Goal: Task Accomplishment & Management: Use online tool/utility

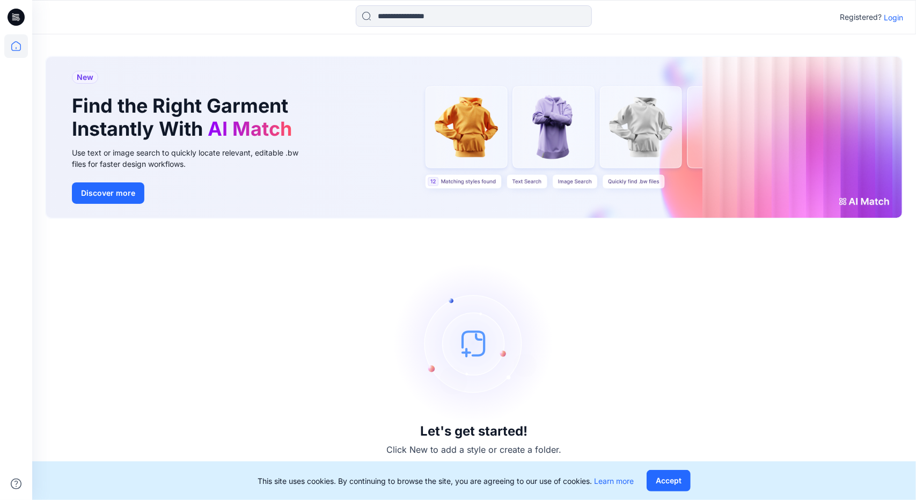
click at [894, 16] on p "Login" at bounding box center [893, 17] width 19 height 11
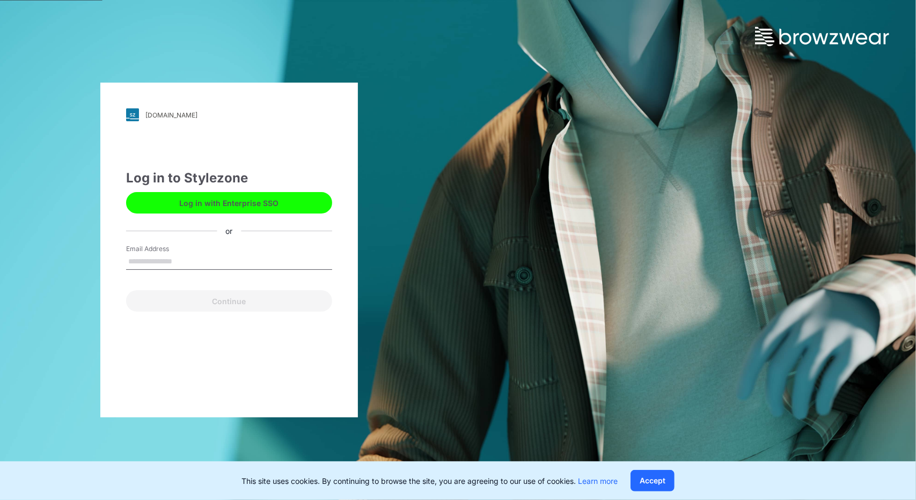
click at [288, 207] on button "Log in with Enterprise SSO" at bounding box center [229, 202] width 206 height 21
click at [177, 259] on input "Email Address" at bounding box center [229, 262] width 206 height 16
click at [183, 261] on input "Email Address" at bounding box center [229, 262] width 206 height 16
type input "**********"
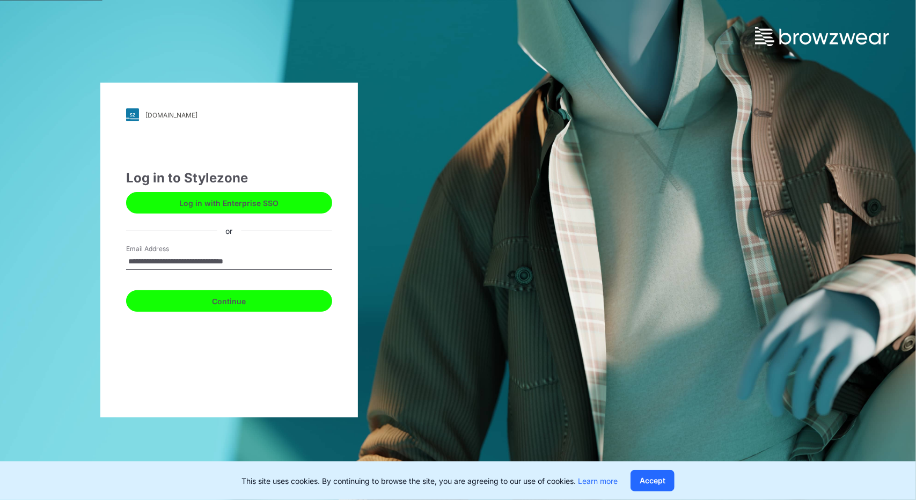
click at [273, 304] on button "Continue" at bounding box center [229, 300] width 206 height 21
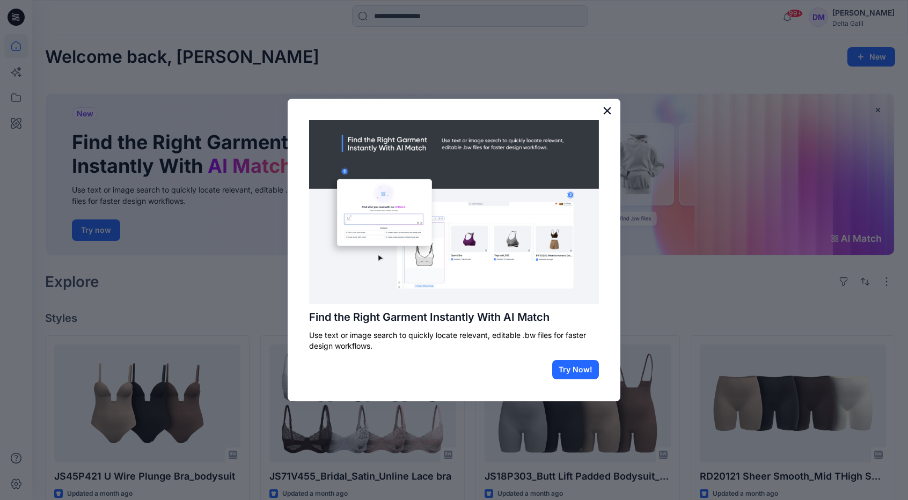
click at [607, 107] on button "×" at bounding box center [607, 110] width 10 height 17
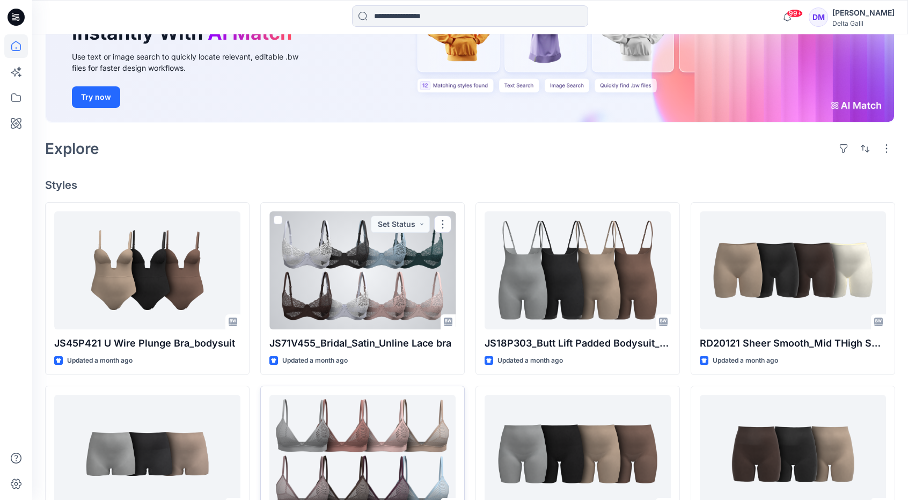
scroll to position [118, 0]
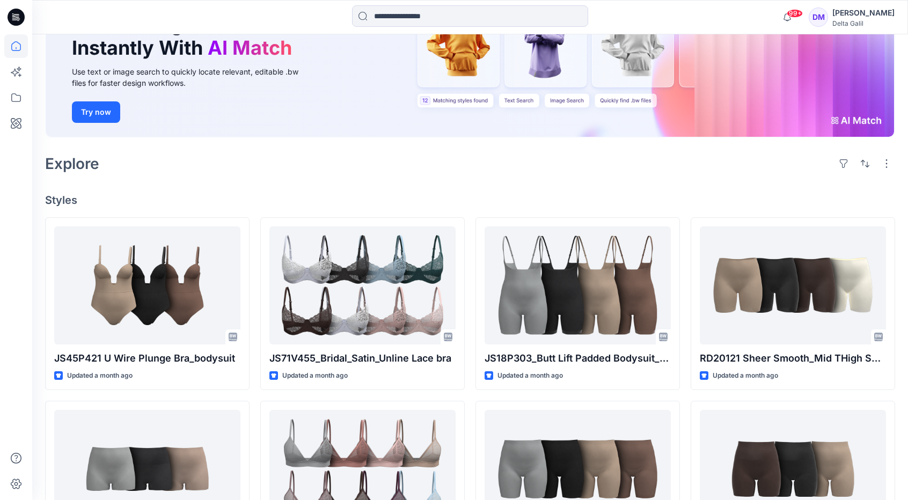
click at [181, 173] on div "Explore" at bounding box center [470, 164] width 850 height 26
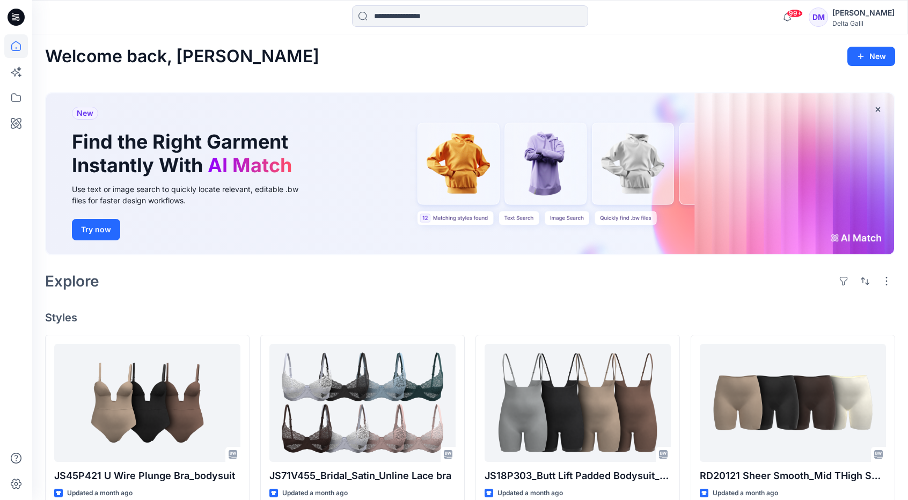
scroll to position [0, 0]
click at [285, 272] on div "Explore" at bounding box center [470, 282] width 850 height 26
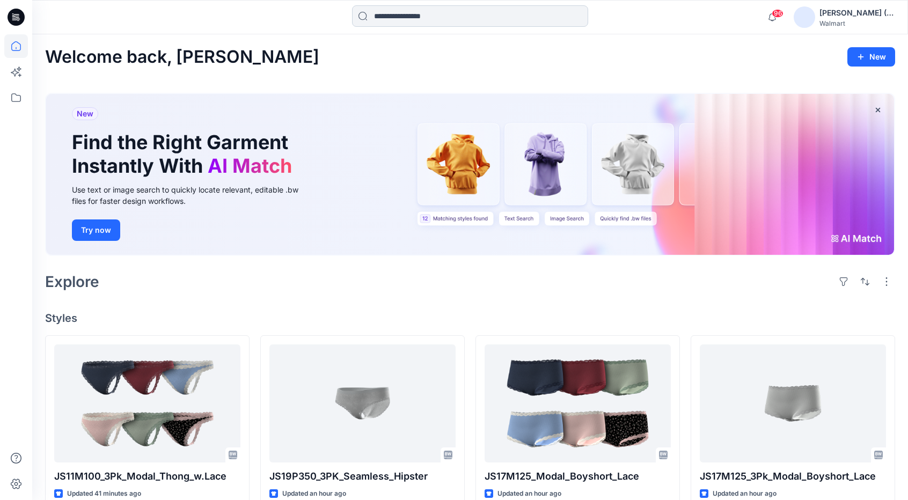
click at [543, 18] on input at bounding box center [470, 15] width 236 height 21
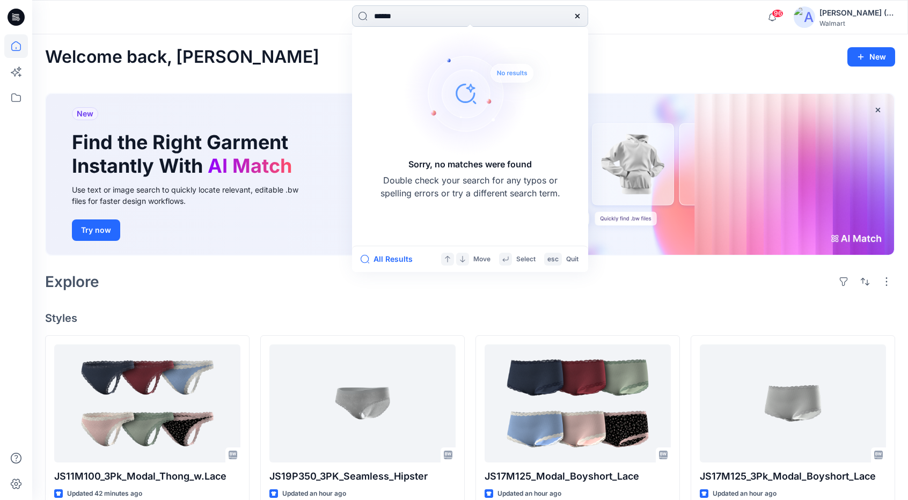
click at [383, 19] on input "******" at bounding box center [470, 15] width 236 height 21
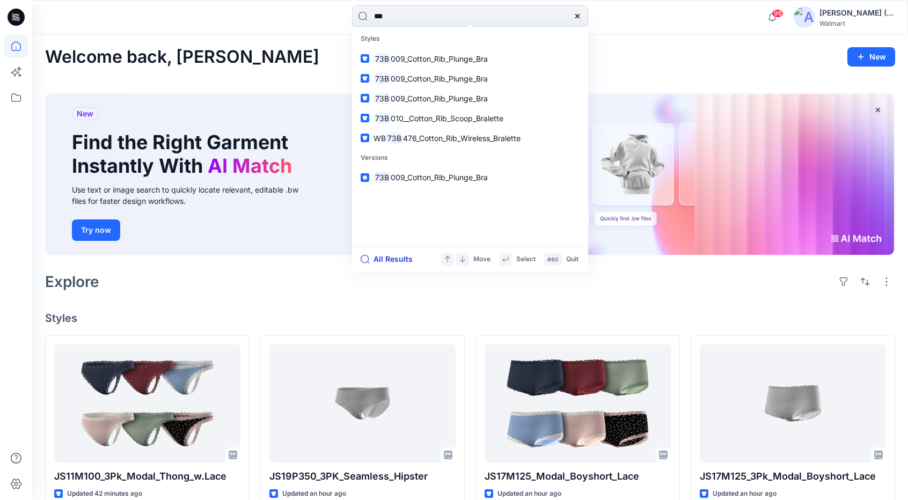
type input "***"
click at [398, 263] on button "All Results" at bounding box center [390, 259] width 59 height 13
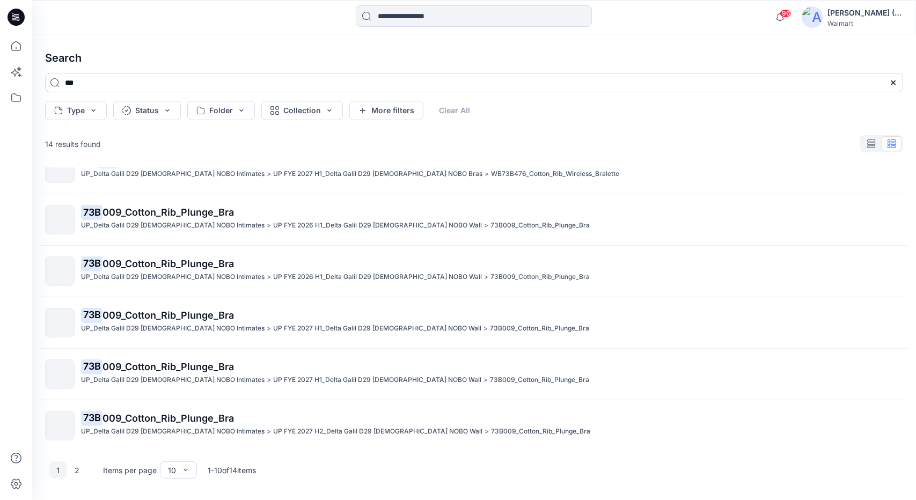
scroll to position [232, 0]
click at [76, 474] on button "2" at bounding box center [77, 470] width 17 height 17
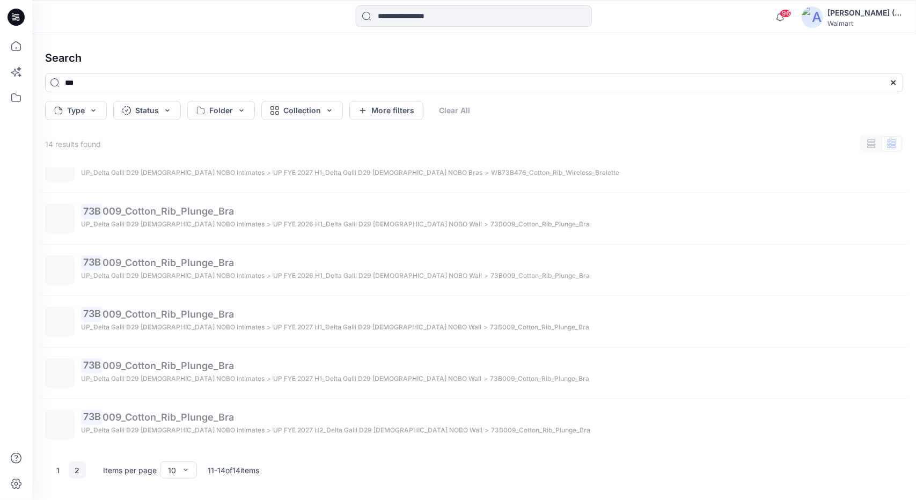
scroll to position [0, 0]
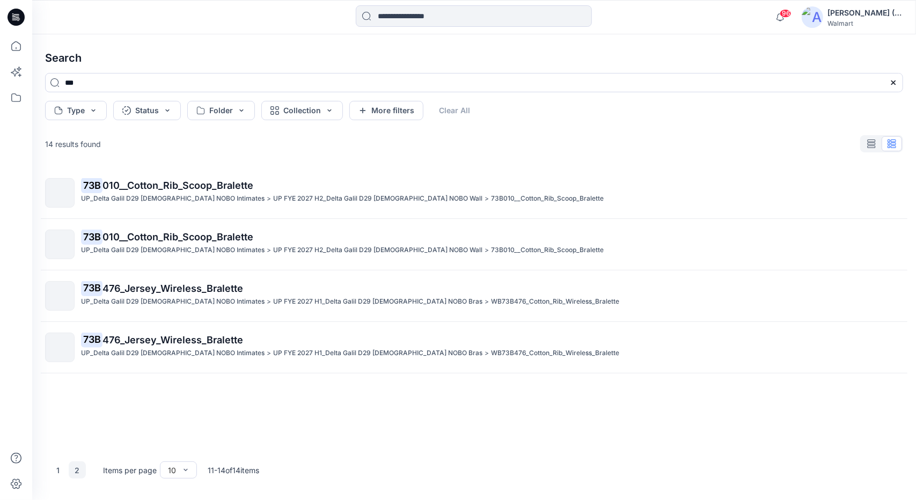
click at [123, 391] on div "73B 010__Cotton_Rib_Scoop_Bralette UP_Delta Galil D29 [DEMOGRAPHIC_DATA] NOBO I…" at bounding box center [475, 308] width 876 height 281
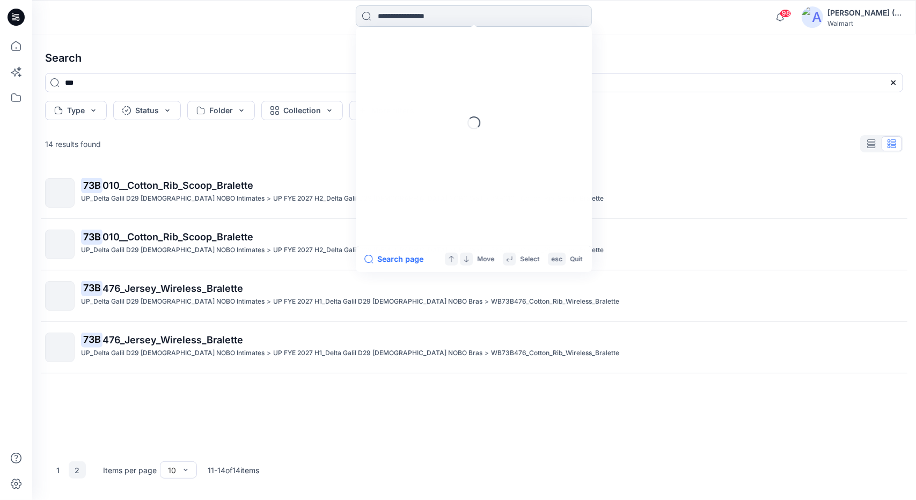
click at [448, 21] on input at bounding box center [474, 15] width 236 height 21
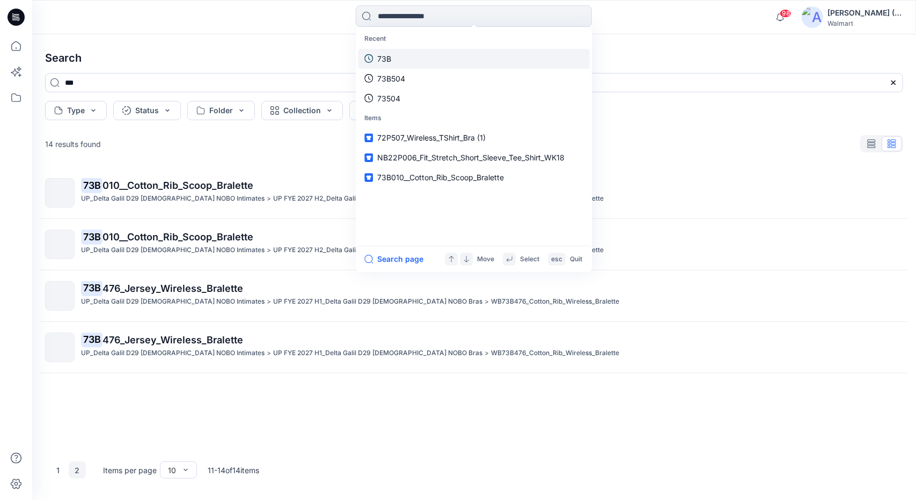
paste input "******"
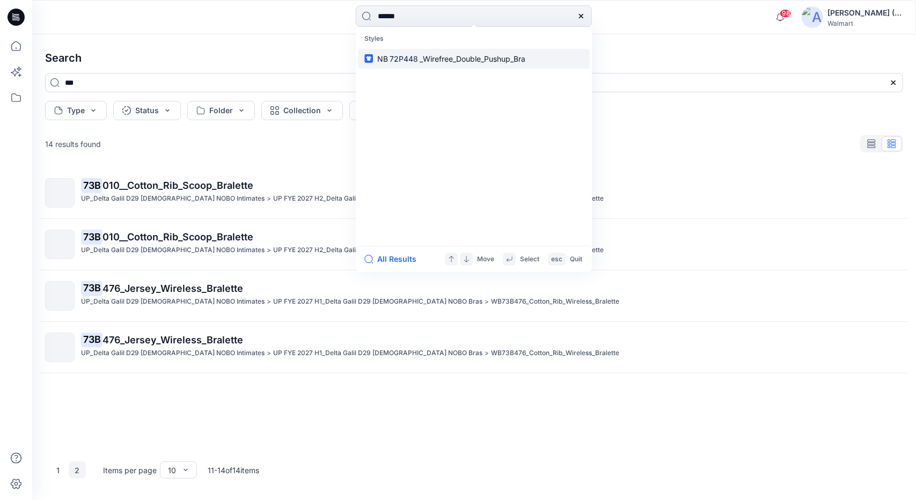
type input "******"
click at [455, 59] on span "_Wirefree_Double_Pushup_Bra" at bounding box center [473, 58] width 106 height 9
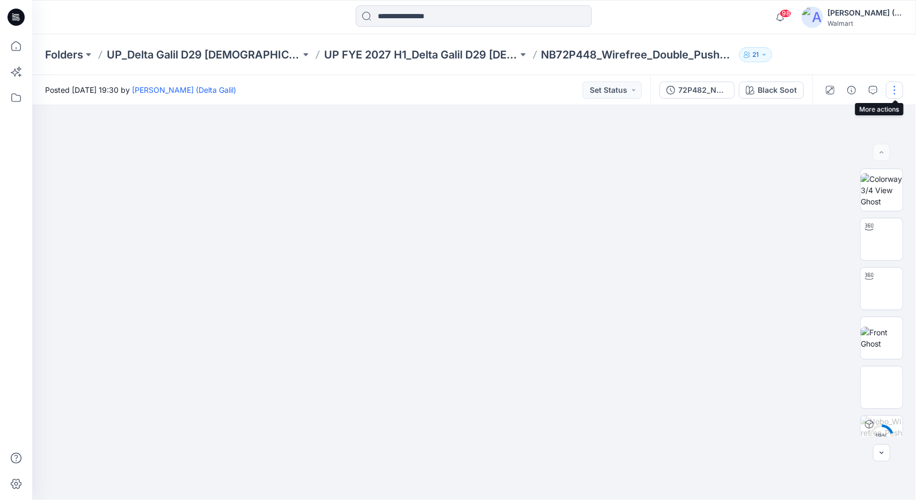
click at [892, 92] on button "button" at bounding box center [894, 90] width 17 height 17
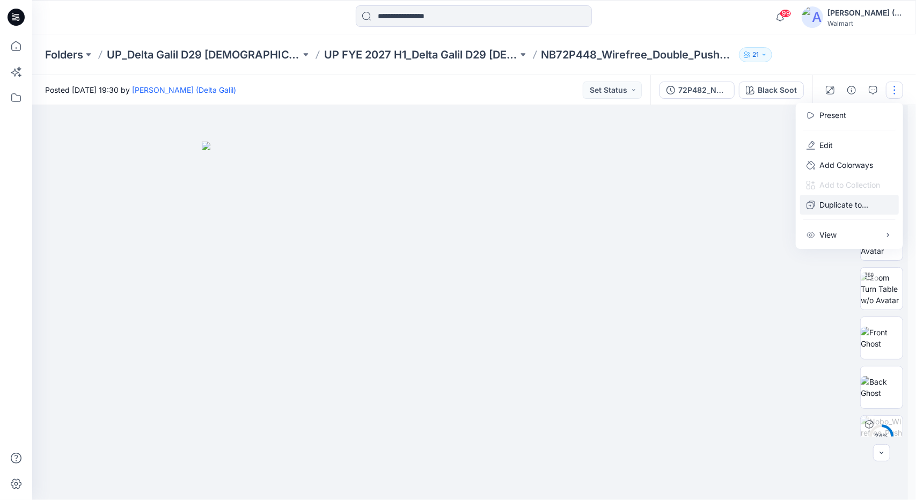
click at [843, 206] on p "Duplicate to..." at bounding box center [844, 204] width 49 height 11
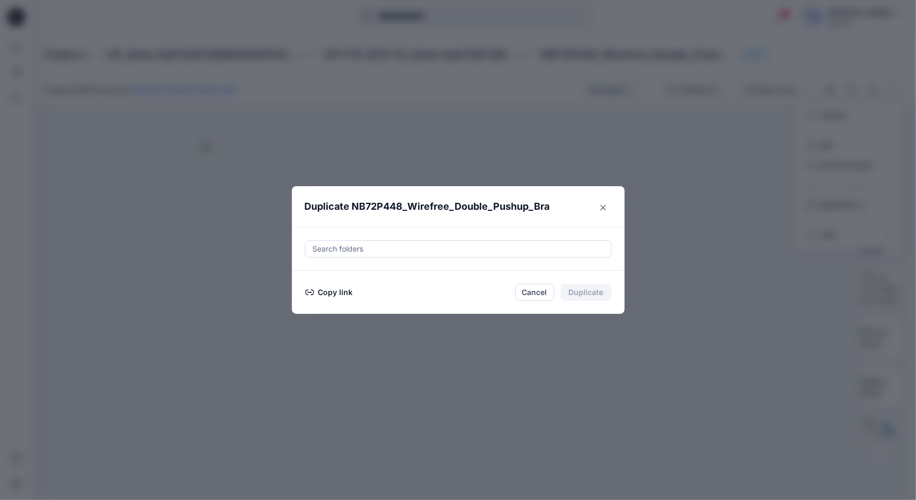
click at [562, 249] on div at bounding box center [458, 249] width 293 height 13
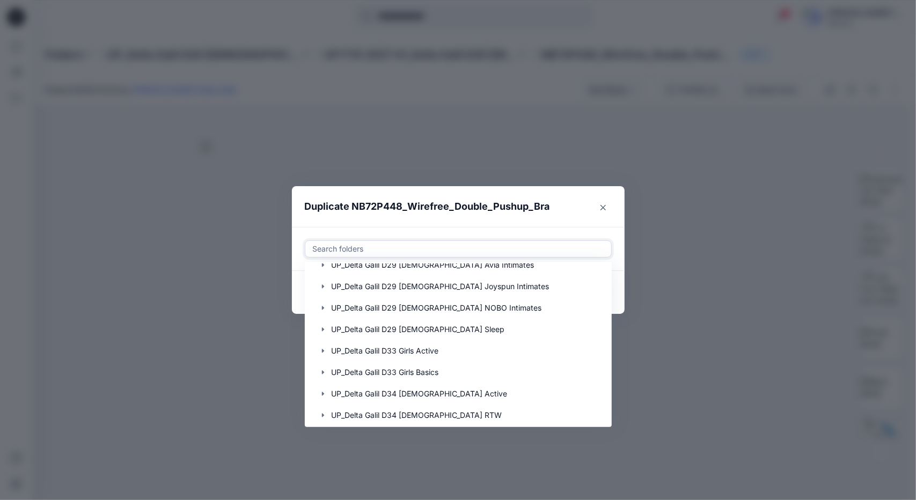
scroll to position [215, 0]
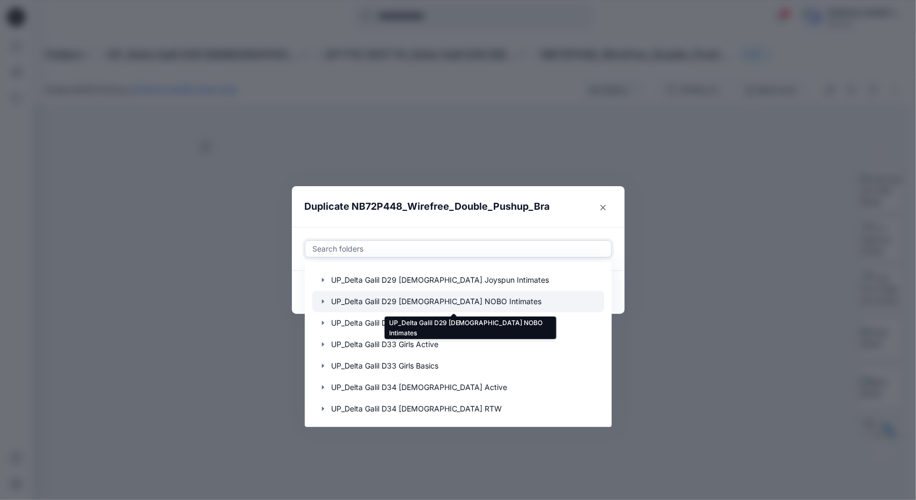
click at [409, 298] on div at bounding box center [458, 301] width 292 height 21
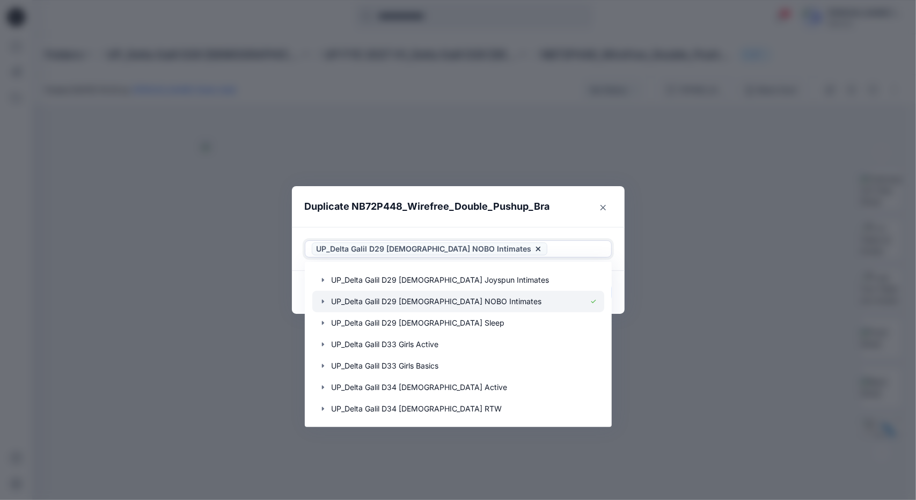
click at [322, 301] on icon "button" at bounding box center [323, 301] width 9 height 9
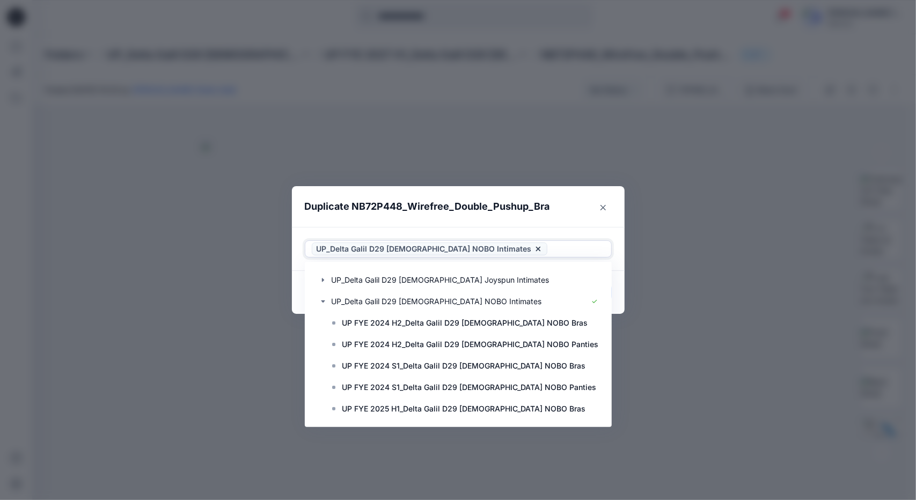
click at [534, 250] on icon at bounding box center [538, 249] width 9 height 9
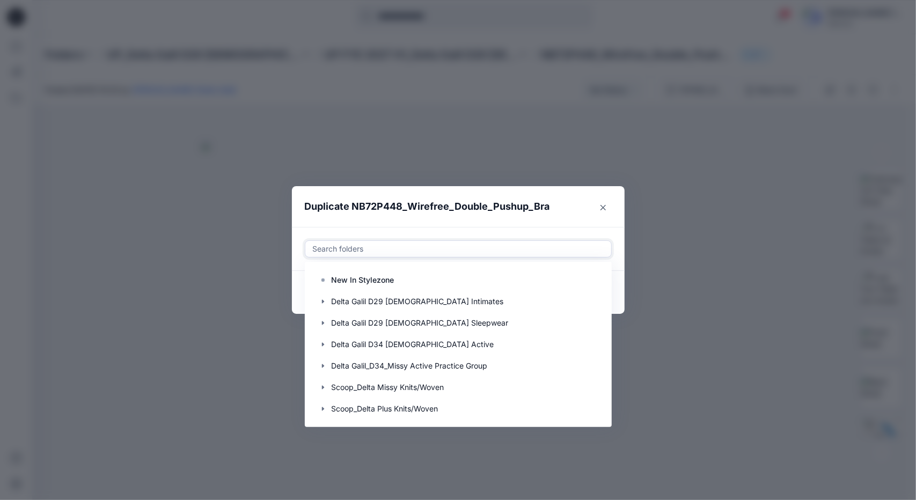
click at [421, 254] on div at bounding box center [458, 249] width 293 height 13
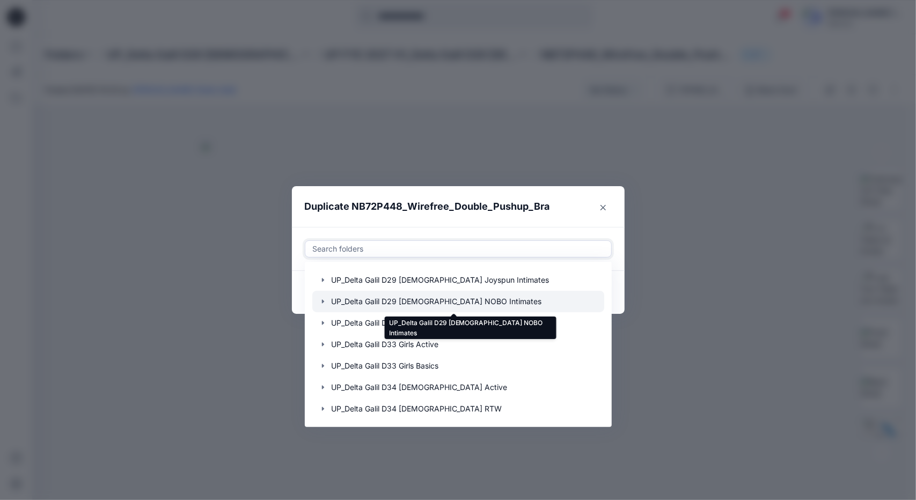
click at [432, 301] on div at bounding box center [458, 301] width 292 height 21
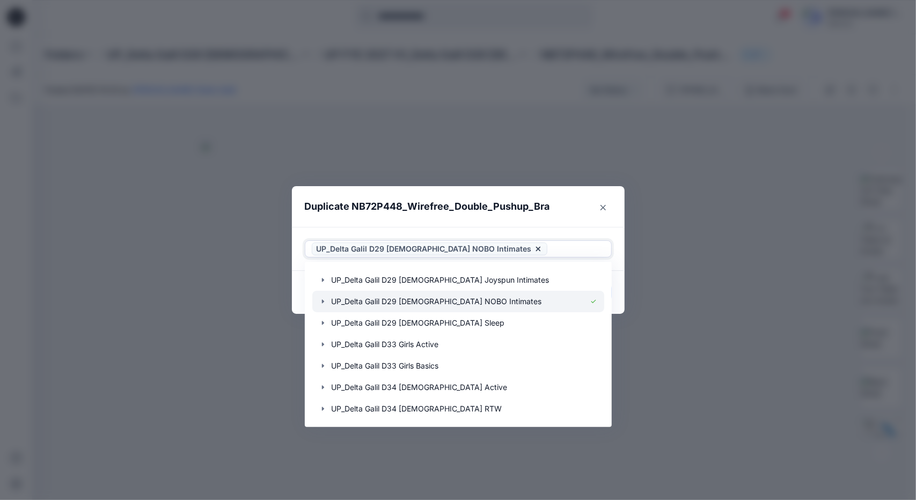
click at [321, 302] on icon "button" at bounding box center [323, 301] width 9 height 9
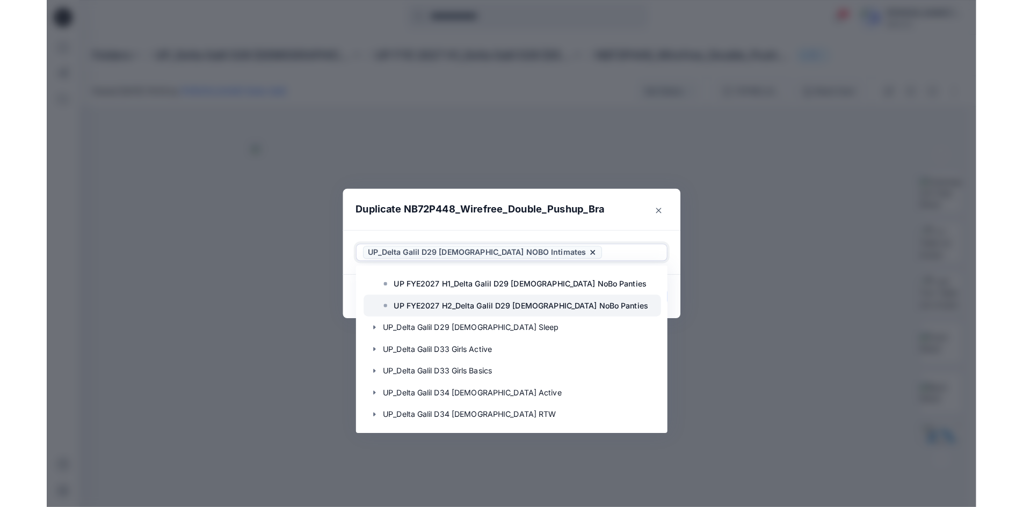
scroll to position [591, 0]
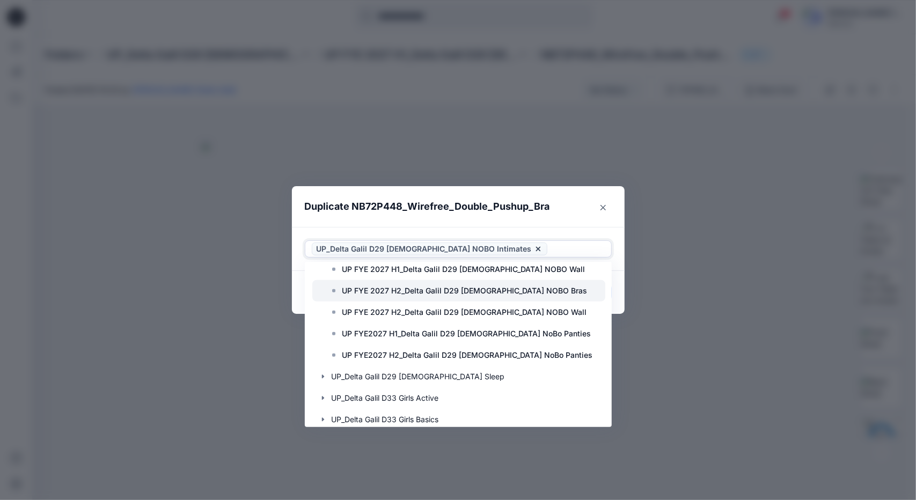
click at [526, 292] on p "UP FYE 2027 H2_Delta Galil D29 [DEMOGRAPHIC_DATA] NOBO Bras" at bounding box center [465, 291] width 245 height 13
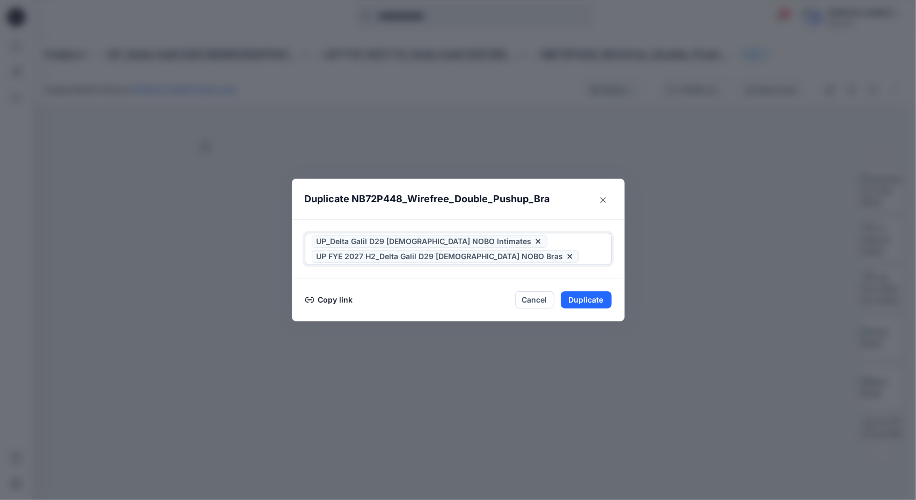
click at [534, 242] on icon at bounding box center [538, 241] width 9 height 9
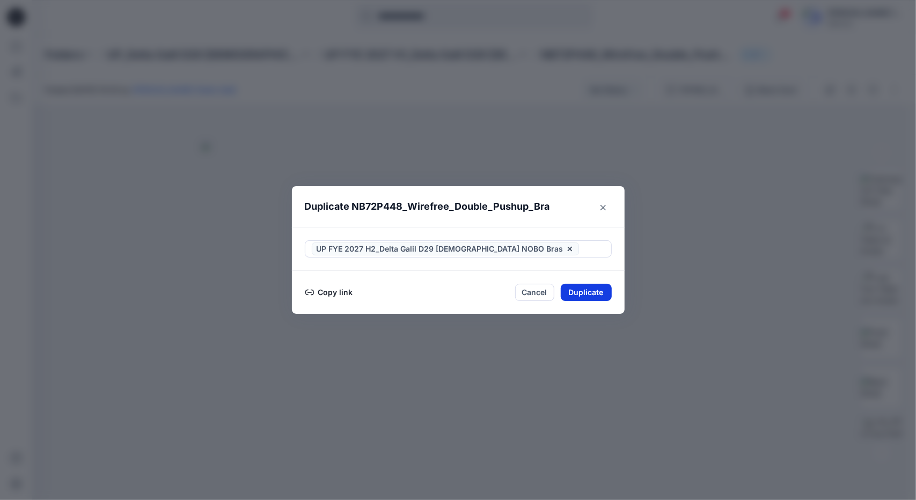
click at [587, 289] on button "Duplicate" at bounding box center [586, 292] width 51 height 17
click at [605, 209] on icon "Close" at bounding box center [603, 207] width 5 height 5
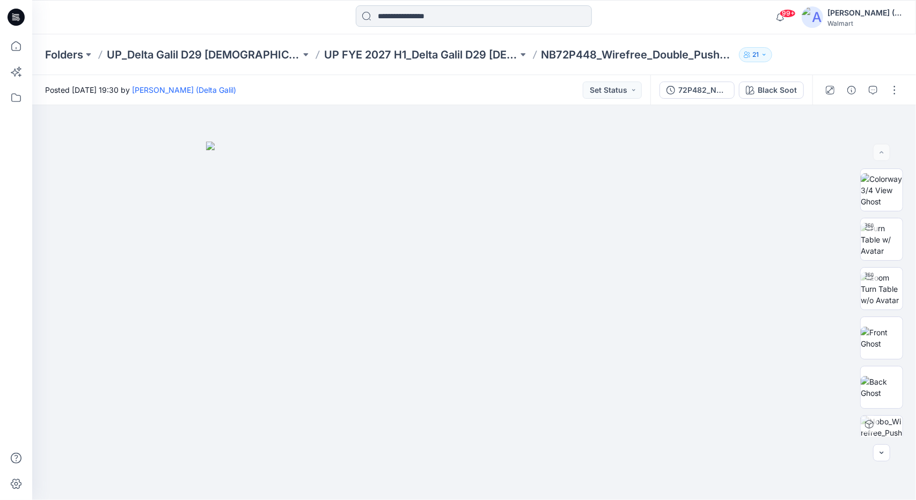
click at [454, 17] on input at bounding box center [474, 15] width 236 height 21
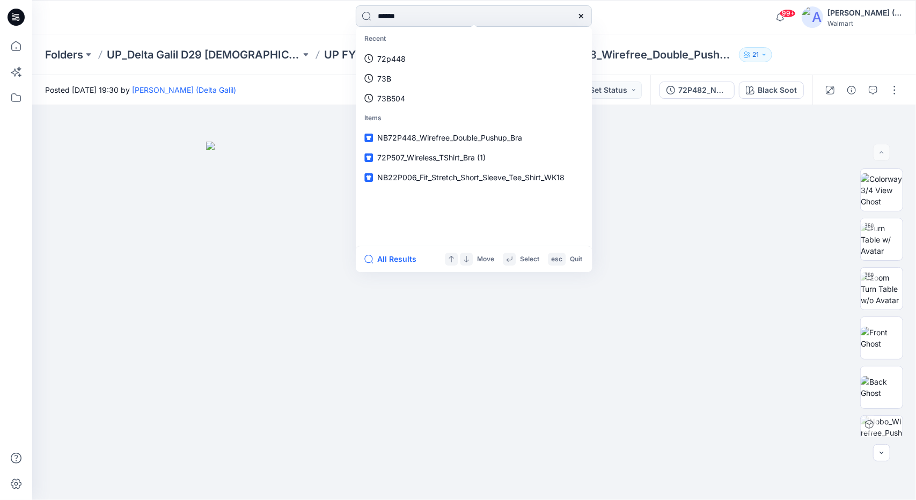
type input "******"
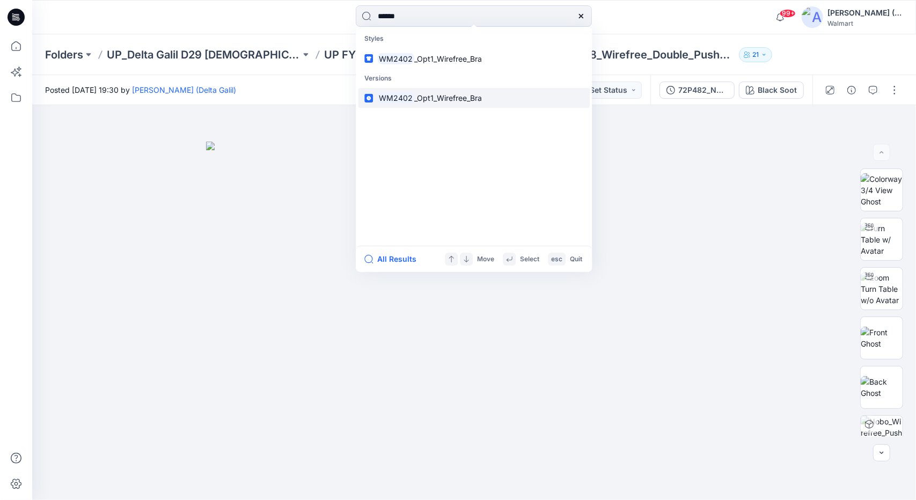
click at [423, 91] on link "WM2402 _Opt1_Wirefree_Bra" at bounding box center [474, 98] width 232 height 20
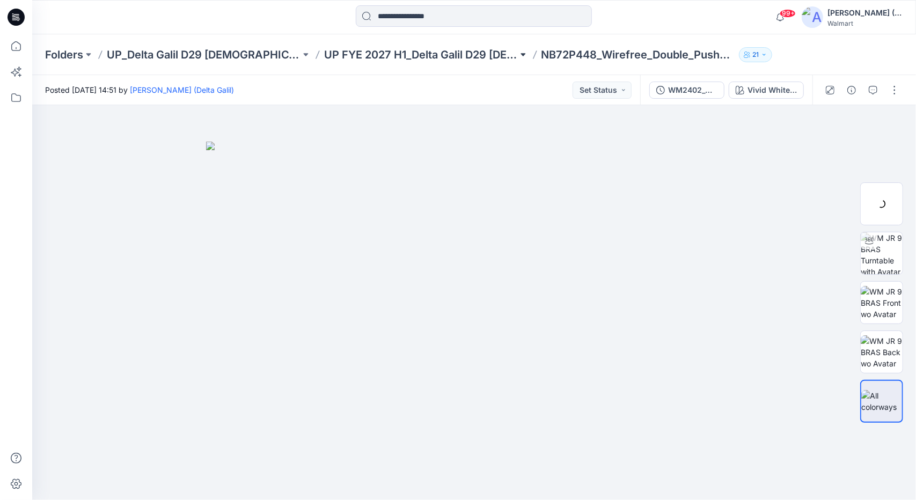
click at [527, 54] on button at bounding box center [523, 54] width 11 height 15
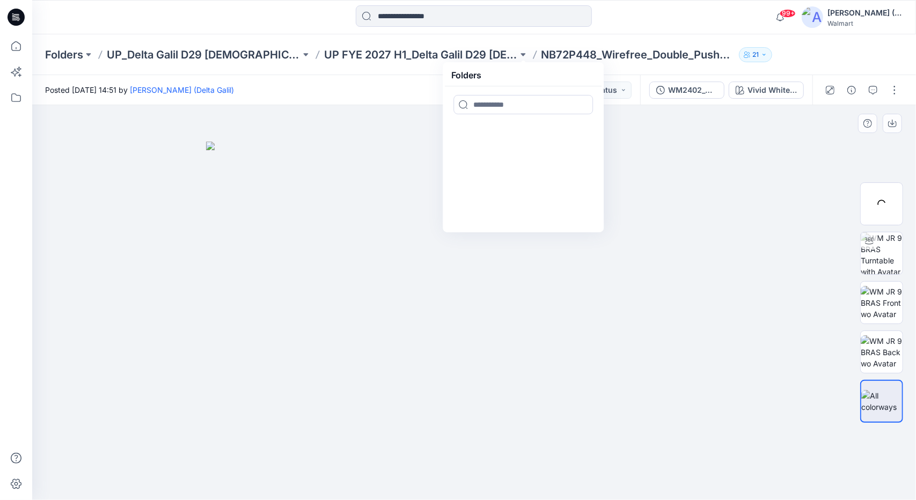
click at [702, 133] on div at bounding box center [474, 302] width 884 height 395
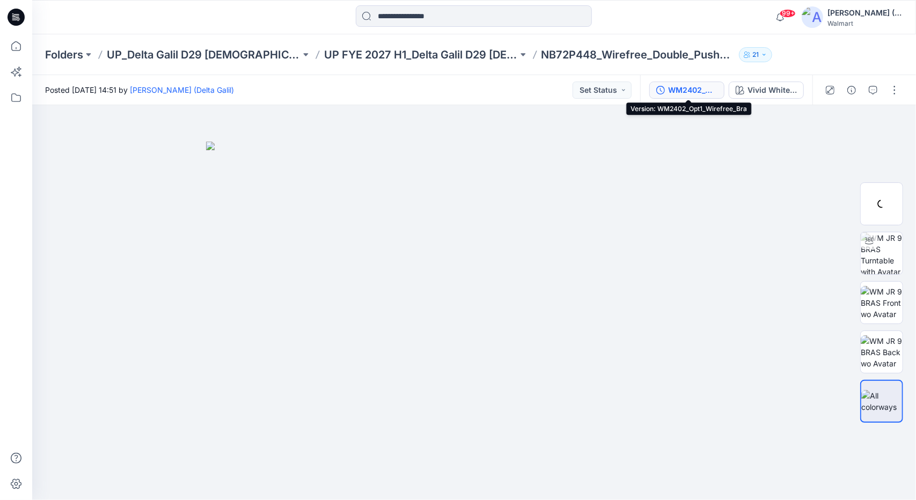
click at [682, 85] on div "WM2402_Opt1_Wirefree_Bra" at bounding box center [692, 90] width 49 height 12
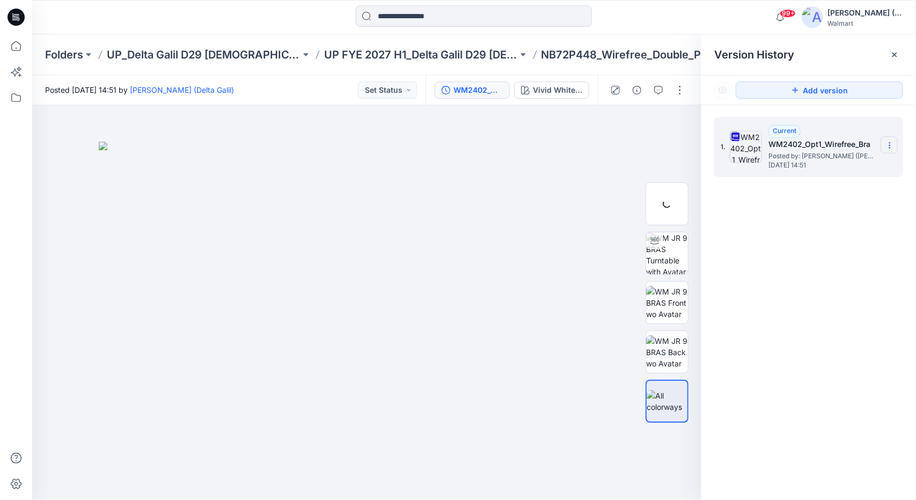
click at [891, 142] on icon at bounding box center [890, 145] width 9 height 9
click at [843, 168] on span "Download Source BW File" at bounding box center [836, 166] width 90 height 13
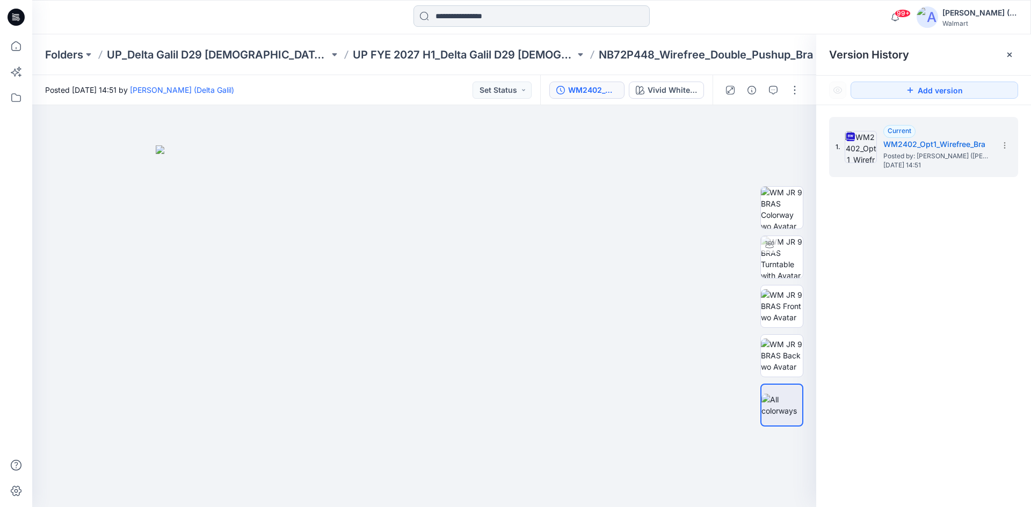
click at [450, 21] on input at bounding box center [531, 15] width 236 height 21
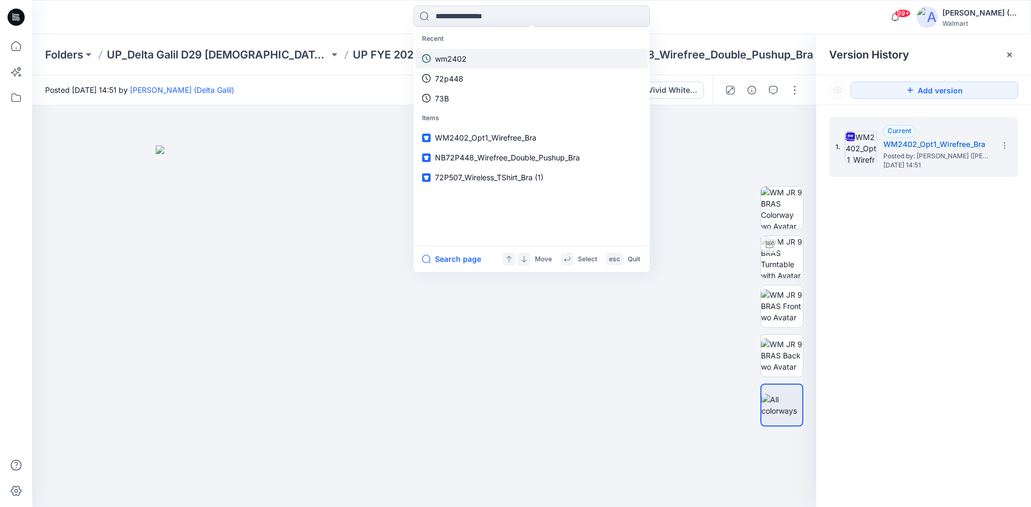
click at [492, 53] on link "wm2402" at bounding box center [532, 59] width 232 height 20
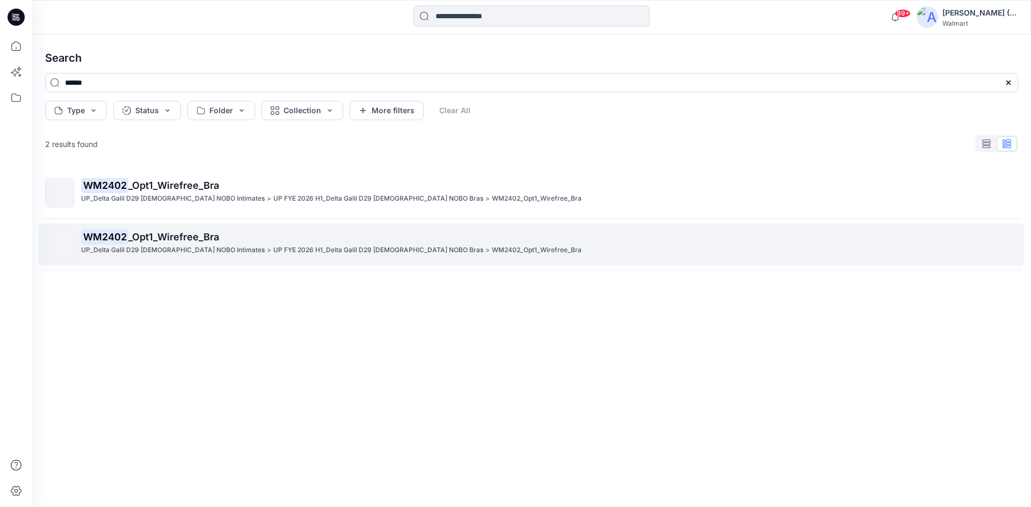
click at [313, 241] on p "WM2402 _Opt1_Wirefree_Bra" at bounding box center [549, 237] width 936 height 15
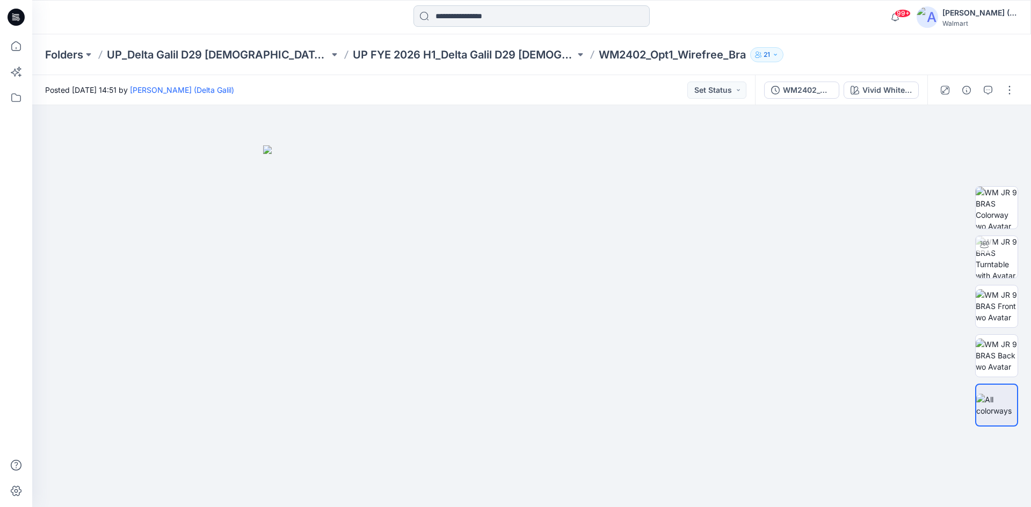
click at [519, 10] on input at bounding box center [531, 15] width 236 height 21
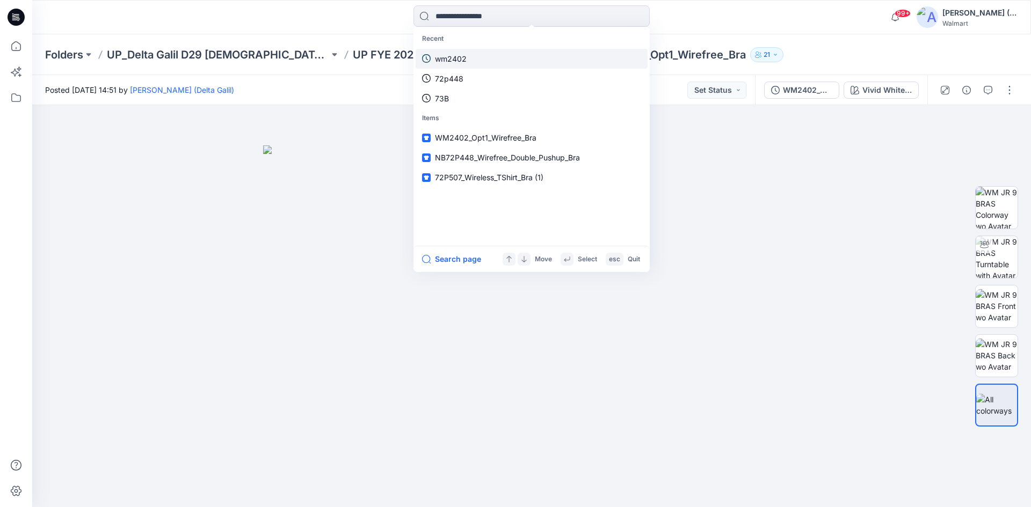
click at [472, 63] on link "wm2402" at bounding box center [532, 59] width 232 height 20
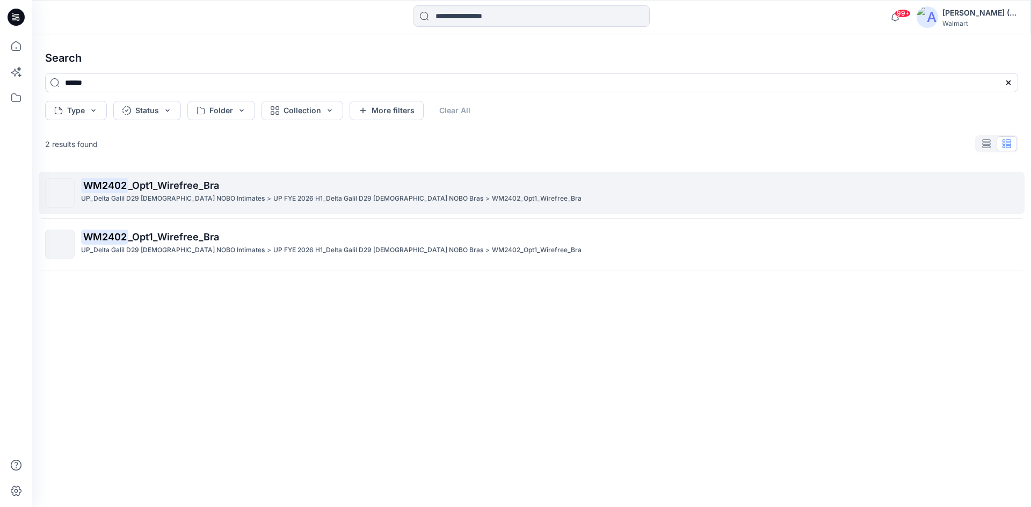
click at [174, 190] on span "_Opt1_Wirefree_Bra" at bounding box center [173, 185] width 91 height 11
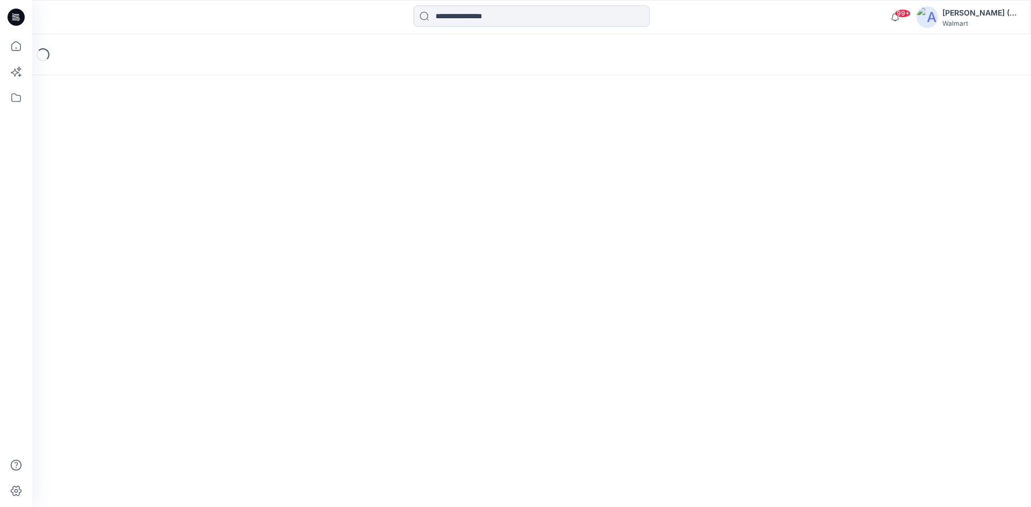
click at [174, 190] on div "Loading..." at bounding box center [531, 270] width 999 height 473
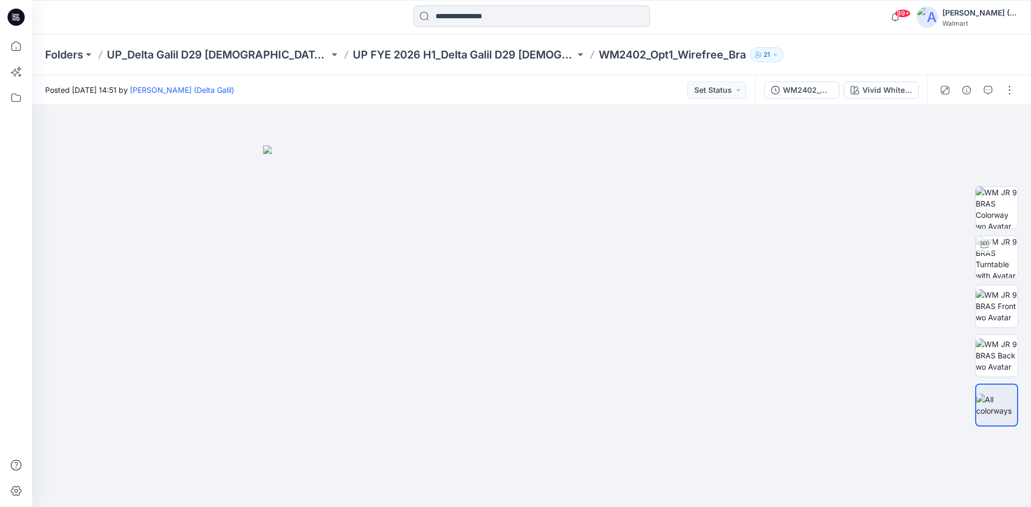
click at [577, 16] on input at bounding box center [531, 15] width 236 height 21
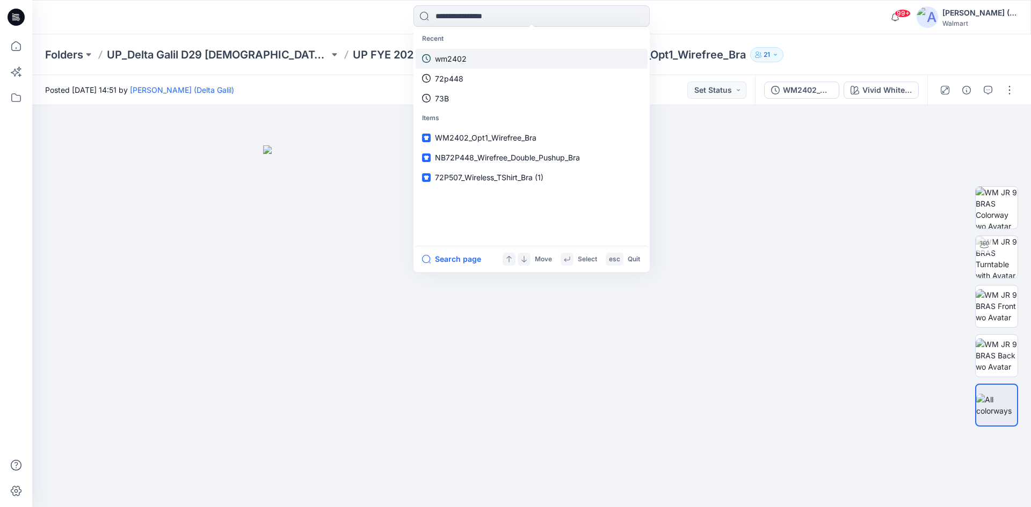
click at [463, 62] on p "wm2402" at bounding box center [451, 58] width 32 height 11
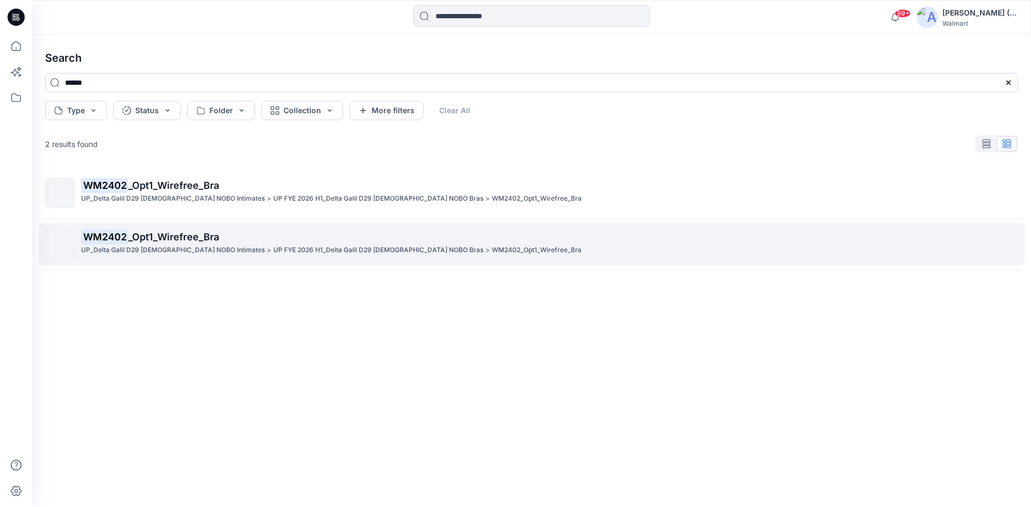
click at [142, 238] on span "_Opt1_Wirefree_Bra" at bounding box center [173, 236] width 91 height 11
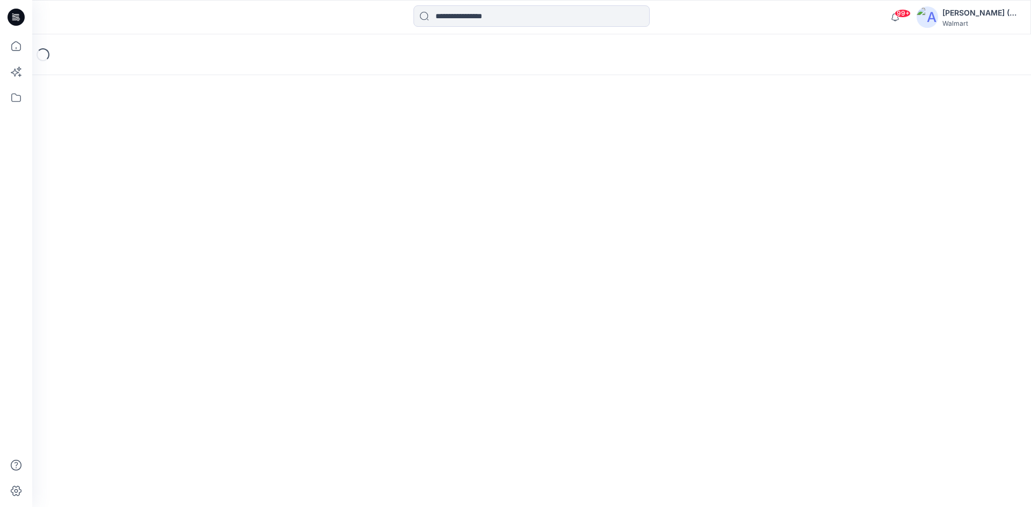
click at [142, 238] on div "Loading..." at bounding box center [531, 270] width 999 height 473
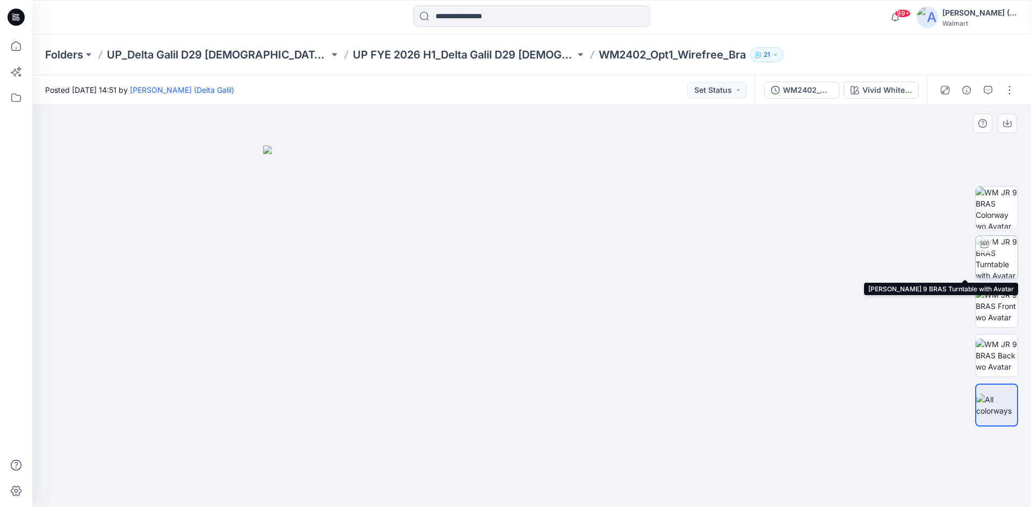
click at [916, 254] on img at bounding box center [996, 257] width 42 height 42
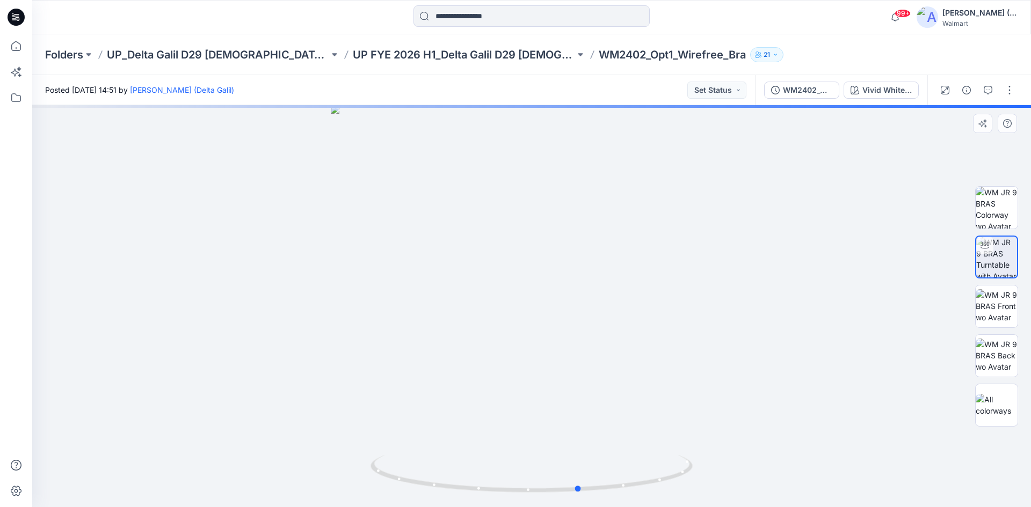
drag, startPoint x: 588, startPoint y: 392, endPoint x: 636, endPoint y: 294, distance: 109.5
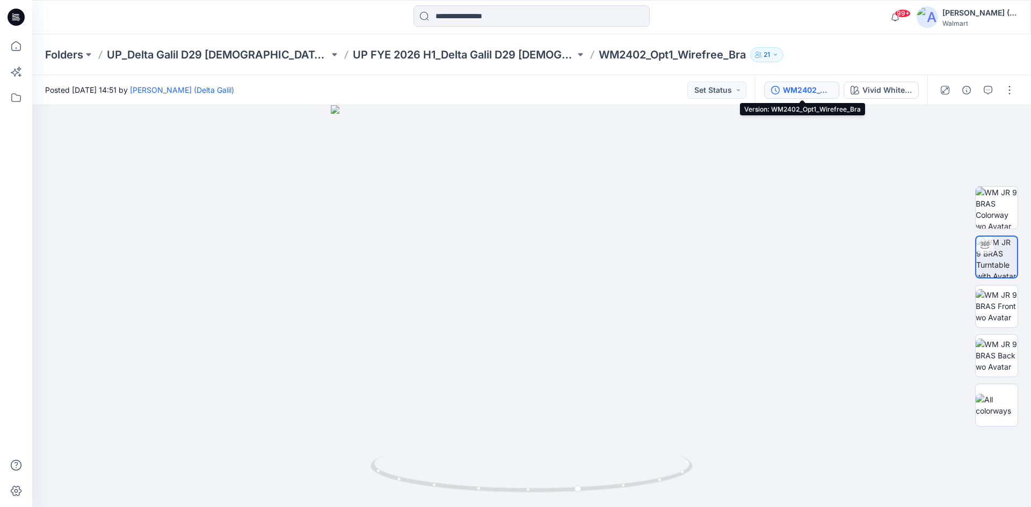
click at [776, 91] on icon "button" at bounding box center [776, 90] width 2 height 4
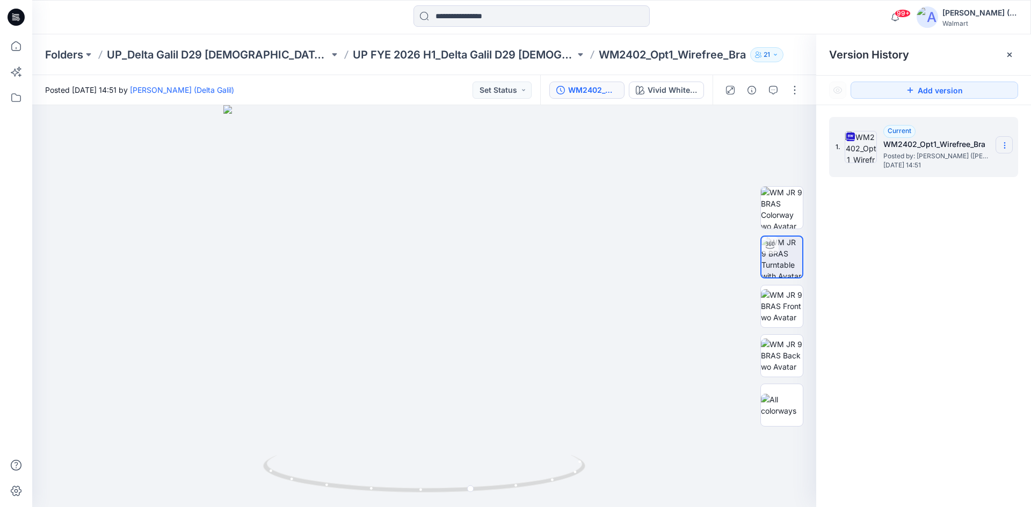
click at [916, 147] on icon at bounding box center [1004, 145] width 9 height 9
click at [916, 172] on span "Download Source BW File" at bounding box center [950, 166] width 90 height 13
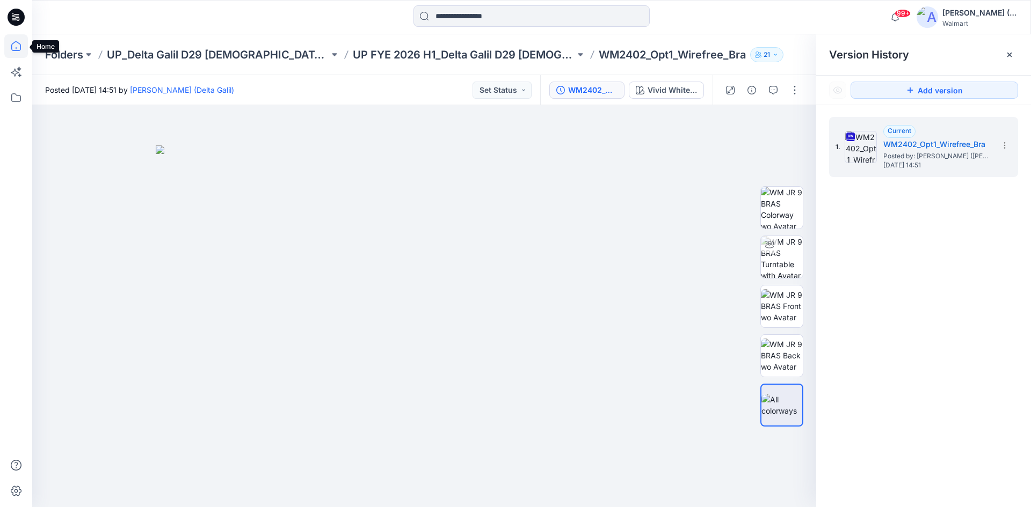
click at [12, 43] on icon at bounding box center [16, 46] width 24 height 24
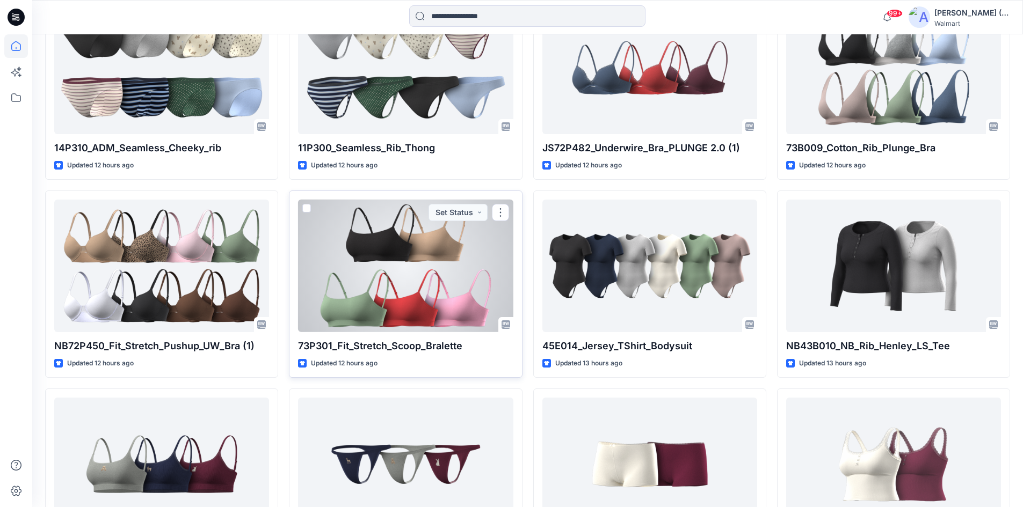
scroll to position [1766, 0]
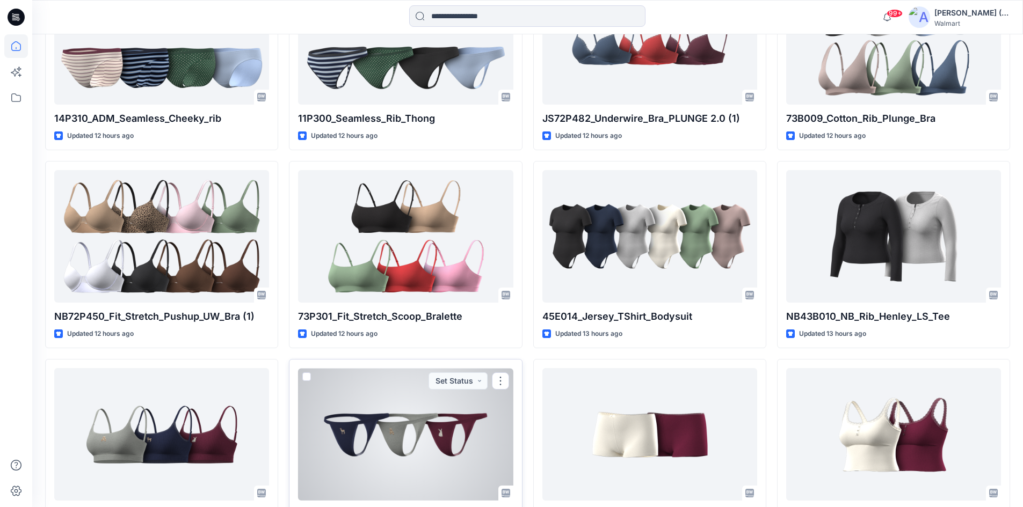
click at [392, 434] on div at bounding box center [405, 434] width 215 height 133
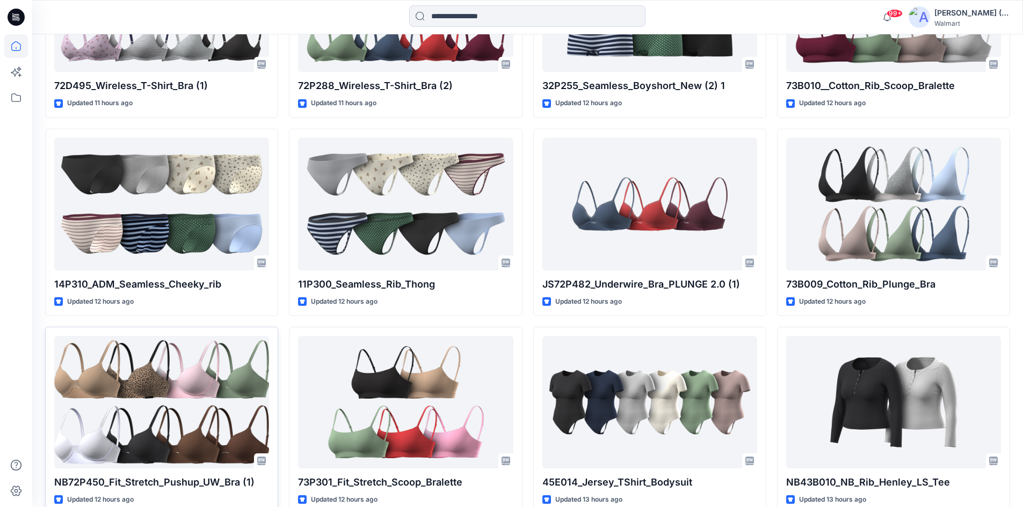
scroll to position [1605, 0]
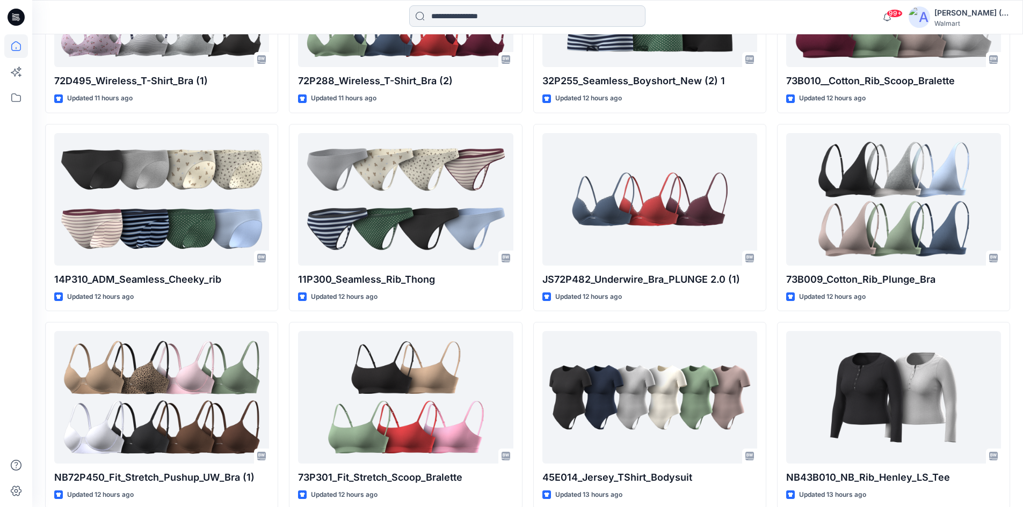
click at [442, 13] on input at bounding box center [527, 15] width 236 height 21
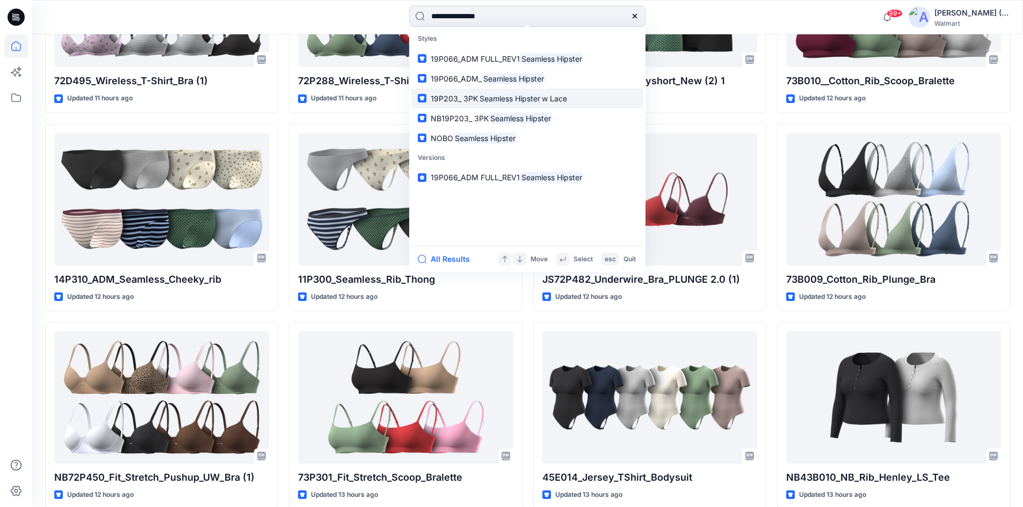
type input "**********"
click at [521, 97] on mark "Seamless Hipster" at bounding box center [510, 98] width 64 height 12
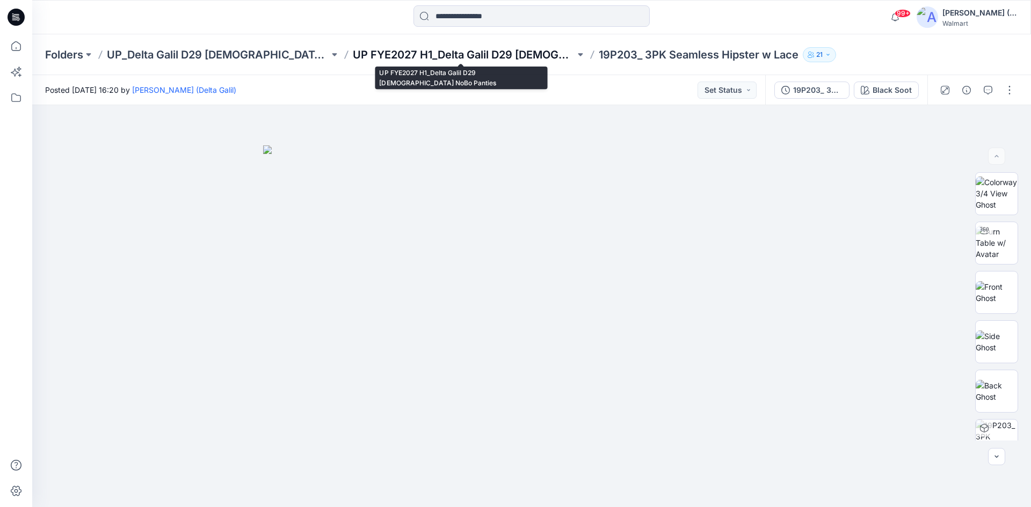
click at [400, 59] on p "UP FYE2027 H1_Delta Galil D29 [DEMOGRAPHIC_DATA] NoBo Panties" at bounding box center [464, 54] width 222 height 15
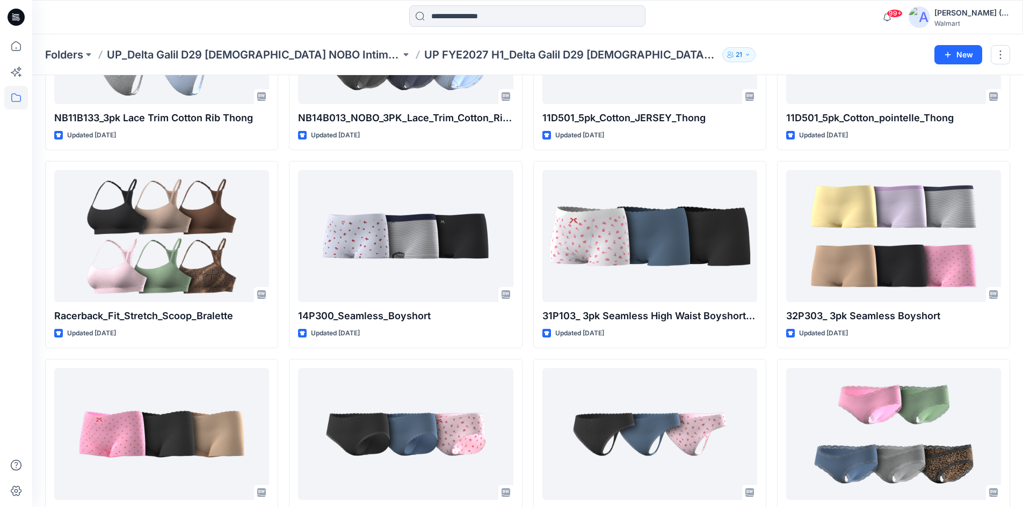
scroll to position [1599, 0]
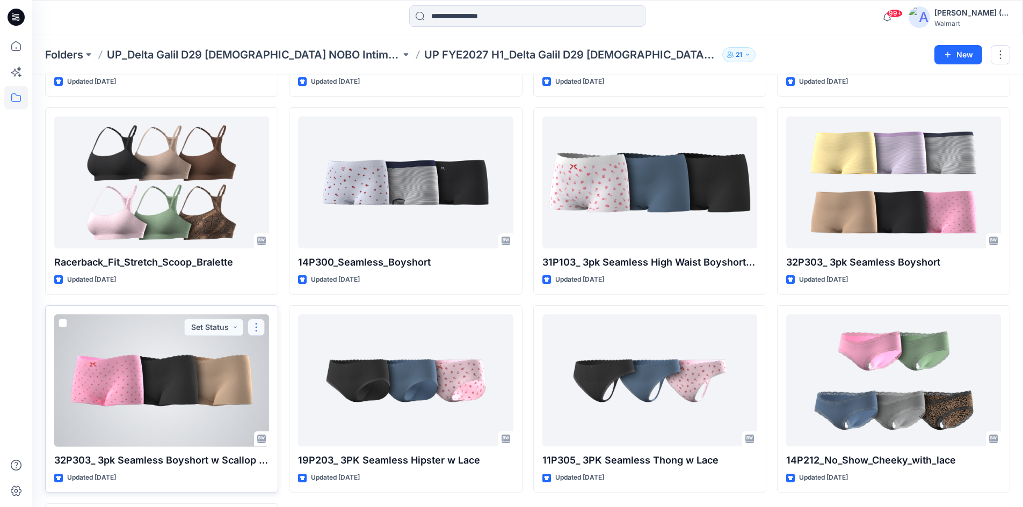
click at [260, 330] on button "button" at bounding box center [255, 327] width 17 height 17
click at [301, 394] on p "Duplicate to..." at bounding box center [293, 392] width 49 height 11
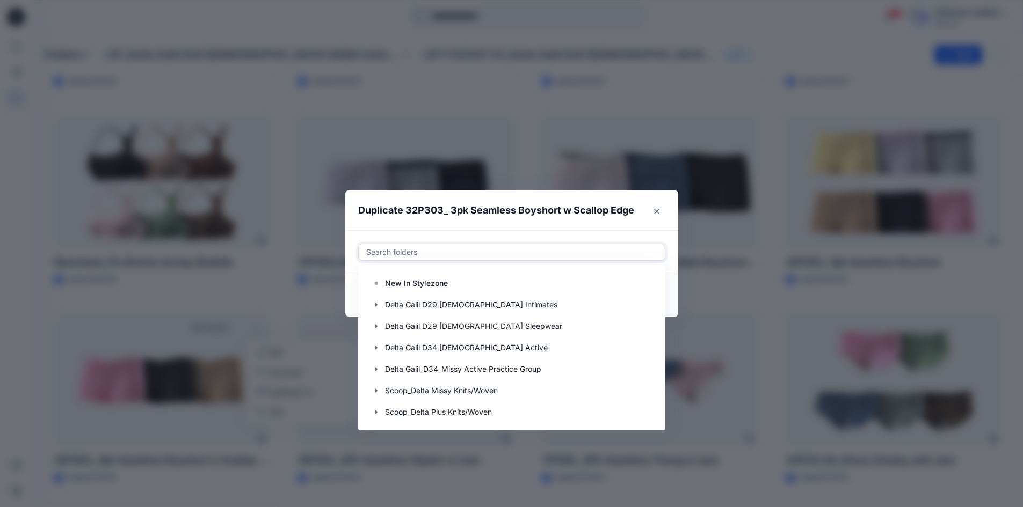
drag, startPoint x: 530, startPoint y: 251, endPoint x: 665, endPoint y: 306, distance: 145.7
click at [665, 261] on div "Use Up and Down to choose options, press Enter to select the currently focused …" at bounding box center [511, 252] width 307 height 17
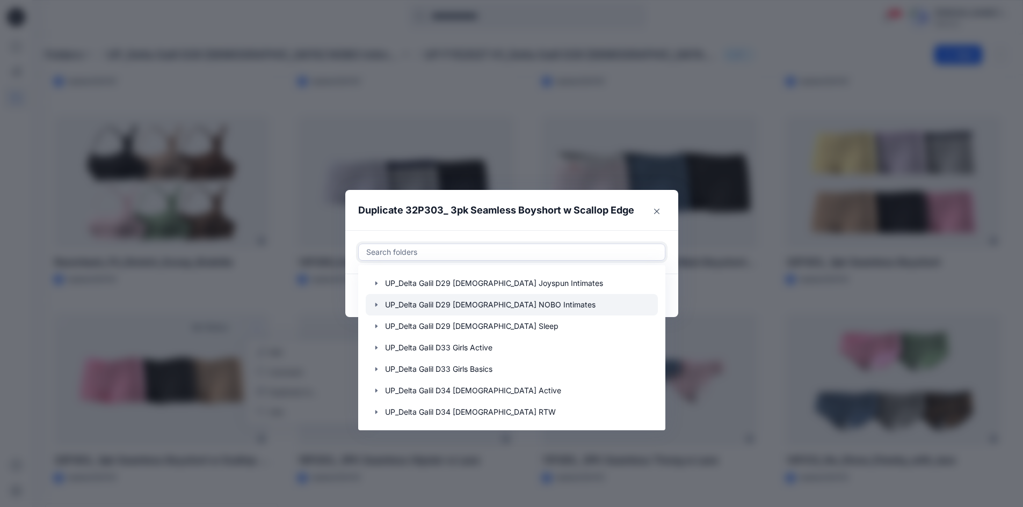
click at [518, 303] on div at bounding box center [512, 304] width 292 height 21
click at [377, 304] on icon "button" at bounding box center [376, 305] width 2 height 4
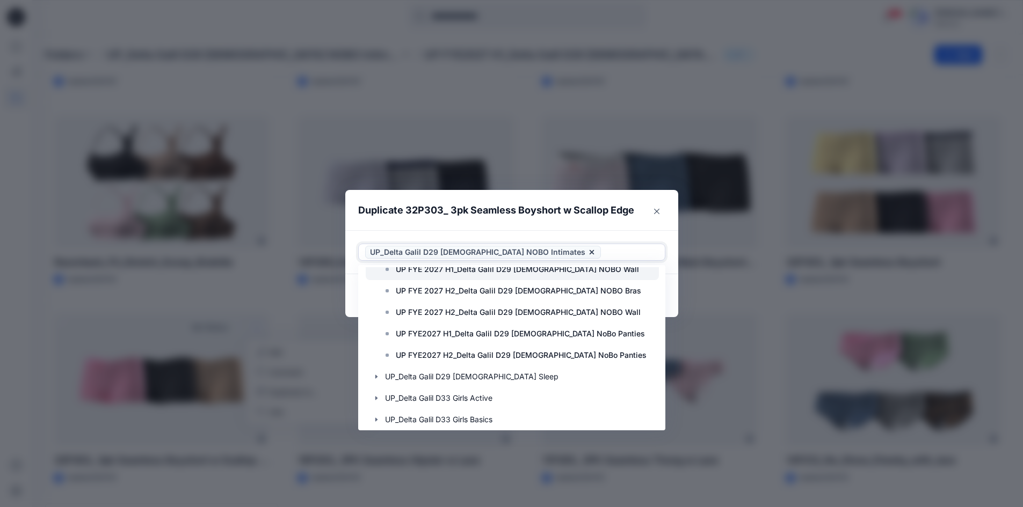
scroll to position [591, 0]
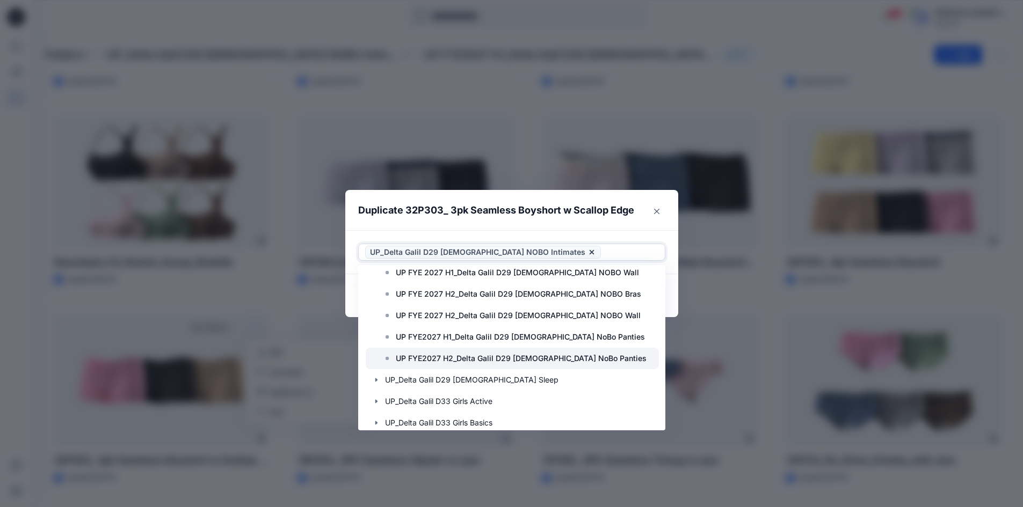
click at [499, 359] on p "UP FYE2027 H2_Delta Galil D29 [DEMOGRAPHIC_DATA] NoBo Panties" at bounding box center [521, 358] width 251 height 13
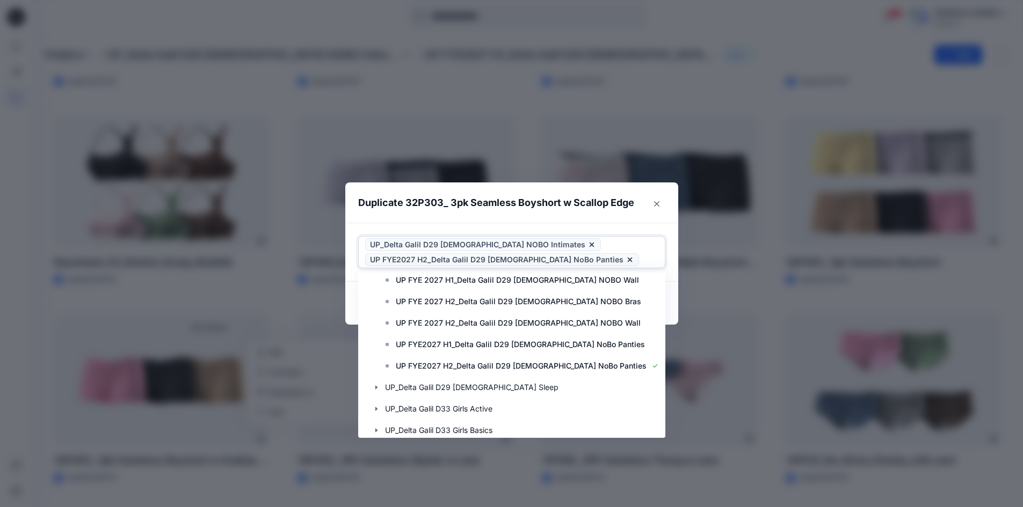
click at [587, 244] on icon at bounding box center [591, 245] width 9 height 9
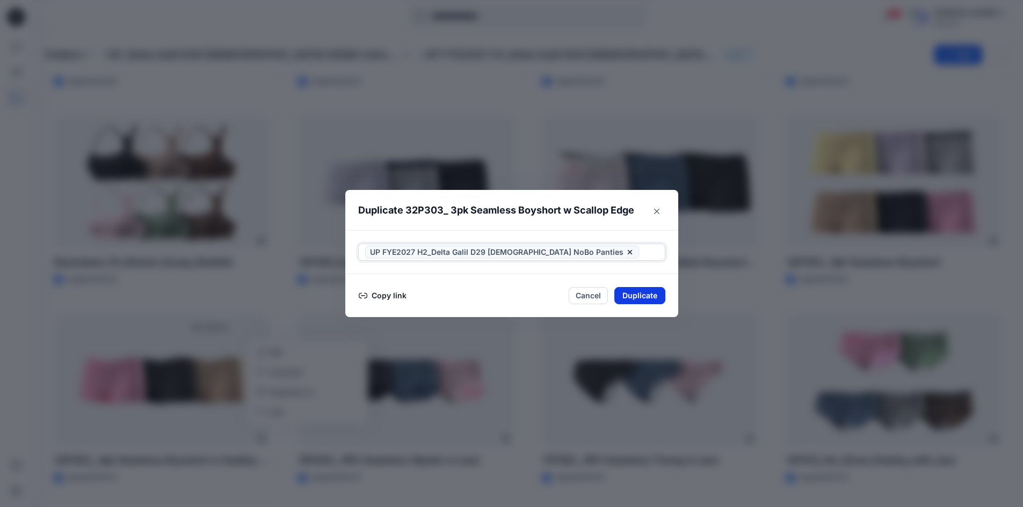
click at [638, 296] on button "Duplicate" at bounding box center [639, 295] width 51 height 17
click at [644, 297] on button "Close" at bounding box center [647, 296] width 35 height 17
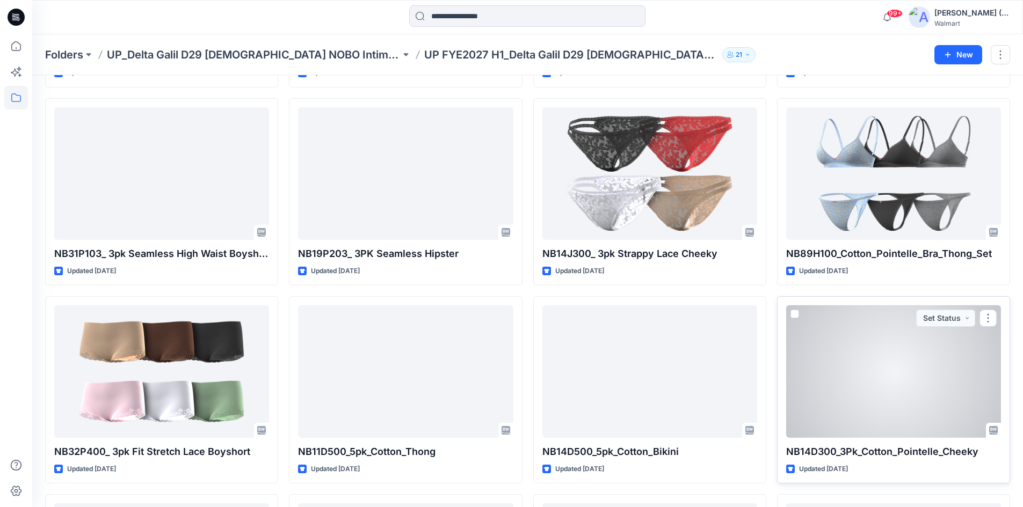
scroll to position [1008, 0]
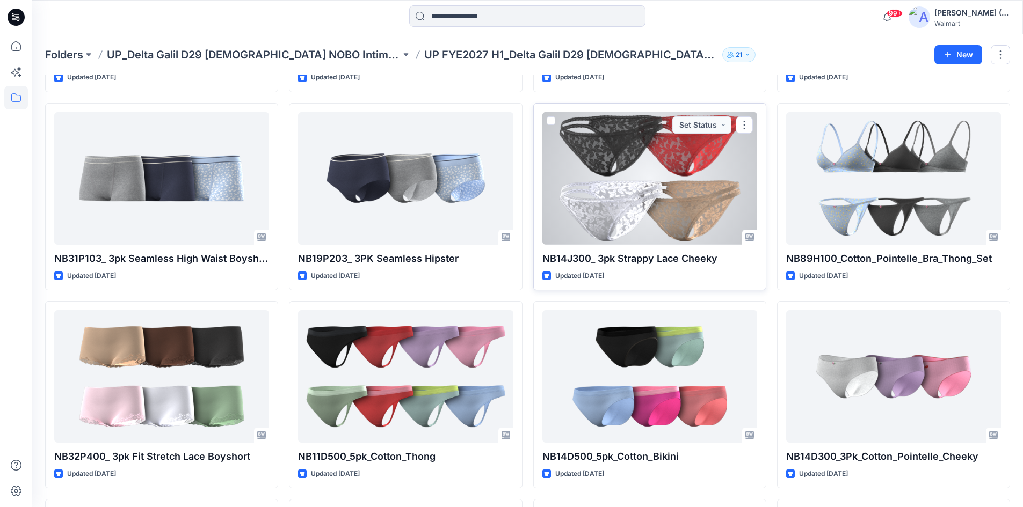
click at [700, 161] on div at bounding box center [649, 178] width 215 height 133
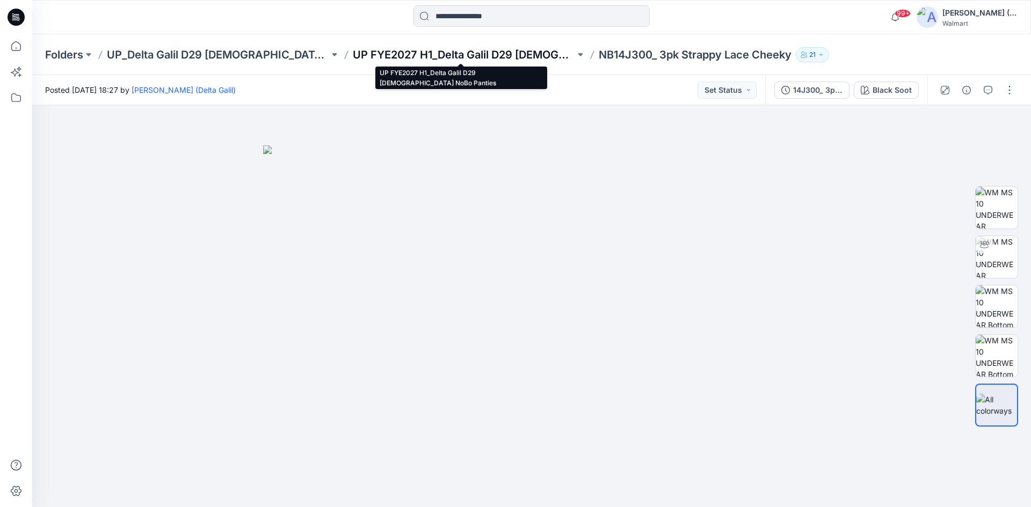
click at [473, 55] on p "UP FYE2027 H1_Delta Galil D29 [DEMOGRAPHIC_DATA] NoBo Panties" at bounding box center [464, 54] width 222 height 15
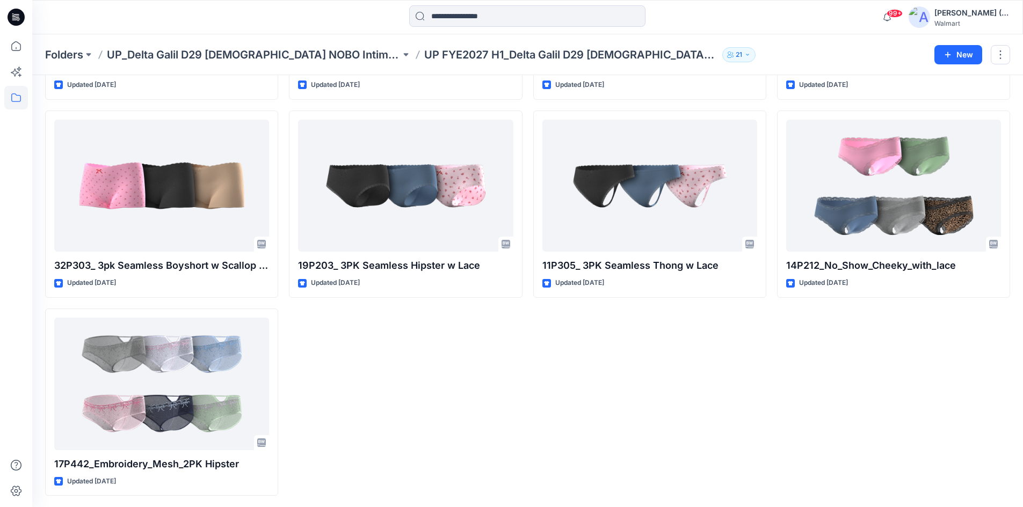
scroll to position [1795, 0]
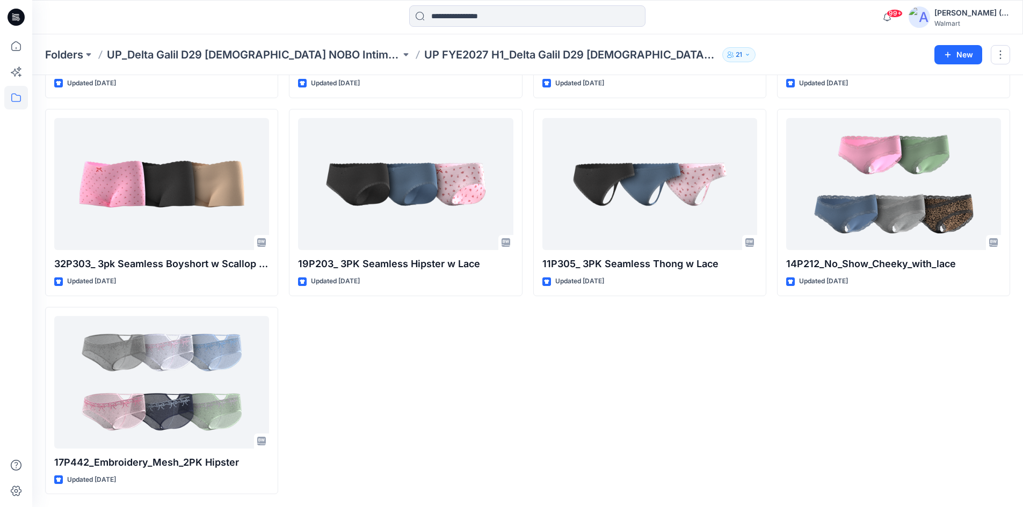
click at [491, 27] on div at bounding box center [527, 17] width 236 height 24
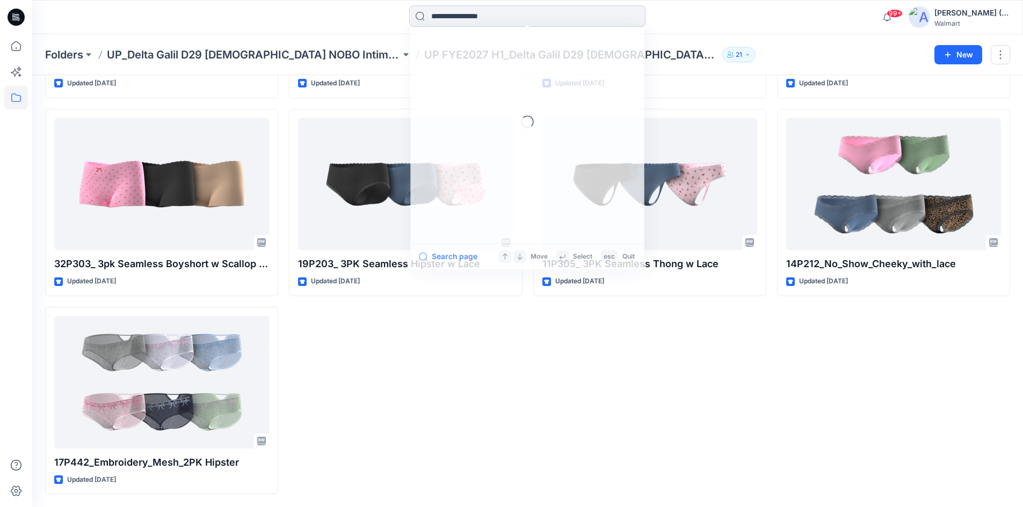
click at [493, 22] on input at bounding box center [527, 15] width 236 height 21
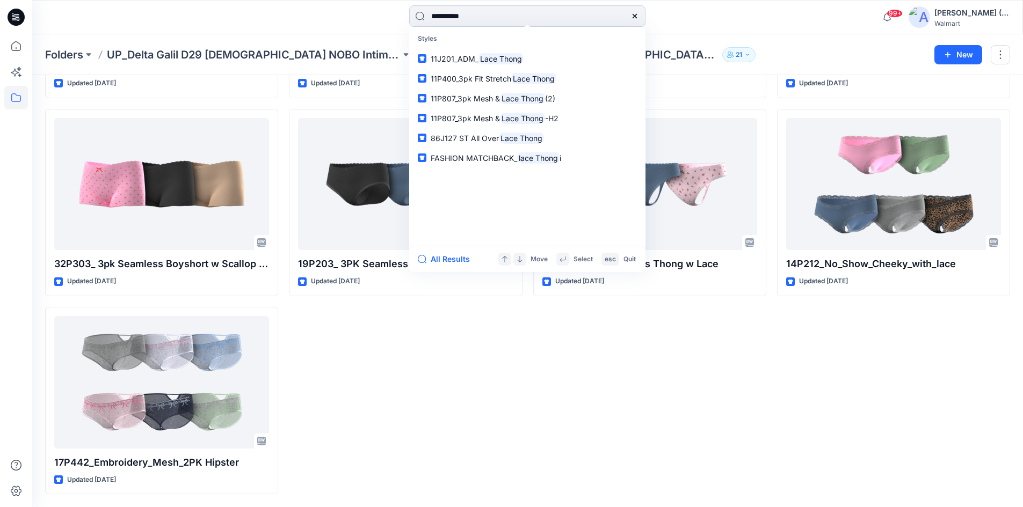
type input "**********"
click at [493, 60] on mark "Lace Thong" at bounding box center [500, 59] width 45 height 12
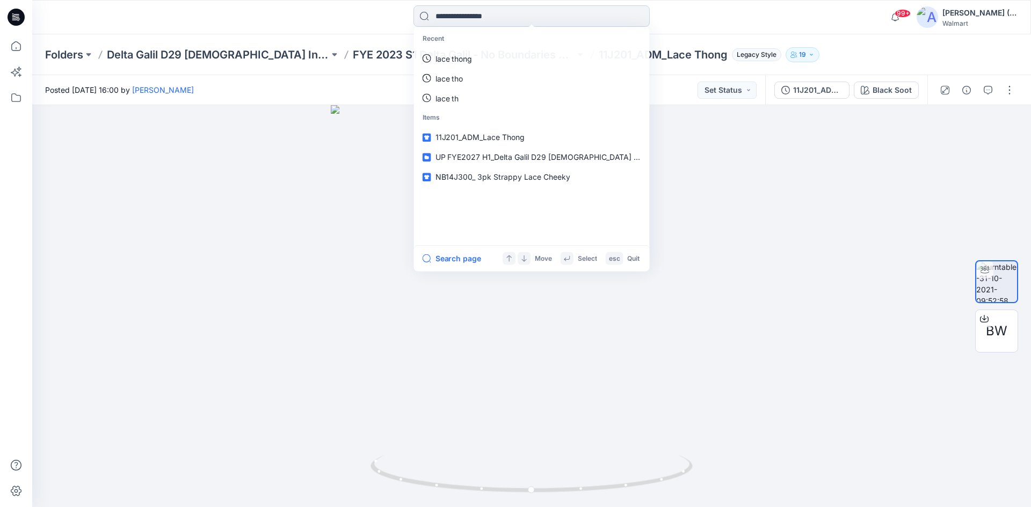
click at [519, 15] on input at bounding box center [531, 15] width 236 height 21
click at [455, 59] on p "lace thong" at bounding box center [453, 58] width 37 height 11
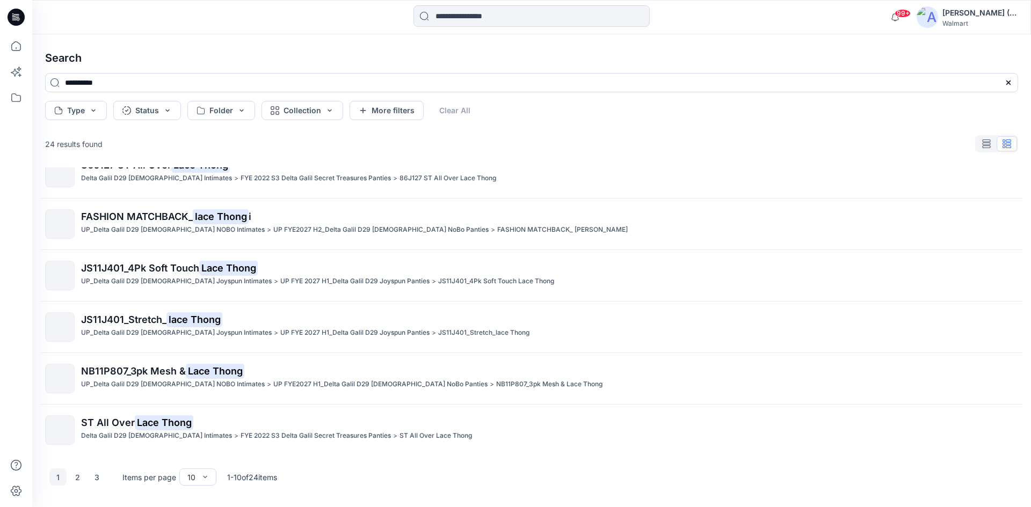
scroll to position [227, 0]
click at [79, 478] on button "2" at bounding box center [77, 477] width 17 height 17
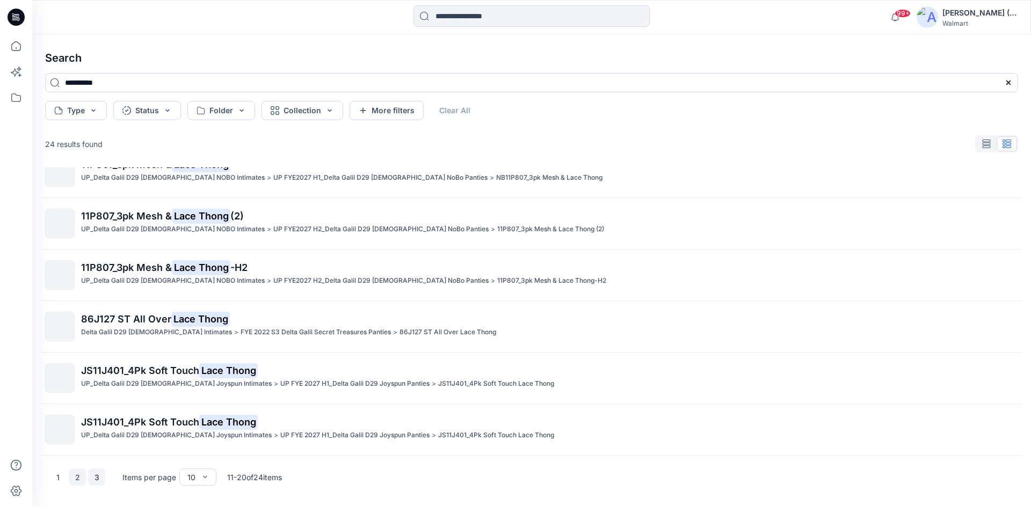
click at [100, 478] on button "3" at bounding box center [96, 477] width 17 height 17
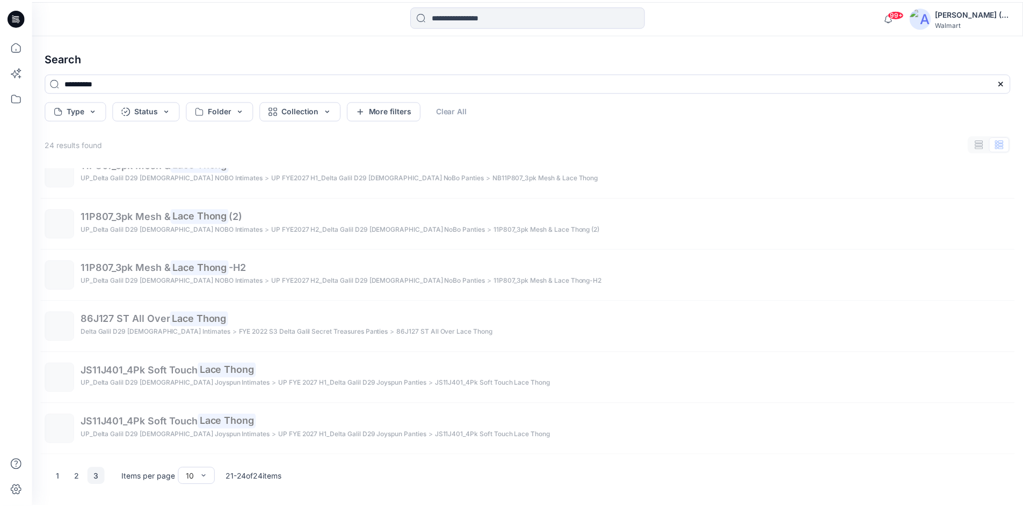
scroll to position [0, 0]
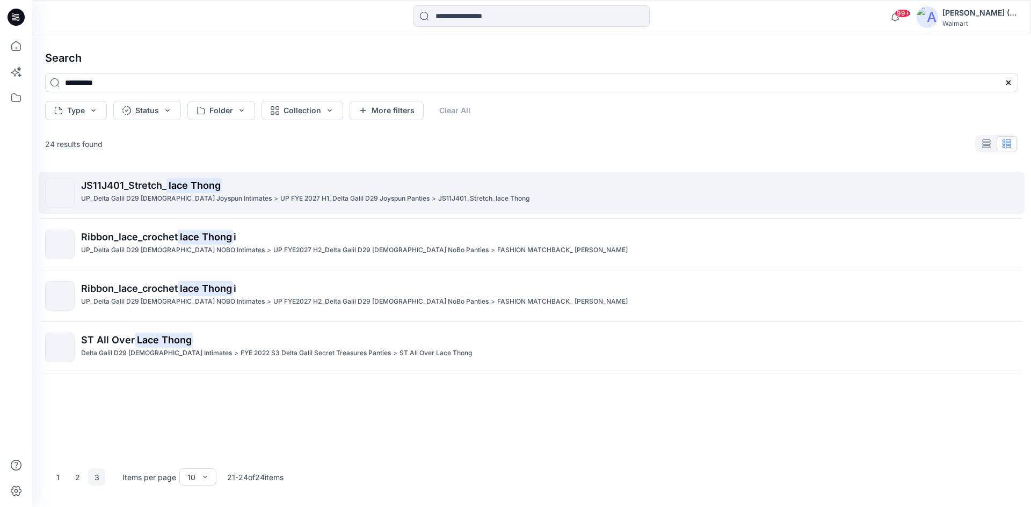
click at [127, 184] on span "JS11J401_Stretch_" at bounding box center [123, 185] width 85 height 11
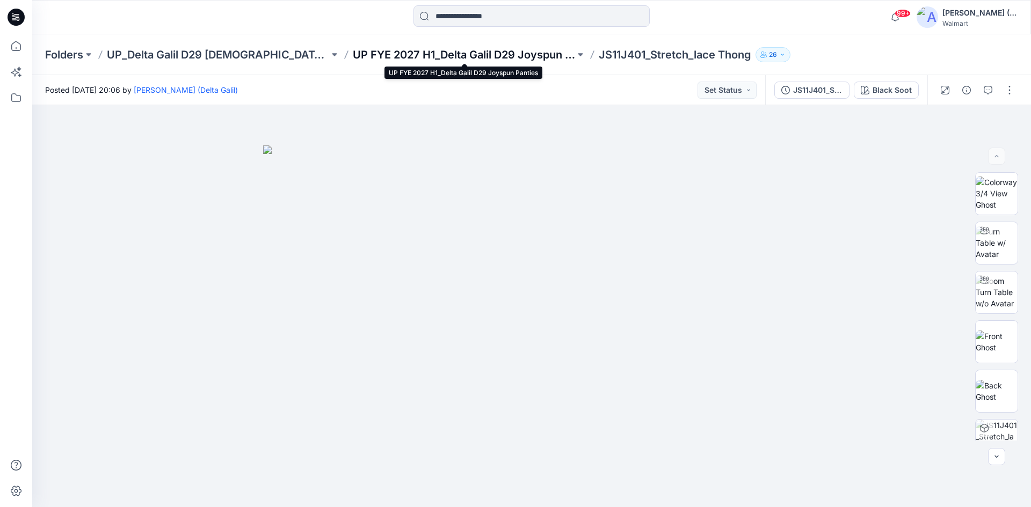
click at [468, 56] on p "UP FYE 2027 H1_Delta Galil D29 Joyspun Panties" at bounding box center [464, 54] width 222 height 15
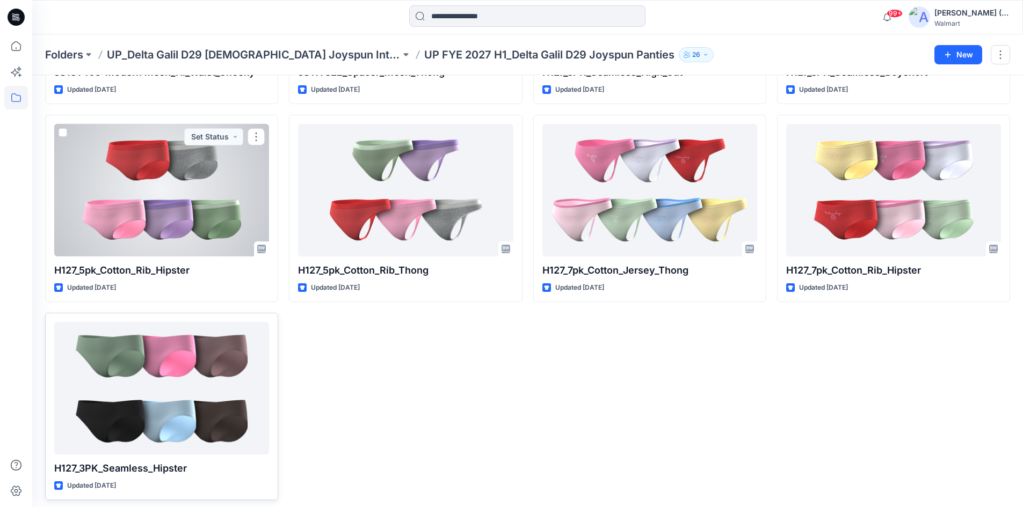
scroll to position [2191, 0]
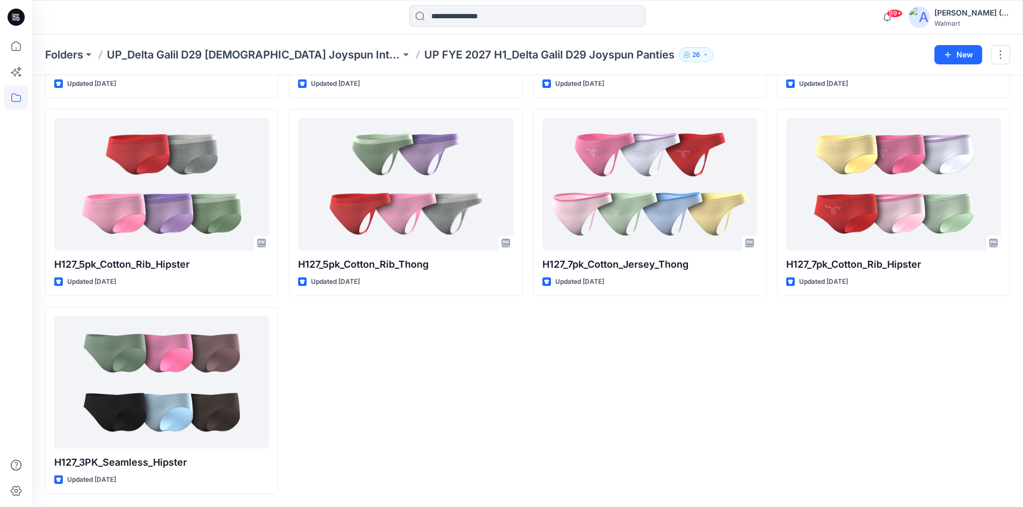
click at [443, 50] on p "UP FYE 2027 H1_Delta Galil D29 Joyspun Panties" at bounding box center [549, 54] width 250 height 15
click at [443, 55] on p "UP FYE 2027 H1_Delta Galil D29 Joyspun Panties" at bounding box center [549, 54] width 250 height 15
click at [219, 57] on p "UP_Delta Galil D29 [DEMOGRAPHIC_DATA] Joyspun Intimates" at bounding box center [254, 54] width 294 height 15
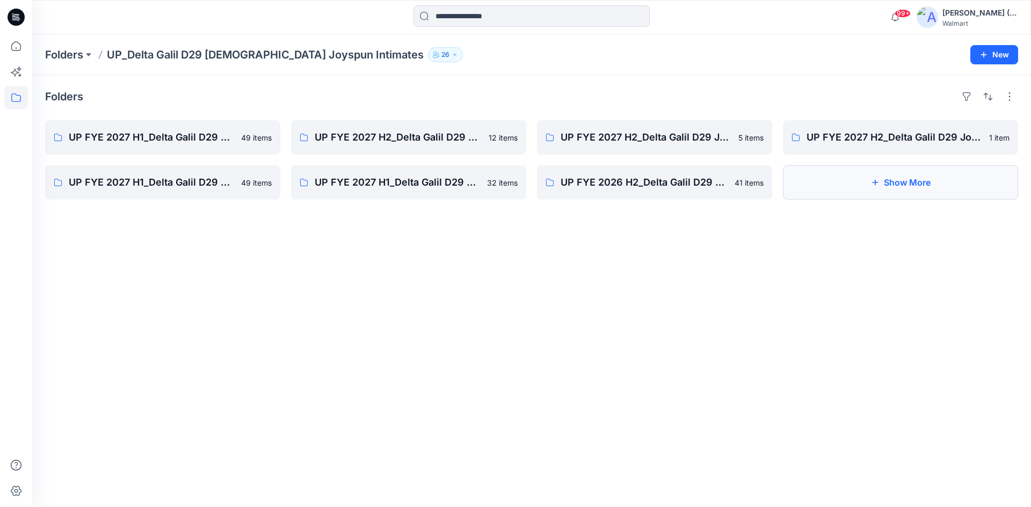
click at [899, 178] on button "Show More" at bounding box center [900, 182] width 235 height 34
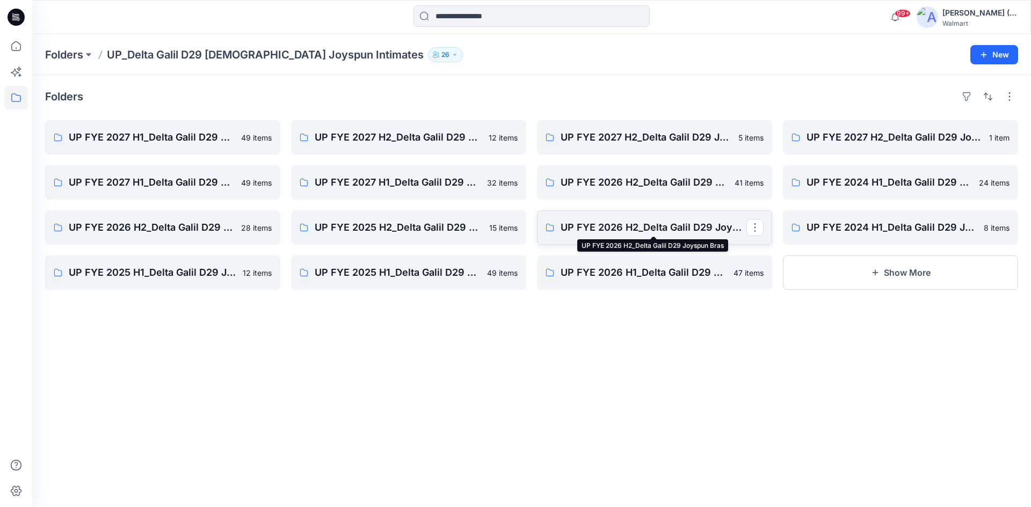
click at [646, 224] on p "UP FYE 2026 H2_Delta Galil D29 Joyspun Bras" at bounding box center [653, 227] width 186 height 15
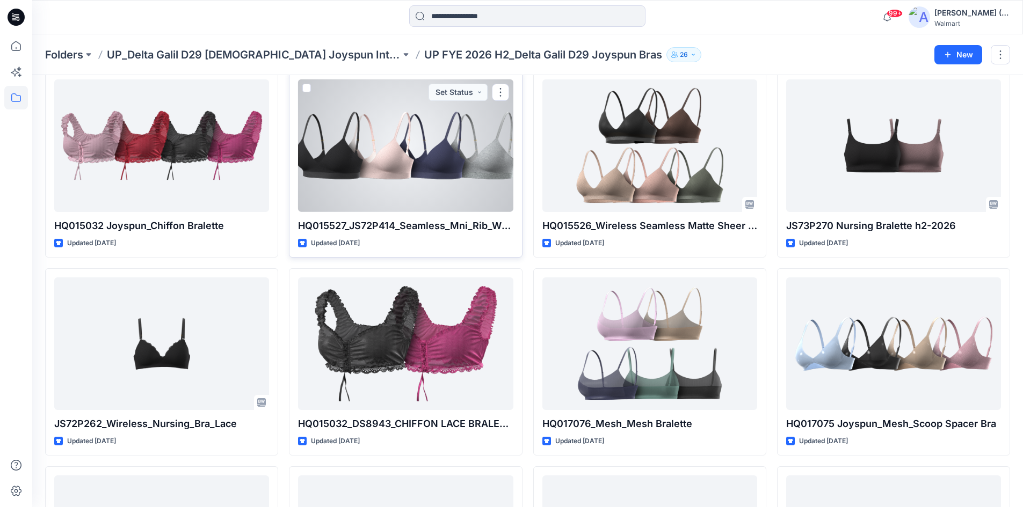
scroll to position [54, 0]
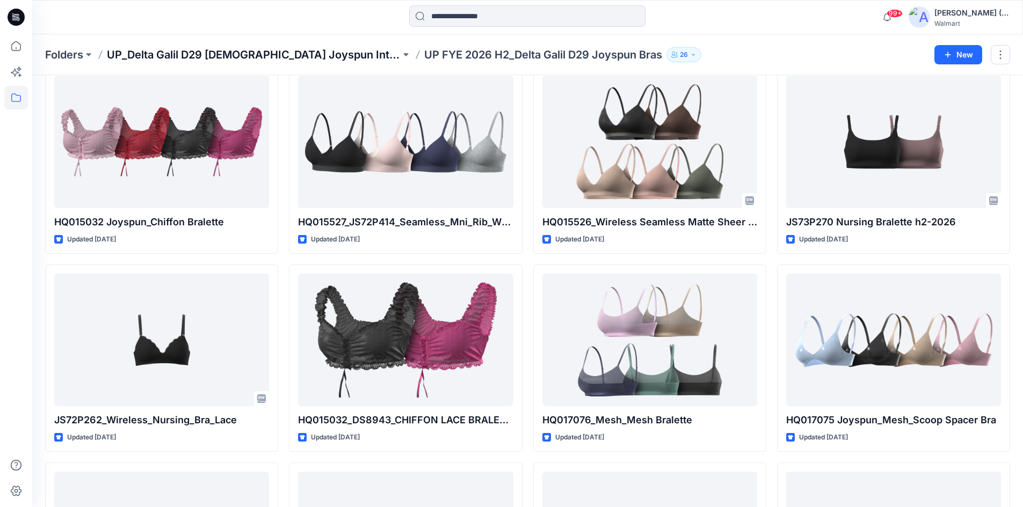
click at [309, 49] on p "UP_Delta Galil D29 [DEMOGRAPHIC_DATA] Joyspun Intimates" at bounding box center [254, 54] width 294 height 15
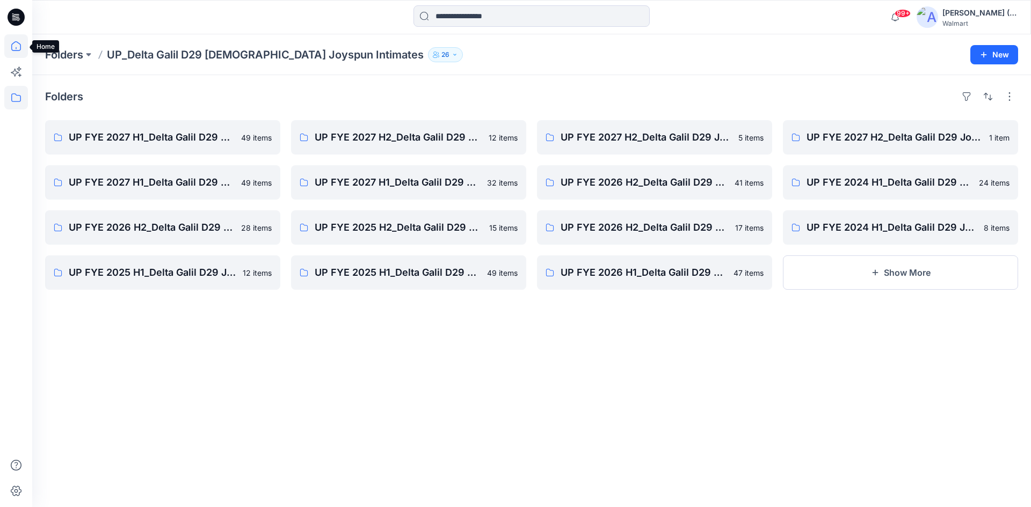
click at [16, 46] on icon at bounding box center [16, 46] width 24 height 24
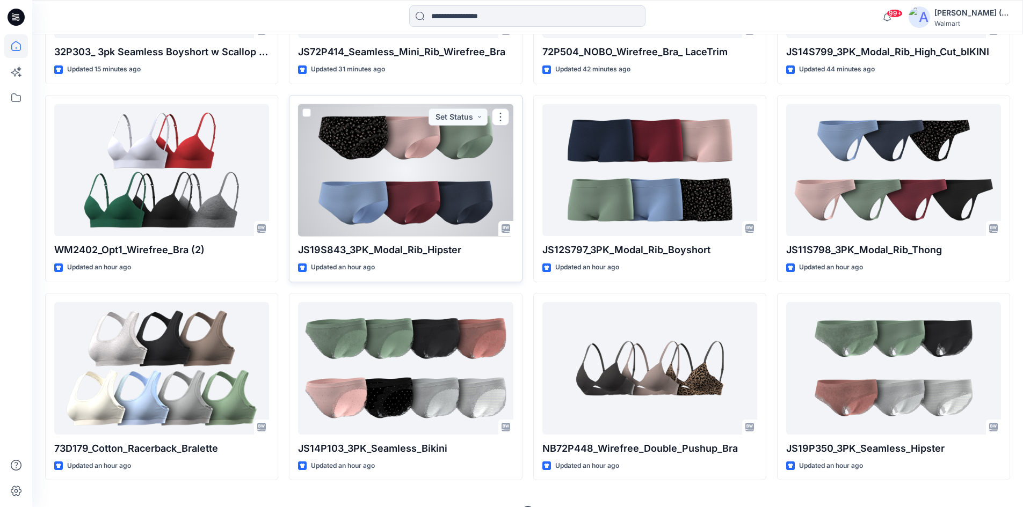
scroll to position [469, 0]
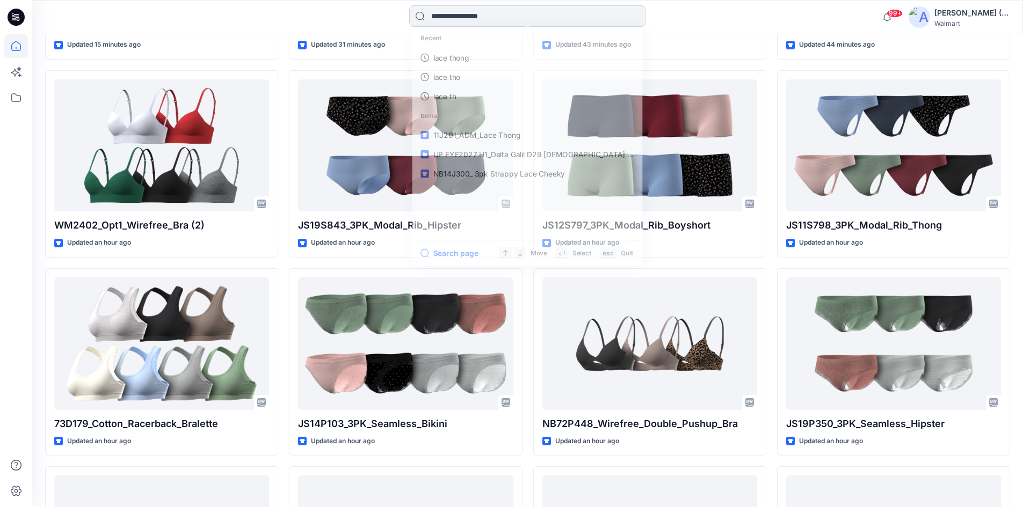
click at [441, 12] on input at bounding box center [527, 15] width 236 height 21
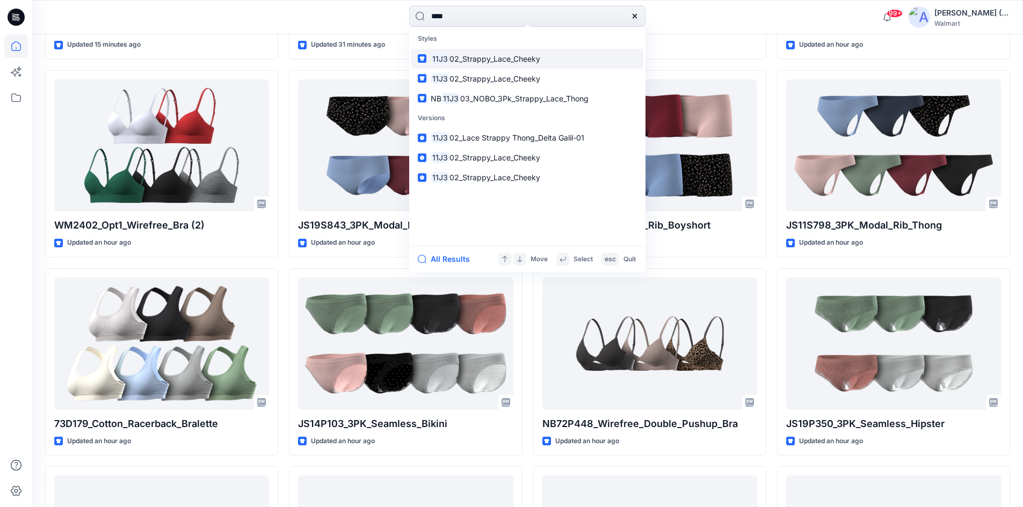
type input "****"
click at [506, 56] on span "02_Strappy_Lace_Cheeky" at bounding box center [494, 58] width 91 height 9
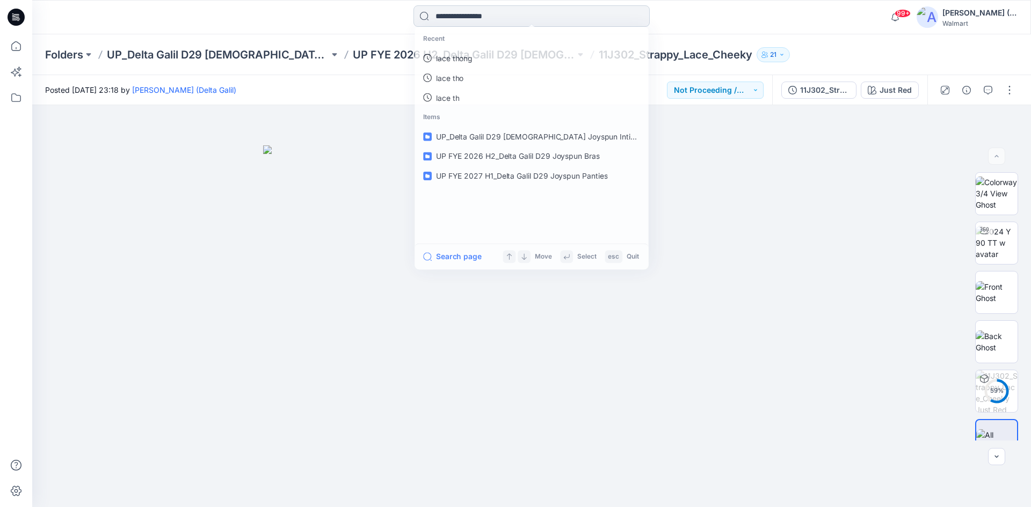
click at [475, 15] on input at bounding box center [531, 15] width 236 height 21
click at [478, 140] on span "11J302_Strappy_Lace_Cheeky" at bounding box center [488, 137] width 106 height 9
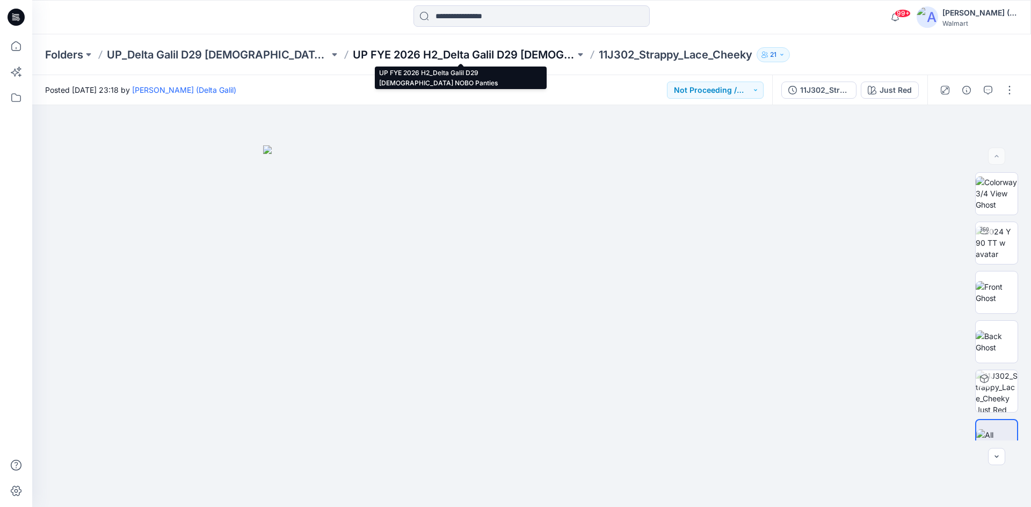
click at [483, 53] on p "UP FYE 2026 H2_Delta Galil D29 [DEMOGRAPHIC_DATA] NOBO Panties" at bounding box center [464, 54] width 222 height 15
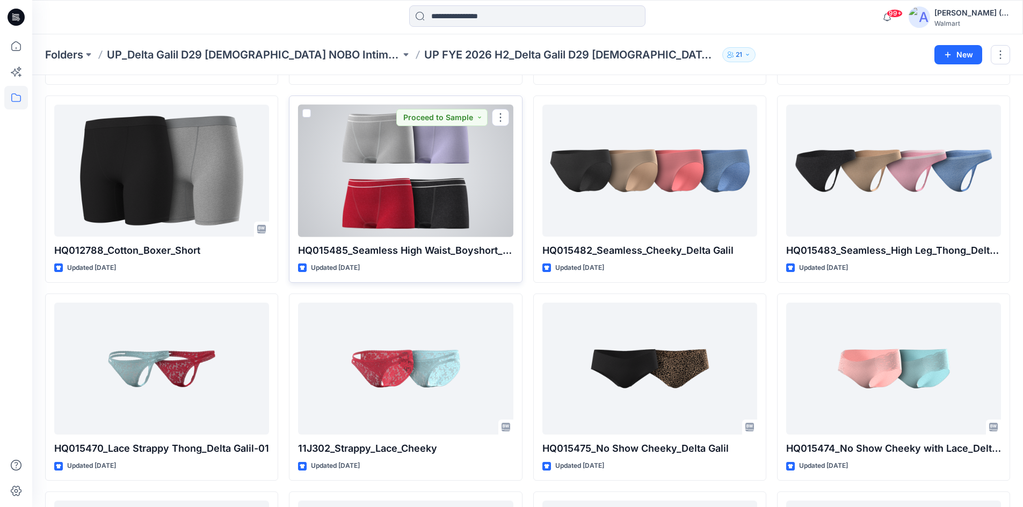
scroll to position [624, 0]
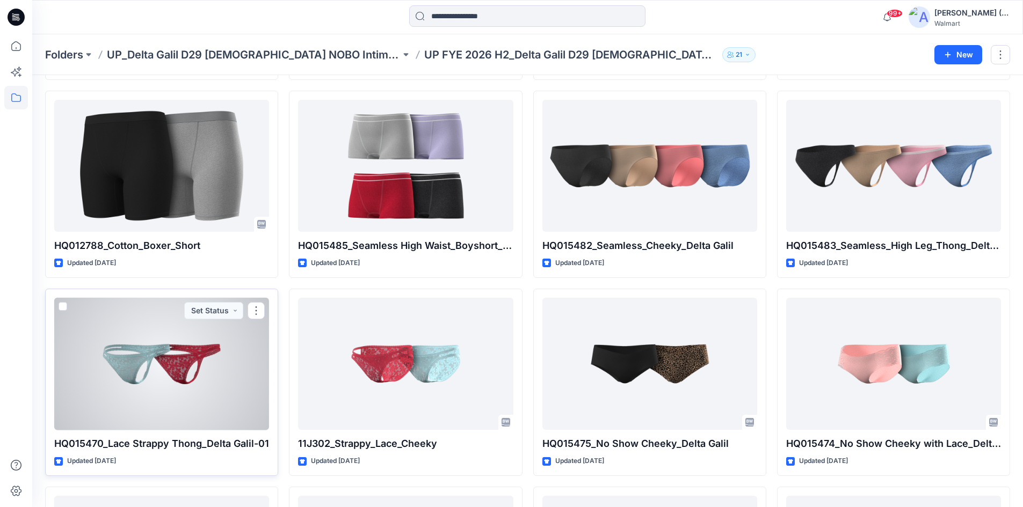
click at [203, 393] on div at bounding box center [161, 364] width 215 height 133
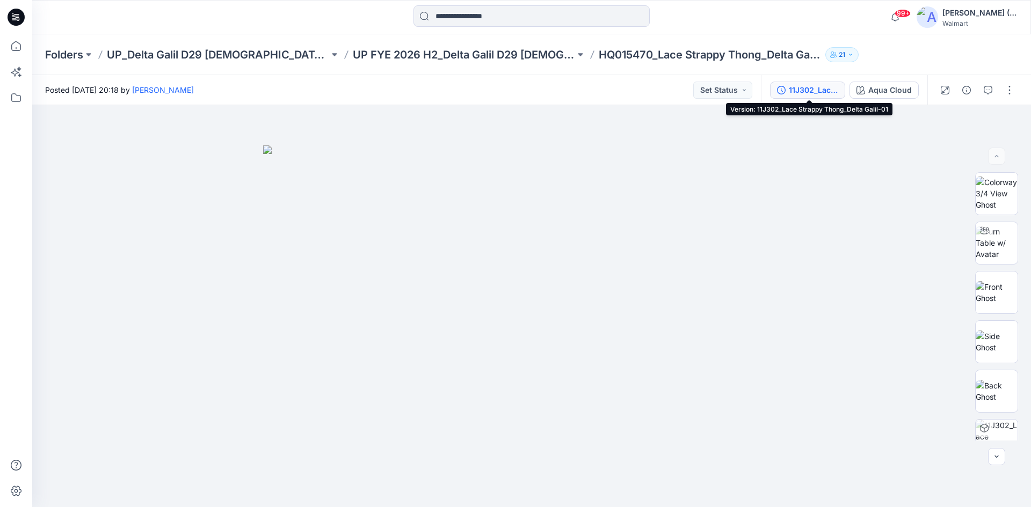
click at [806, 94] on div "11J302_Lace Strappy Thong_Delta Galil-01" at bounding box center [813, 90] width 49 height 12
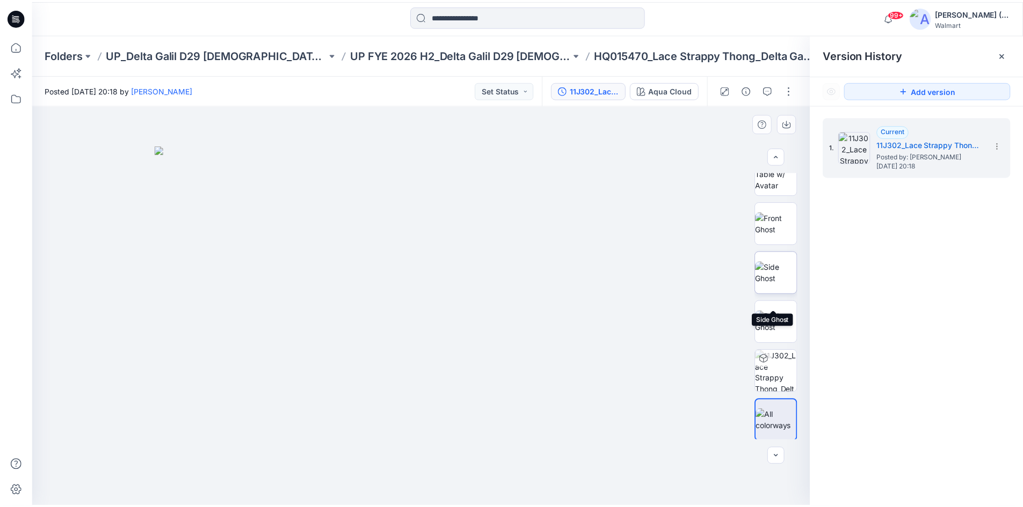
scroll to position [71, 0]
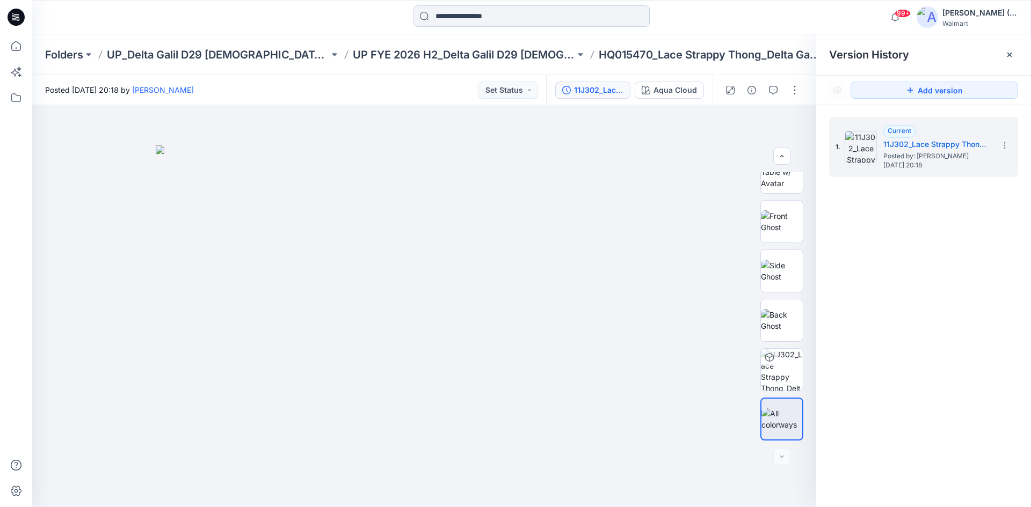
click at [483, 14] on input at bounding box center [531, 15] width 236 height 21
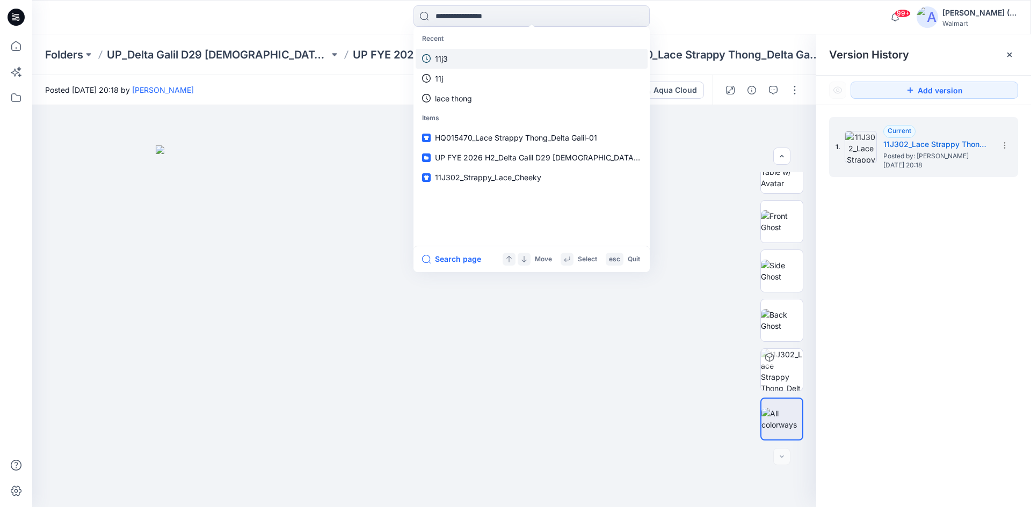
click at [479, 50] on link "11j3" at bounding box center [532, 59] width 232 height 20
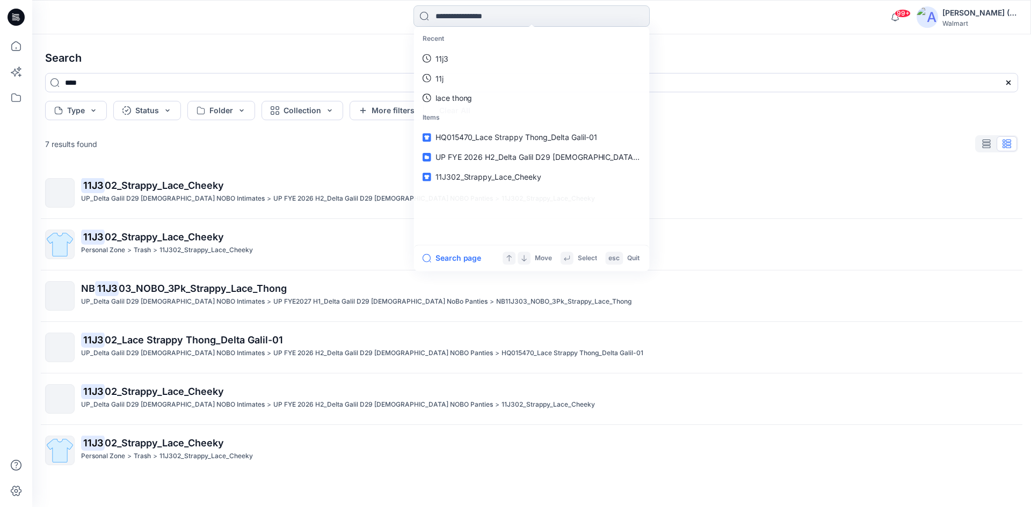
click at [480, 18] on input at bounding box center [531, 15] width 236 height 21
click at [205, 80] on input "****" at bounding box center [531, 82] width 973 height 19
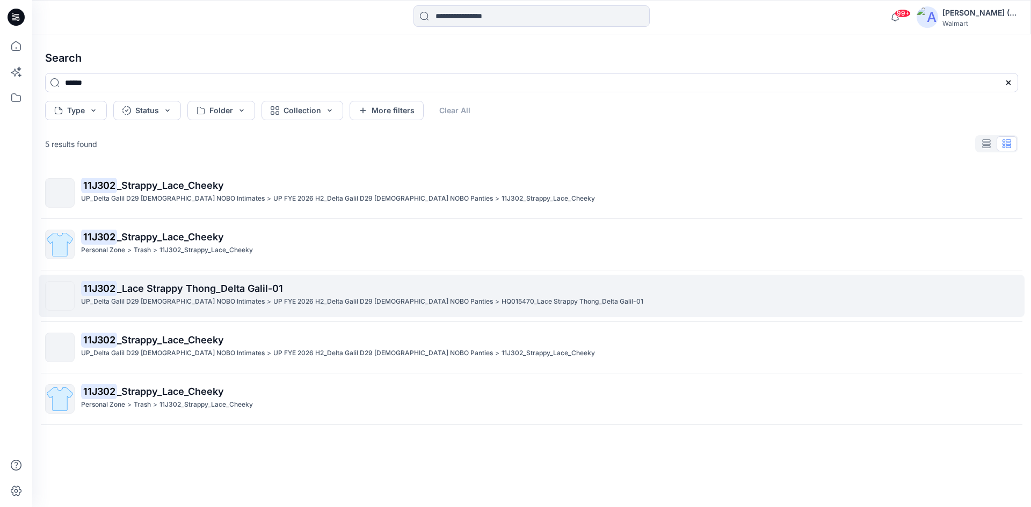
type input "******"
click at [155, 301] on p "UP_Delta Galil D29 [DEMOGRAPHIC_DATA] NOBO Intimates" at bounding box center [173, 301] width 184 height 11
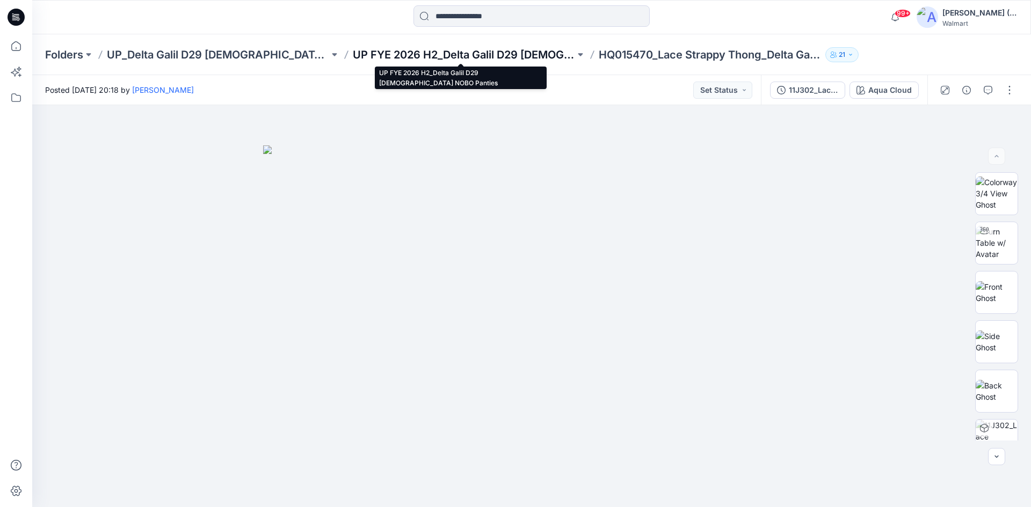
click at [476, 49] on p "UP FYE 2026 H2_Delta Galil D29 [DEMOGRAPHIC_DATA] NOBO Panties" at bounding box center [464, 54] width 222 height 15
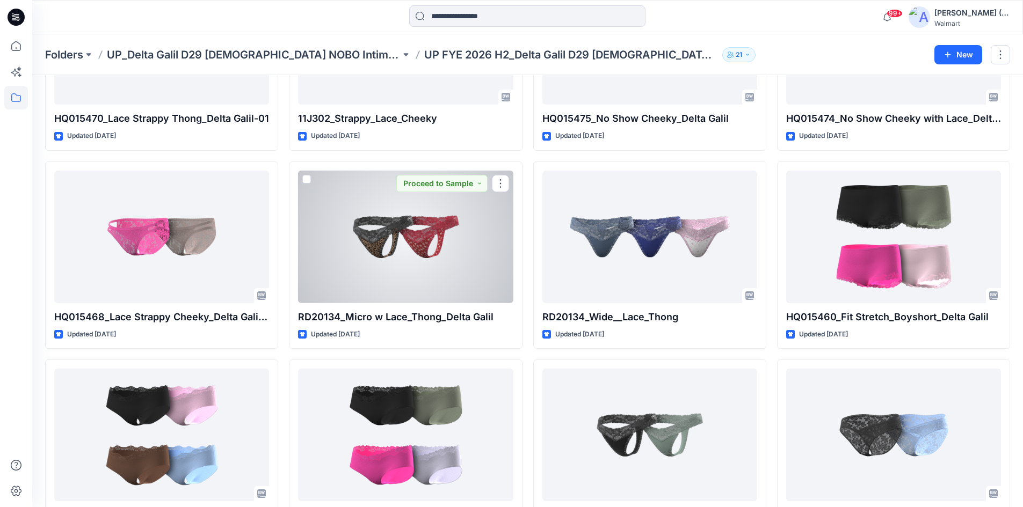
scroll to position [953, 0]
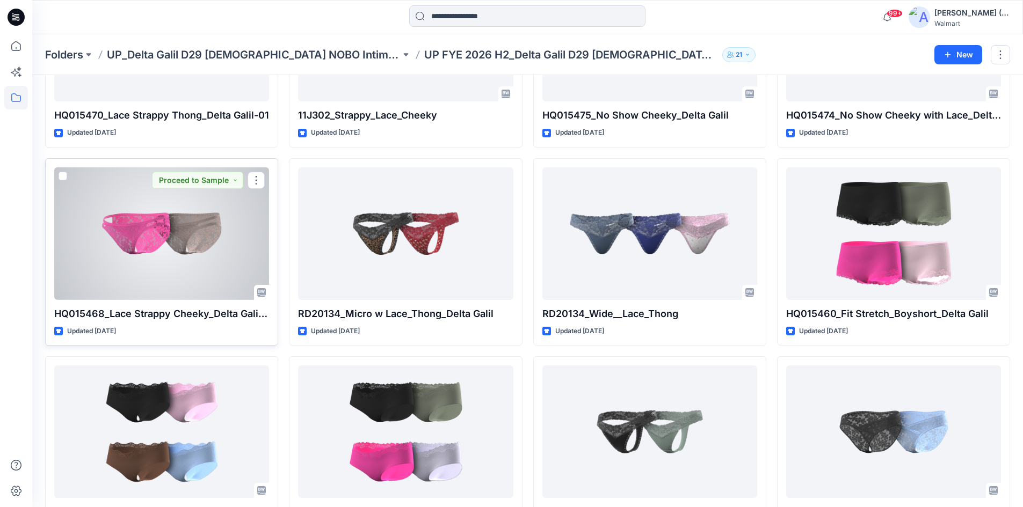
click at [245, 245] on div at bounding box center [161, 234] width 215 height 133
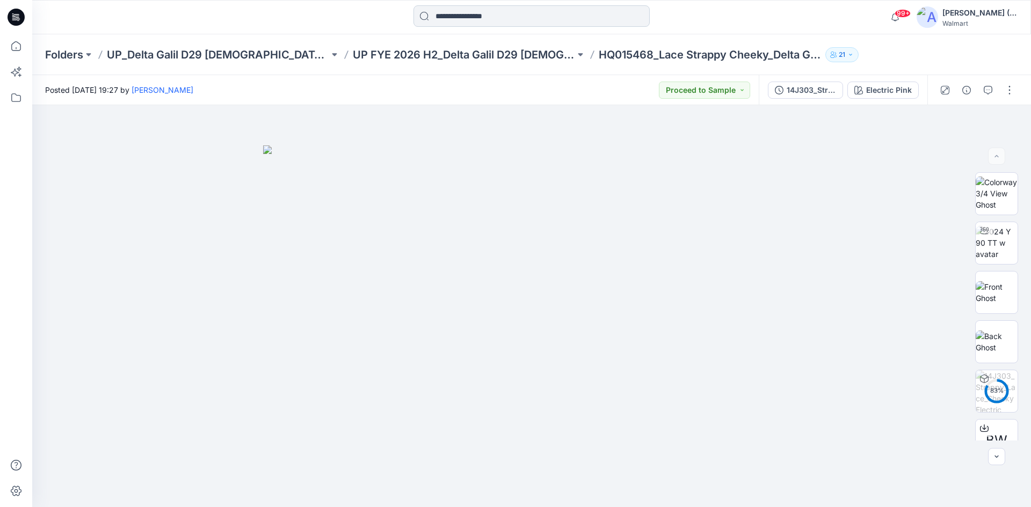
click at [605, 21] on input at bounding box center [531, 15] width 236 height 21
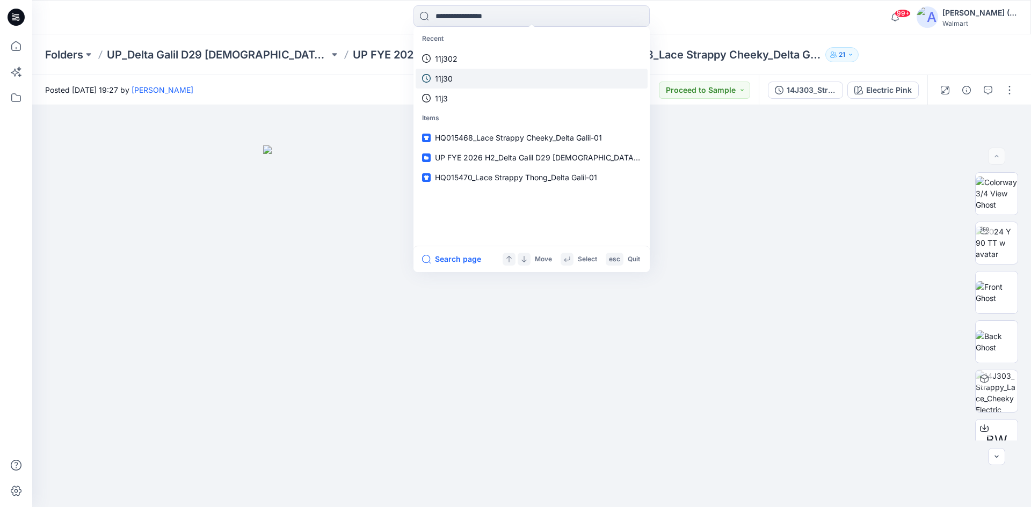
click at [461, 72] on link "11j30" at bounding box center [532, 79] width 232 height 20
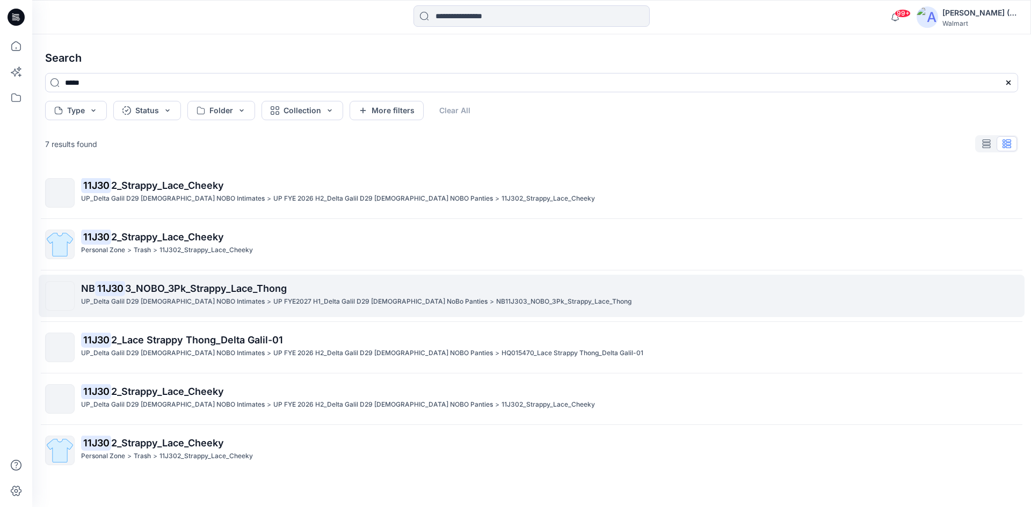
click at [153, 292] on span "3_NOBO_3Pk_Strappy_Lace_Thong" at bounding box center [206, 288] width 162 height 11
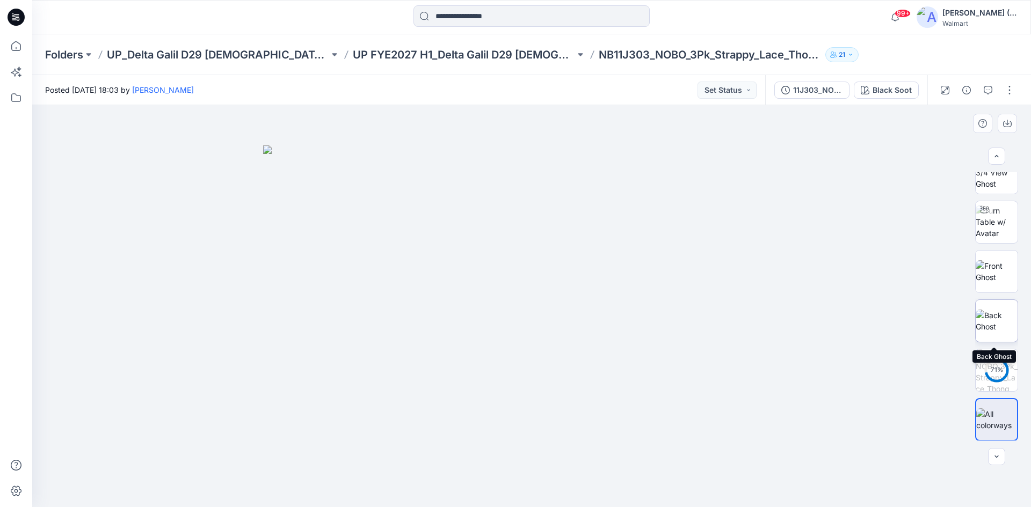
scroll to position [21, 0]
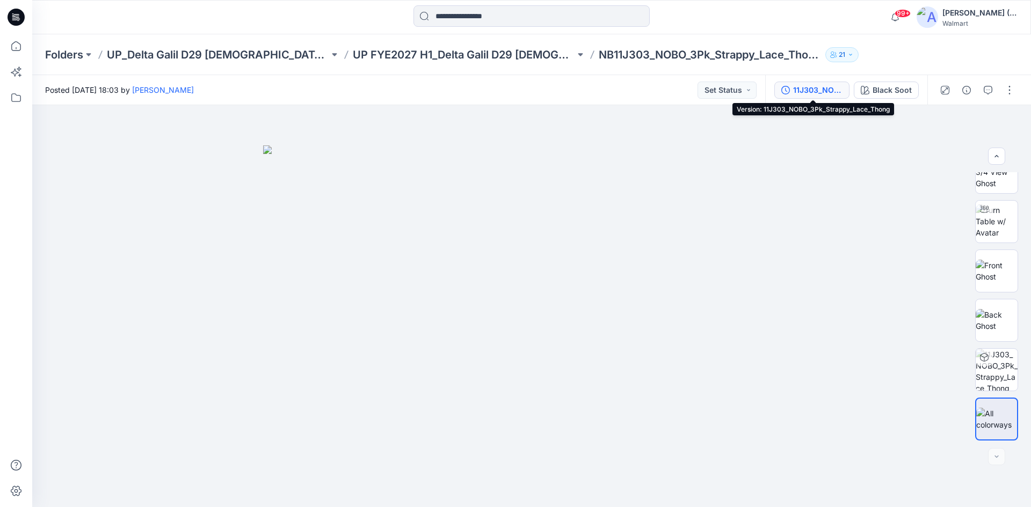
click at [787, 89] on icon "button" at bounding box center [785, 90] width 9 height 9
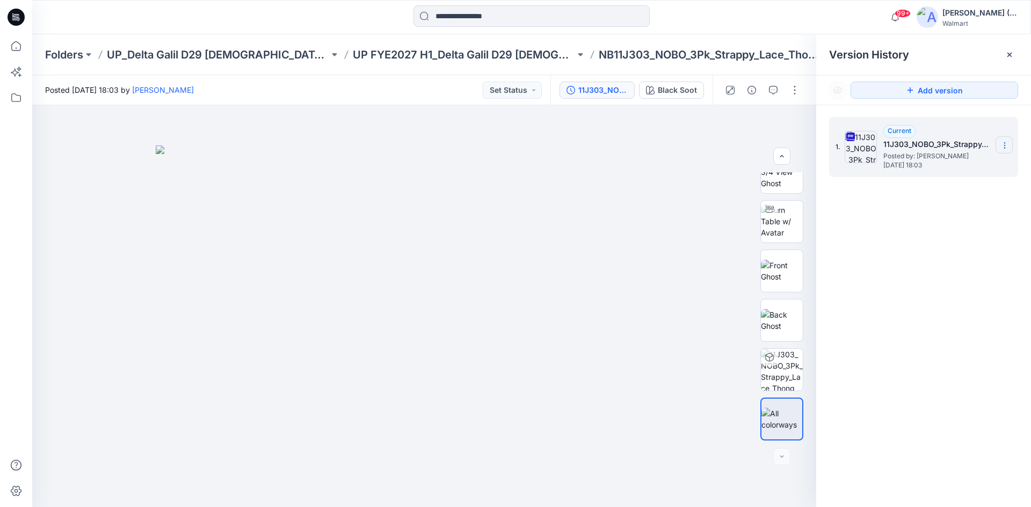
click at [916, 144] on icon at bounding box center [1004, 145] width 9 height 9
click at [795, 90] on button "button" at bounding box center [794, 90] width 17 height 17
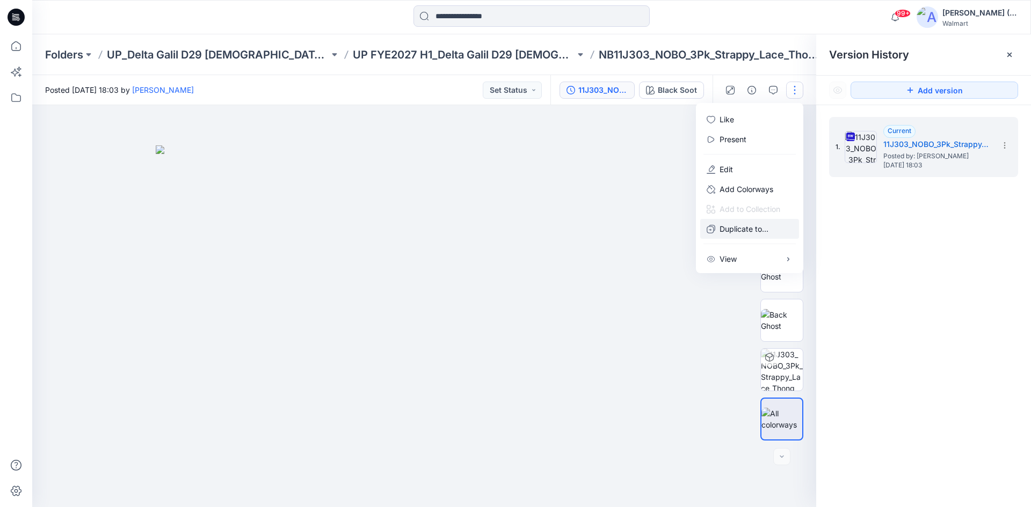
click at [727, 229] on p "Duplicate to..." at bounding box center [743, 228] width 49 height 11
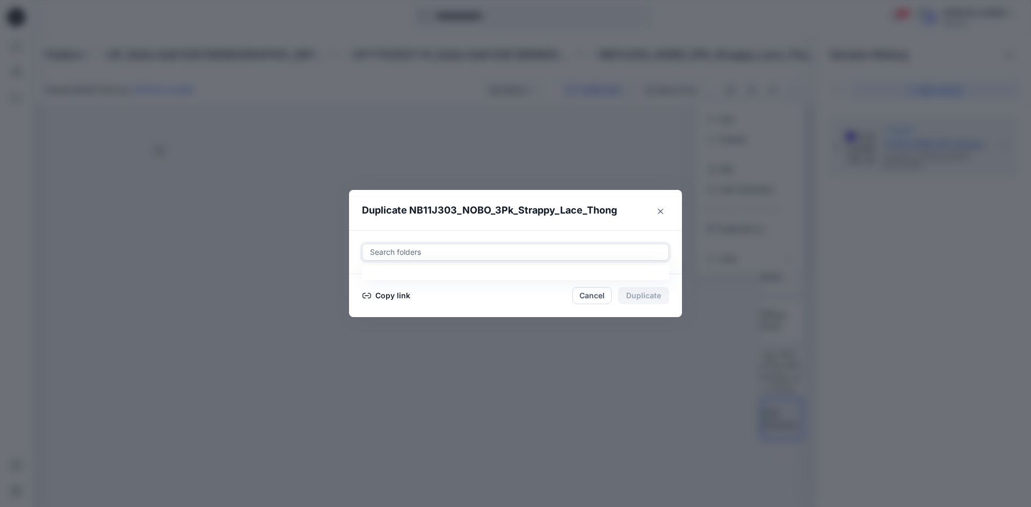
click at [505, 249] on div at bounding box center [515, 252] width 293 height 13
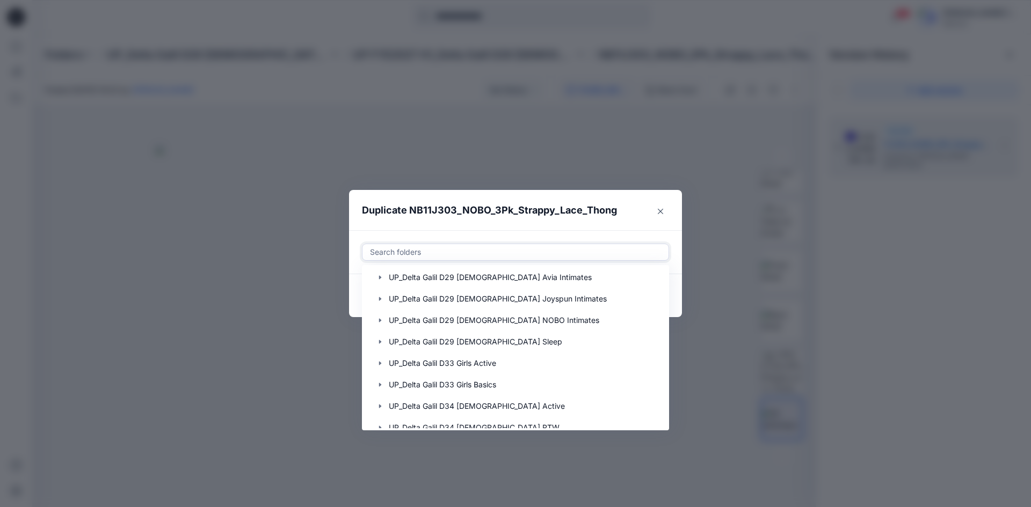
scroll to position [215, 0]
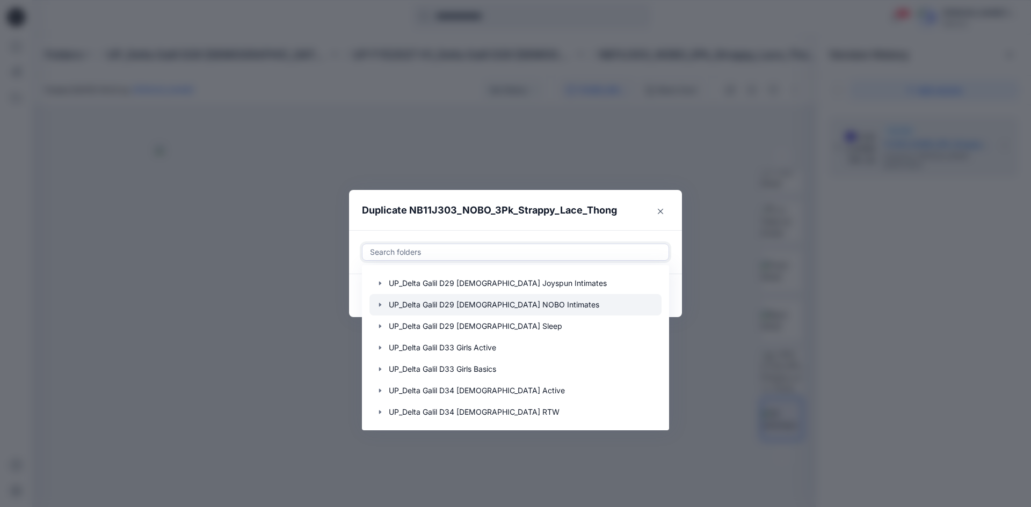
click at [485, 307] on div at bounding box center [515, 304] width 292 height 21
click at [380, 305] on icon "button" at bounding box center [380, 305] width 2 height 4
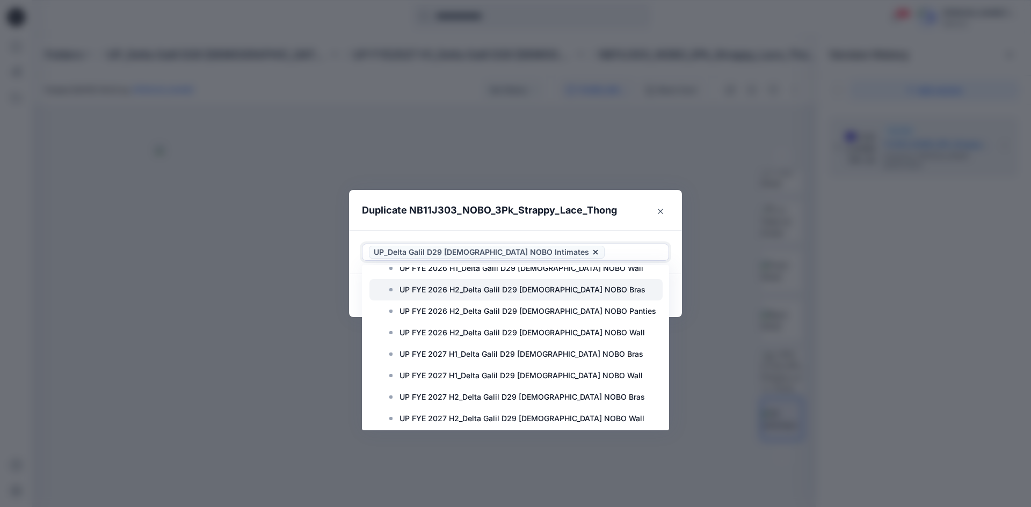
scroll to position [591, 0]
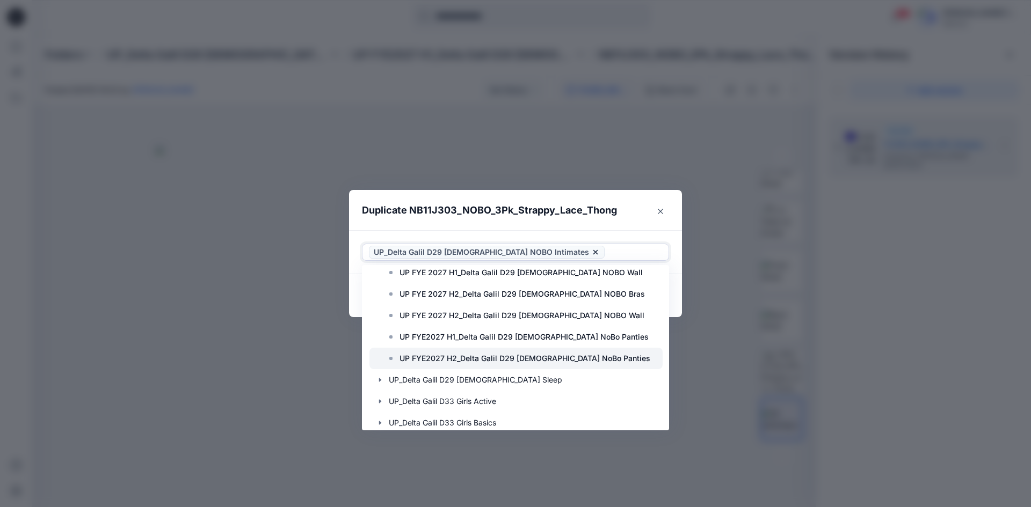
click at [494, 359] on p "UP FYE2027 H2_Delta Galil D29 [DEMOGRAPHIC_DATA] NoBo Panties" at bounding box center [524, 358] width 251 height 13
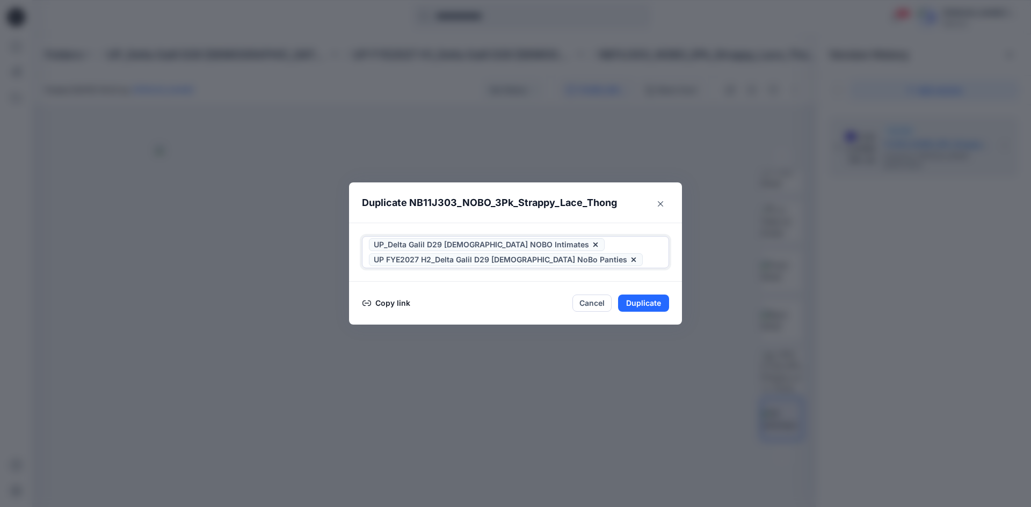
click at [591, 243] on icon at bounding box center [595, 245] width 9 height 9
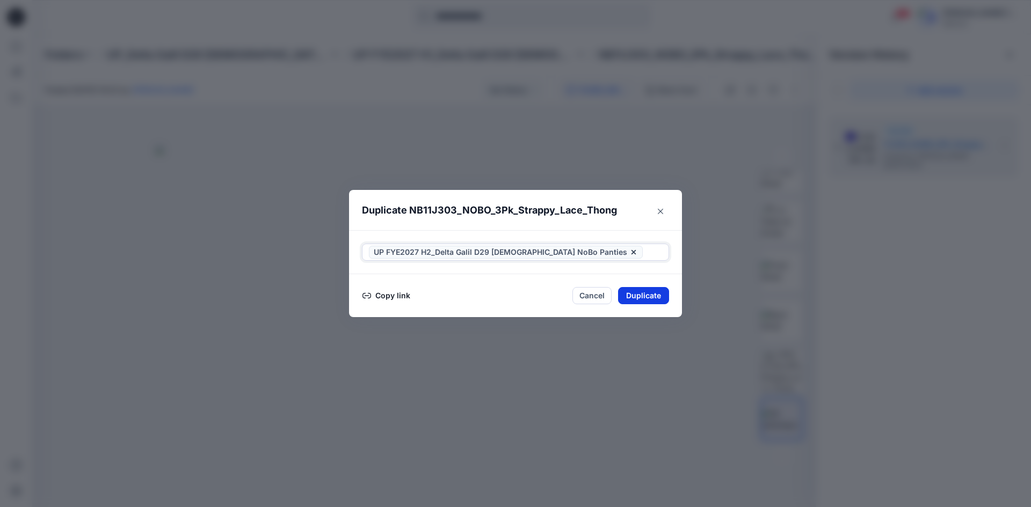
click at [665, 298] on button "Duplicate" at bounding box center [643, 295] width 51 height 17
click at [659, 296] on button "Close" at bounding box center [651, 296] width 35 height 17
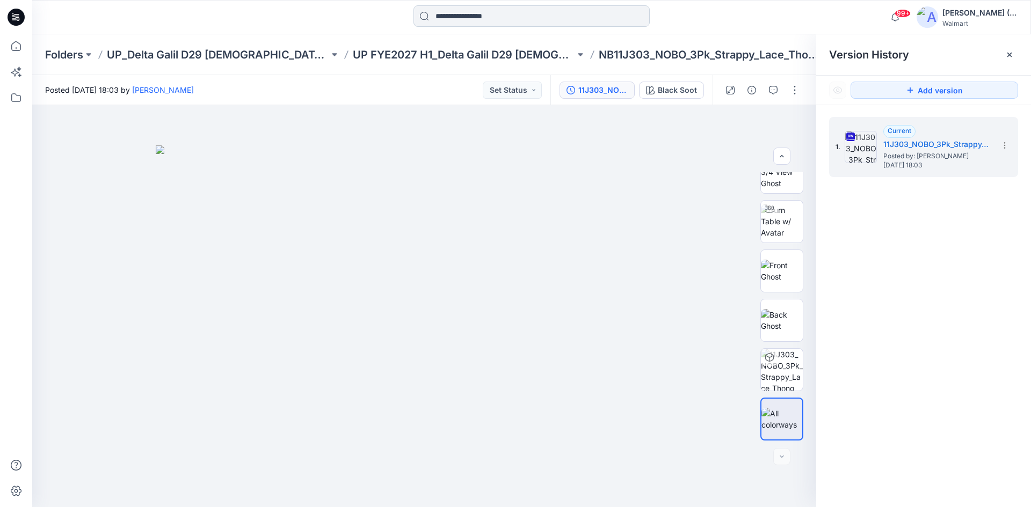
click at [438, 18] on input at bounding box center [531, 15] width 236 height 21
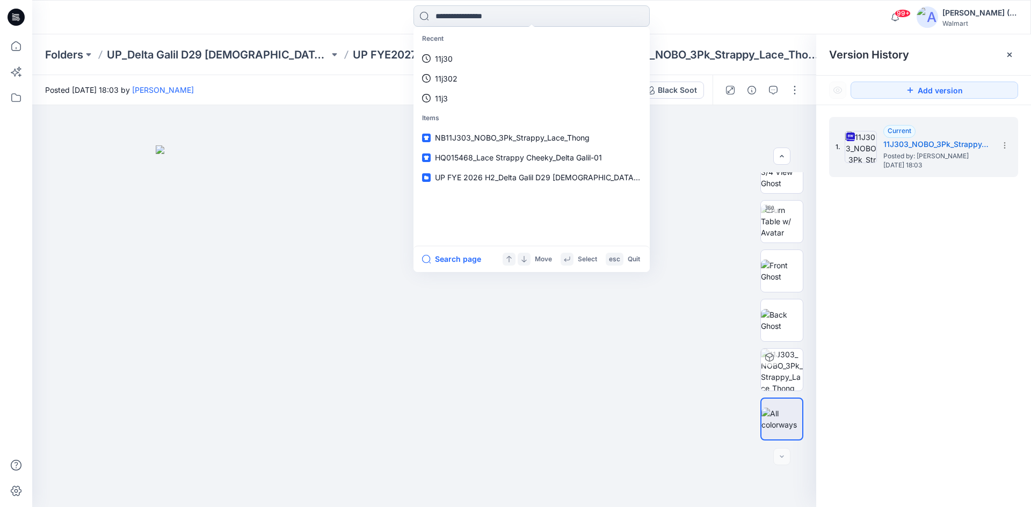
paste input "******"
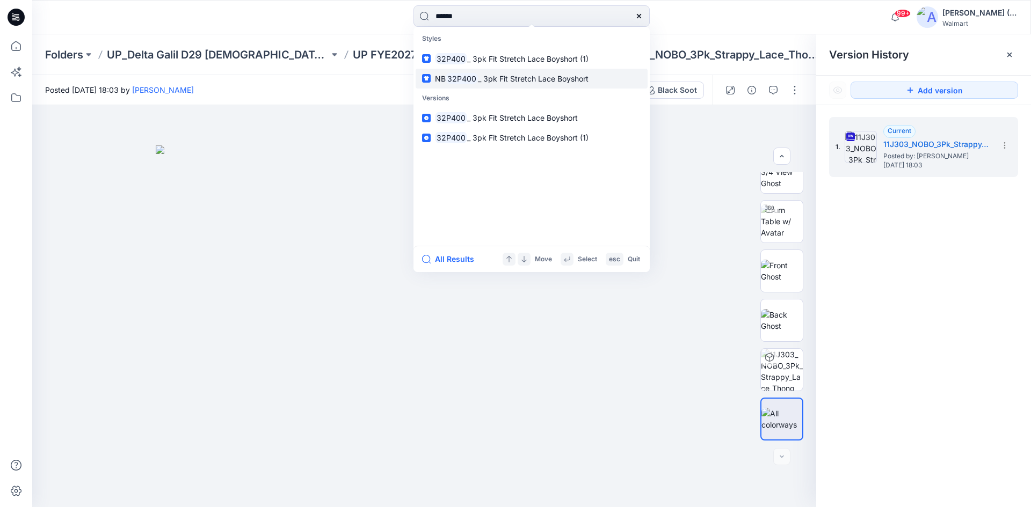
type input "******"
click at [500, 82] on span "_ 3pk Fit Stretch Lace Boyshort" at bounding box center [533, 78] width 111 height 9
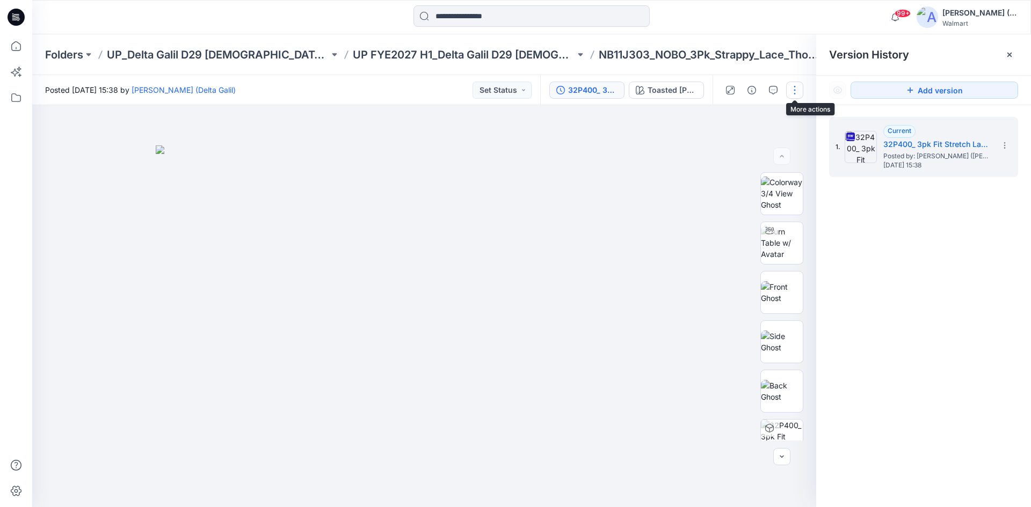
click at [791, 90] on button "button" at bounding box center [794, 90] width 17 height 17
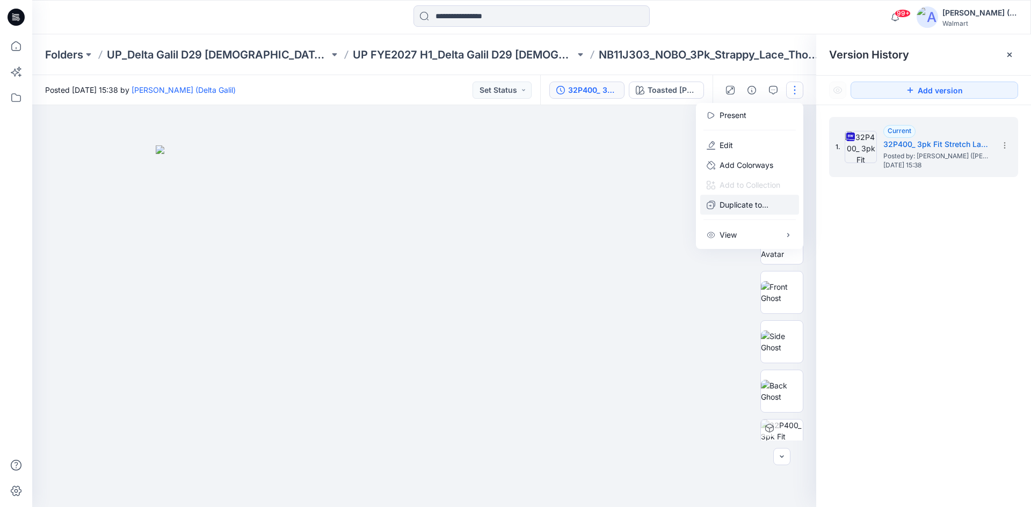
click at [751, 201] on p "Duplicate to..." at bounding box center [743, 204] width 49 height 11
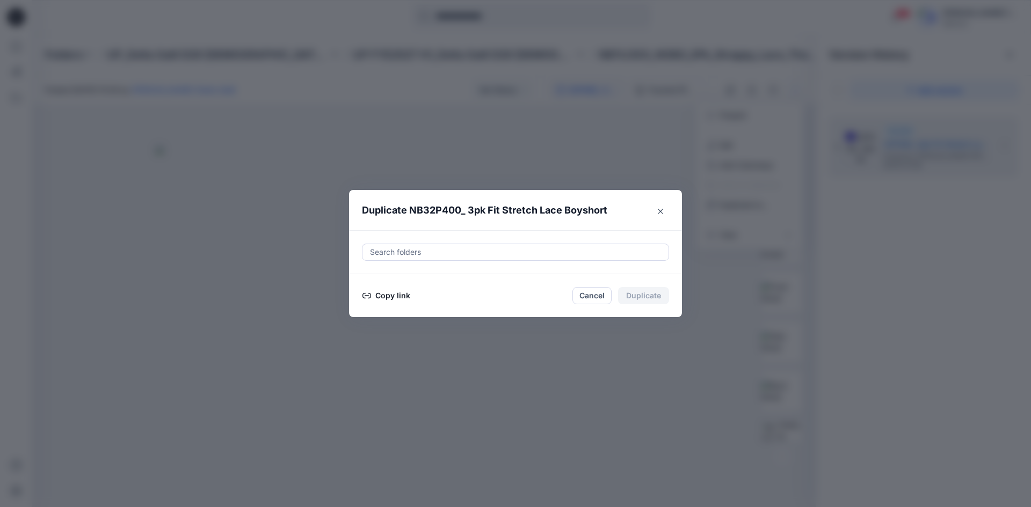
click at [490, 250] on div at bounding box center [515, 252] width 293 height 13
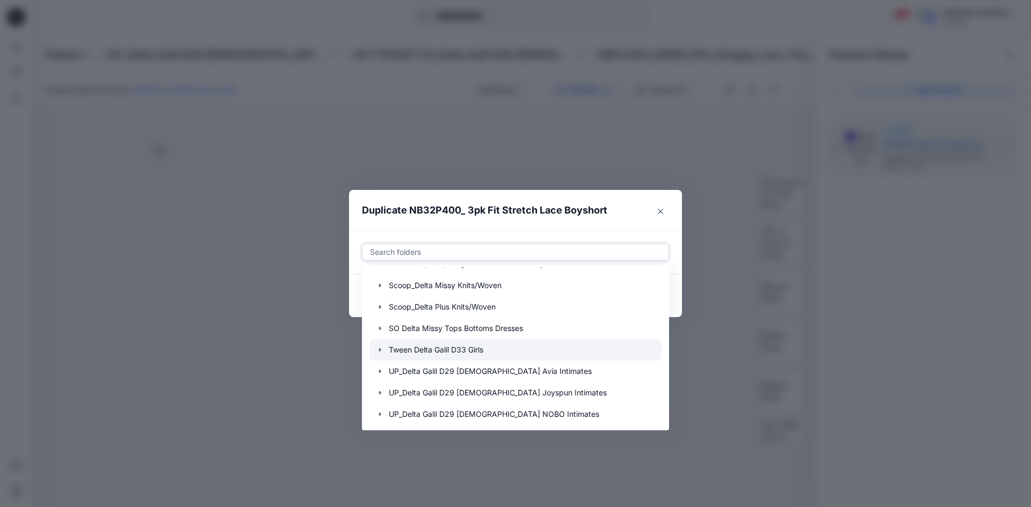
scroll to position [107, 0]
click at [491, 410] on div at bounding box center [515, 412] width 292 height 21
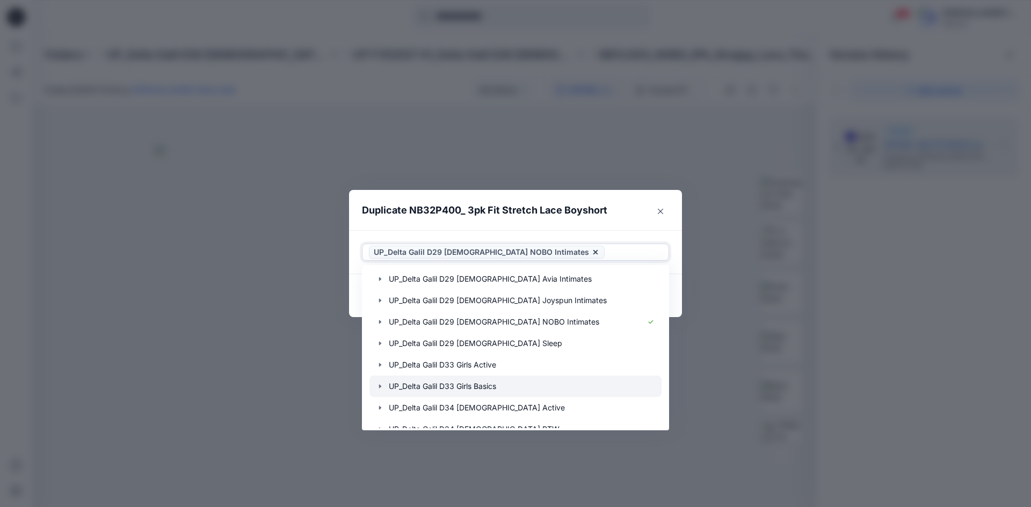
scroll to position [215, 0]
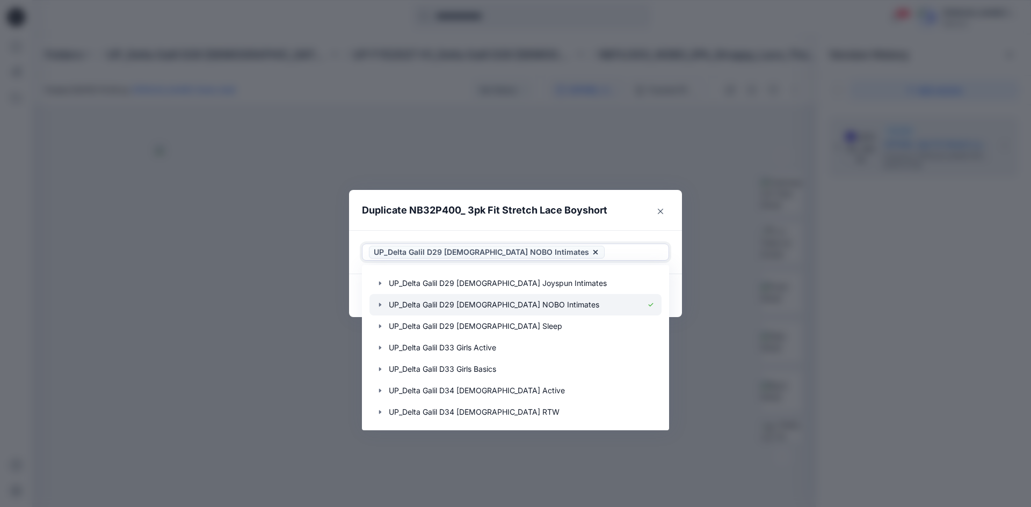
click at [378, 307] on icon "button" at bounding box center [380, 305] width 9 height 9
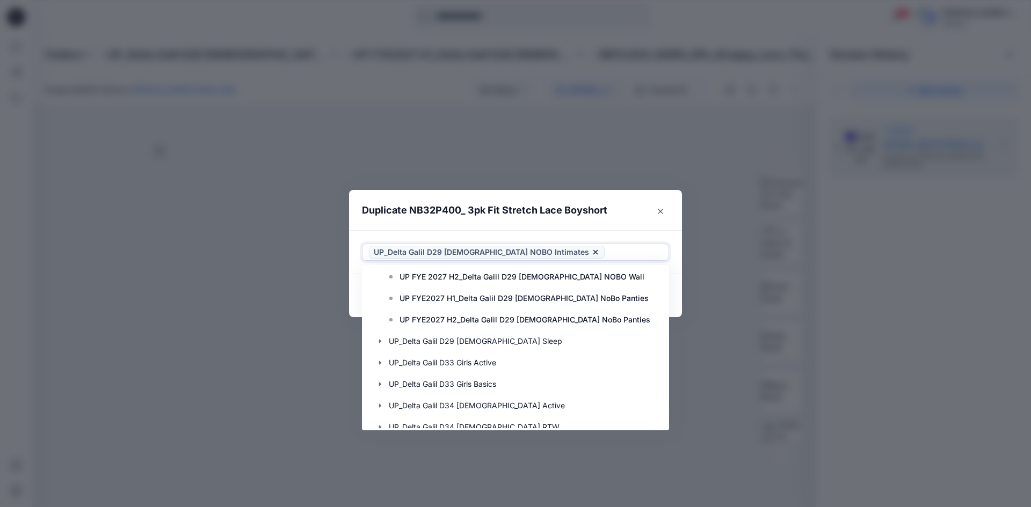
scroll to position [644, 0]
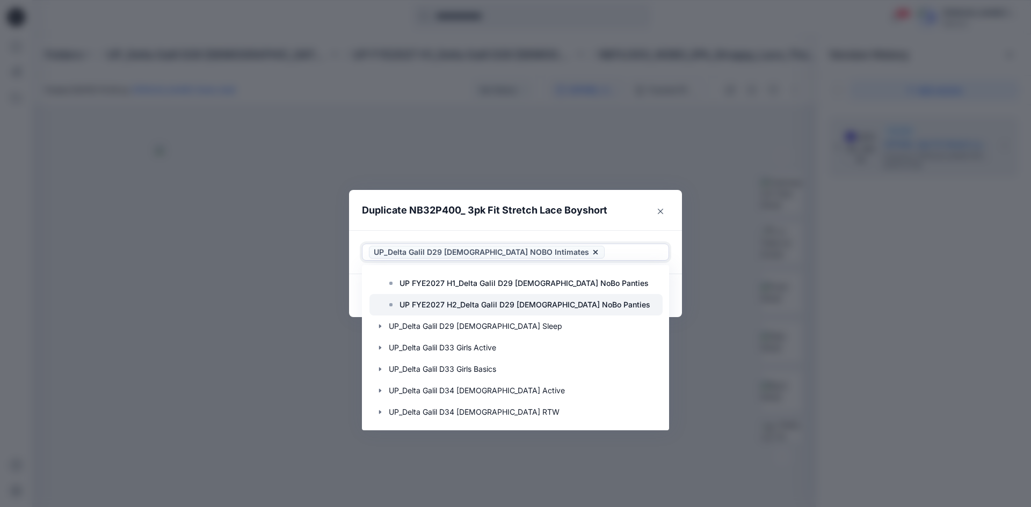
click at [525, 308] on p "UP FYE2027 H2_Delta Galil D29 [DEMOGRAPHIC_DATA] NoBo Panties" at bounding box center [524, 304] width 251 height 13
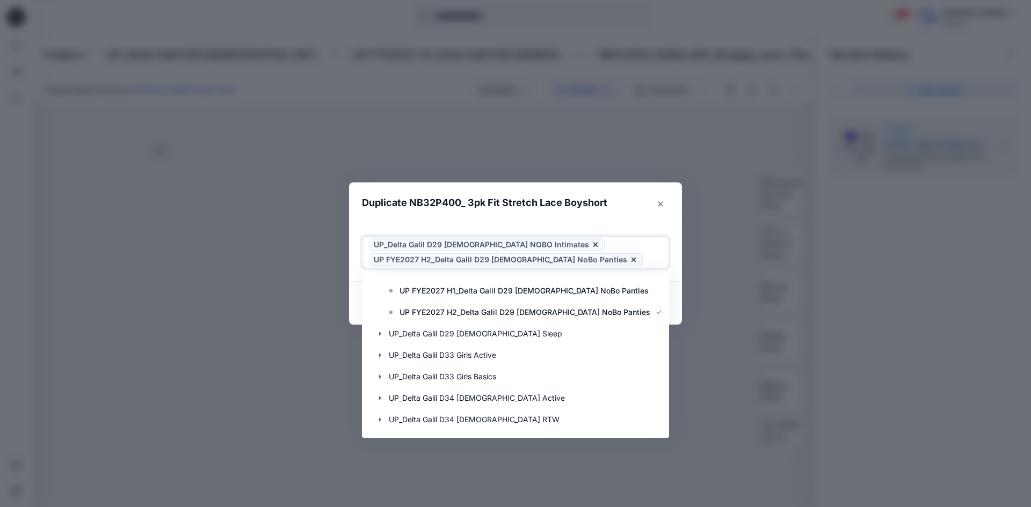
click at [593, 245] on icon at bounding box center [595, 245] width 4 height 4
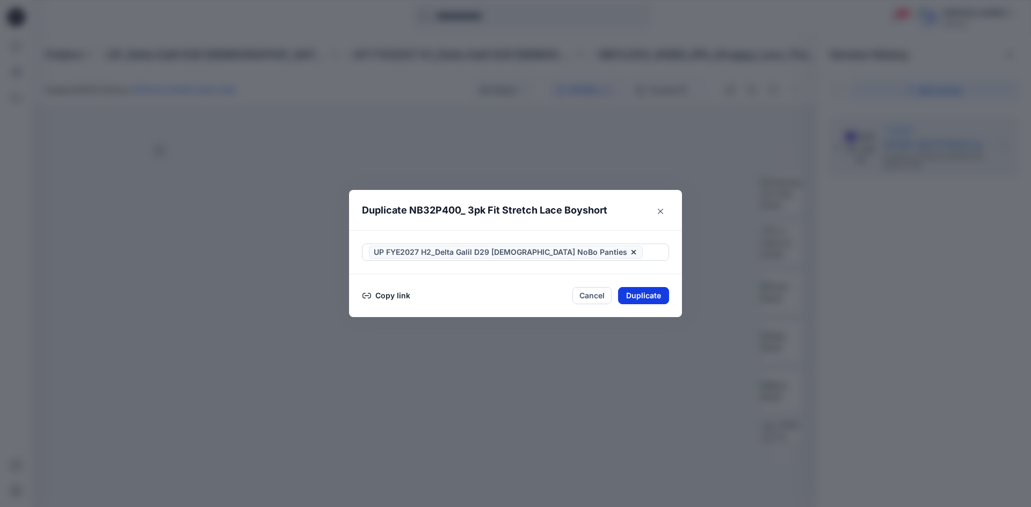
click at [632, 294] on button "Duplicate" at bounding box center [643, 295] width 51 height 17
click at [647, 296] on button "Close" at bounding box center [651, 296] width 35 height 17
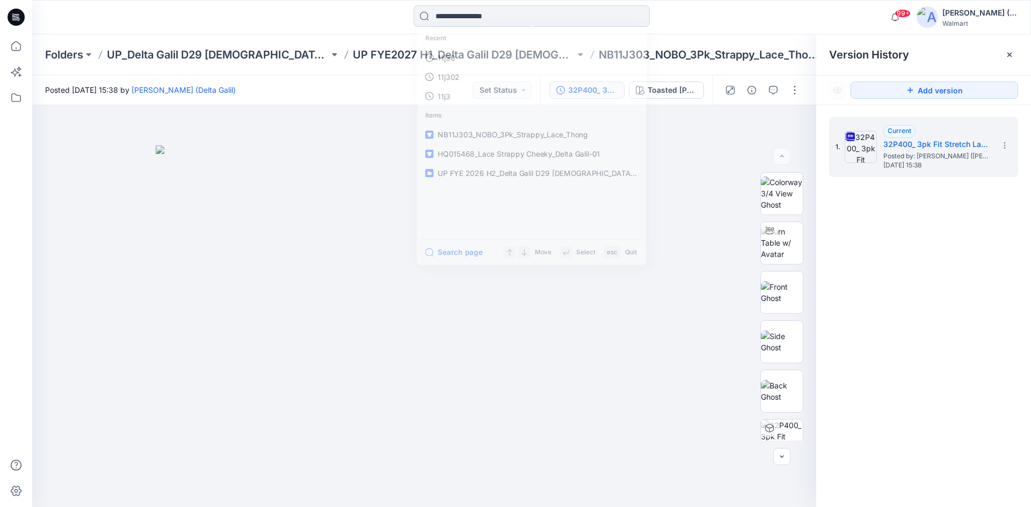
click at [435, 15] on input at bounding box center [531, 15] width 236 height 21
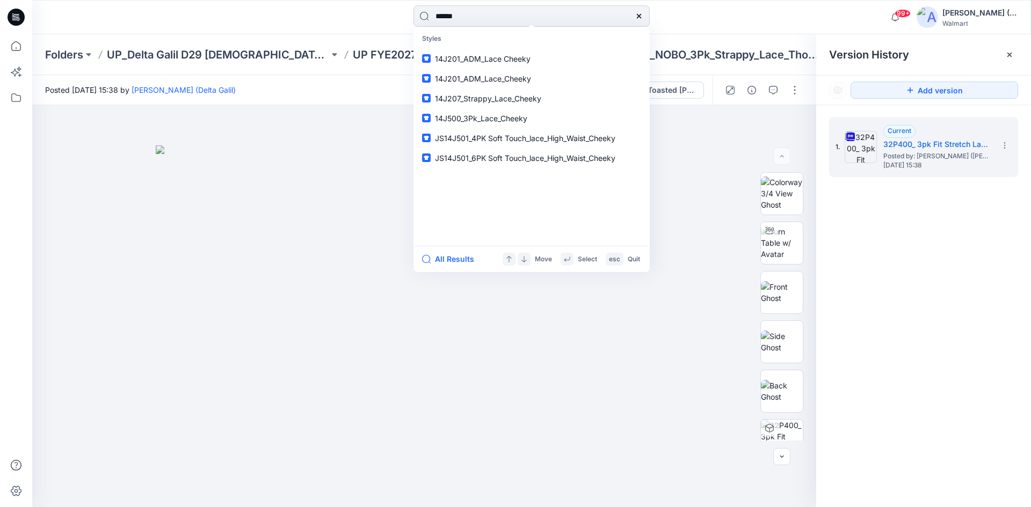
type input "******"
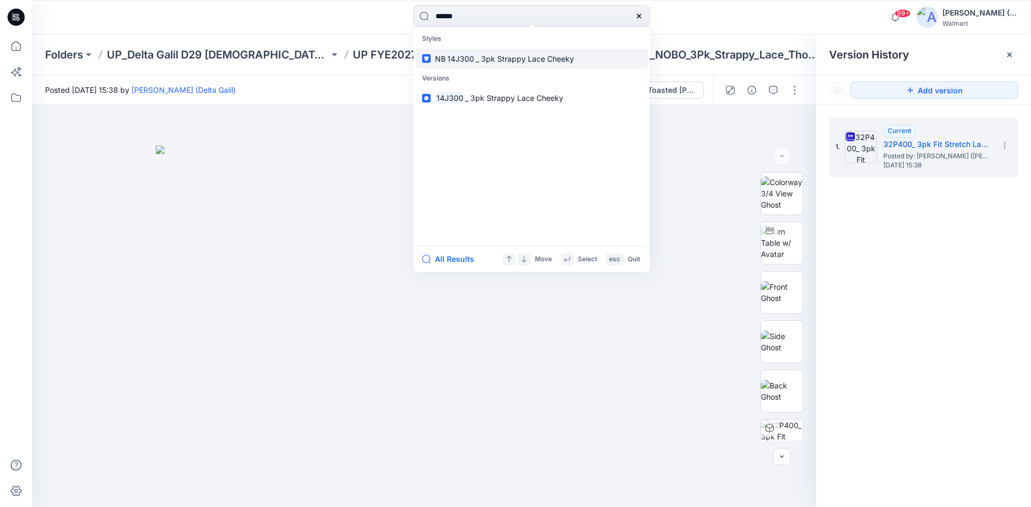
click at [549, 60] on span "_ 3pk Strappy Lace Cheeky" at bounding box center [525, 58] width 98 height 9
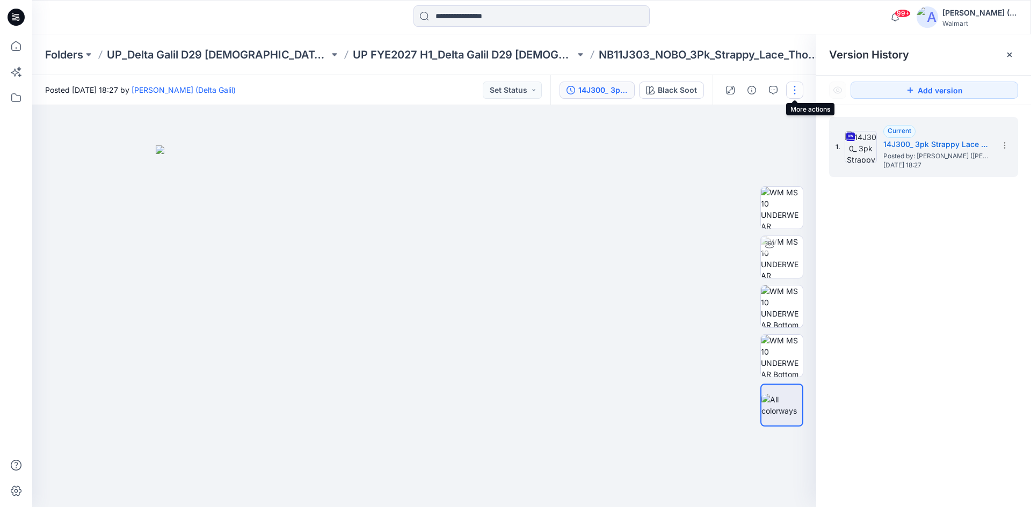
click at [798, 93] on button "button" at bounding box center [794, 90] width 17 height 17
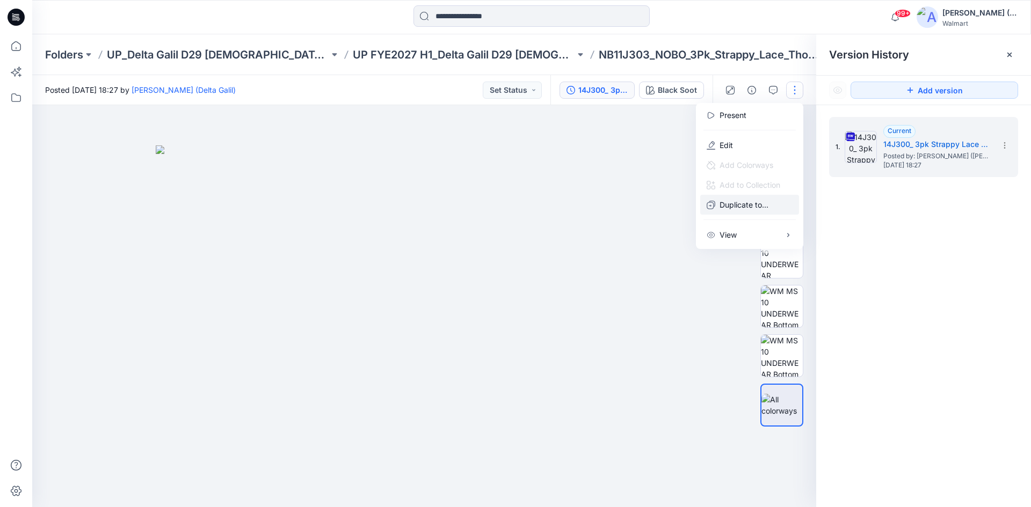
click at [759, 205] on p "Duplicate to..." at bounding box center [743, 204] width 49 height 11
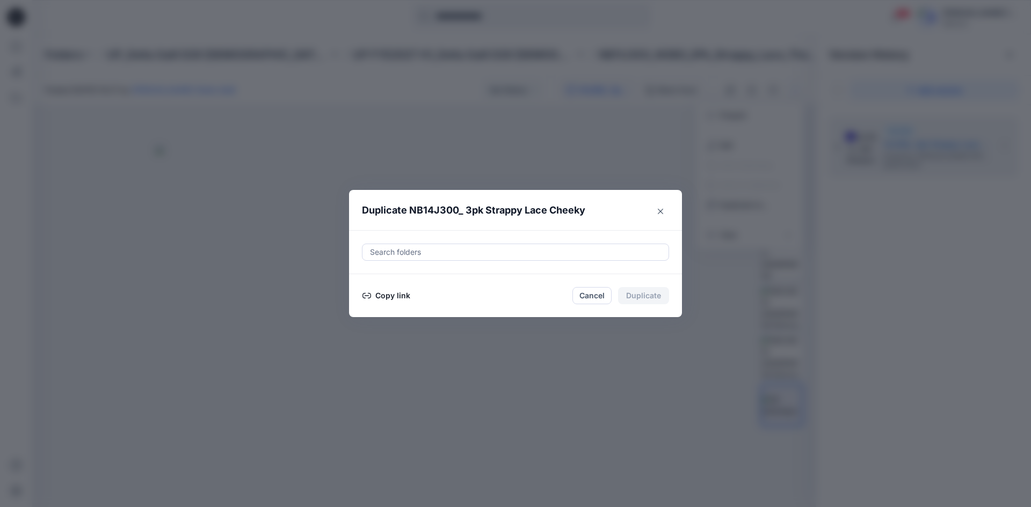
click at [546, 253] on div at bounding box center [515, 252] width 293 height 13
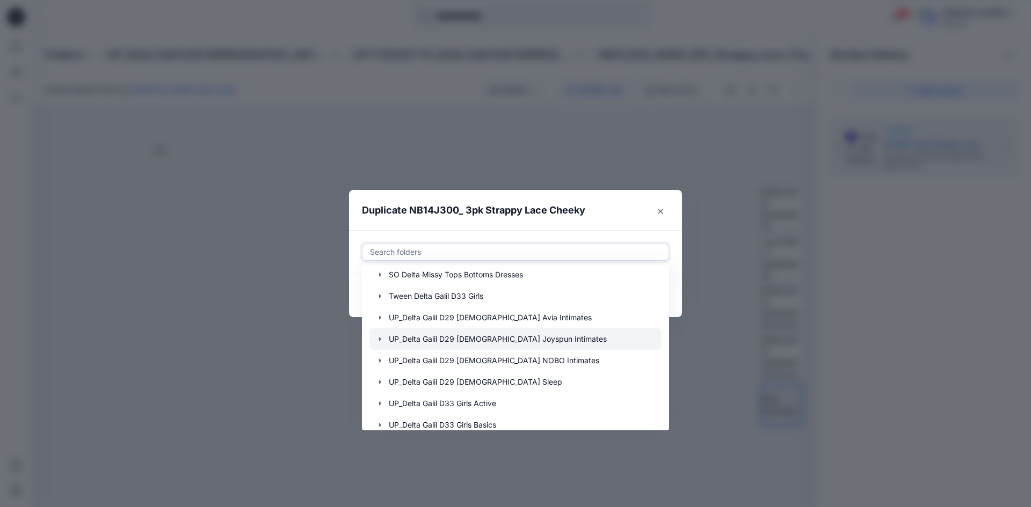
scroll to position [161, 0]
click at [550, 365] on div at bounding box center [515, 358] width 292 height 21
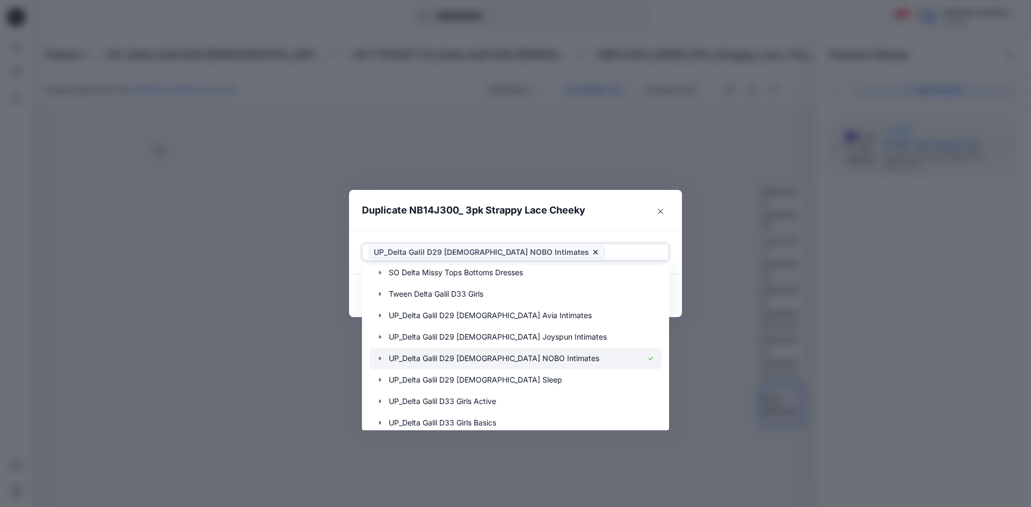
click at [382, 359] on icon "button" at bounding box center [380, 358] width 9 height 9
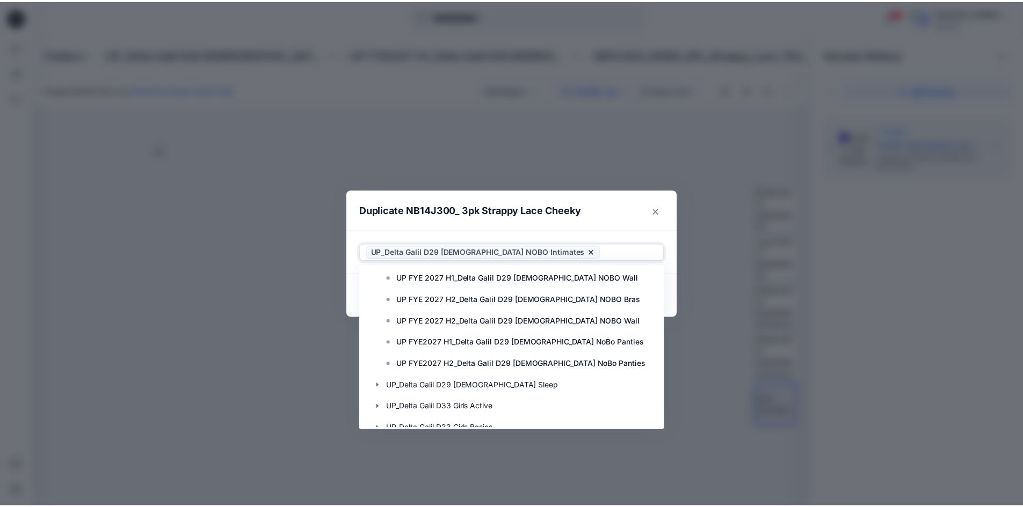
scroll to position [591, 0]
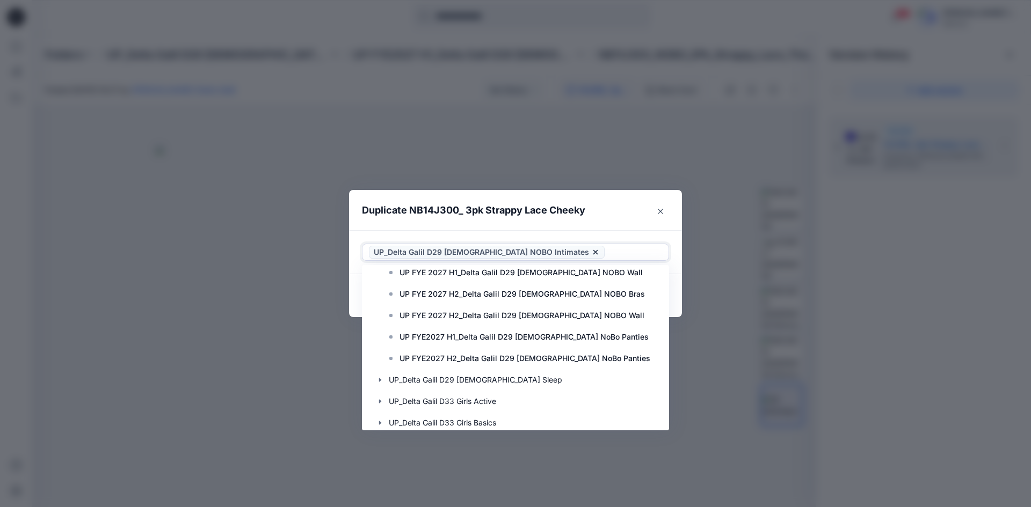
click at [522, 362] on p "UP FYE2027 H2_Delta Galil D29 [DEMOGRAPHIC_DATA] NoBo Panties" at bounding box center [524, 358] width 251 height 13
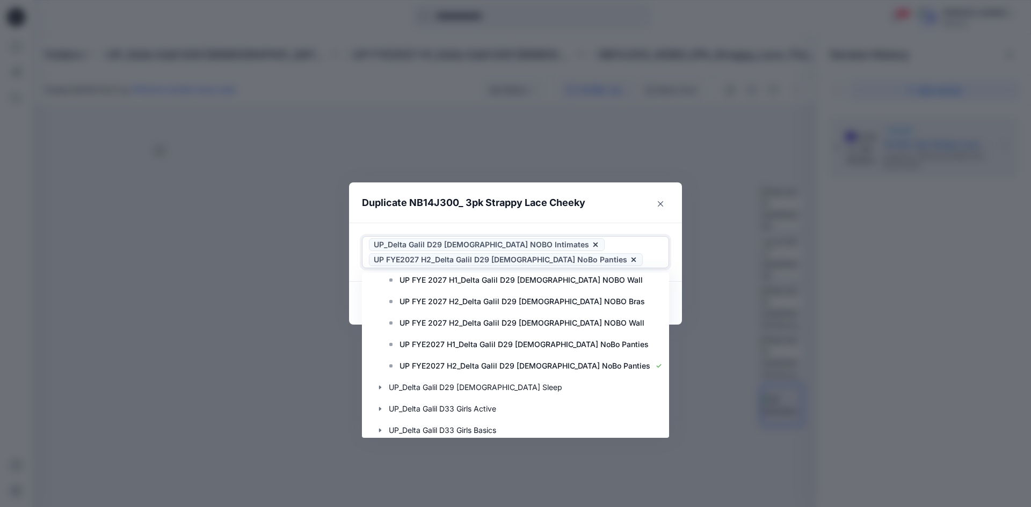
click at [593, 244] on icon at bounding box center [595, 245] width 4 height 4
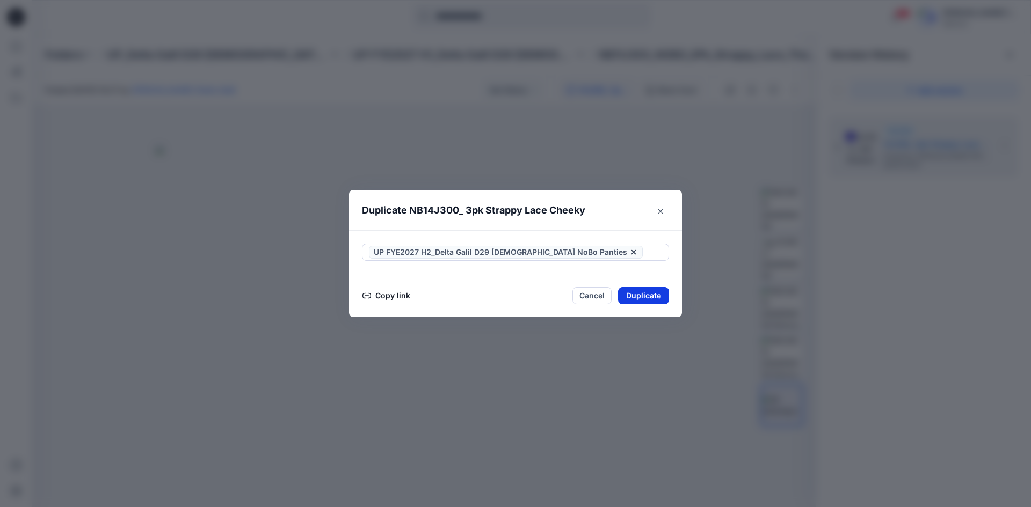
click at [634, 294] on button "Duplicate" at bounding box center [643, 295] width 51 height 17
click at [645, 295] on button "Close" at bounding box center [651, 296] width 35 height 17
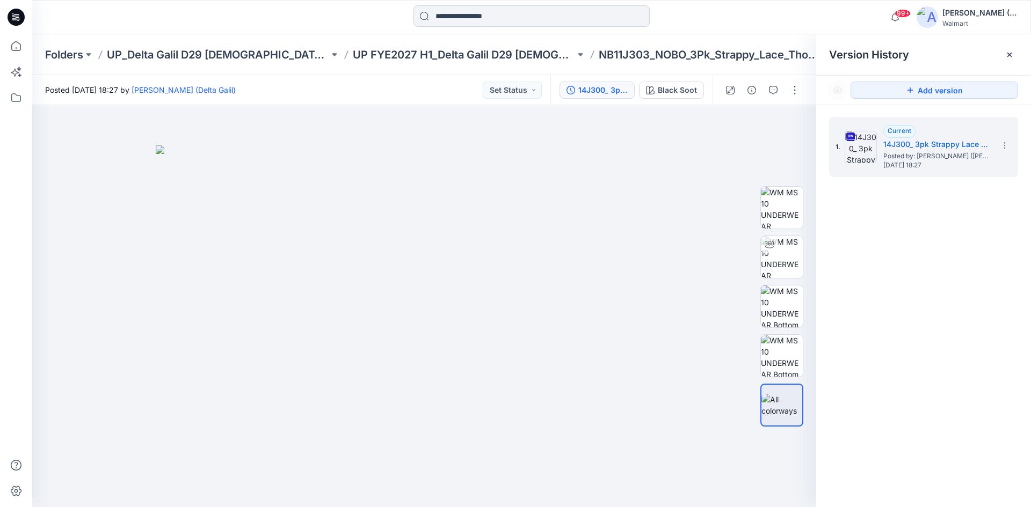
click at [470, 23] on input at bounding box center [531, 15] width 236 height 21
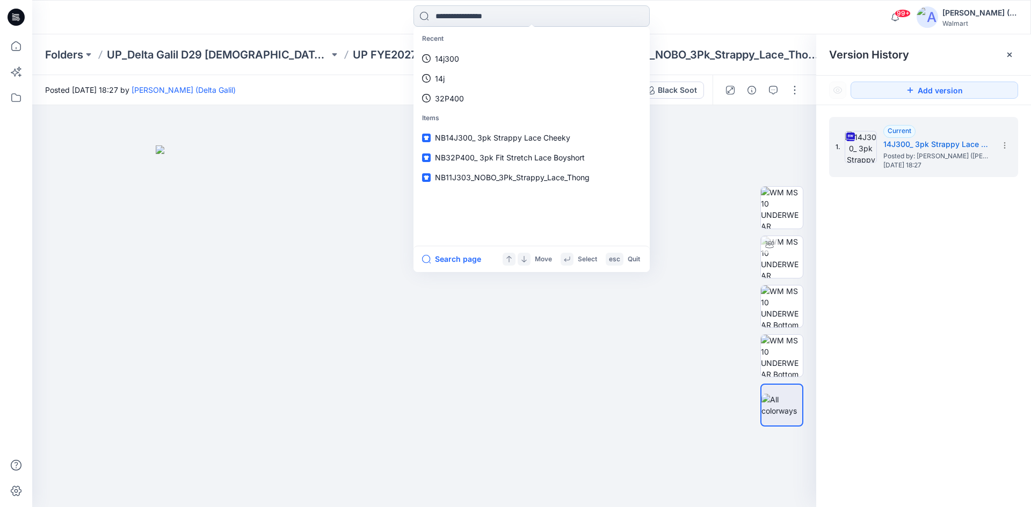
paste input "******"
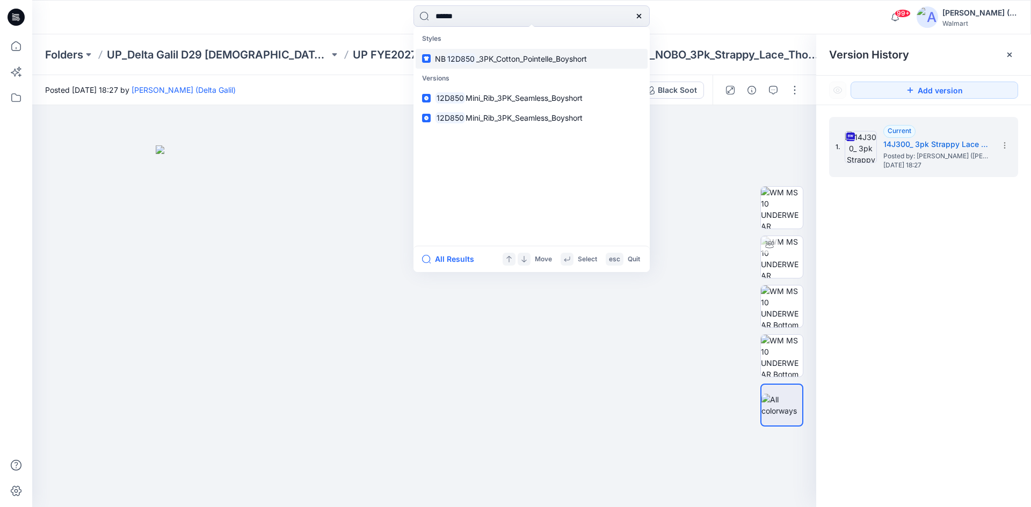
type input "******"
click at [524, 59] on span "_3PK_Cotton_Pointelle_Boyshort" at bounding box center [531, 58] width 111 height 9
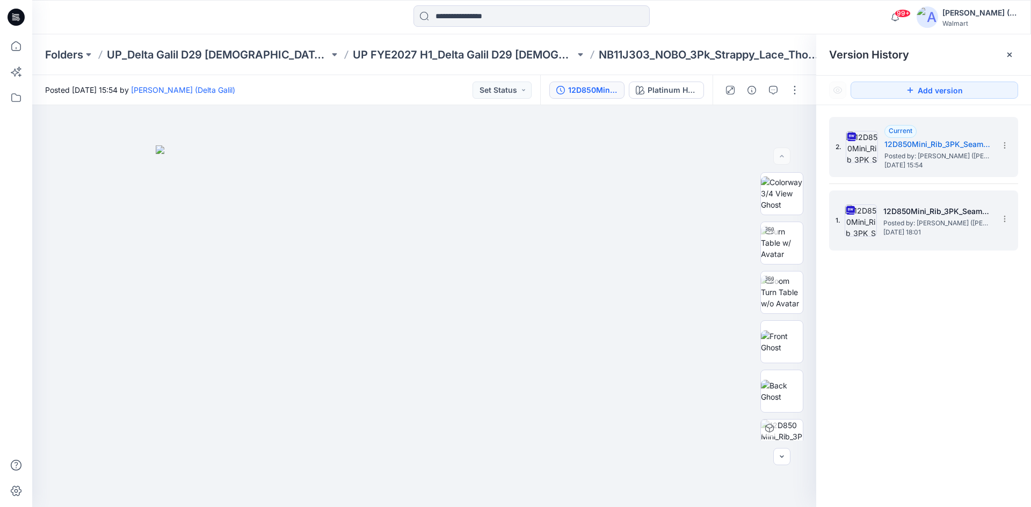
click at [907, 212] on h5 "12D850Mini_Rib_3PK_Seamless_Boyshort" at bounding box center [936, 211] width 107 height 13
click at [911, 173] on div "2. Current 12D850Mini_Rib_3PK_Seamless_Boyshort Posted by: Dorelle Mcpherson (D…" at bounding box center [923, 147] width 189 height 60
click at [916, 148] on icon at bounding box center [1004, 145] width 9 height 9
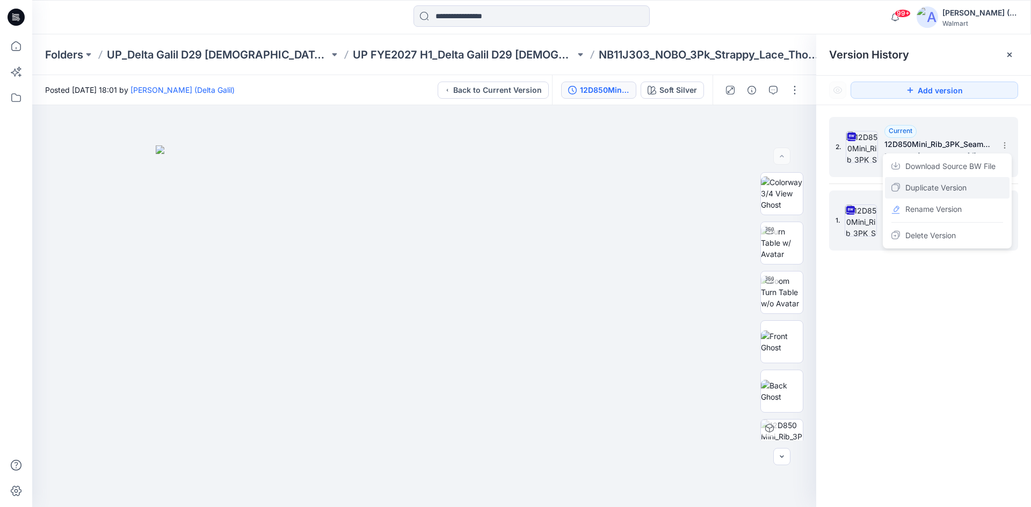
click at [916, 187] on span "Duplicate Version" at bounding box center [935, 187] width 61 height 13
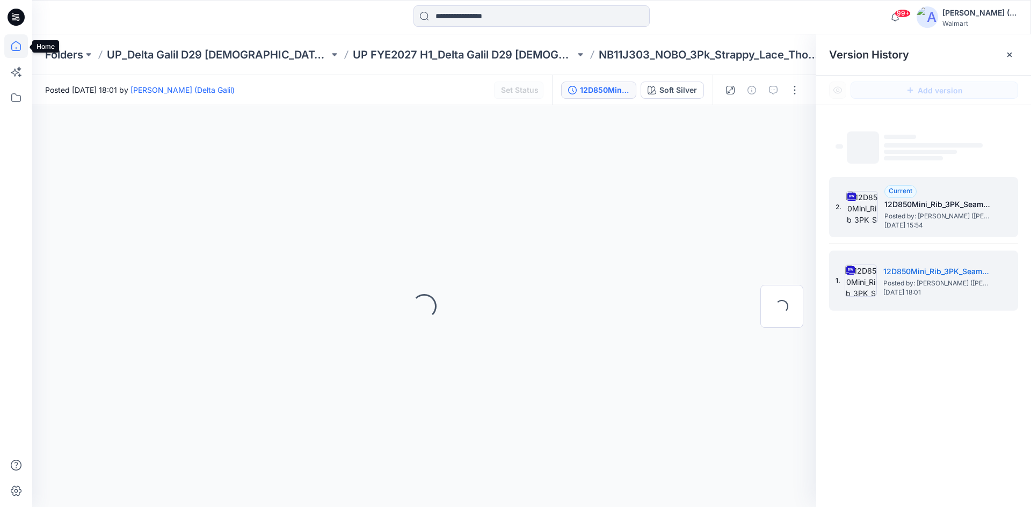
click at [17, 56] on icon at bounding box center [16, 46] width 24 height 24
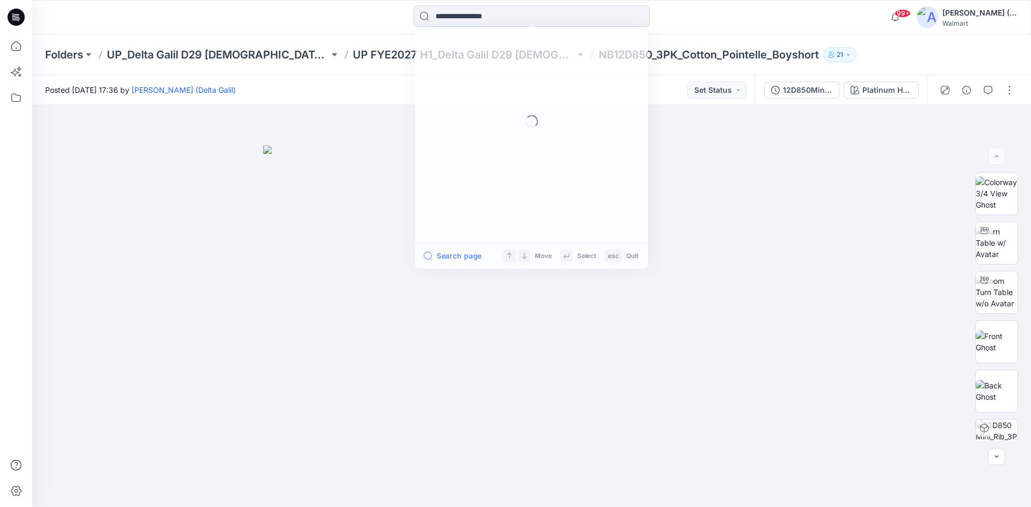
click at [515, 16] on input at bounding box center [531, 15] width 236 height 21
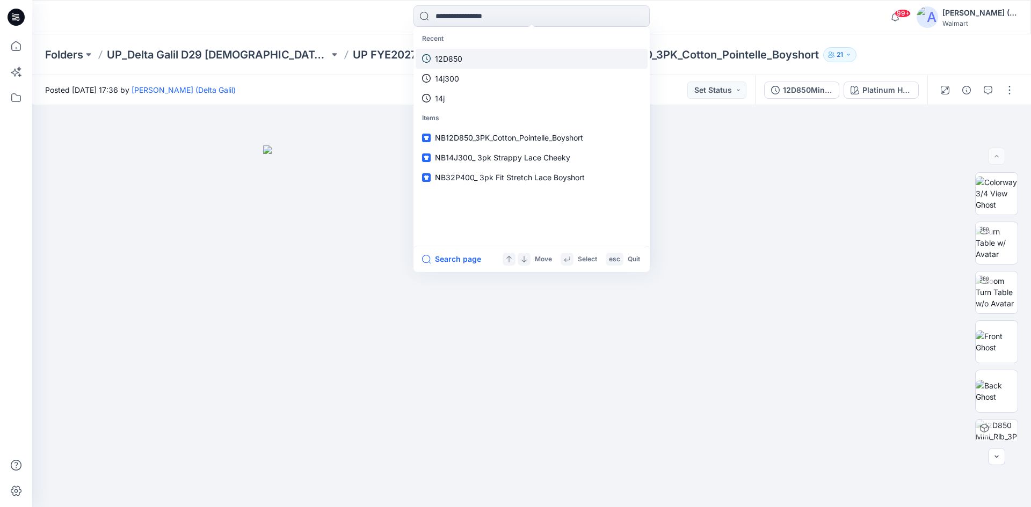
click at [483, 53] on link "12D850" at bounding box center [532, 59] width 232 height 20
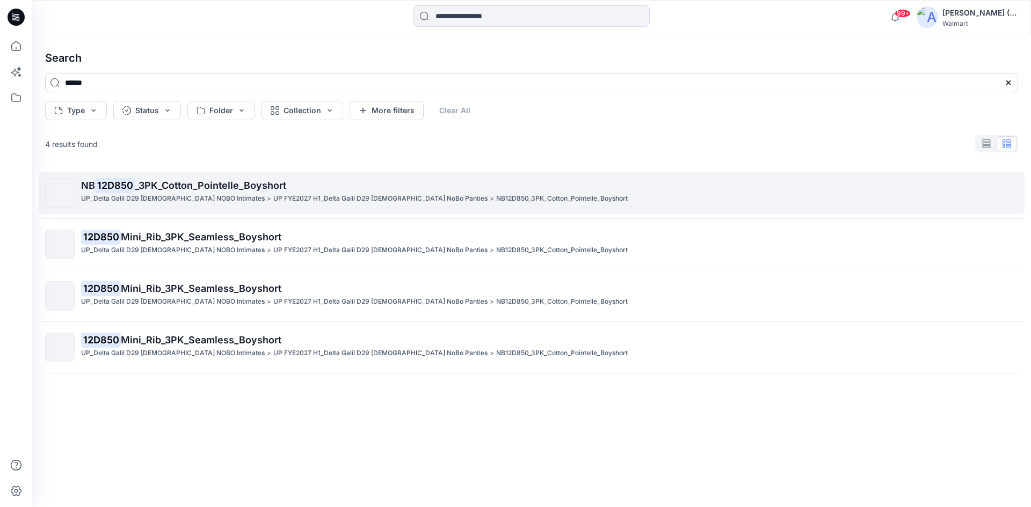
click at [176, 201] on p "UP_Delta Galil D29 [DEMOGRAPHIC_DATA] NOBO Intimates" at bounding box center [173, 198] width 184 height 11
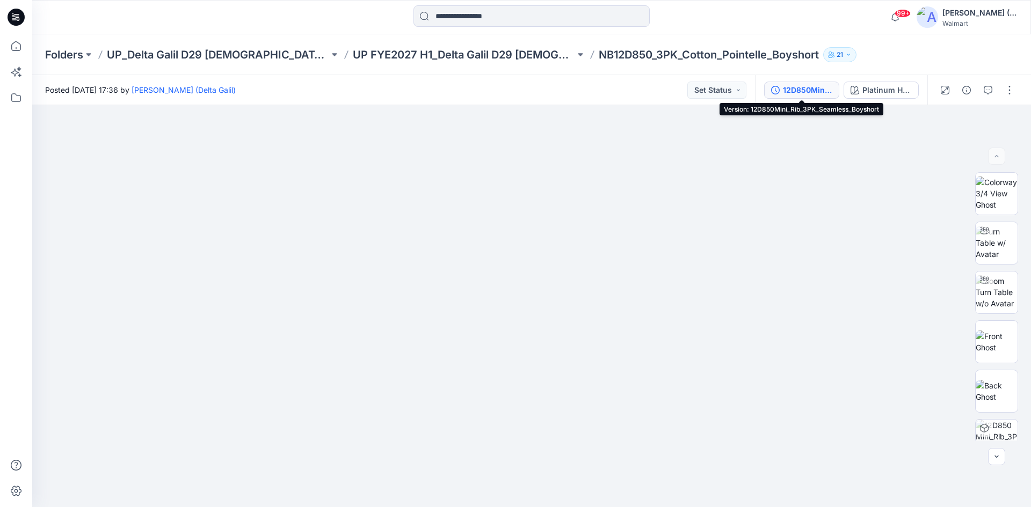
click at [819, 88] on div "12D850Mini_Rib_3PK_Seamless_Boyshort" at bounding box center [807, 90] width 49 height 12
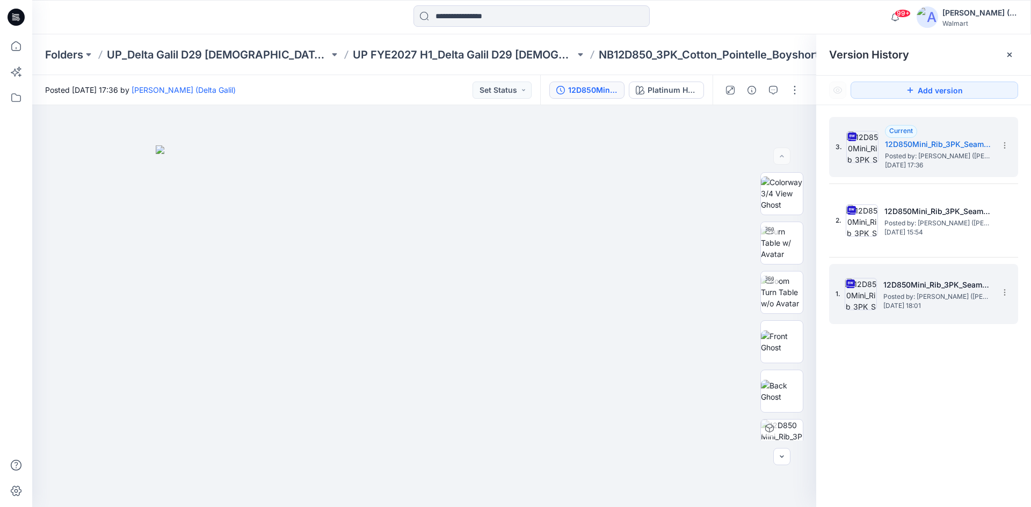
click at [934, 284] on h5 "12D850Mini_Rib_3PK_Seamless_Boyshort" at bounding box center [936, 285] width 107 height 13
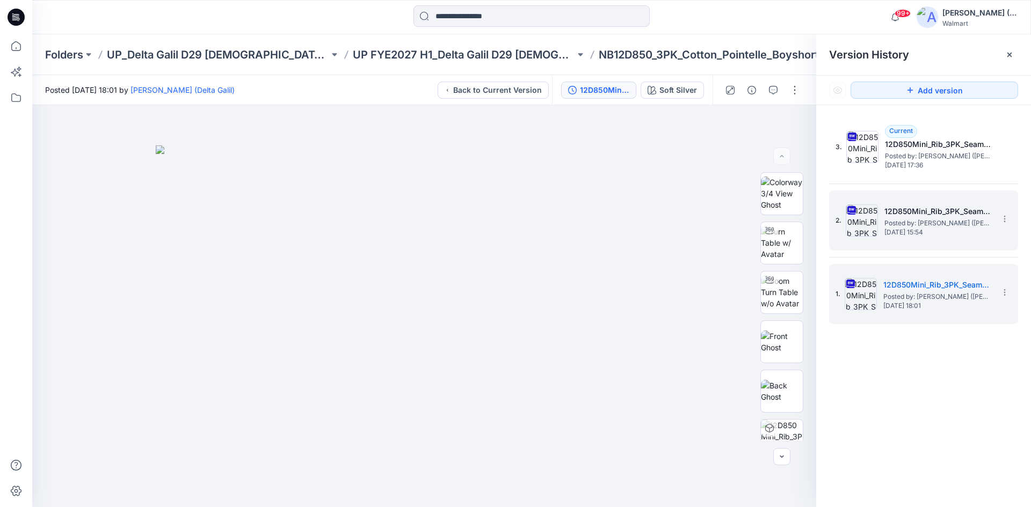
click at [894, 222] on span "Posted by: [PERSON_NAME] ([PERSON_NAME])" at bounding box center [937, 223] width 107 height 11
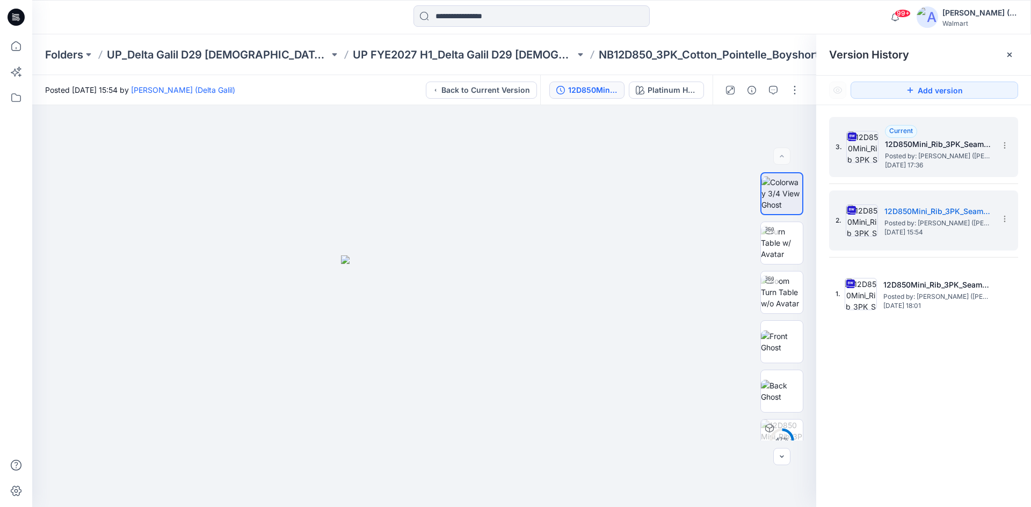
click at [902, 156] on span "Posted by: [PERSON_NAME] ([PERSON_NAME])" at bounding box center [938, 156] width 107 height 11
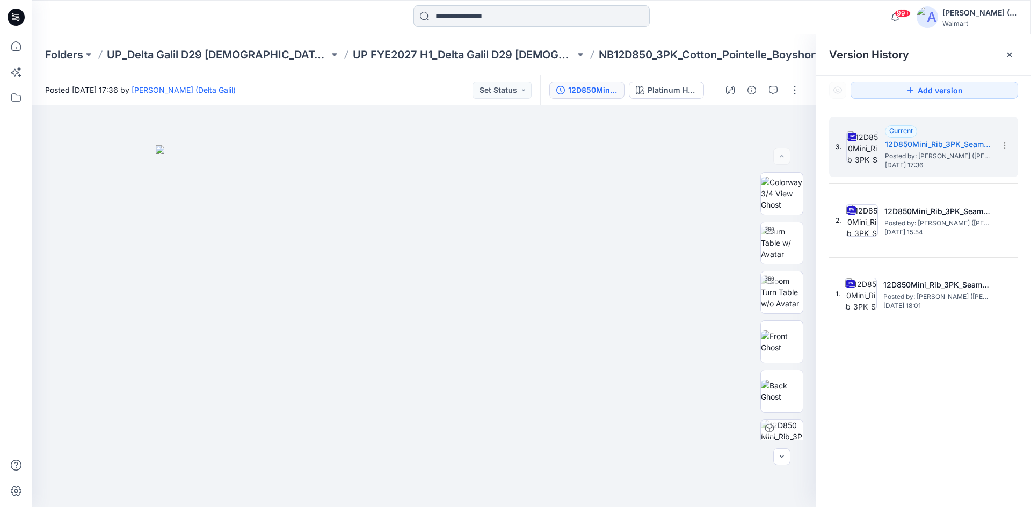
click at [505, 12] on input at bounding box center [531, 15] width 236 height 21
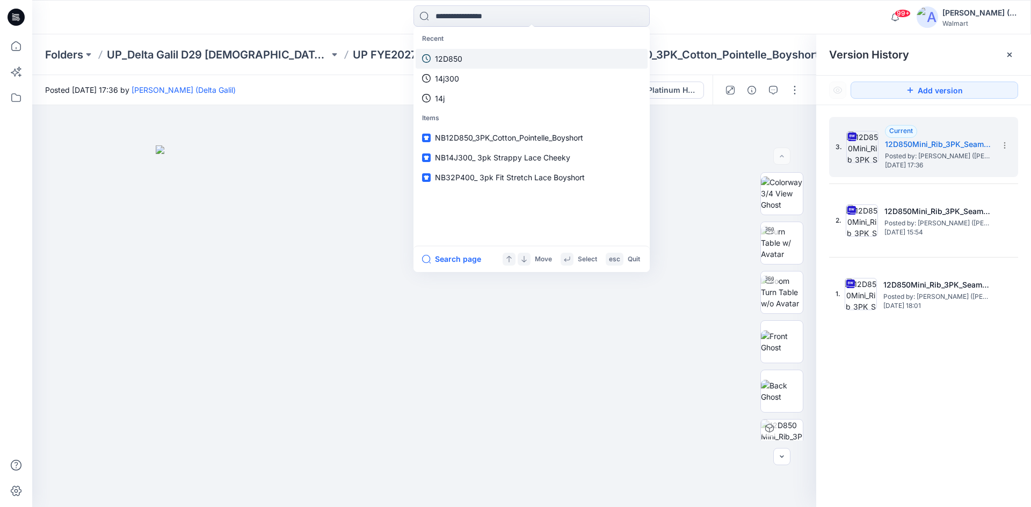
click at [459, 56] on p "12D850" at bounding box center [448, 58] width 27 height 11
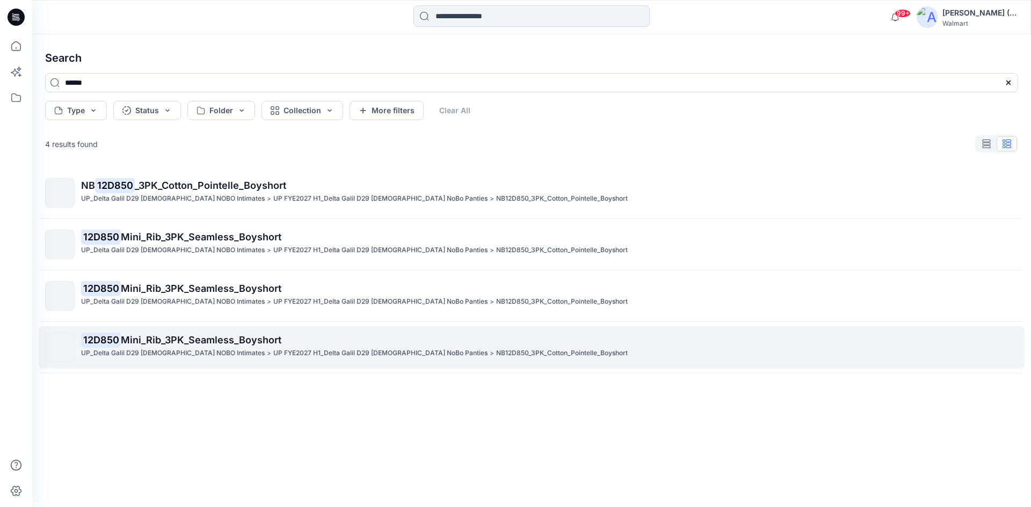
click at [142, 344] on span "Mini_Rib_3PK_Seamless_Boyshort" at bounding box center [201, 339] width 161 height 11
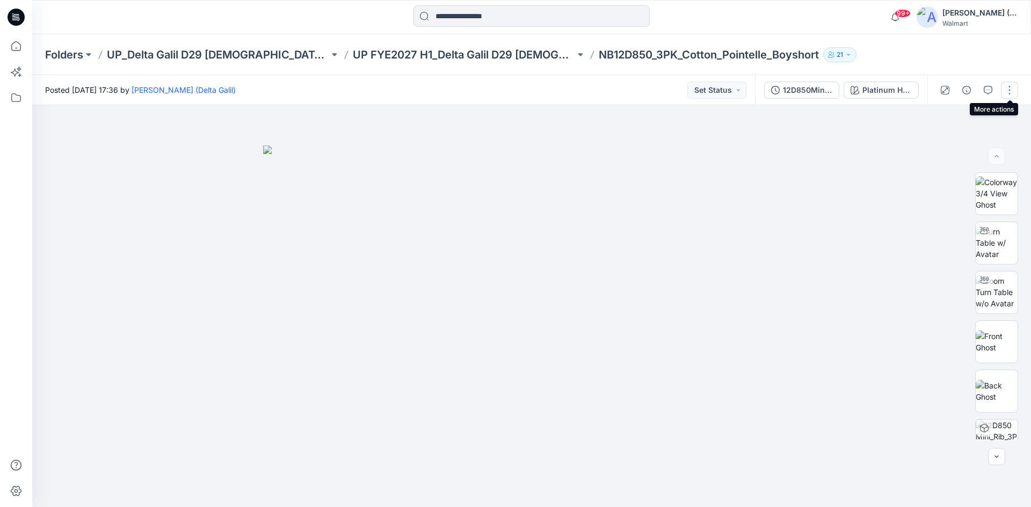
click at [1009, 92] on button "button" at bounding box center [1009, 90] width 17 height 17
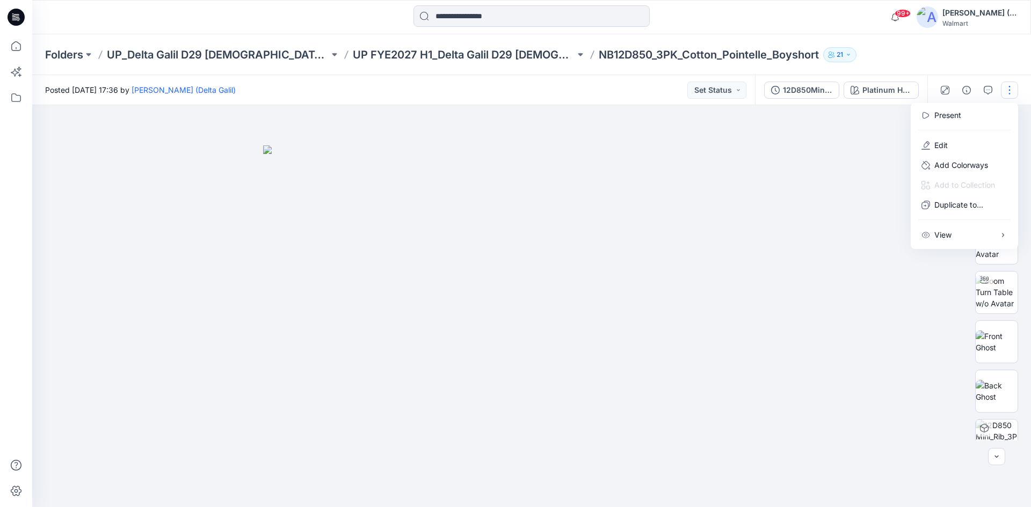
click at [811, 145] on div at bounding box center [531, 306] width 999 height 402
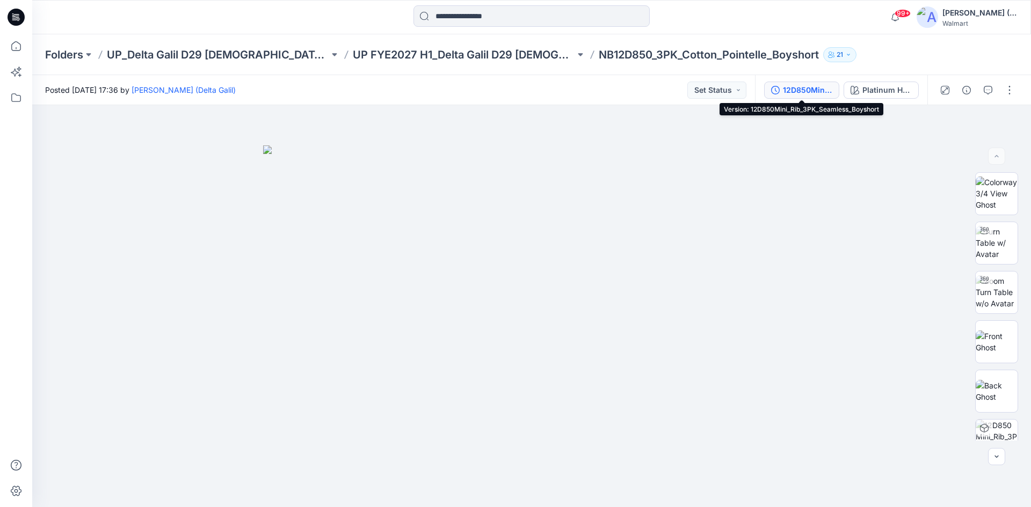
click at [798, 92] on div "12D850Mini_Rib_3PK_Seamless_Boyshort" at bounding box center [807, 90] width 49 height 12
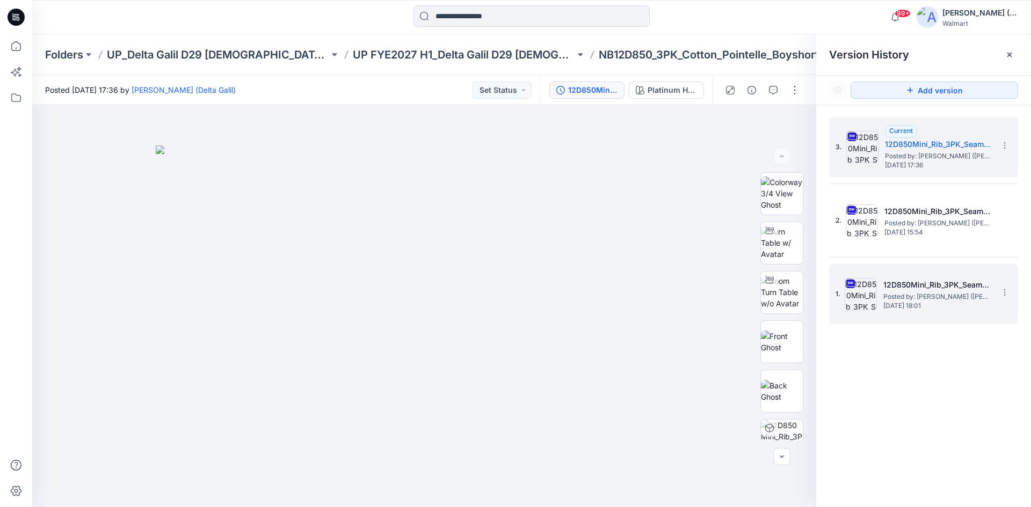
click at [912, 294] on span "Posted by: [PERSON_NAME] ([PERSON_NAME])" at bounding box center [936, 297] width 107 height 11
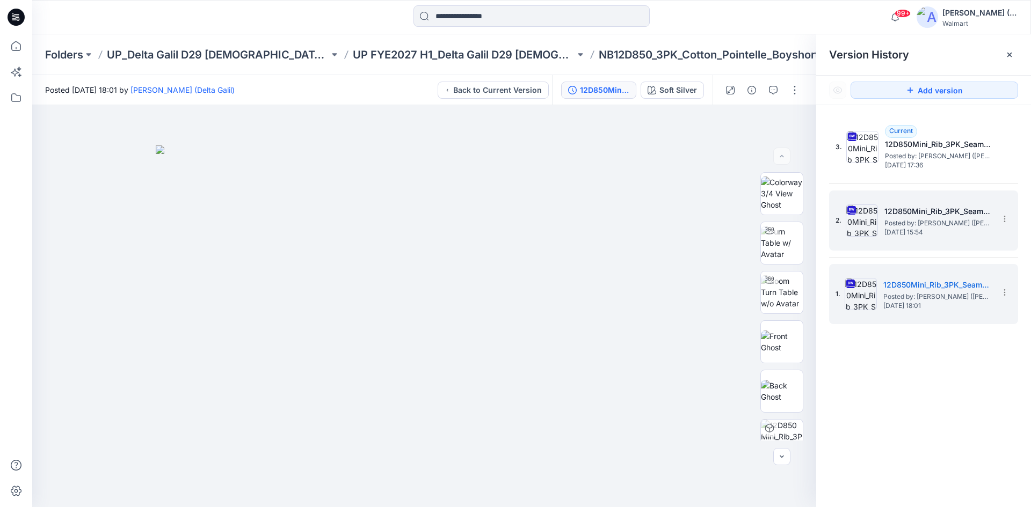
click at [915, 234] on span "Thursday, April 17, 2025 15:54" at bounding box center [937, 233] width 107 height 8
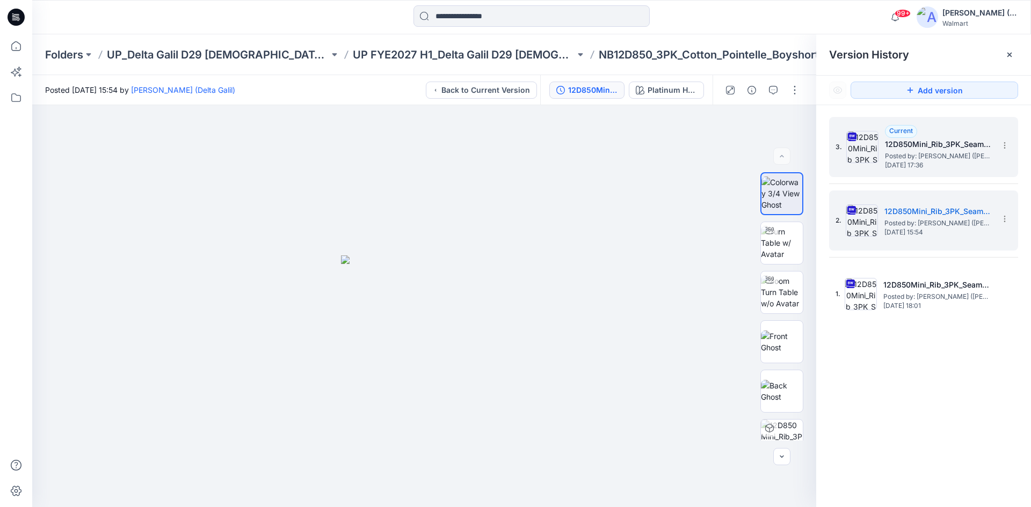
click at [922, 157] on span "Posted by: [PERSON_NAME] ([PERSON_NAME])" at bounding box center [938, 156] width 107 height 11
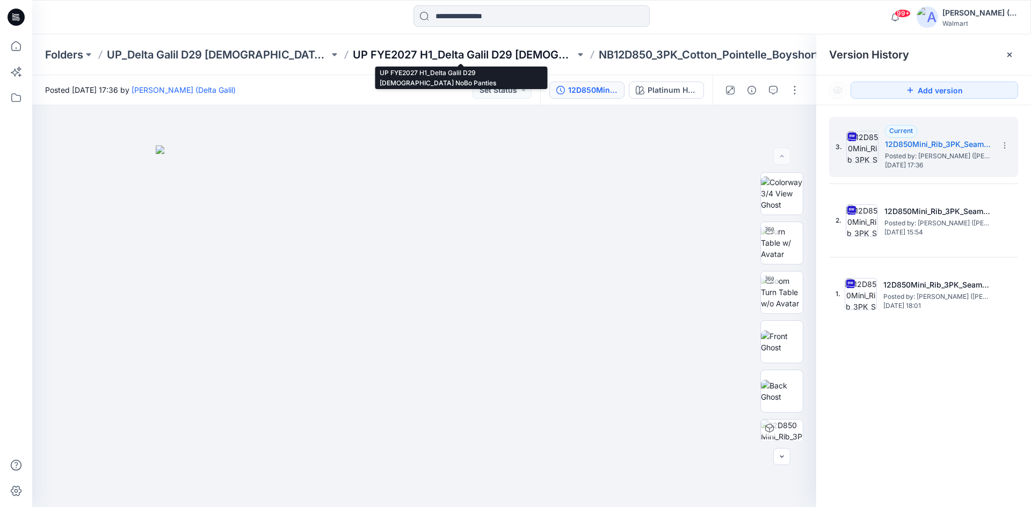
click at [421, 62] on p "UP FYE2027 H1_Delta Galil D29 [DEMOGRAPHIC_DATA] NoBo Panties" at bounding box center [464, 54] width 222 height 15
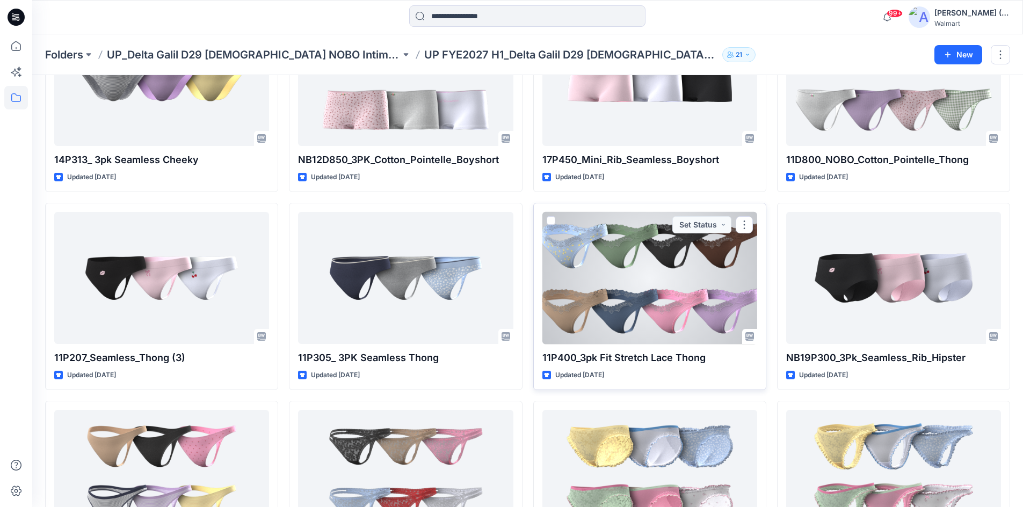
scroll to position [517, 0]
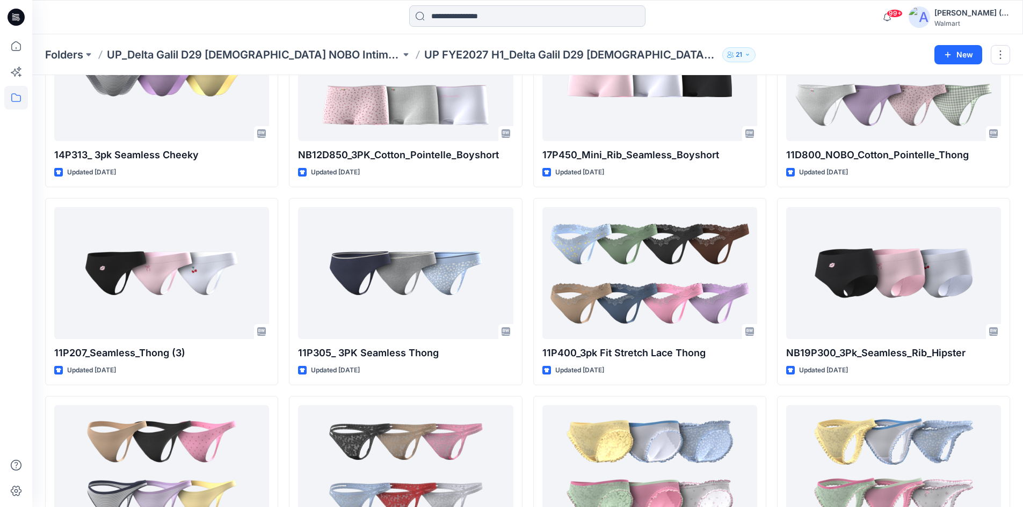
click at [428, 14] on input at bounding box center [527, 15] width 236 height 21
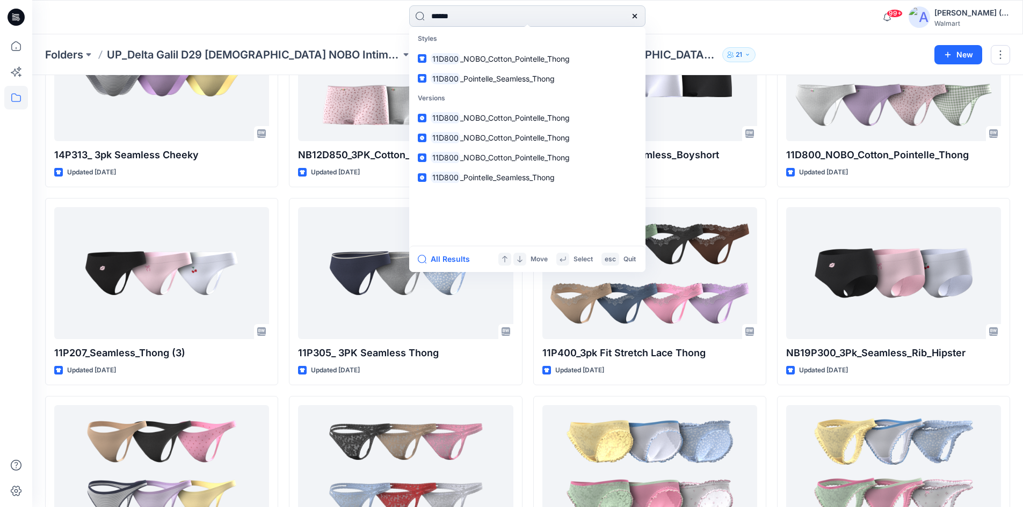
type input "******"
click at [721, 20] on div "****** Styles 11D800 _NOBO_Cotton_Pointelle_Thong 11D800 _Pointelle_Seamless_Th…" at bounding box center [527, 17] width 495 height 24
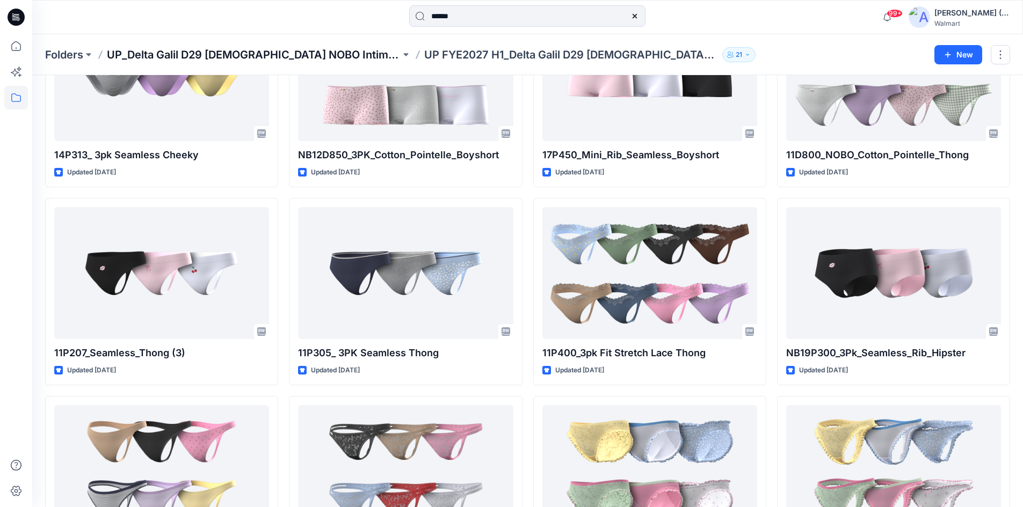
click at [278, 56] on p "UP_Delta Galil D29 [DEMOGRAPHIC_DATA] NOBO Intimates" at bounding box center [254, 54] width 294 height 15
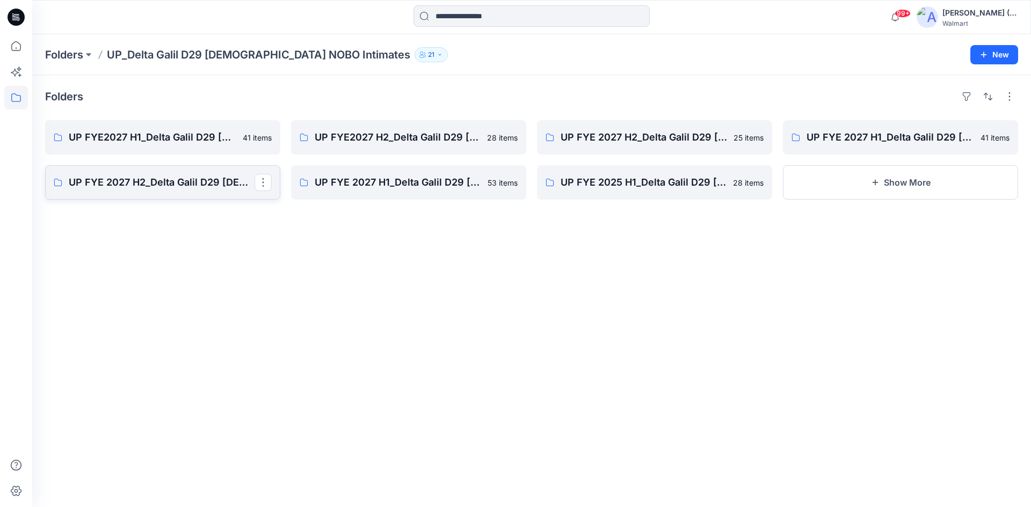
click at [188, 180] on p "UP FYE 2027 H2_Delta Galil D29 [DEMOGRAPHIC_DATA] NOBO Wall" at bounding box center [162, 182] width 186 height 15
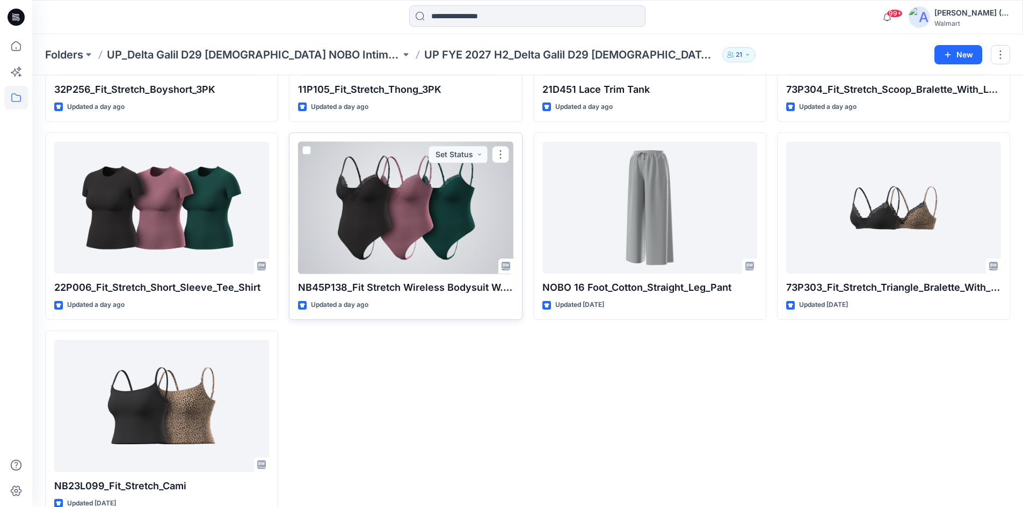
scroll to position [785, 0]
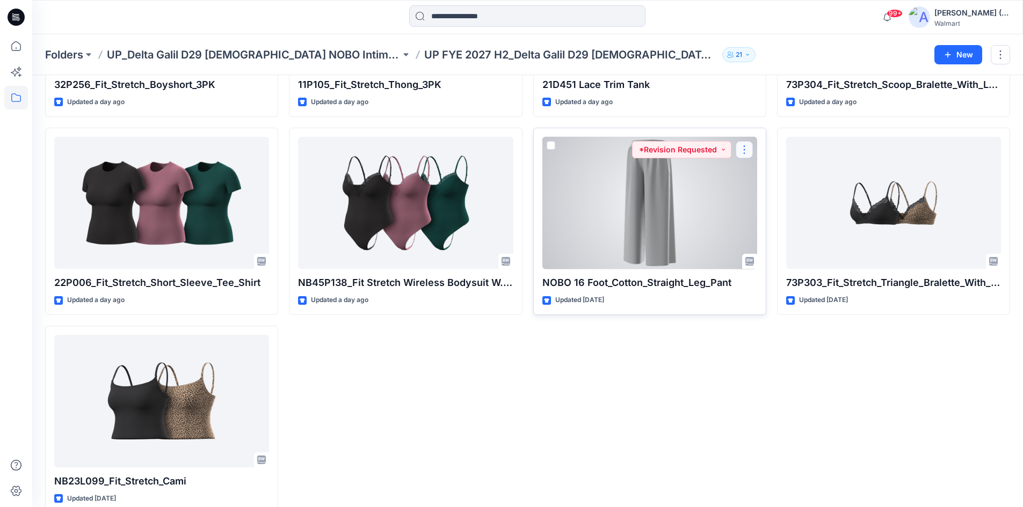
click at [749, 147] on button "button" at bounding box center [743, 149] width 17 height 17
click at [770, 180] on button "Edit" at bounding box center [796, 175] width 116 height 20
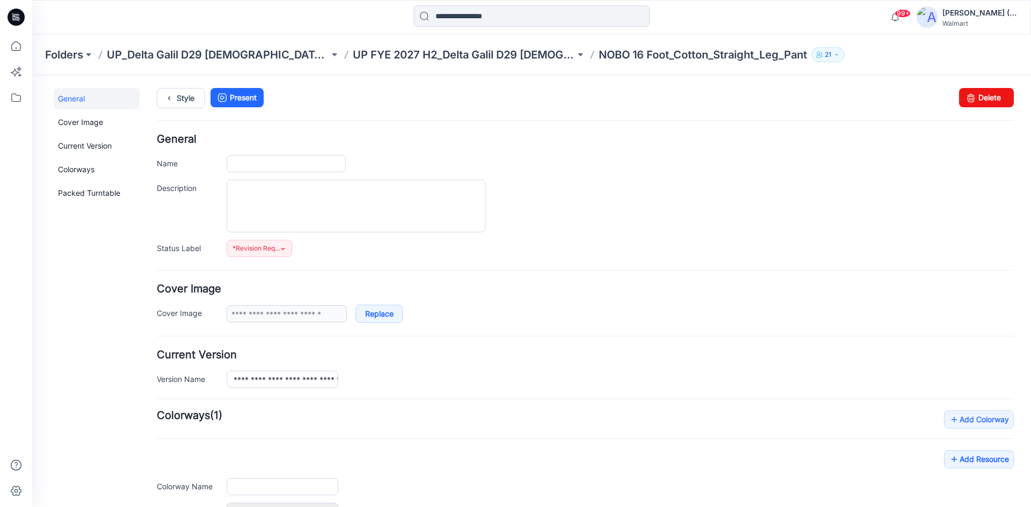
type input "**********"
click at [258, 196] on textarea "Description" at bounding box center [356, 206] width 259 height 53
type textarea "********"
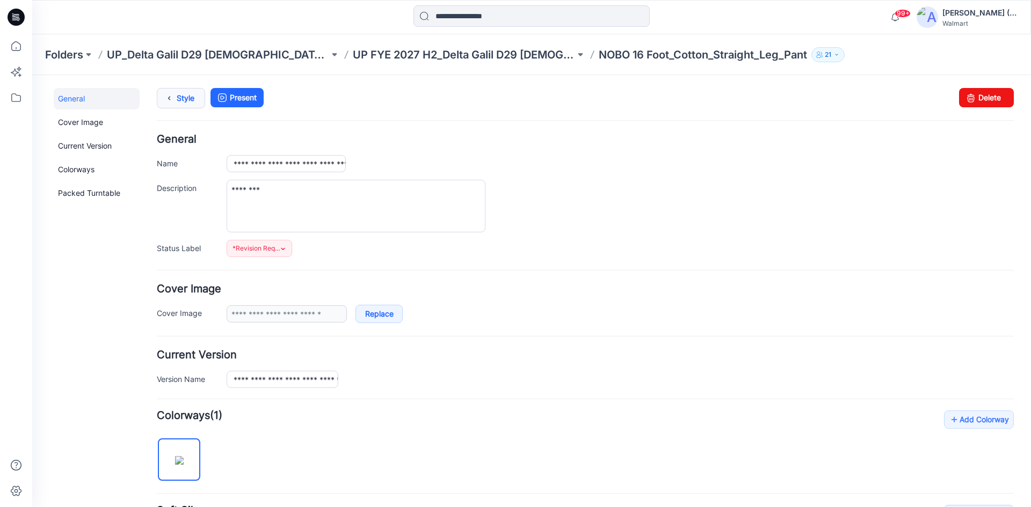
click at [164, 92] on icon at bounding box center [169, 98] width 15 height 19
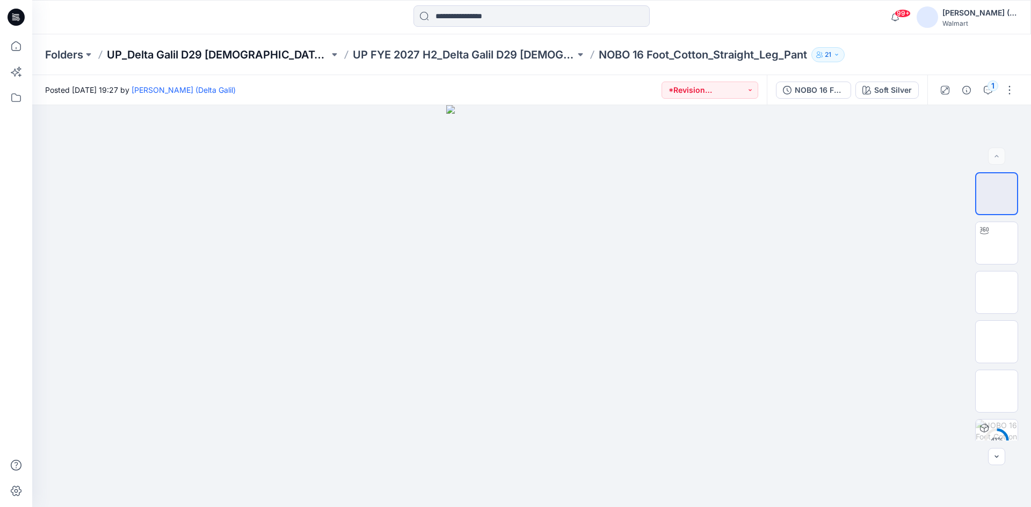
click at [179, 56] on p "UP_Delta Galil D29 Ladies NOBO Intimates" at bounding box center [218, 54] width 222 height 15
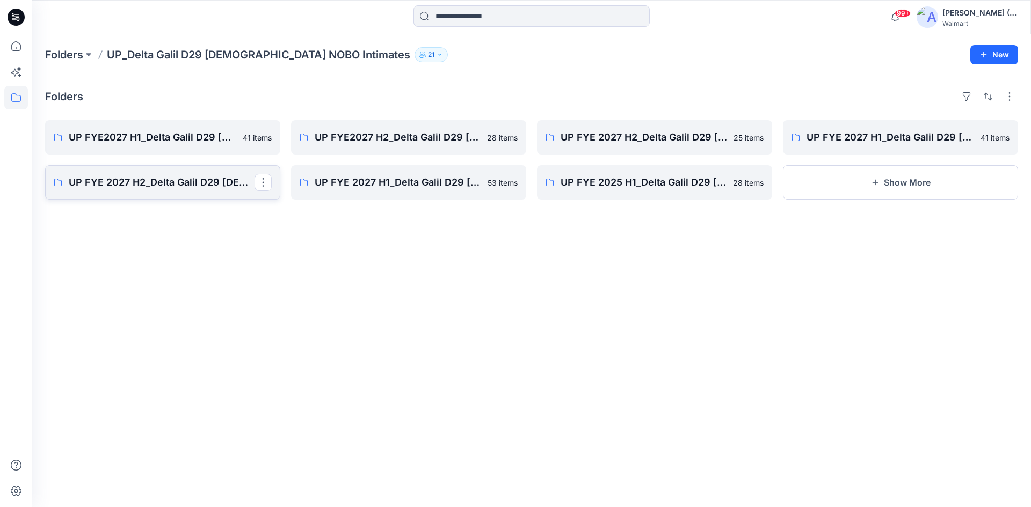
click at [185, 183] on p "UP FYE 2027 H2_Delta Galil D29 Ladies NOBO Wall" at bounding box center [162, 182] width 186 height 15
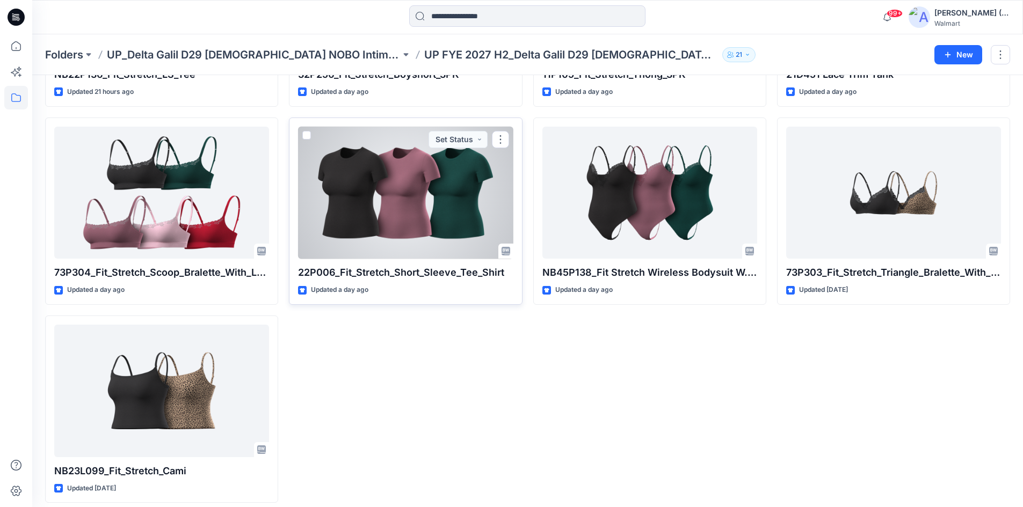
scroll to position [804, 0]
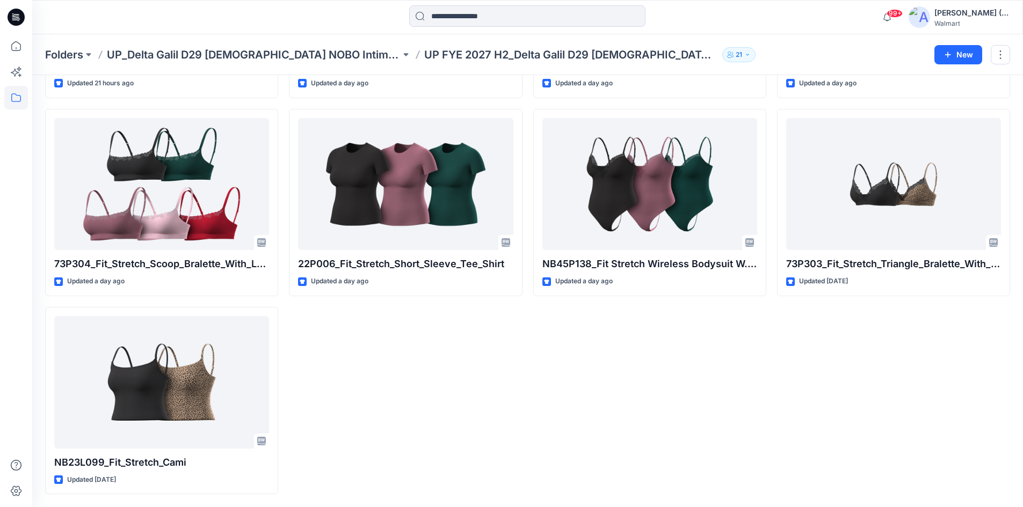
click at [431, 17] on input at bounding box center [527, 15] width 236 height 21
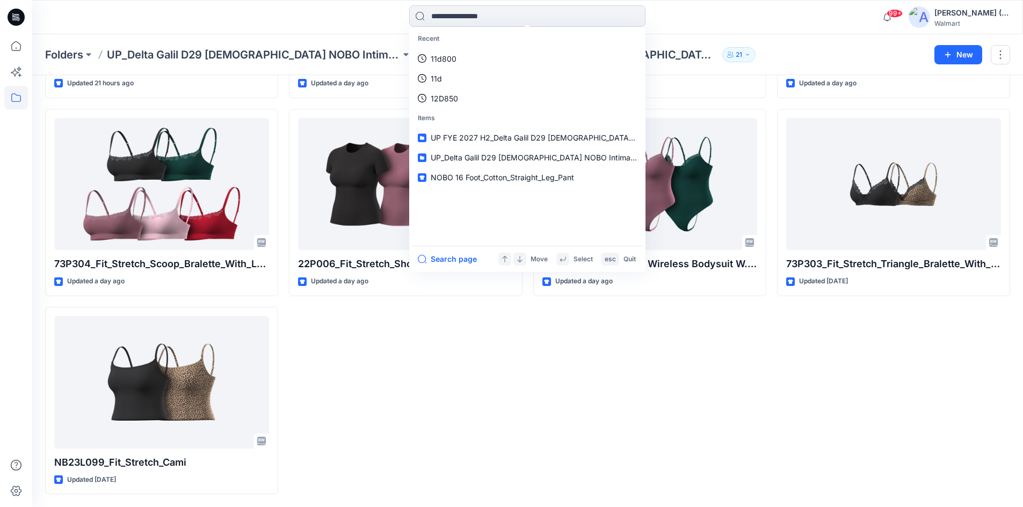
paste input "**********"
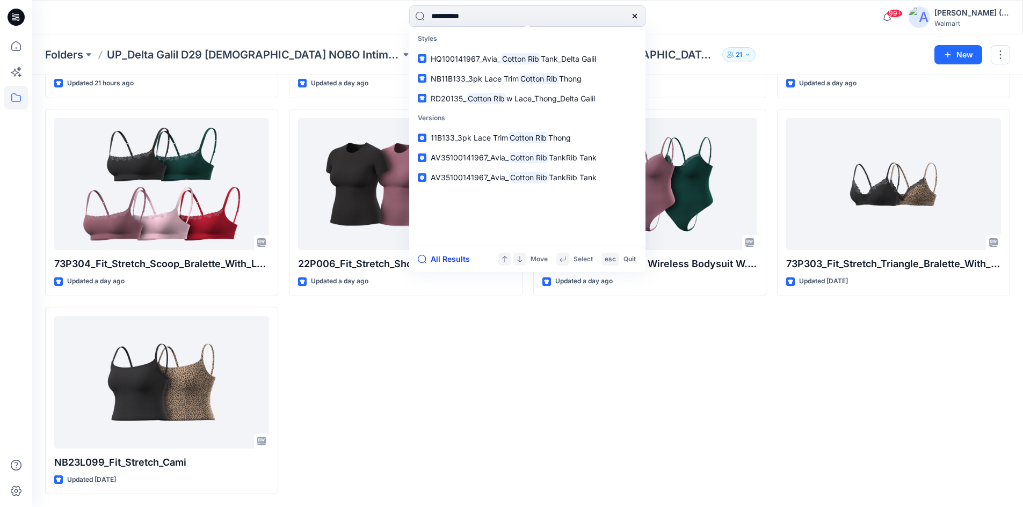
type input "**********"
click at [436, 257] on button "All Results" at bounding box center [447, 259] width 59 height 13
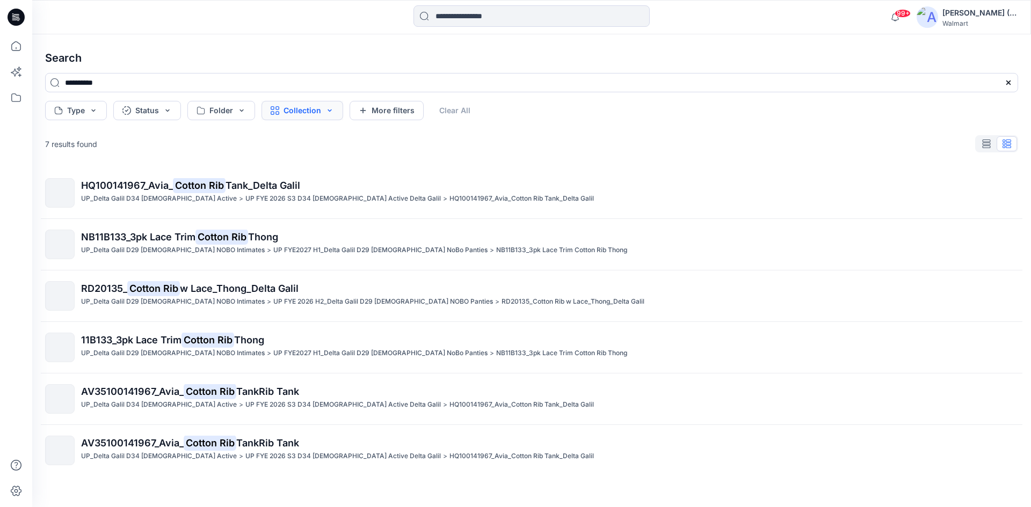
click at [300, 108] on button "Collection" at bounding box center [302, 110] width 82 height 19
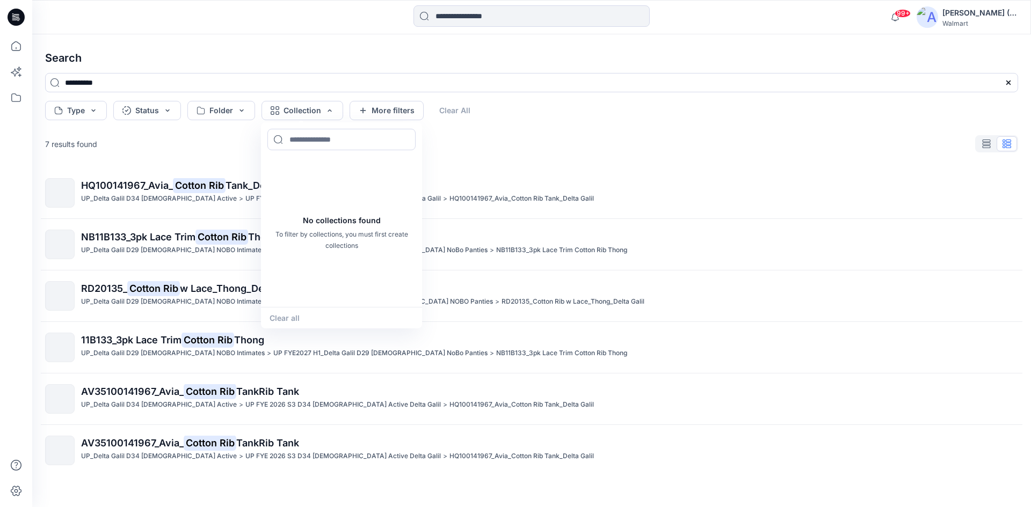
click at [521, 140] on div "7 results found" at bounding box center [532, 143] width 990 height 21
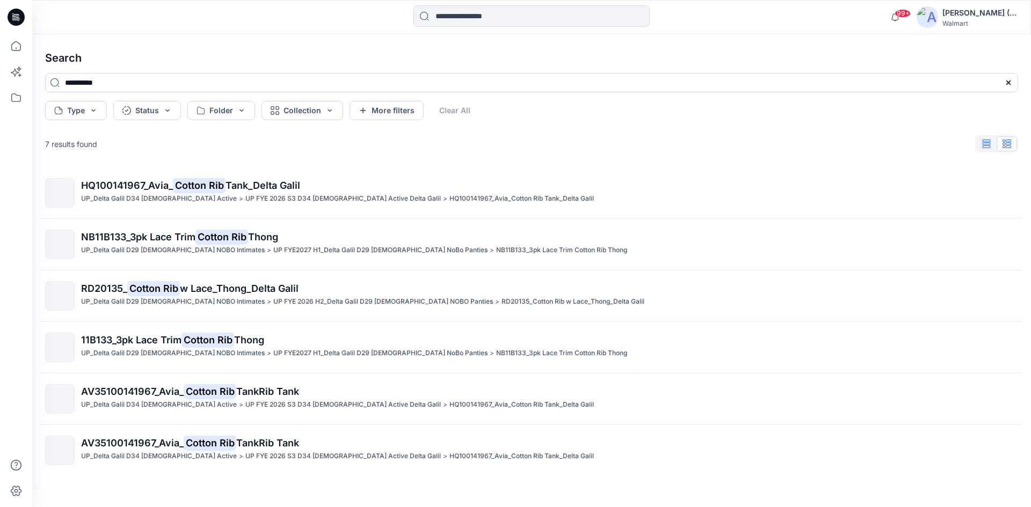
click at [991, 147] on button "button" at bounding box center [986, 143] width 20 height 15
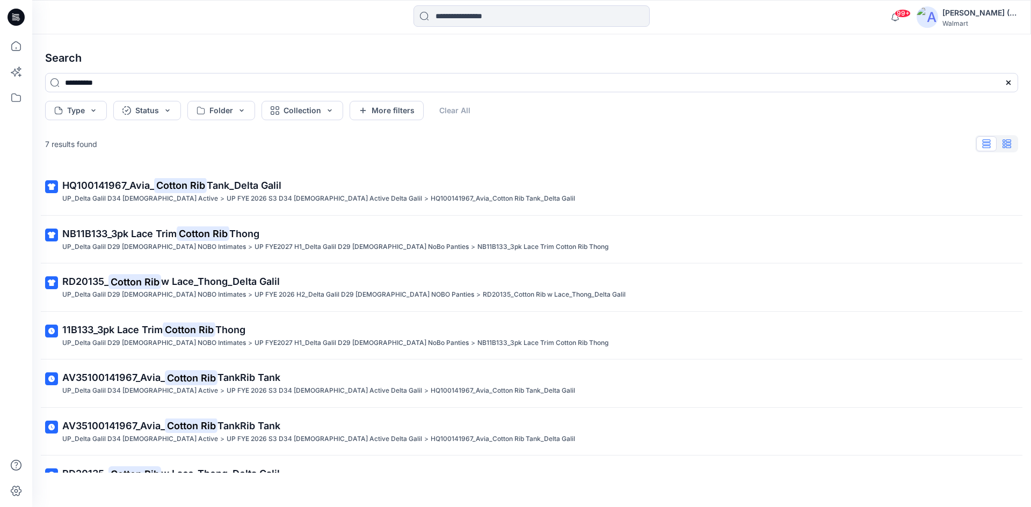
click at [1000, 145] on button "button" at bounding box center [1006, 143] width 20 height 15
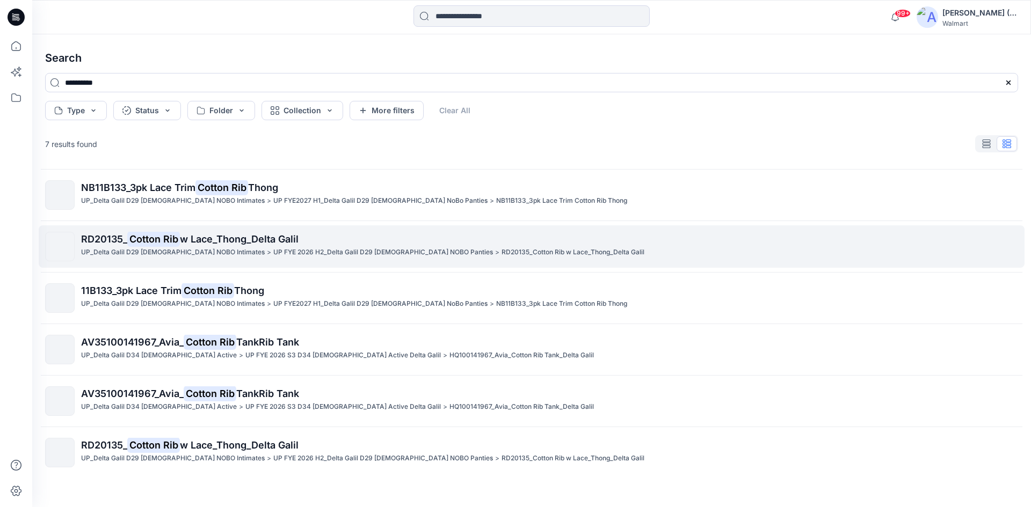
scroll to position [55, 0]
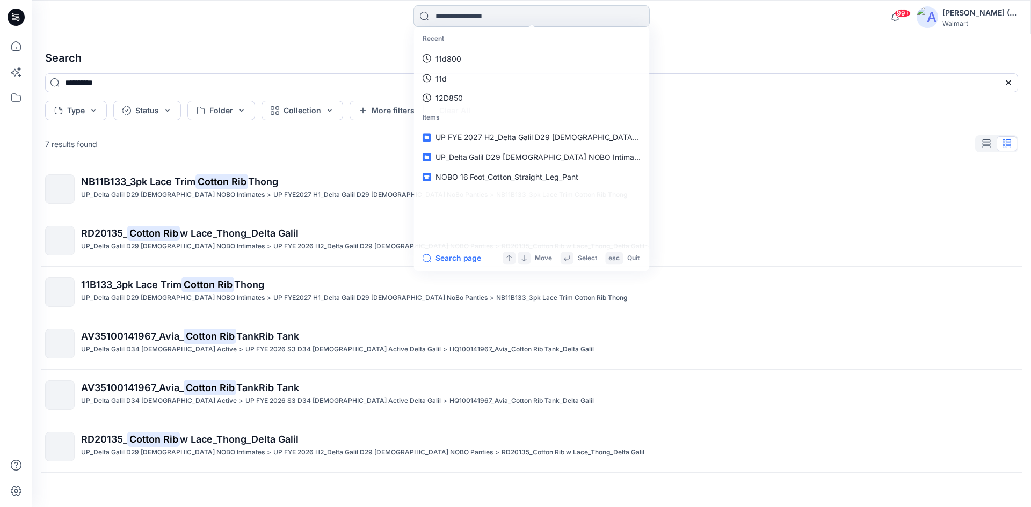
click at [464, 13] on input at bounding box center [531, 15] width 236 height 21
click at [488, 78] on link "Cotton Rib and" at bounding box center [532, 79] width 232 height 20
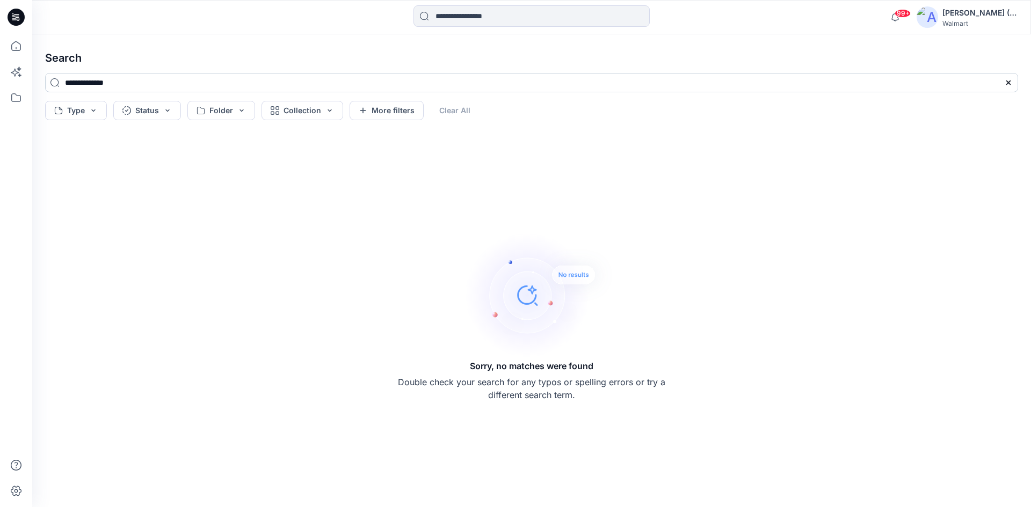
drag, startPoint x: 137, startPoint y: 84, endPoint x: 105, endPoint y: 78, distance: 32.7
click at [105, 78] on input "**********" at bounding box center [531, 82] width 973 height 19
type input "**********"
drag, startPoint x: 121, startPoint y: 80, endPoint x: 17, endPoint y: 76, distance: 104.8
click at [17, 76] on div "99+ Notifications Your style NB12D850_3PK_Cotton_Pointelle_Boyshort has been up…" at bounding box center [515, 253] width 1031 height 507
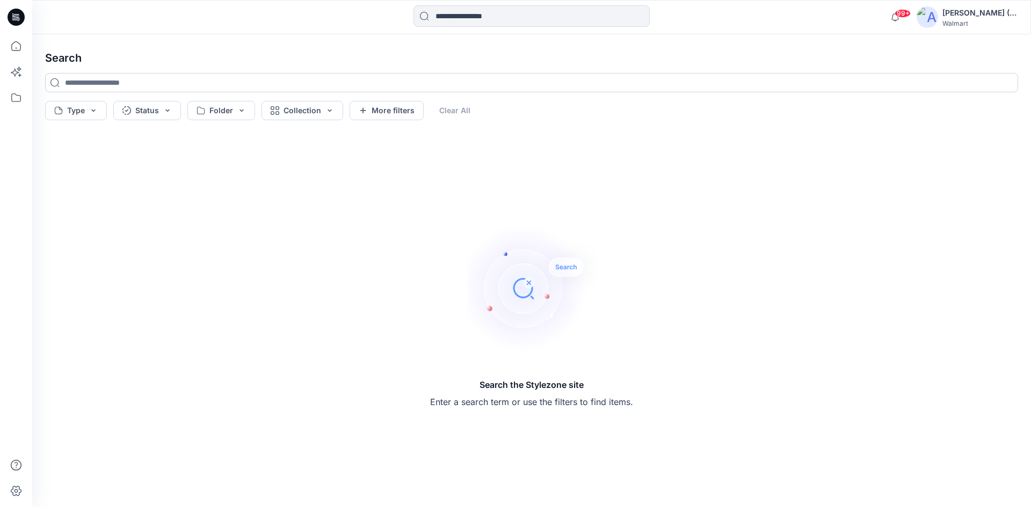
click at [422, 85] on input at bounding box center [531, 82] width 973 height 19
paste input "******"
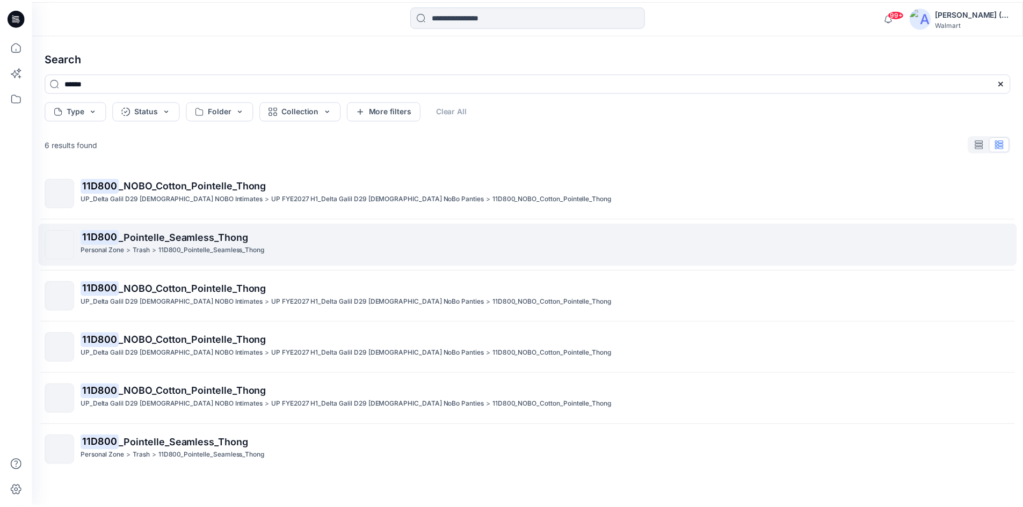
scroll to position [4, 0]
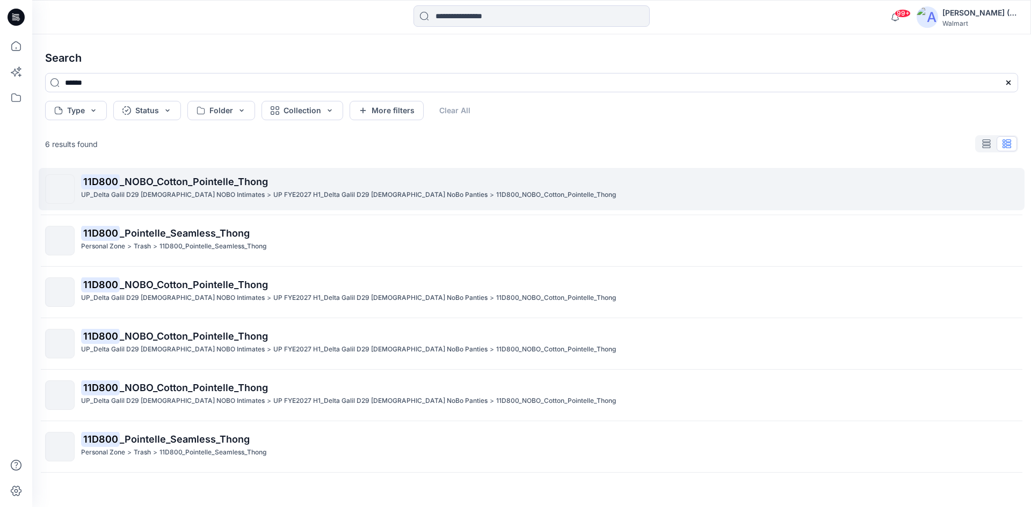
type input "******"
click at [179, 191] on p "UP_Delta Galil D29 [DEMOGRAPHIC_DATA] NOBO Intimates" at bounding box center [173, 195] width 184 height 11
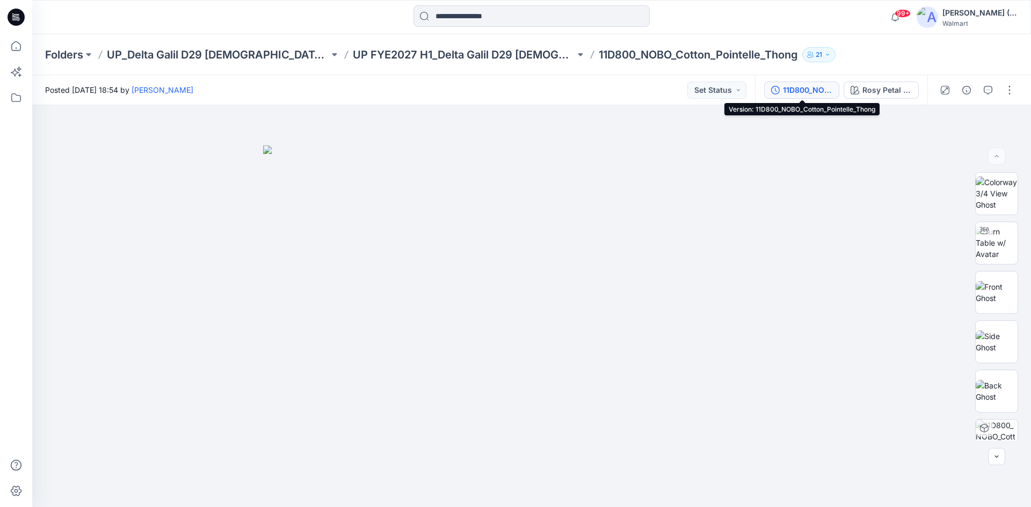
click at [822, 92] on div "11D800_NOBO_Cotton_Pointelle_Thong" at bounding box center [807, 90] width 49 height 12
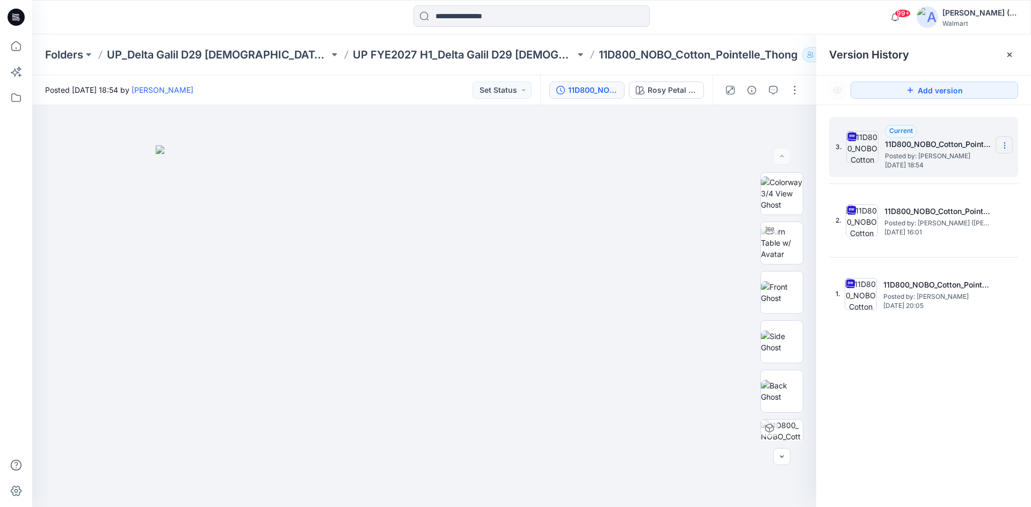
click at [1006, 148] on icon at bounding box center [1004, 145] width 9 height 9
click at [966, 187] on span "Duplicate Version" at bounding box center [935, 187] width 61 height 13
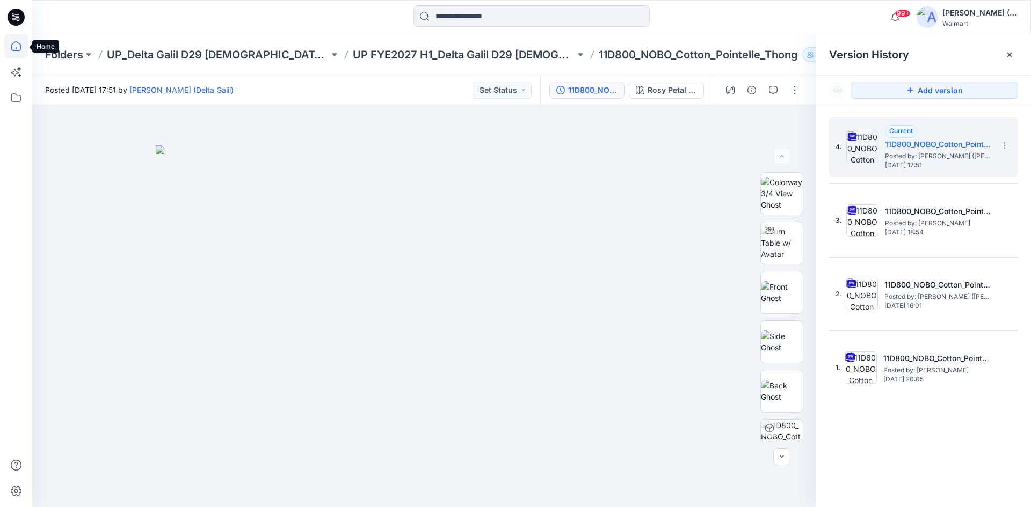
click at [11, 47] on icon at bounding box center [16, 46] width 24 height 24
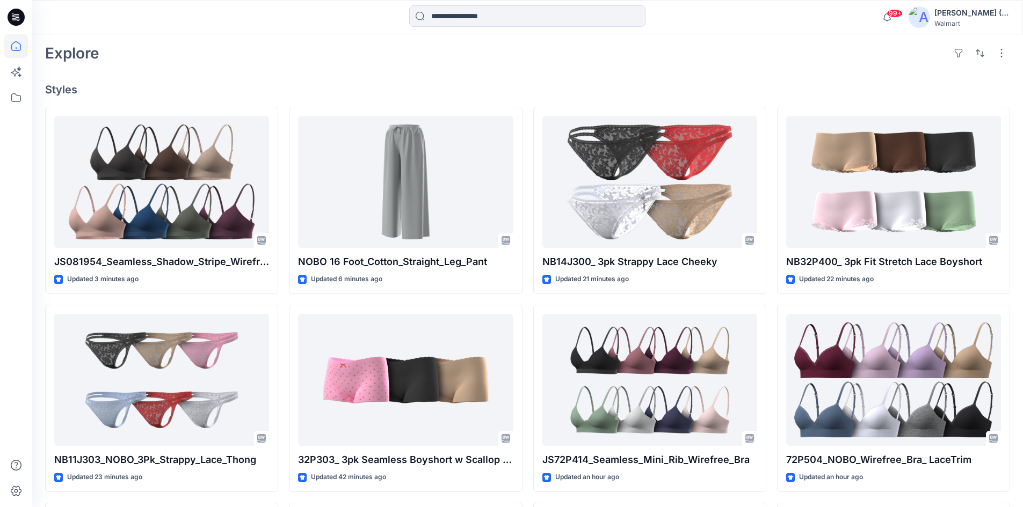
scroll to position [268, 0]
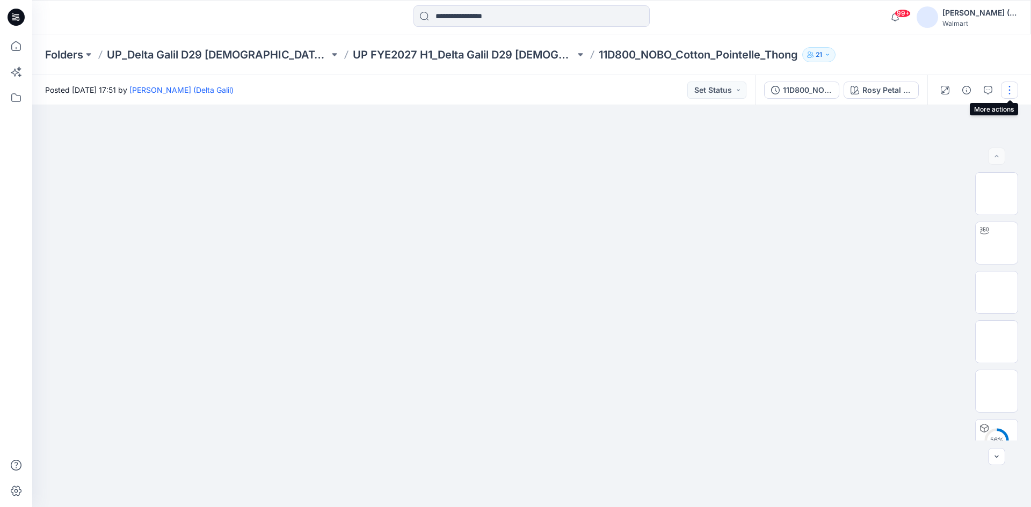
click at [1008, 89] on button "button" at bounding box center [1009, 90] width 17 height 17
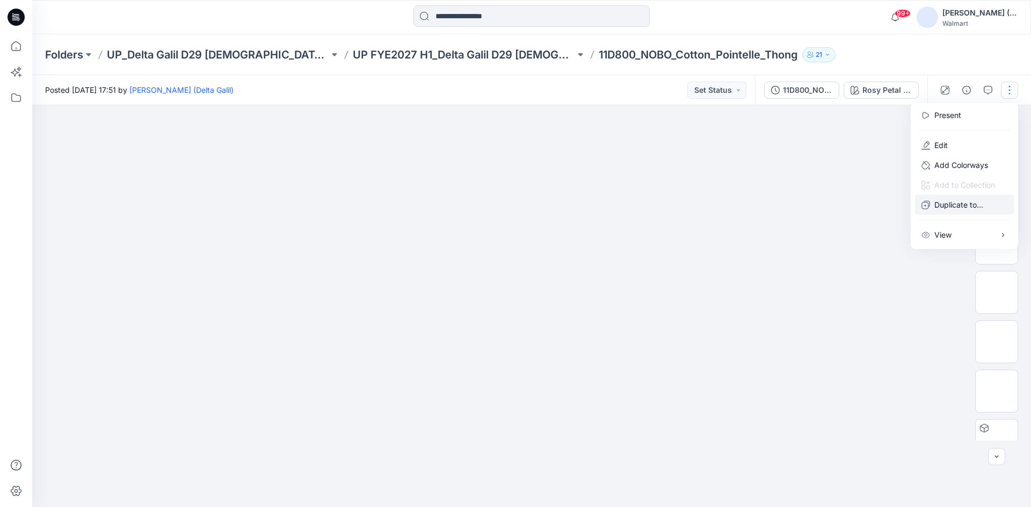
click at [956, 207] on p "Duplicate to..." at bounding box center [958, 204] width 49 height 11
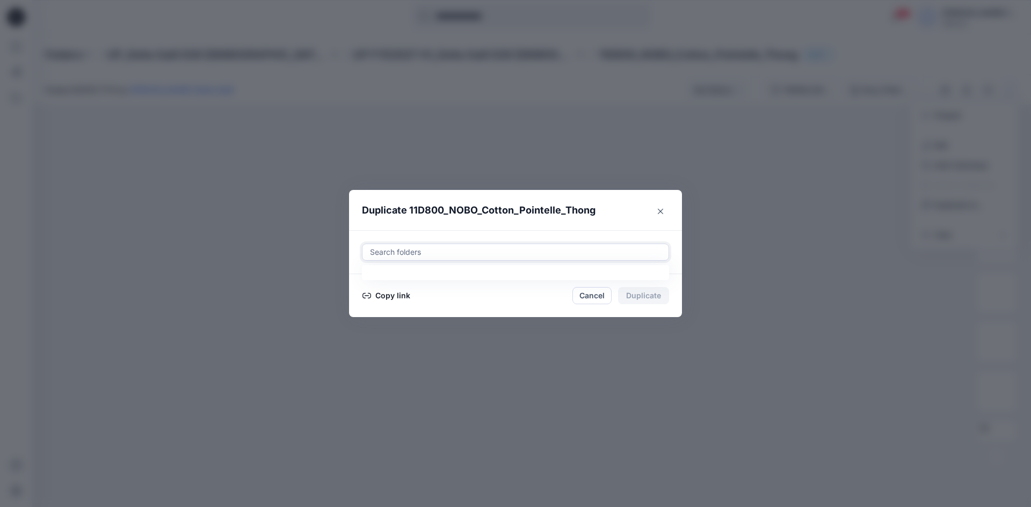
click at [475, 250] on div at bounding box center [515, 252] width 293 height 13
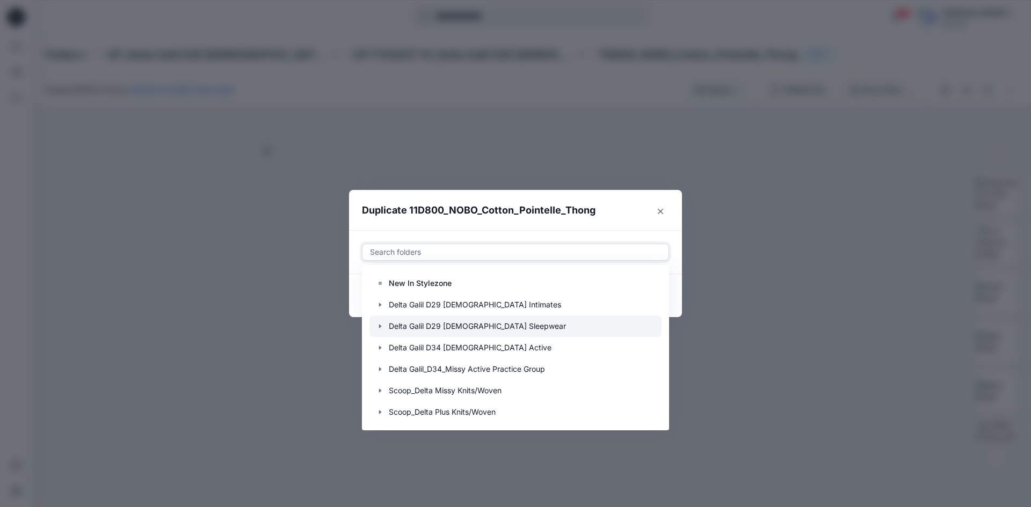
click at [381, 326] on icon "button" at bounding box center [380, 326] width 9 height 9
click at [381, 327] on icon "button" at bounding box center [380, 326] width 9 height 9
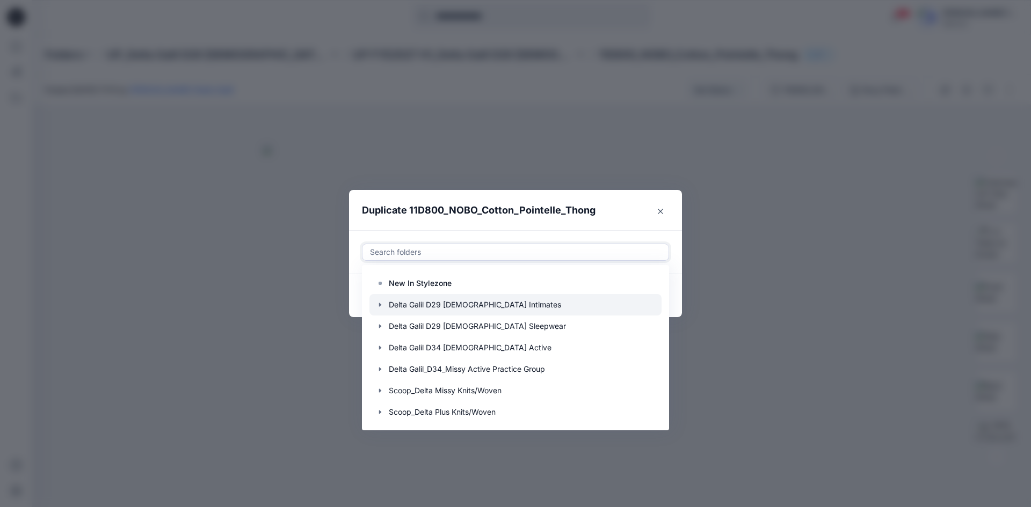
click at [380, 305] on icon "button" at bounding box center [380, 305] width 2 height 4
click at [383, 305] on icon "button" at bounding box center [380, 305] width 9 height 9
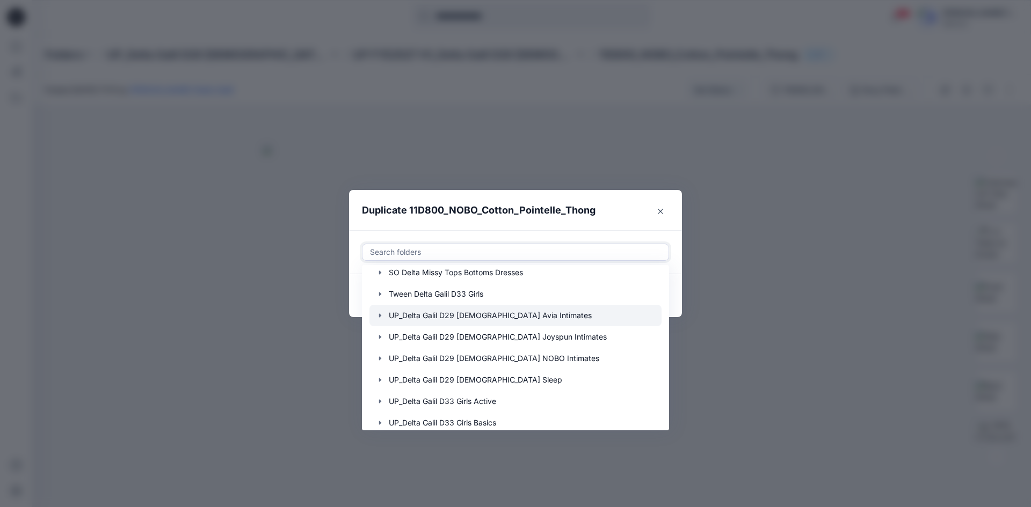
scroll to position [215, 0]
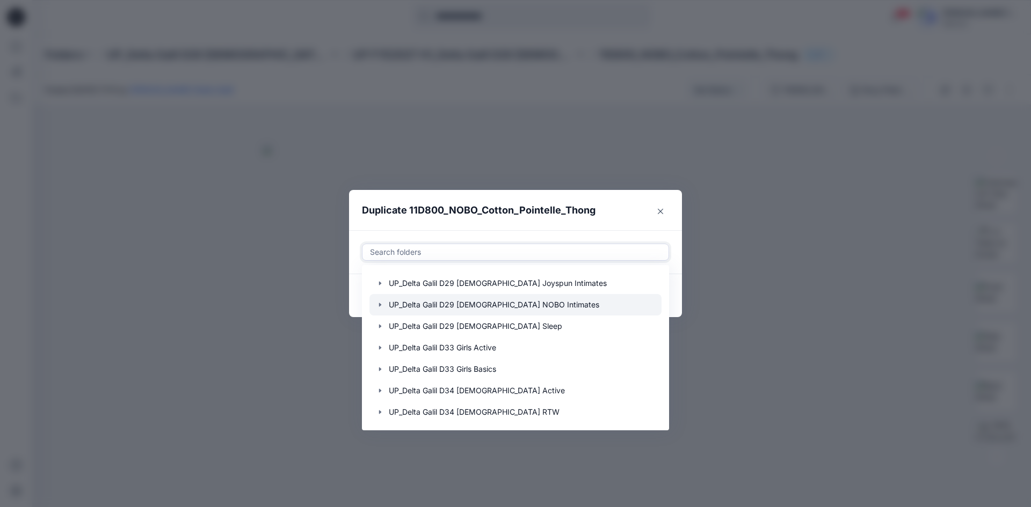
click at [381, 303] on icon "button" at bounding box center [380, 305] width 9 height 9
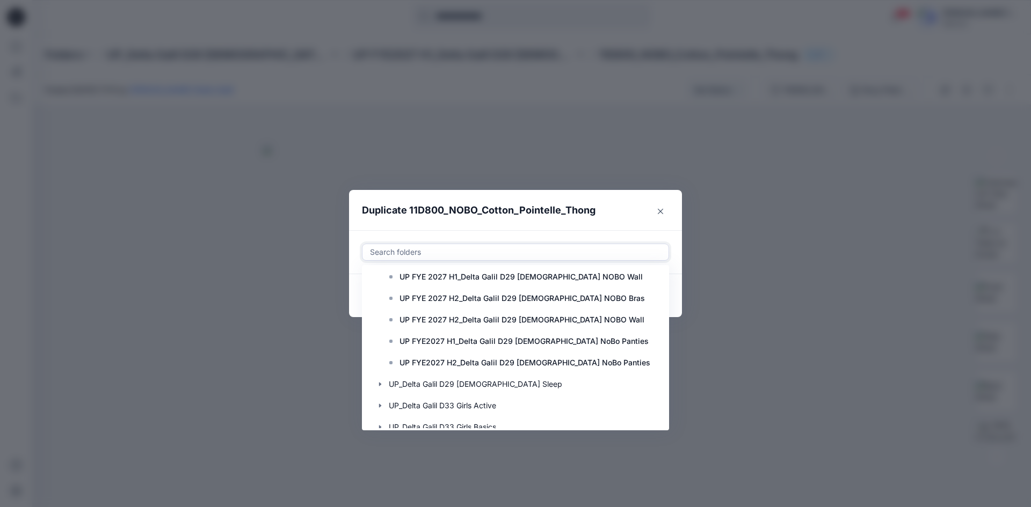
scroll to position [591, 0]
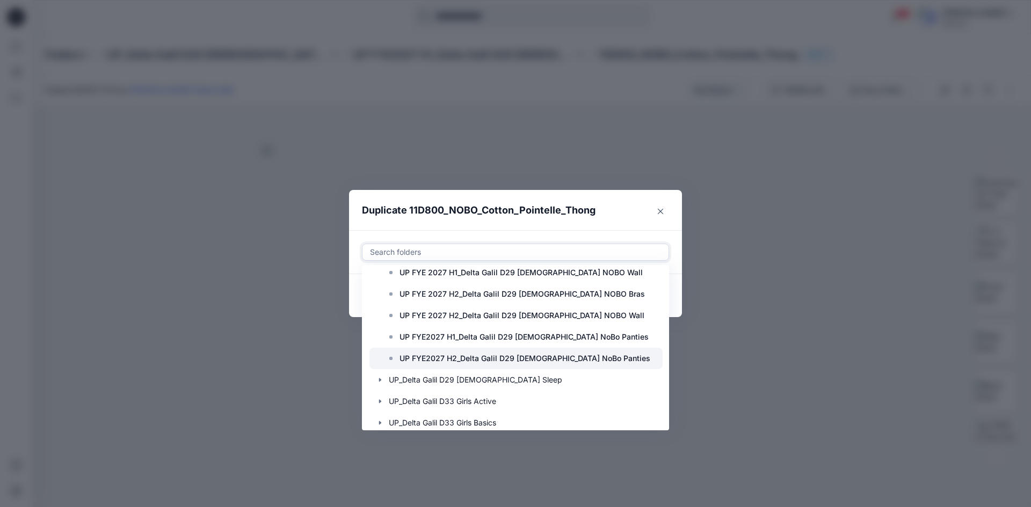
click at [508, 359] on p "UP FYE2027 H2_Delta Galil D29 [DEMOGRAPHIC_DATA] NoBo Panties" at bounding box center [524, 358] width 251 height 13
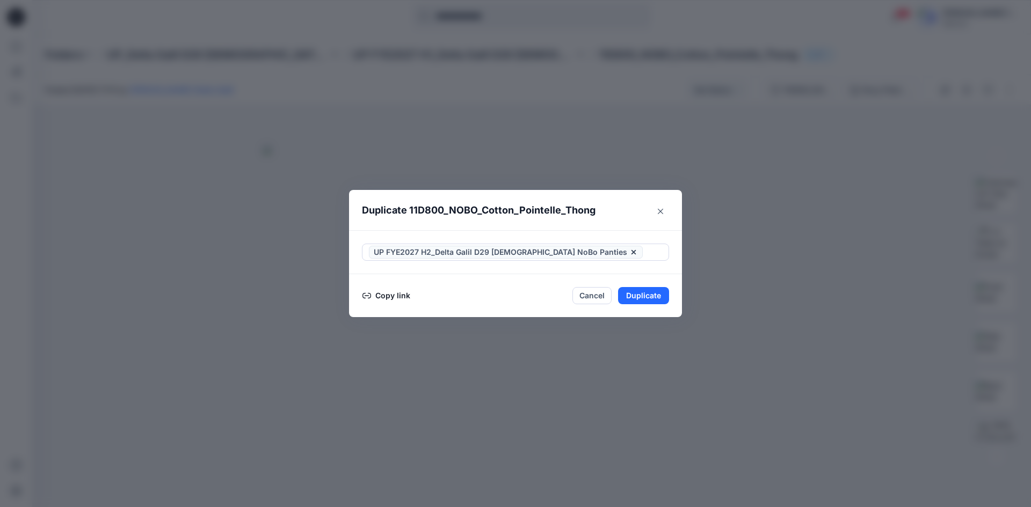
click at [678, 275] on footer "Copy link Cancel Duplicate" at bounding box center [515, 295] width 333 height 43
click at [653, 294] on button "Duplicate" at bounding box center [643, 295] width 51 height 17
click at [651, 298] on button "Close" at bounding box center [651, 296] width 35 height 17
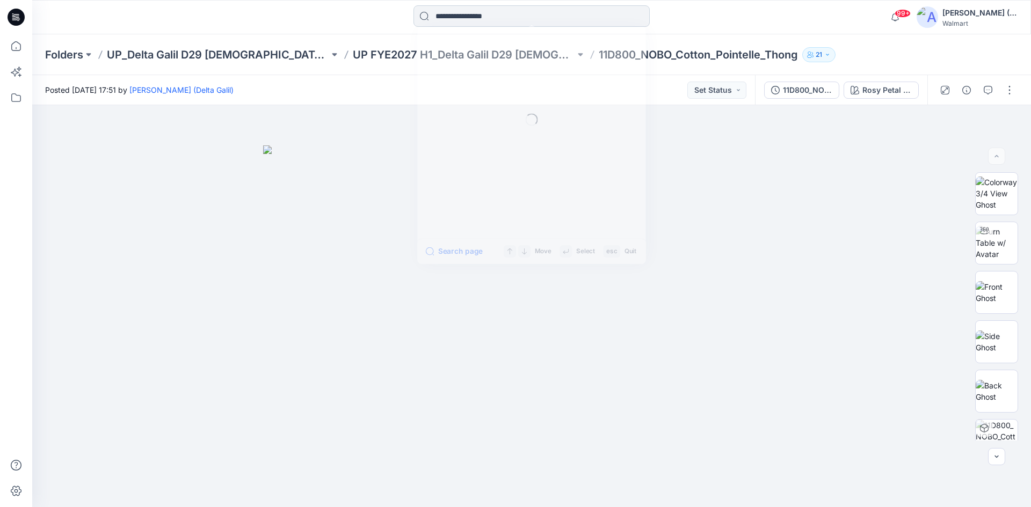
click at [443, 11] on input at bounding box center [531, 15] width 236 height 21
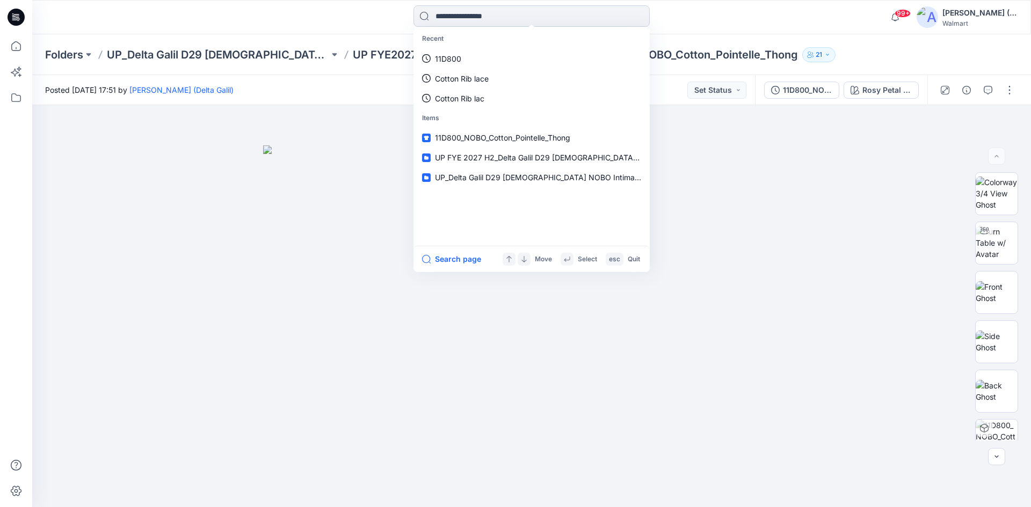
paste input "******"
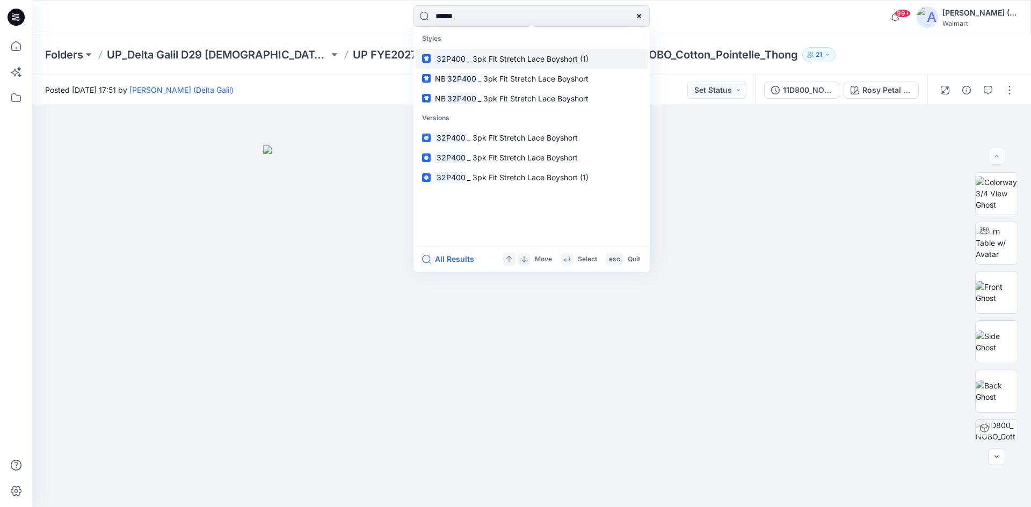
type input "******"
click at [465, 55] on mark "32P400" at bounding box center [451, 59] width 32 height 12
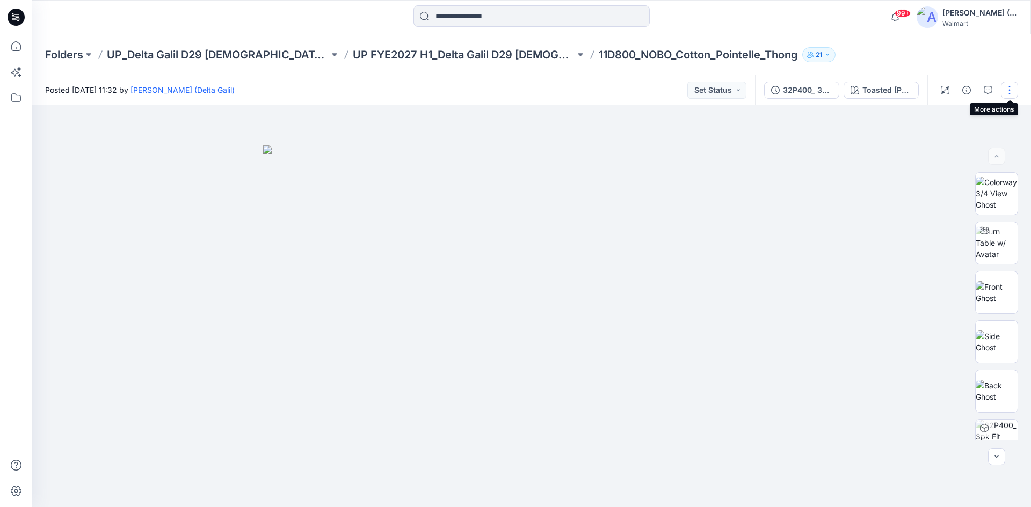
click at [1007, 90] on button "button" at bounding box center [1009, 90] width 17 height 17
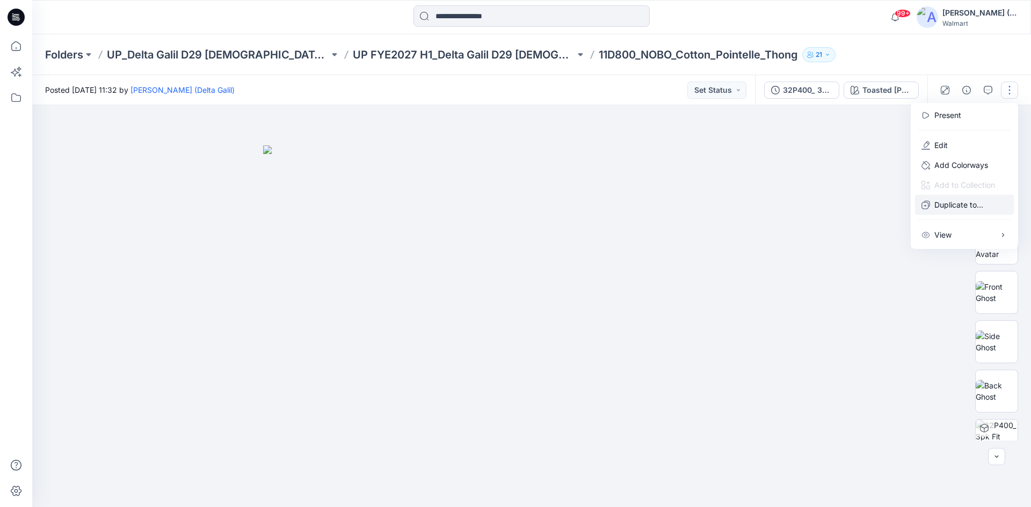
click at [949, 203] on p "Duplicate to..." at bounding box center [958, 204] width 49 height 11
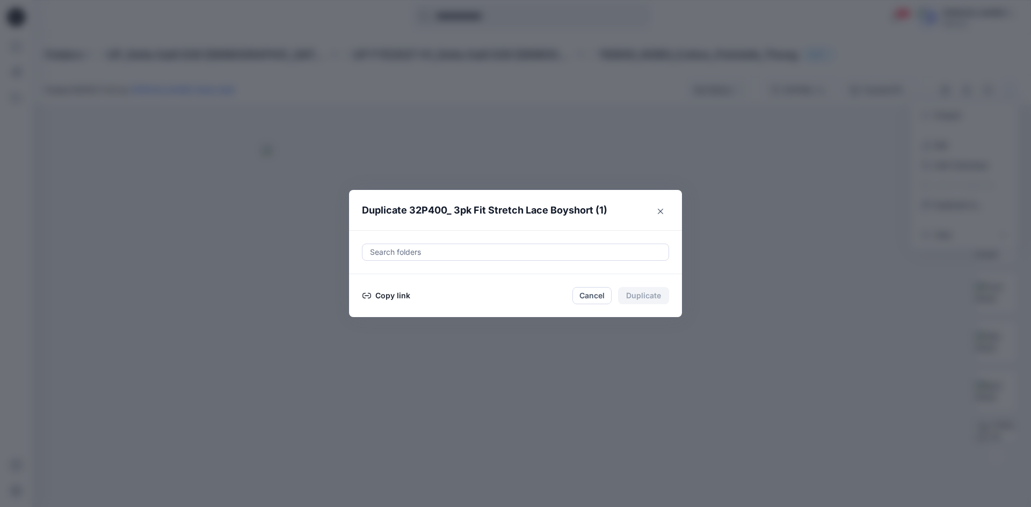
click at [581, 257] on div at bounding box center [515, 252] width 293 height 13
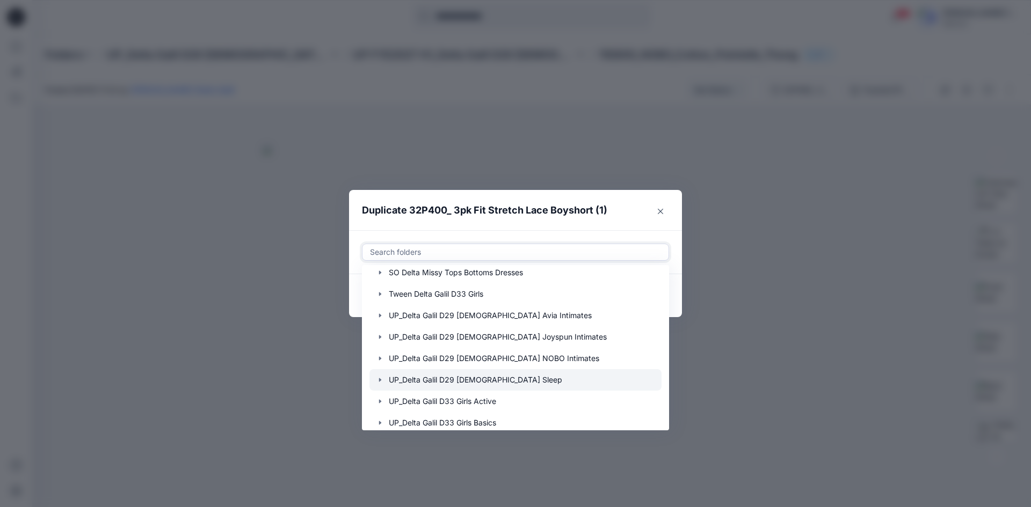
scroll to position [215, 0]
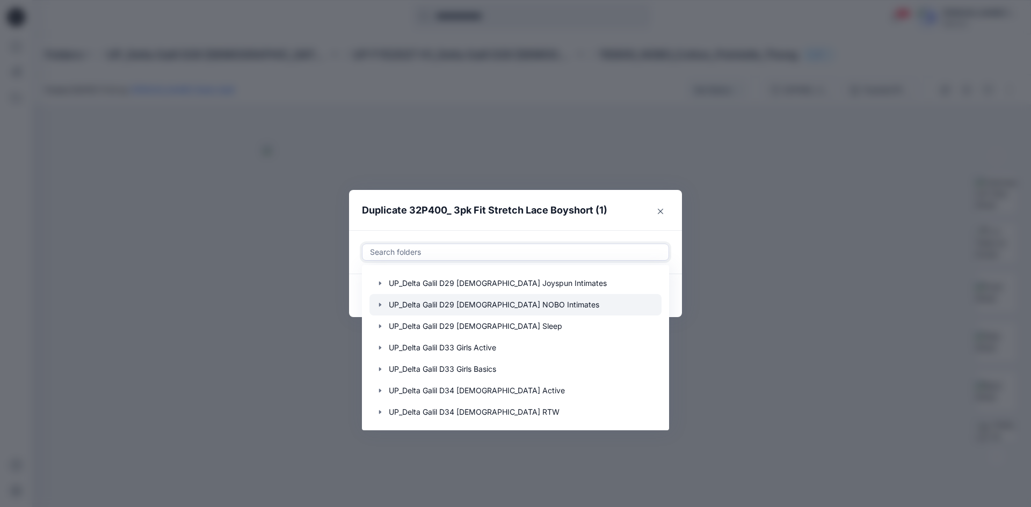
click at [478, 309] on div at bounding box center [515, 304] width 292 height 21
click at [378, 305] on icon "button" at bounding box center [380, 305] width 9 height 9
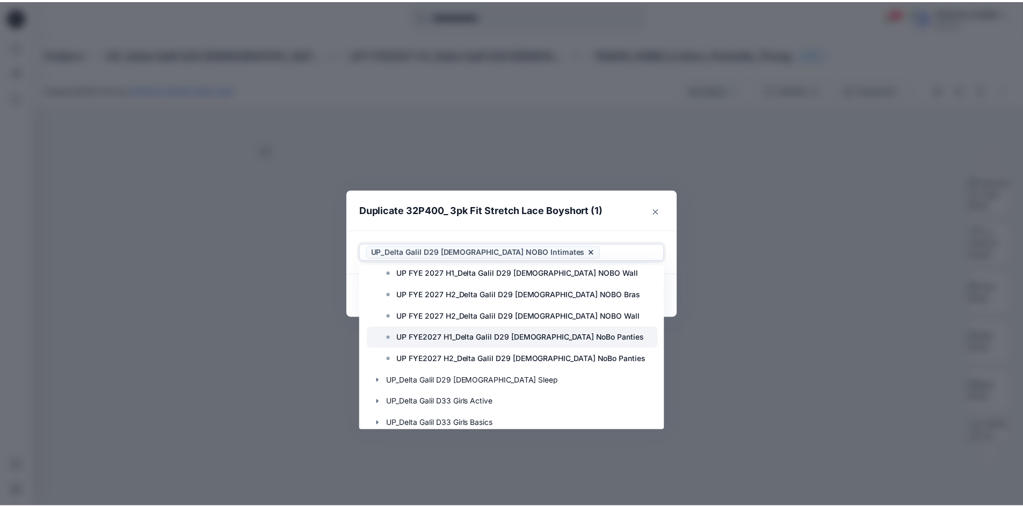
scroll to position [591, 0]
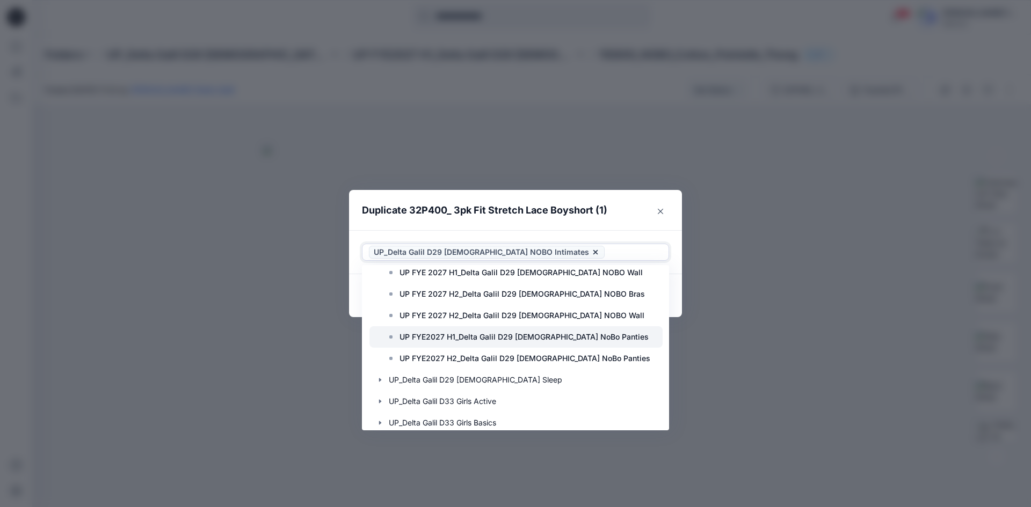
click at [456, 357] on p "UP FYE2027 H2_Delta Galil D29 [DEMOGRAPHIC_DATA] NoBo Panties" at bounding box center [524, 358] width 251 height 13
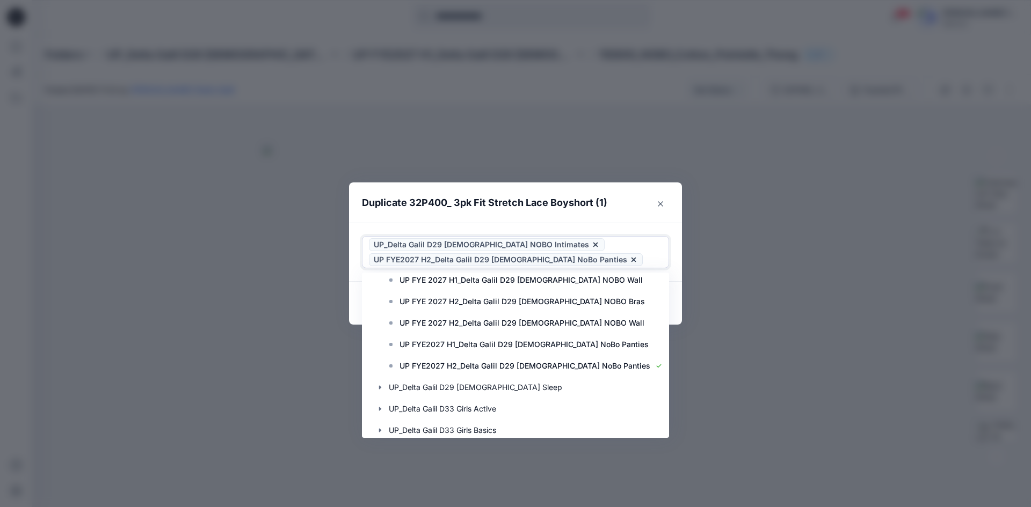
click at [591, 243] on icon at bounding box center [595, 245] width 9 height 9
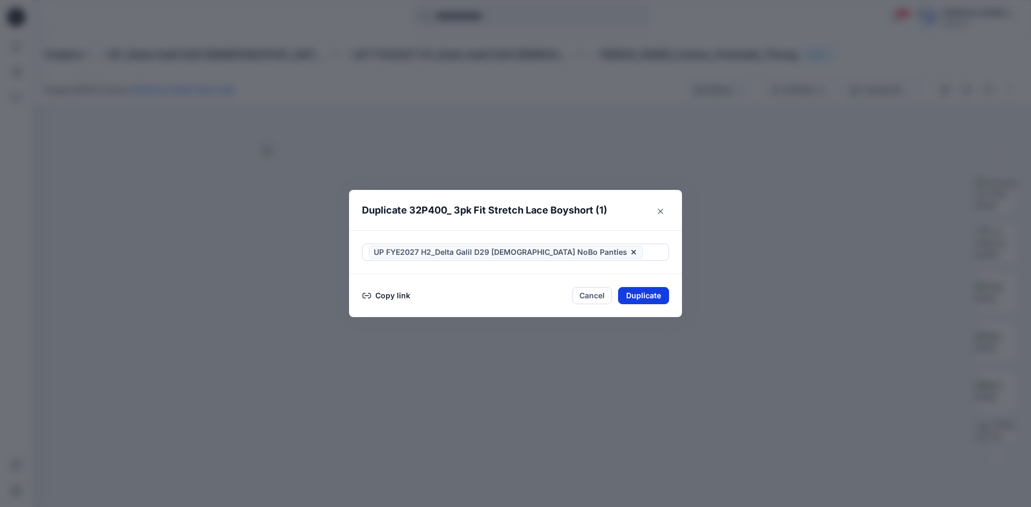
click at [632, 295] on button "Duplicate" at bounding box center [643, 295] width 51 height 17
click at [642, 295] on button "Close" at bounding box center [651, 296] width 35 height 17
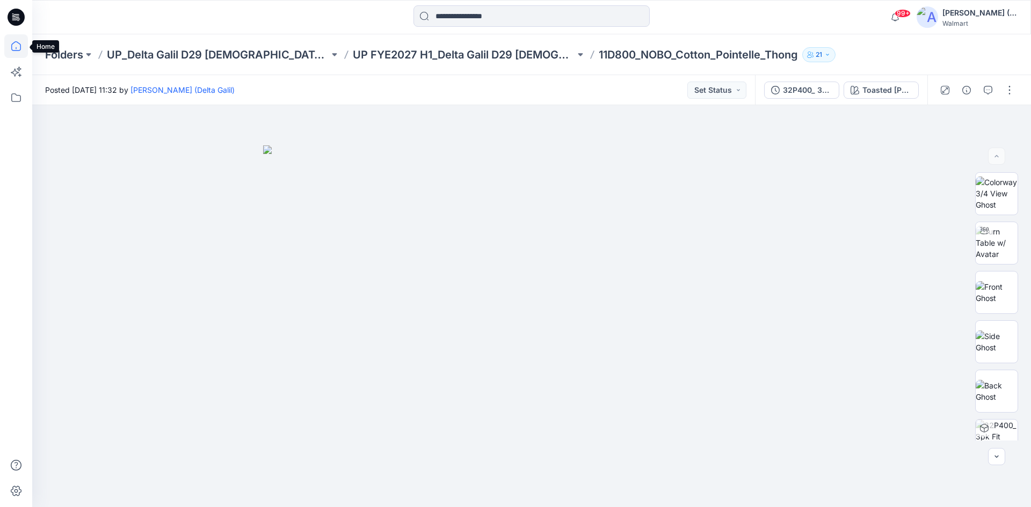
click at [16, 48] on icon at bounding box center [16, 46] width 24 height 24
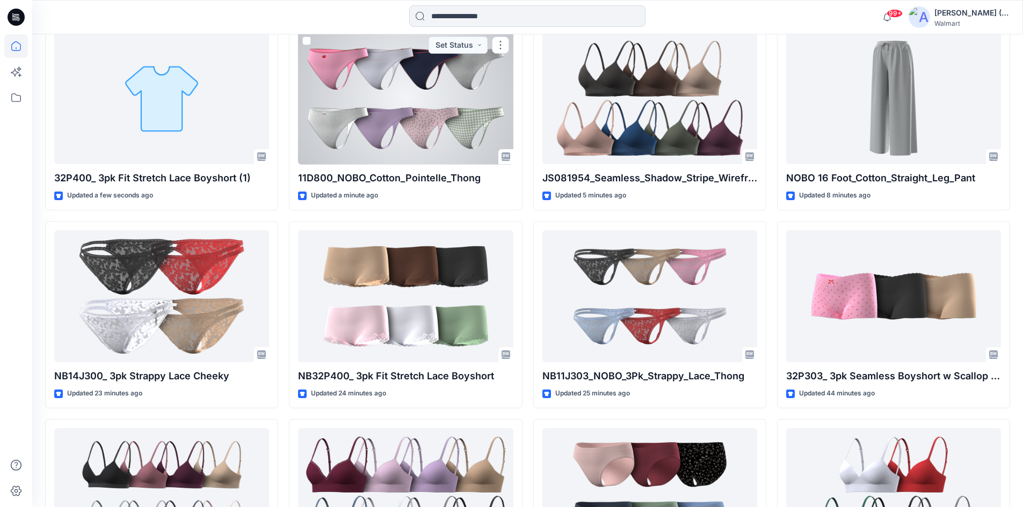
scroll to position [322, 0]
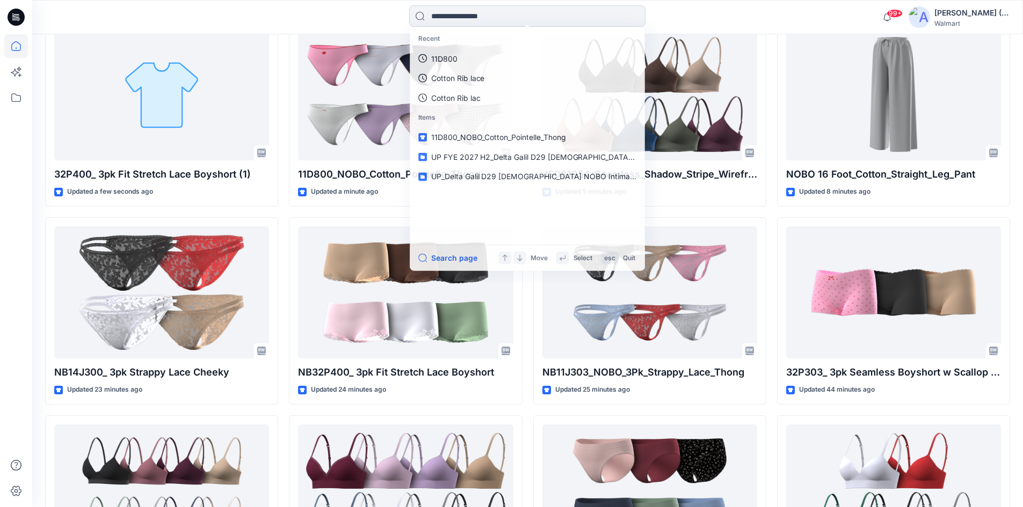
click at [441, 20] on input at bounding box center [527, 15] width 236 height 21
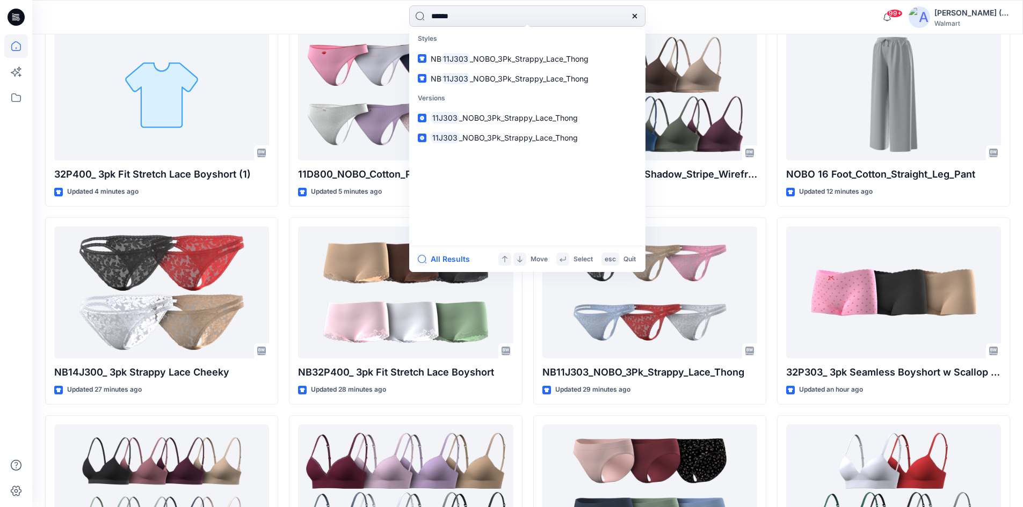
type input "******"
click at [478, 62] on span "_NOBO_3Pk_Strappy_Lace_Thong" at bounding box center [529, 58] width 119 height 9
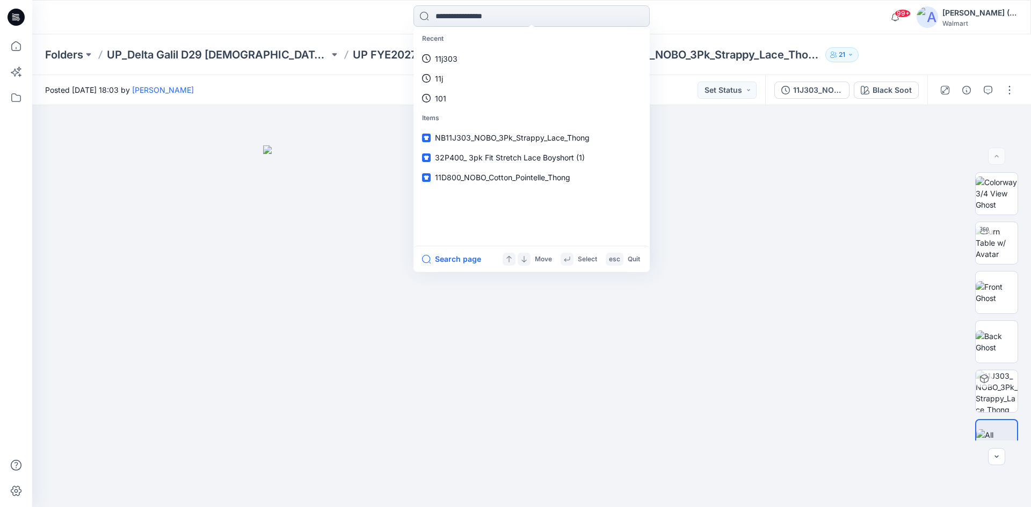
click at [458, 17] on input at bounding box center [531, 15] width 236 height 21
click at [448, 57] on p "11j303" at bounding box center [446, 58] width 23 height 11
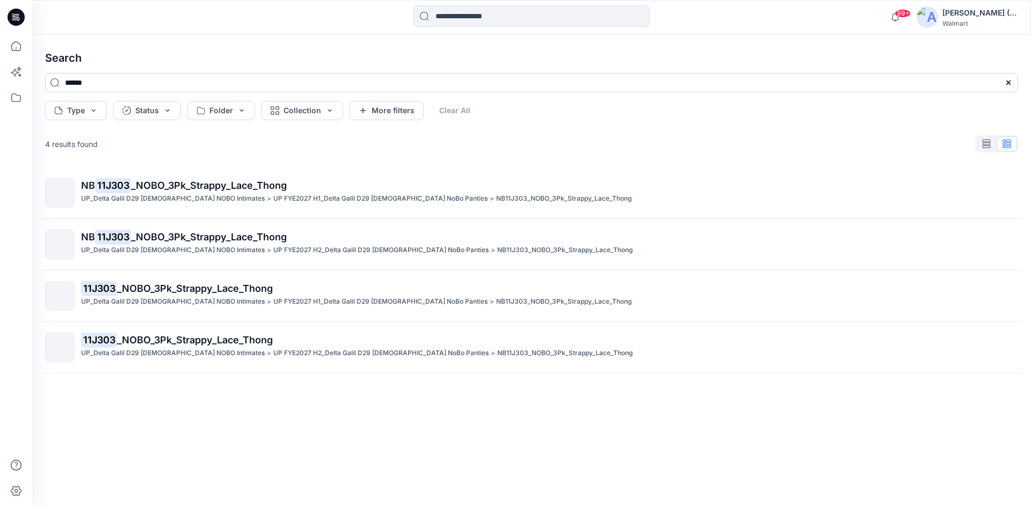
drag, startPoint x: 75, startPoint y: 79, endPoint x: 70, endPoint y: 79, distance: 5.4
click at [70, 79] on input "******" at bounding box center [531, 82] width 973 height 19
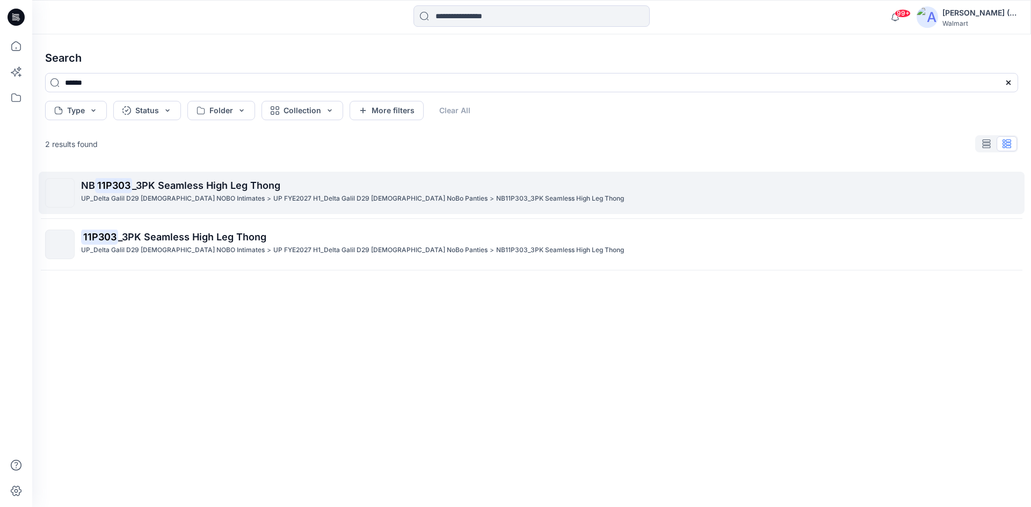
type input "******"
click at [219, 200] on div "UP_Delta Galil D29 [DEMOGRAPHIC_DATA] NOBO Intimates > UP FYE2027 H1_Delta Gali…" at bounding box center [549, 198] width 936 height 11
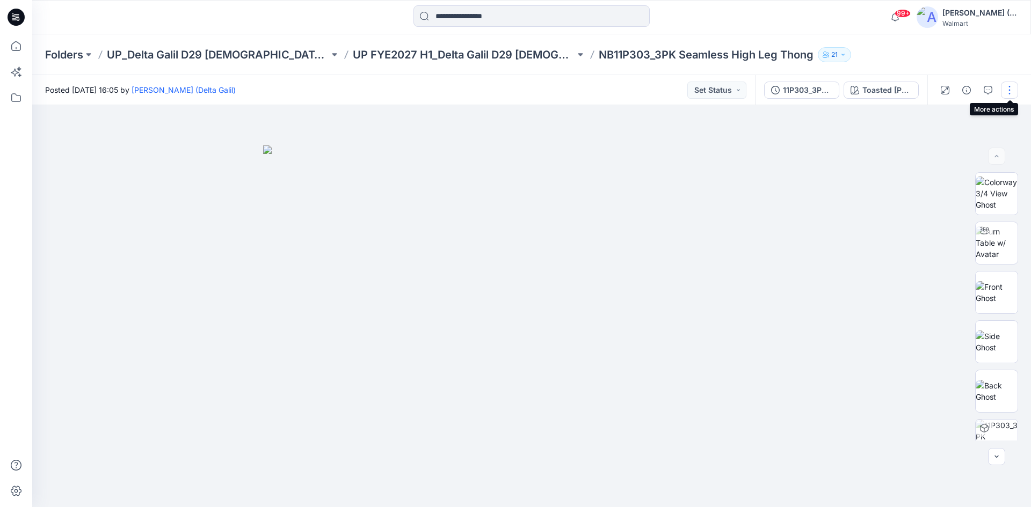
click at [1003, 86] on button "button" at bounding box center [1009, 90] width 17 height 17
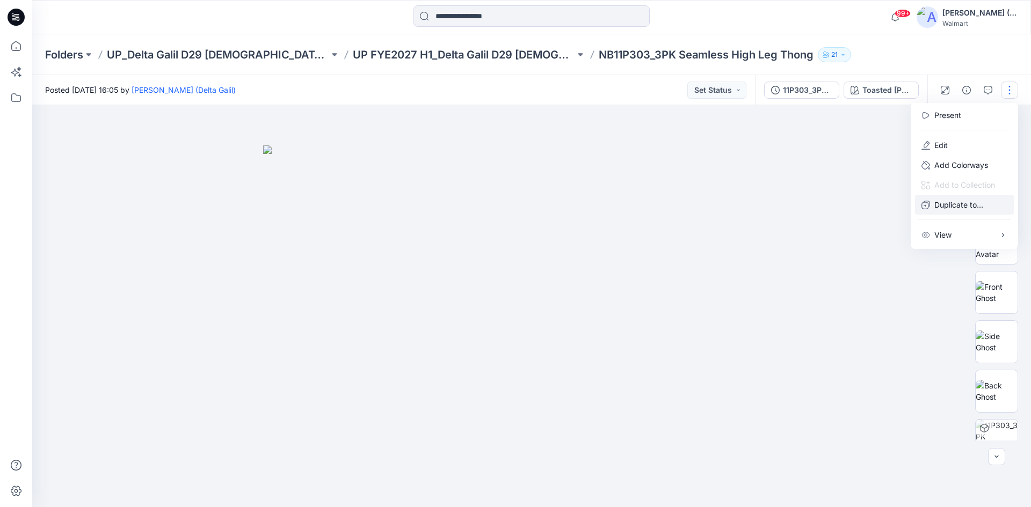
click at [947, 205] on p "Duplicate to..." at bounding box center [958, 204] width 49 height 11
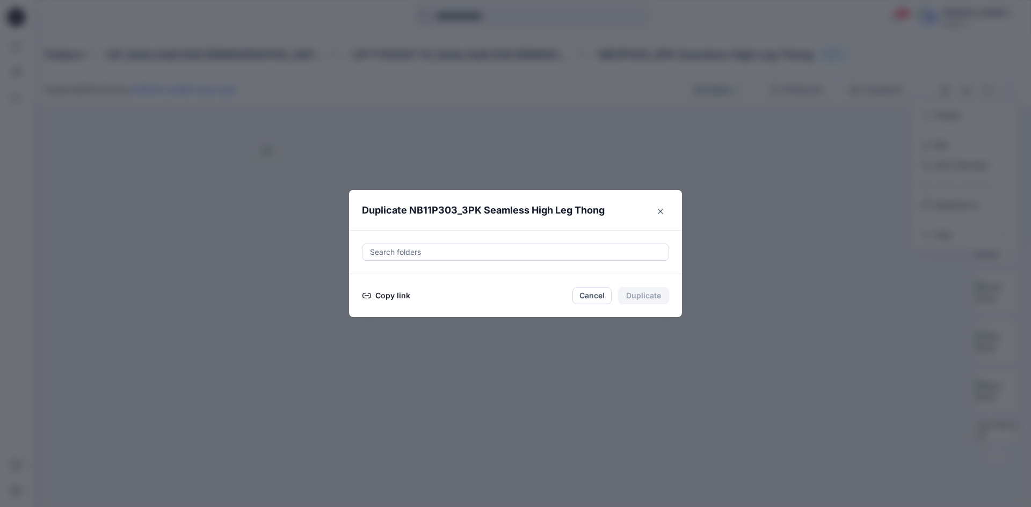
click at [484, 251] on div at bounding box center [515, 252] width 293 height 13
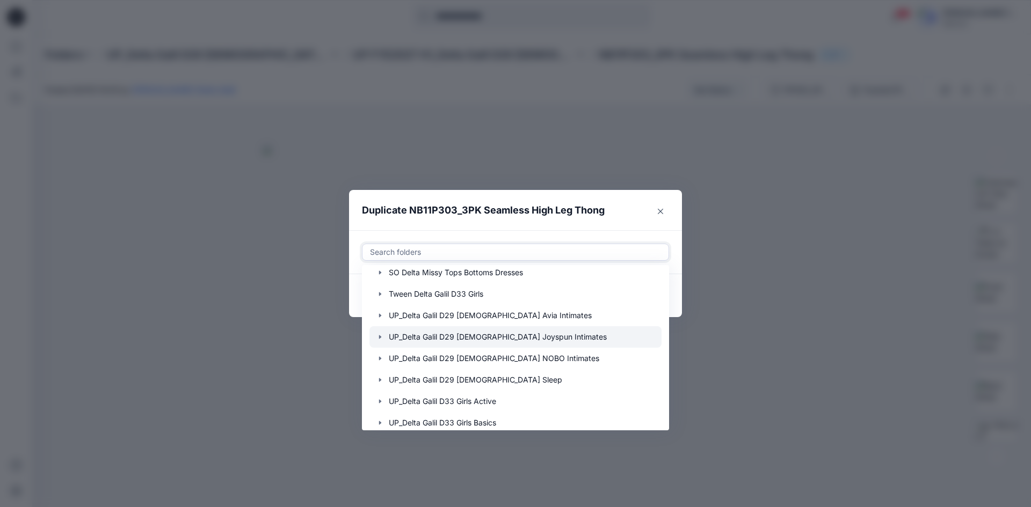
scroll to position [215, 0]
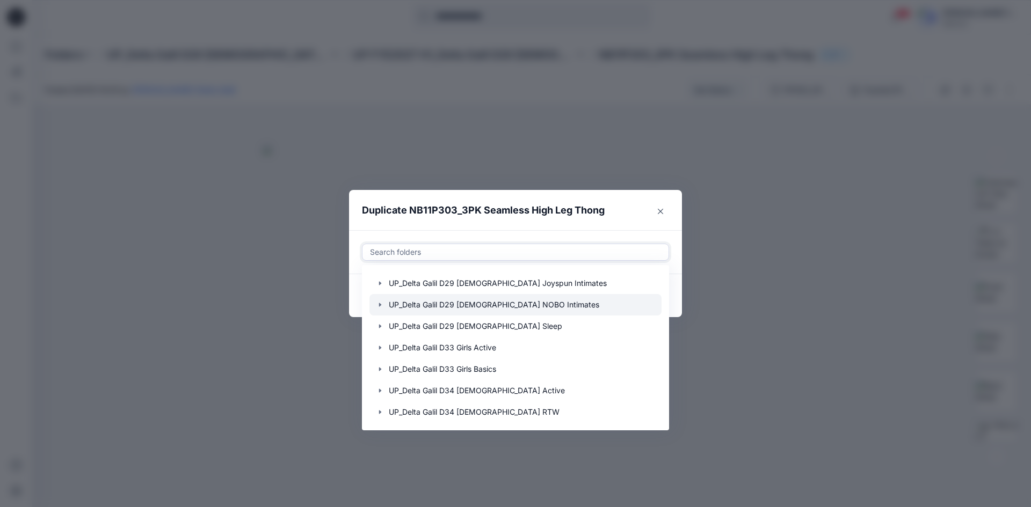
click at [505, 305] on div at bounding box center [515, 304] width 292 height 21
click at [382, 307] on icon "button" at bounding box center [380, 305] width 9 height 9
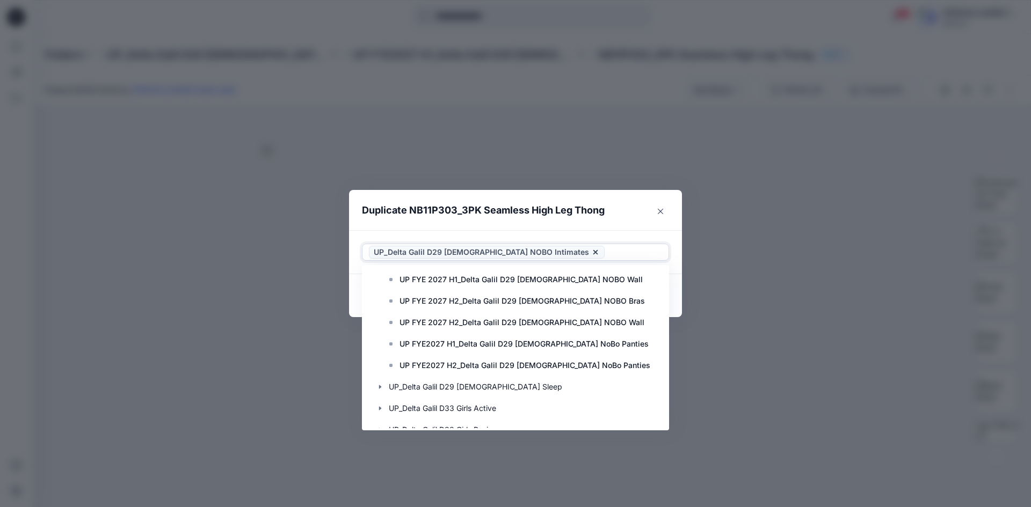
scroll to position [591, 0]
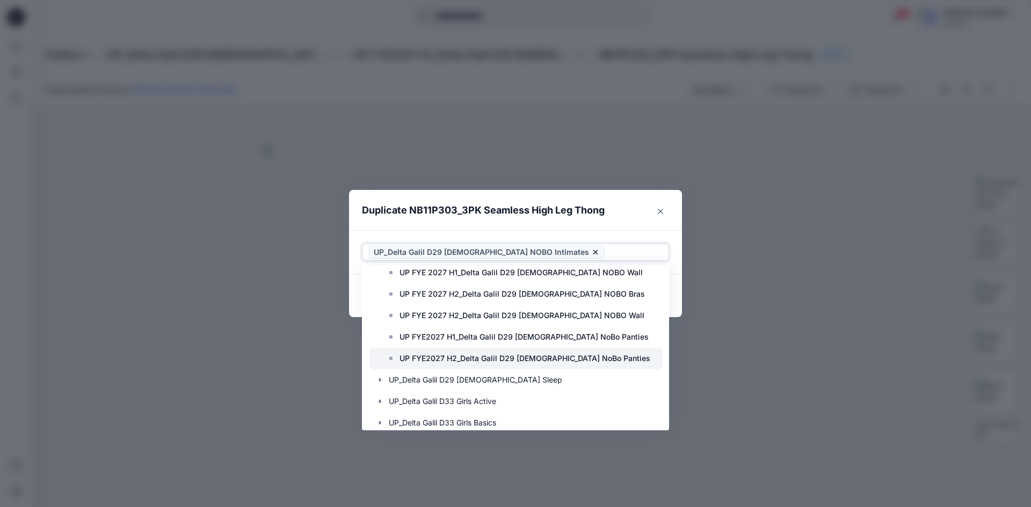
click at [471, 366] on div at bounding box center [515, 358] width 293 height 21
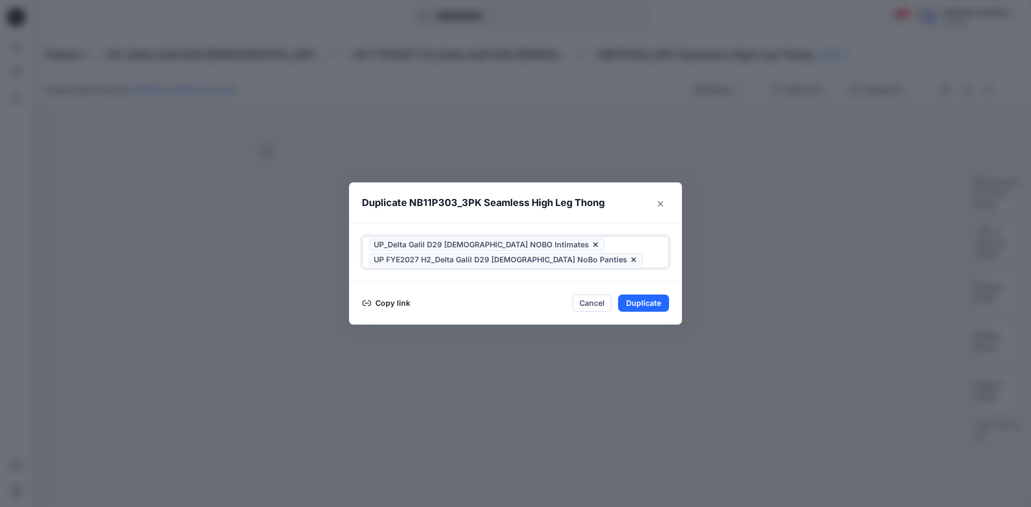
click at [593, 246] on icon at bounding box center [595, 245] width 4 height 4
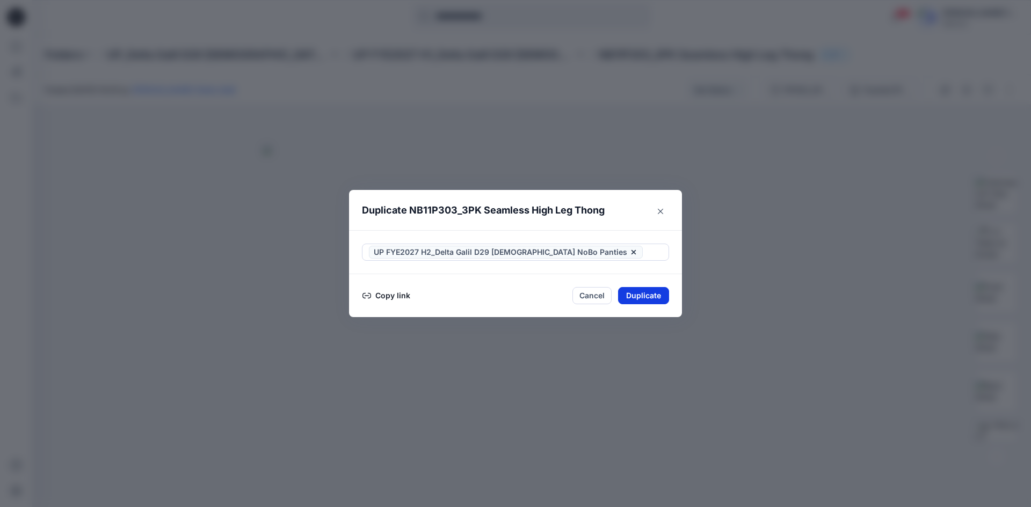
click at [642, 298] on button "Duplicate" at bounding box center [643, 295] width 51 height 17
click at [638, 296] on button "Close" at bounding box center [651, 296] width 35 height 17
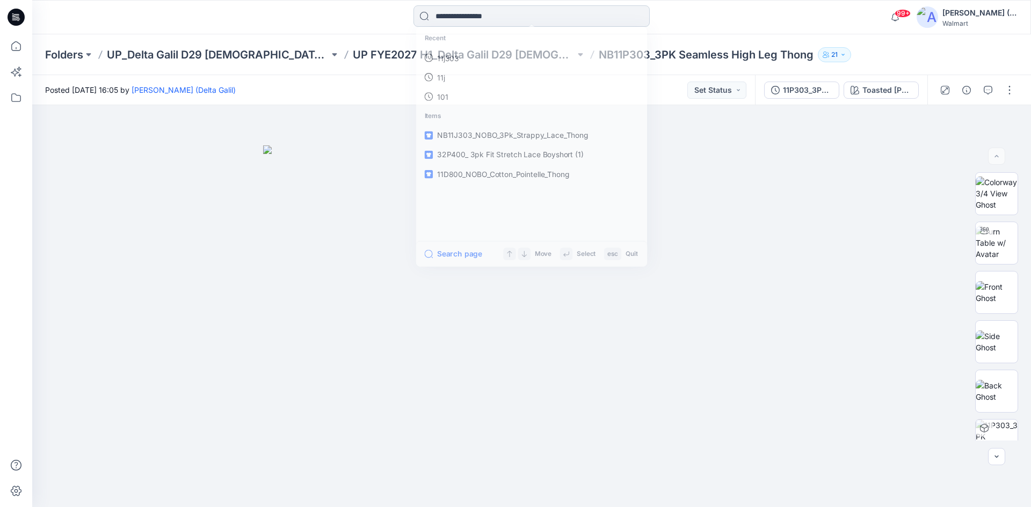
click at [504, 20] on input at bounding box center [531, 15] width 236 height 21
paste input "******"
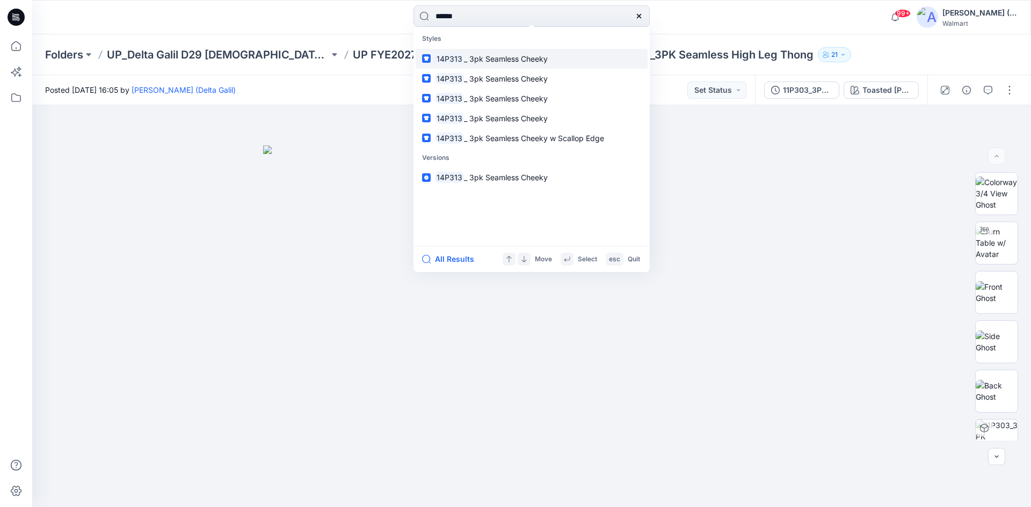
type input "******"
click at [502, 63] on span "_ 3pk Seamless Cheeky" at bounding box center [506, 58] width 84 height 9
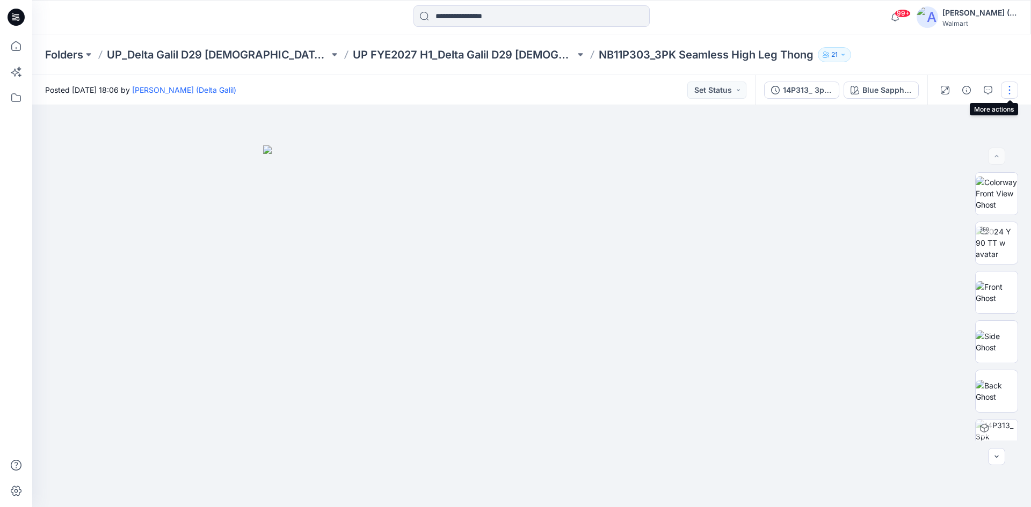
click at [1008, 90] on button "button" at bounding box center [1009, 90] width 17 height 17
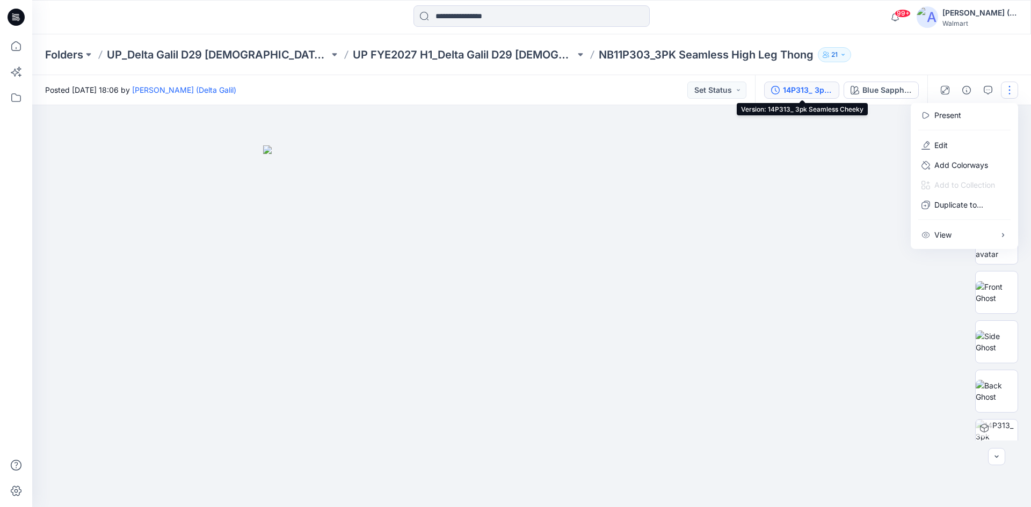
click at [802, 89] on div "14P313_ 3pk Seamless Cheeky" at bounding box center [807, 90] width 49 height 12
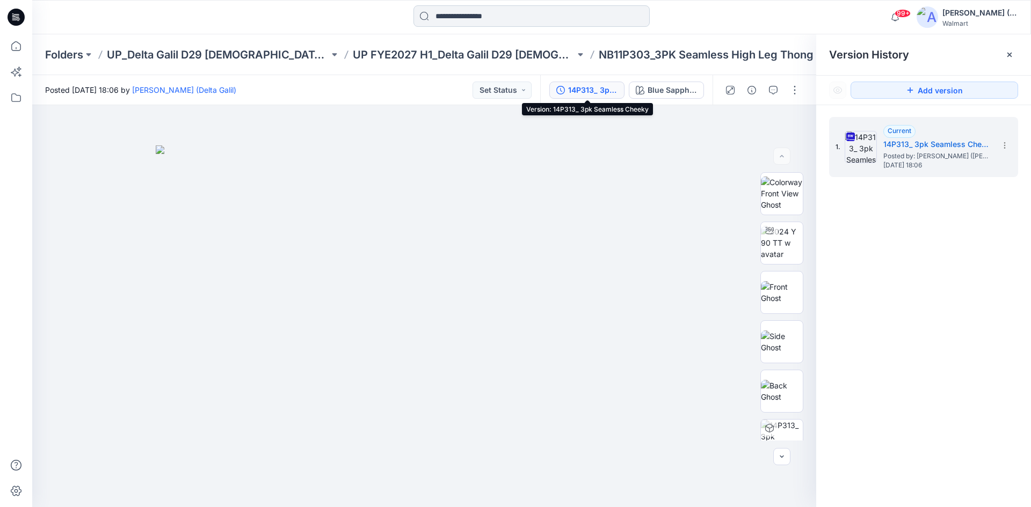
click at [470, 17] on input at bounding box center [531, 15] width 236 height 21
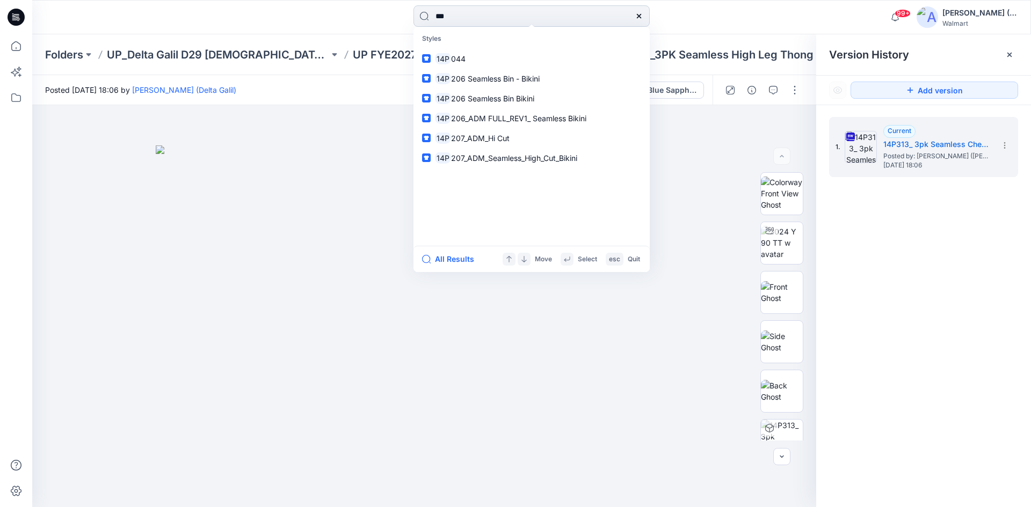
type input "***"
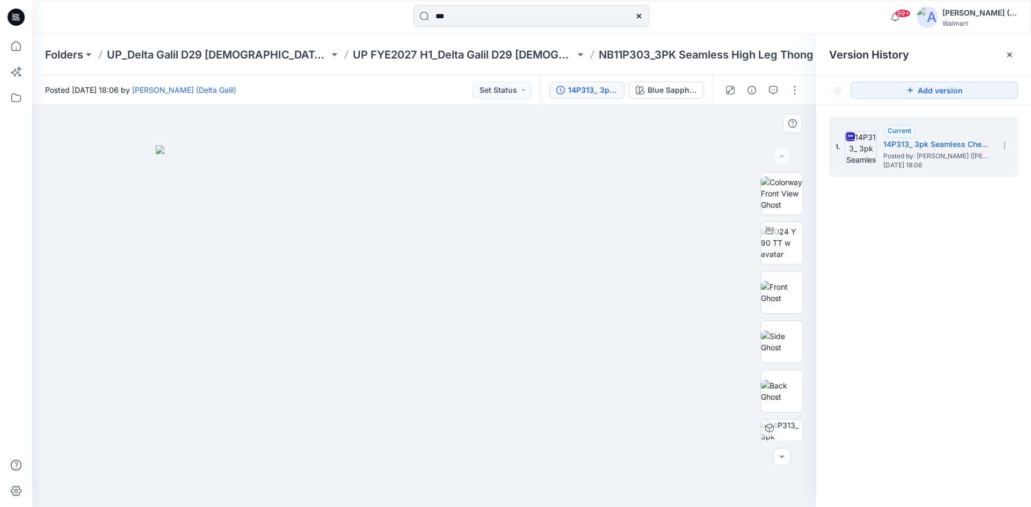
click at [659, 199] on img at bounding box center [424, 326] width 537 height 362
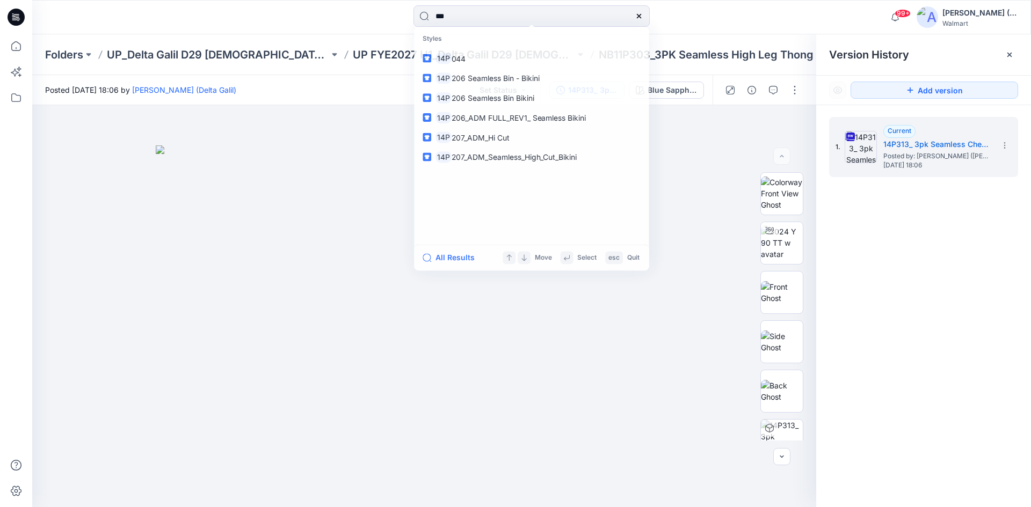
click at [620, 55] on link "14P 044" at bounding box center [531, 58] width 230 height 20
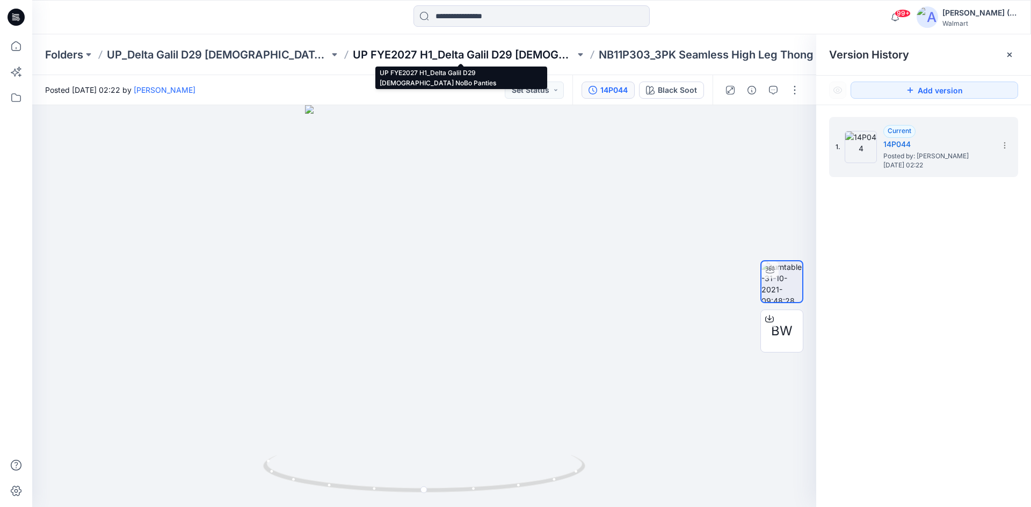
click at [505, 52] on p "UP FYE2027 H1_Delta Galil D29 [DEMOGRAPHIC_DATA] NoBo Panties" at bounding box center [464, 54] width 222 height 15
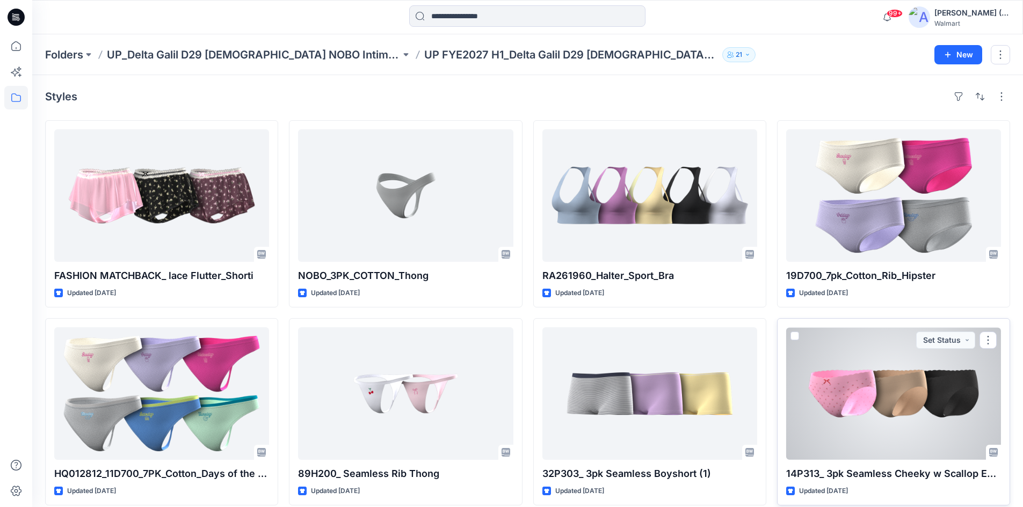
click at [876, 358] on div at bounding box center [893, 393] width 215 height 133
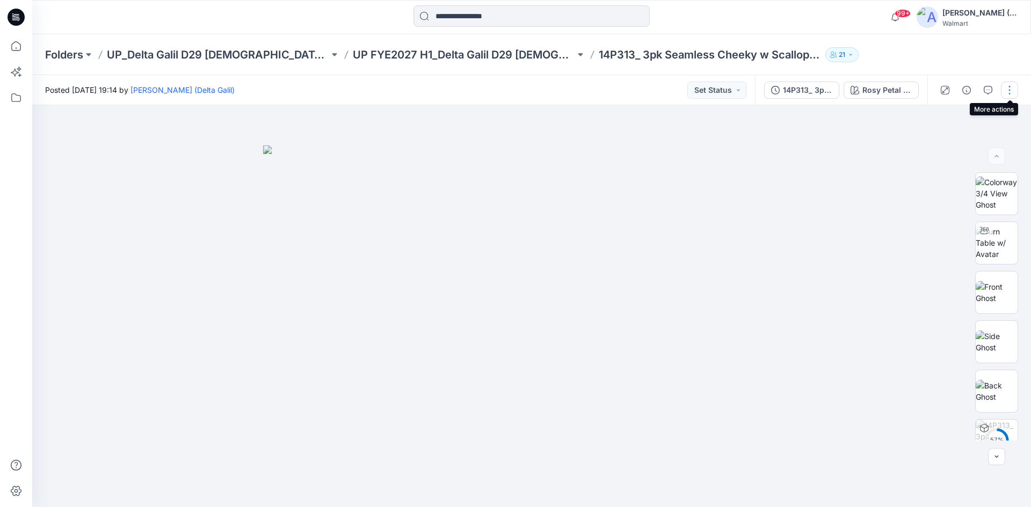
click at [1014, 94] on button "button" at bounding box center [1009, 90] width 17 height 17
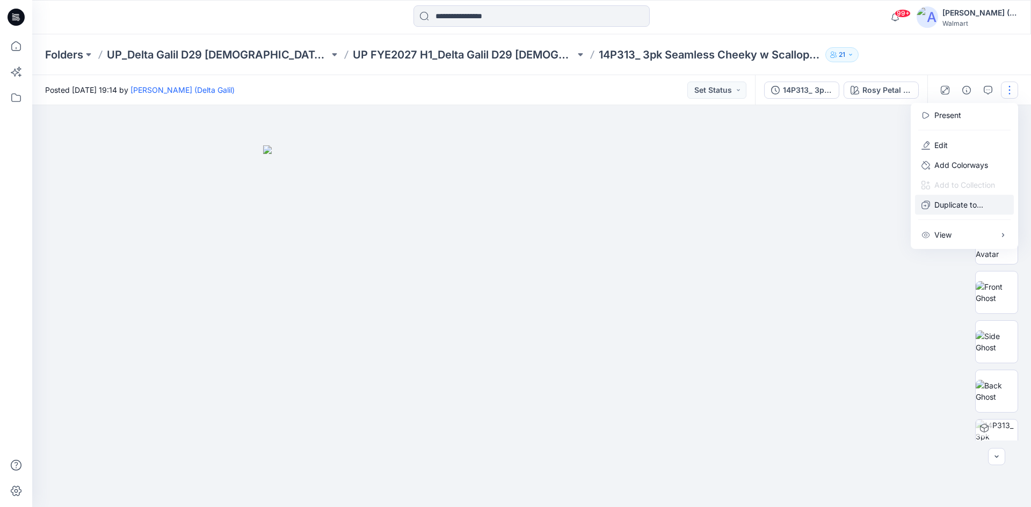
click at [959, 200] on p "Duplicate to..." at bounding box center [958, 204] width 49 height 11
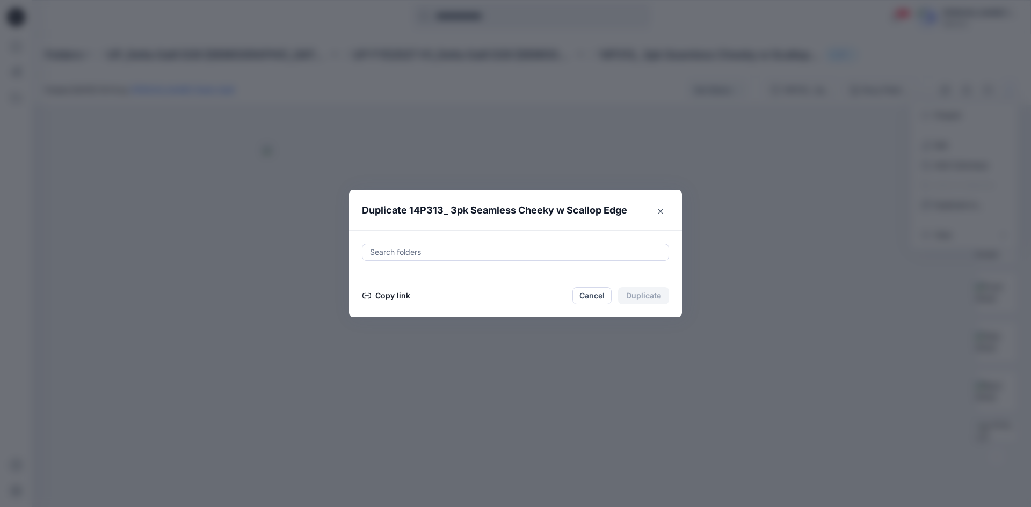
click at [609, 247] on div at bounding box center [515, 252] width 293 height 13
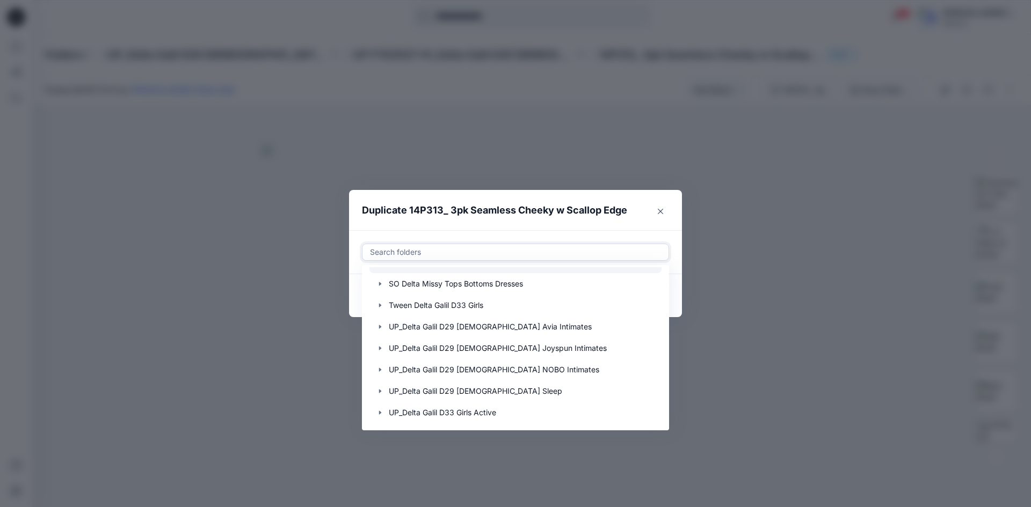
scroll to position [215, 0]
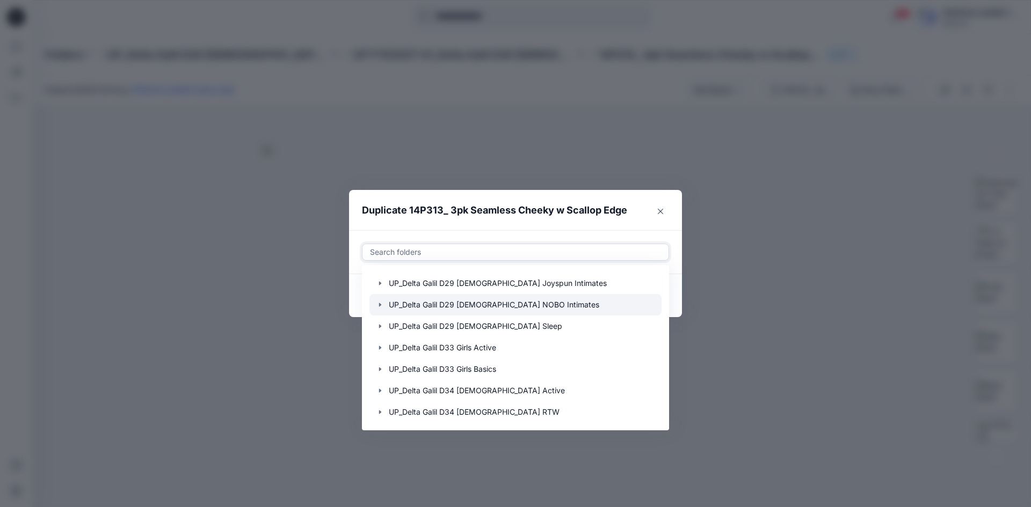
click at [378, 307] on icon "button" at bounding box center [380, 305] width 9 height 9
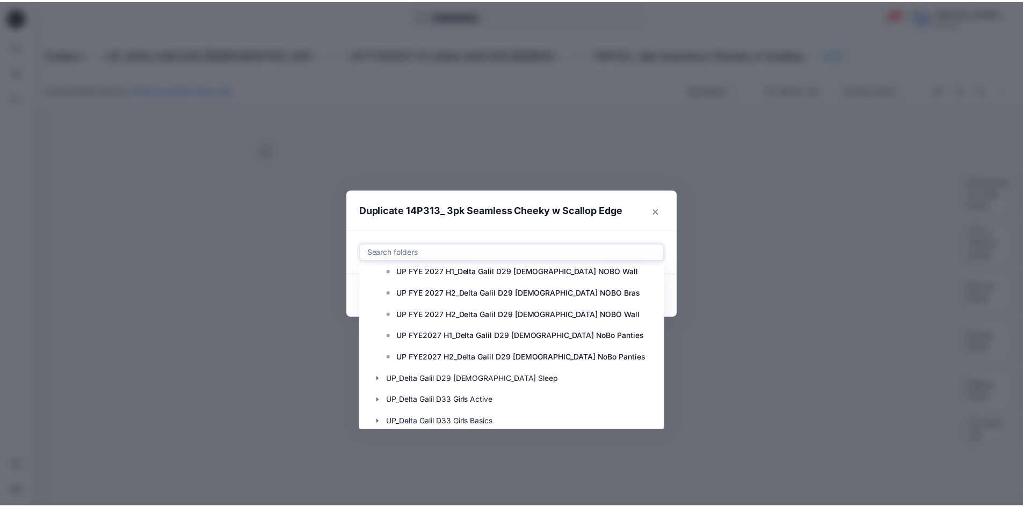
scroll to position [644, 0]
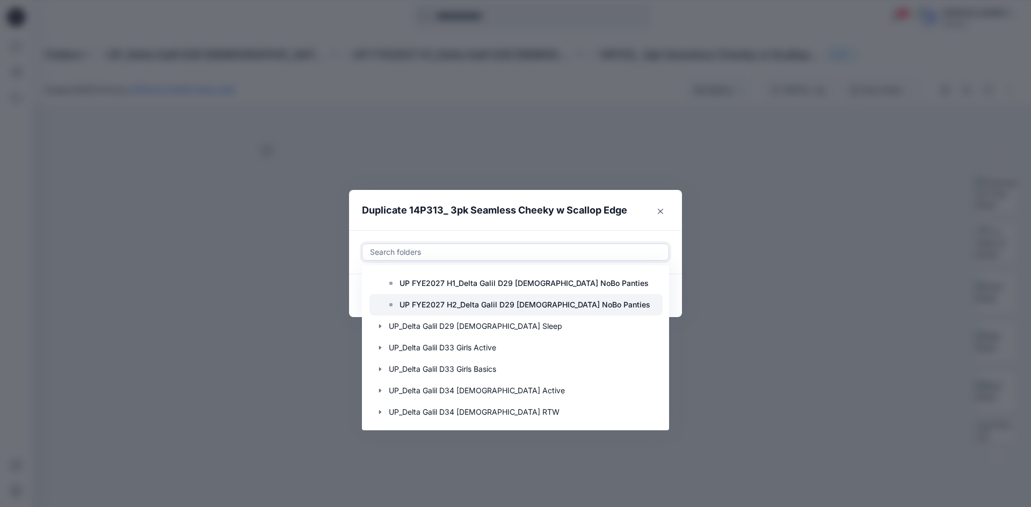
click at [503, 304] on p "UP FYE2027 H2_Delta Galil D29 [DEMOGRAPHIC_DATA] NoBo Panties" at bounding box center [524, 304] width 251 height 13
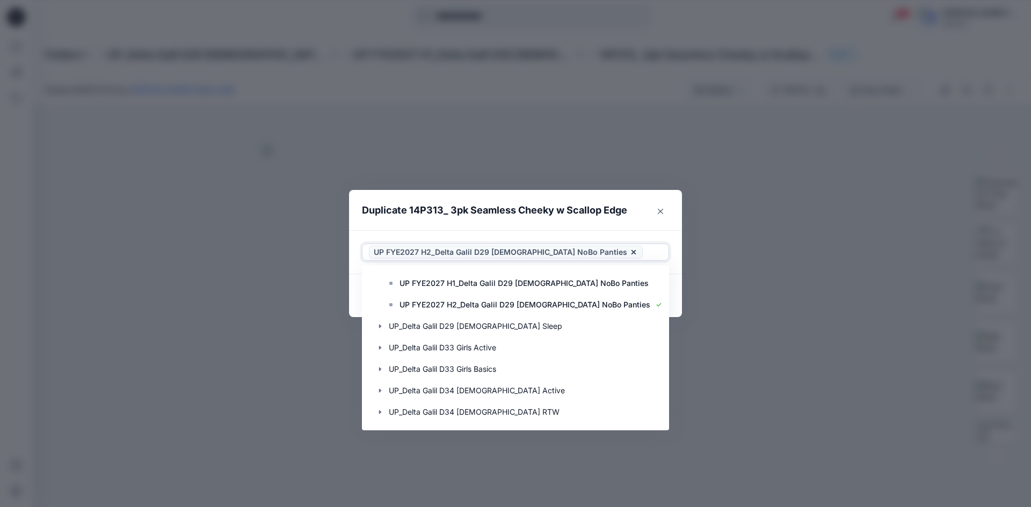
click at [625, 224] on header "Duplicate 14P313_ 3pk Seamless Cheeky w Scallop Edge" at bounding box center [504, 210] width 311 height 41
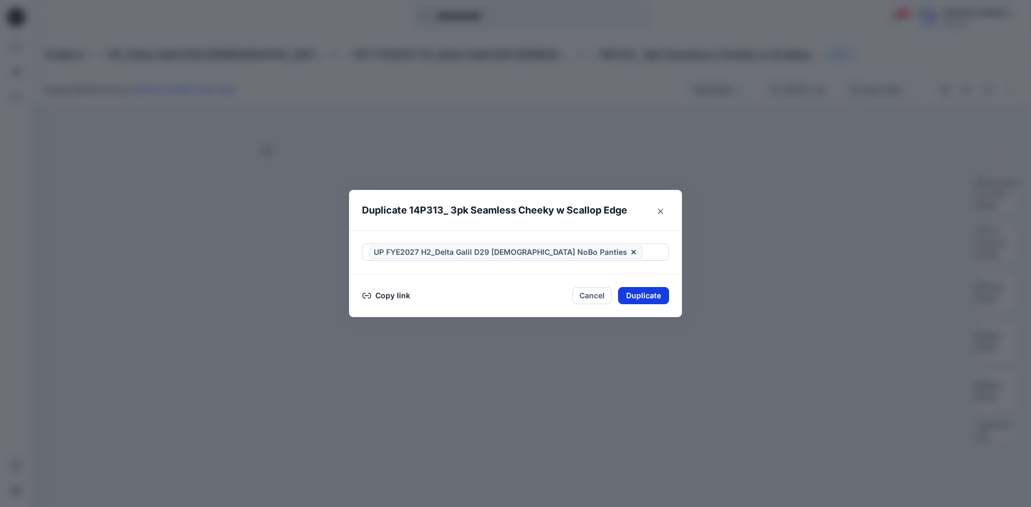
click at [637, 296] on button "Duplicate" at bounding box center [643, 295] width 51 height 17
click at [656, 292] on button "Close" at bounding box center [651, 296] width 35 height 17
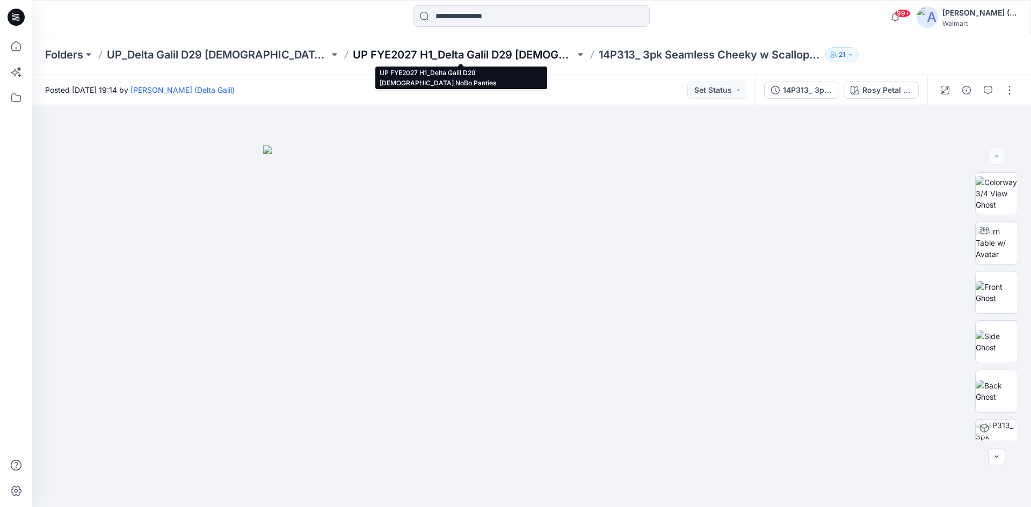
click at [524, 59] on p "UP FYE2027 H1_Delta Galil D29 [DEMOGRAPHIC_DATA] NoBo Panties" at bounding box center [464, 54] width 222 height 15
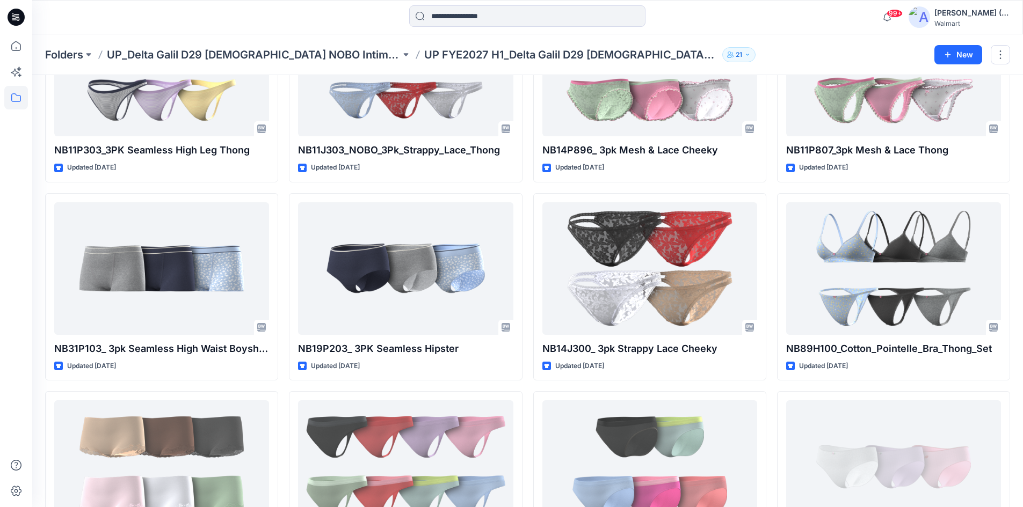
scroll to position [950, 0]
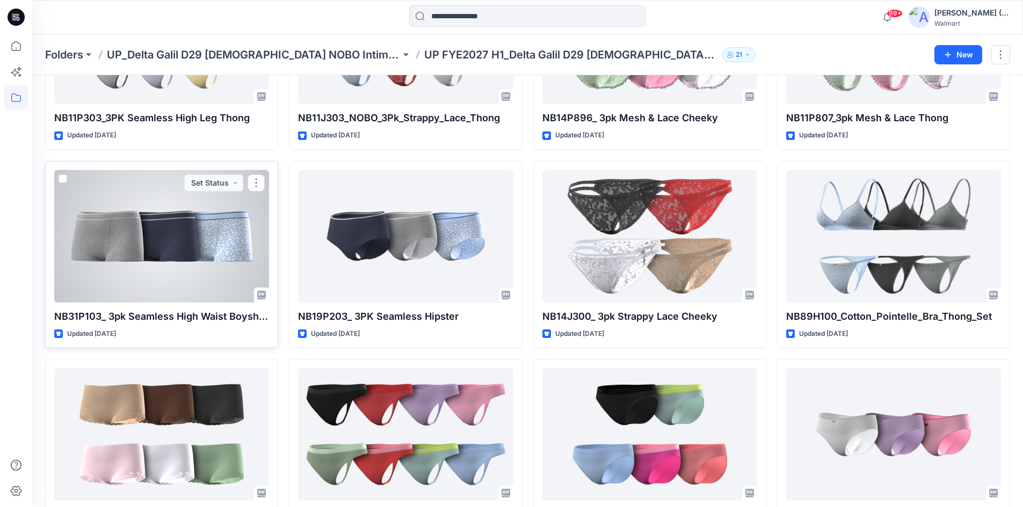
click at [205, 220] on div at bounding box center [161, 236] width 215 height 133
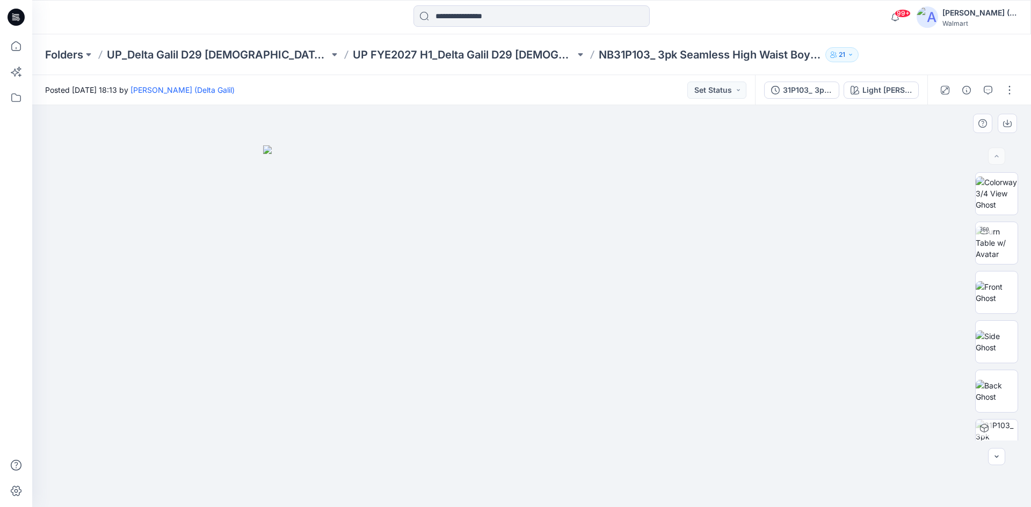
click at [827, 145] on div at bounding box center [531, 306] width 999 height 402
click at [773, 163] on img at bounding box center [531, 326] width 537 height 362
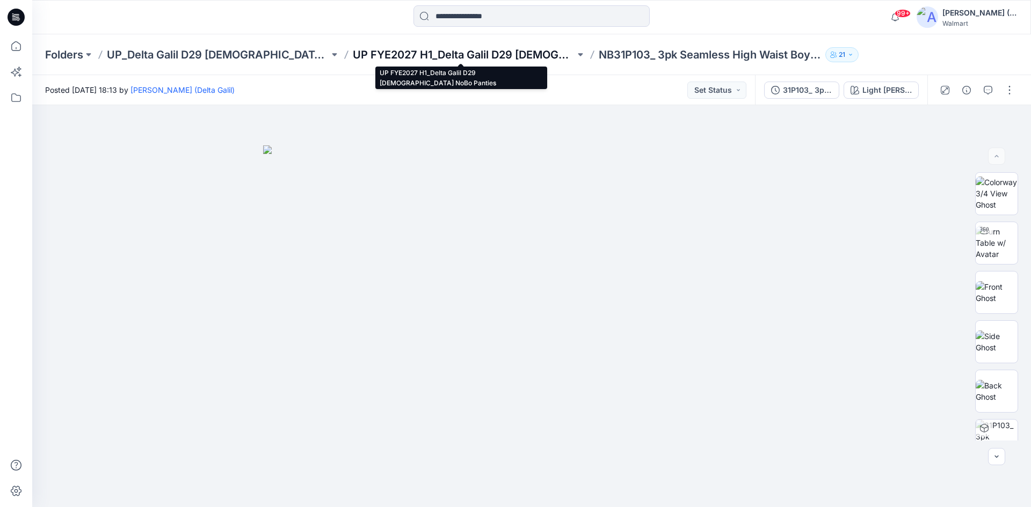
click at [547, 58] on p "UP FYE2027 H1_Delta Galil D29 [DEMOGRAPHIC_DATA] NoBo Panties" at bounding box center [464, 54] width 222 height 15
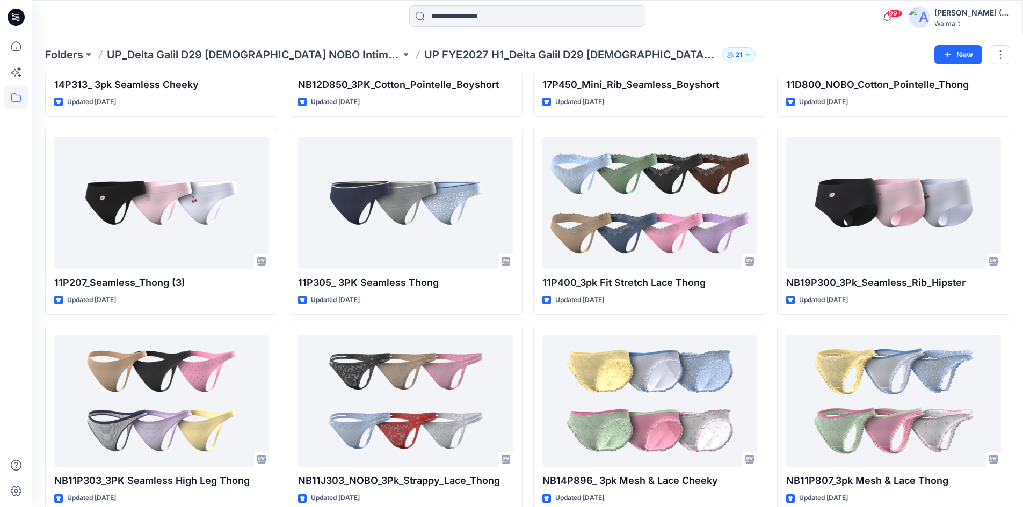
scroll to position [591, 0]
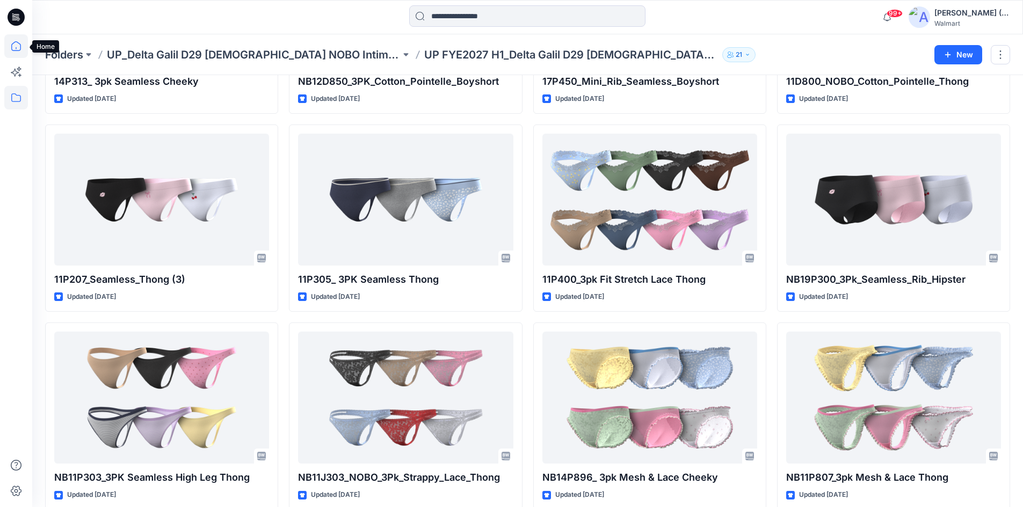
click at [12, 48] on icon at bounding box center [16, 46] width 24 height 24
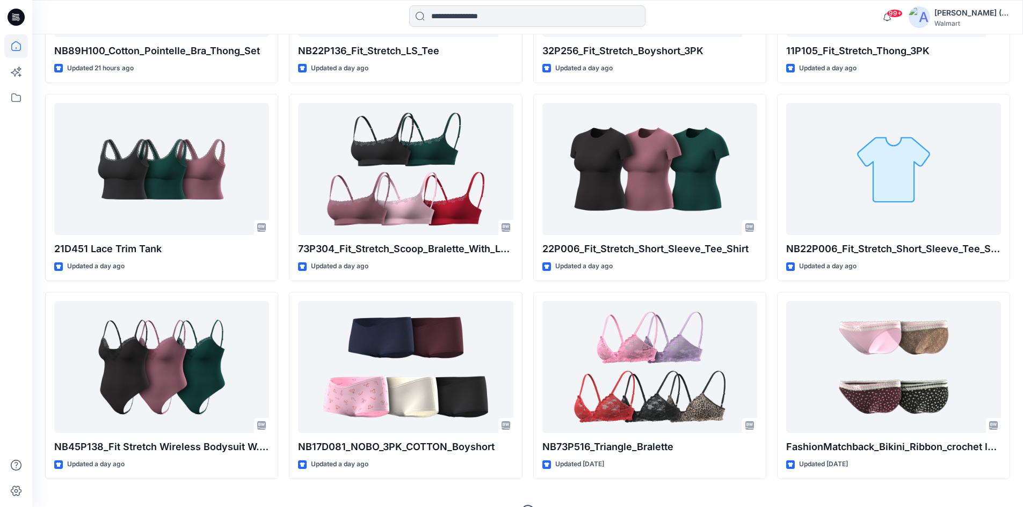
scroll to position [3438, 0]
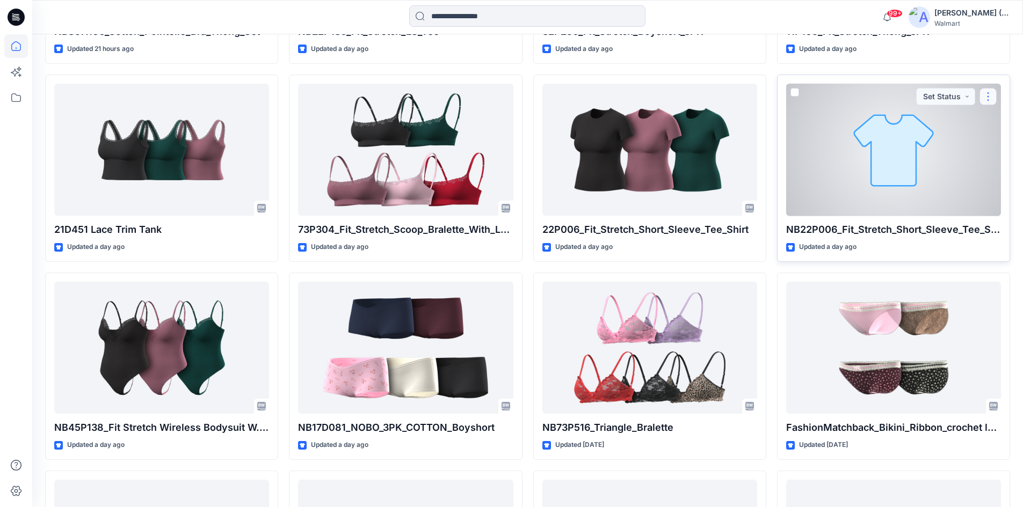
click at [992, 96] on button "button" at bounding box center [987, 96] width 17 height 17
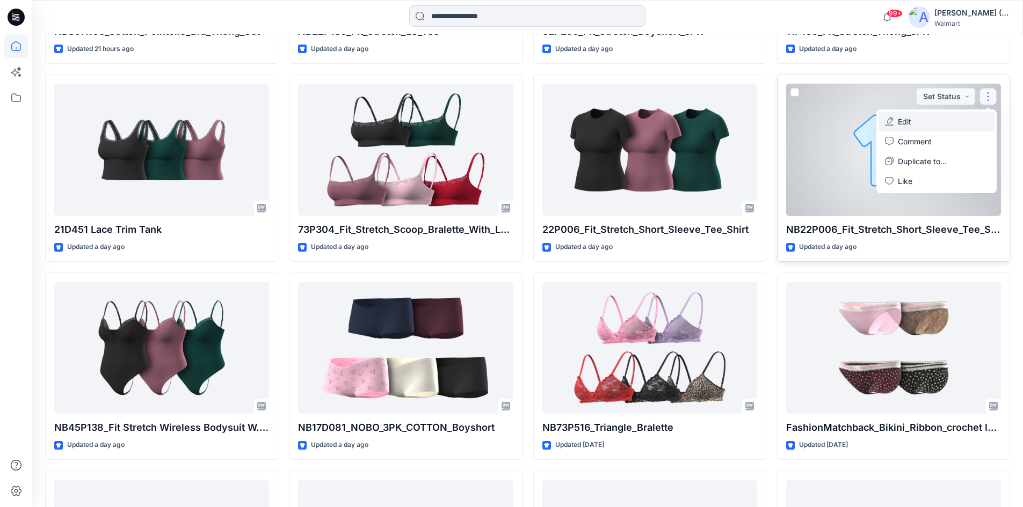
click at [931, 121] on button "Edit" at bounding box center [936, 122] width 116 height 20
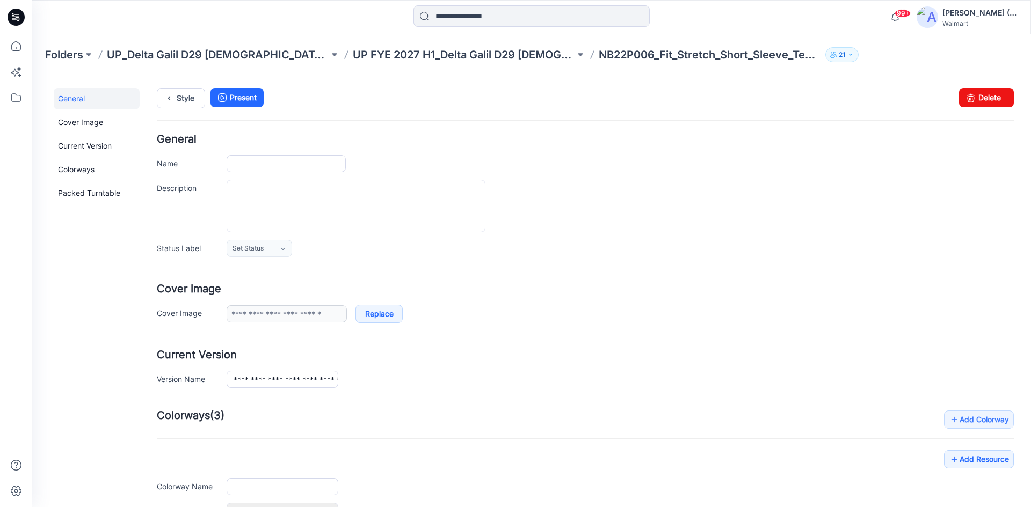
type input "**********"
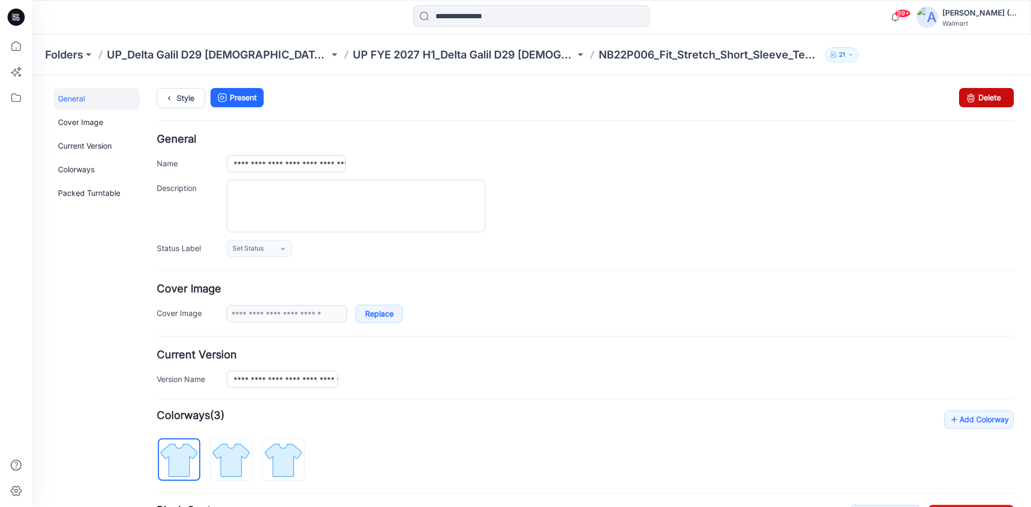
click at [966, 93] on icon at bounding box center [970, 97] width 15 height 19
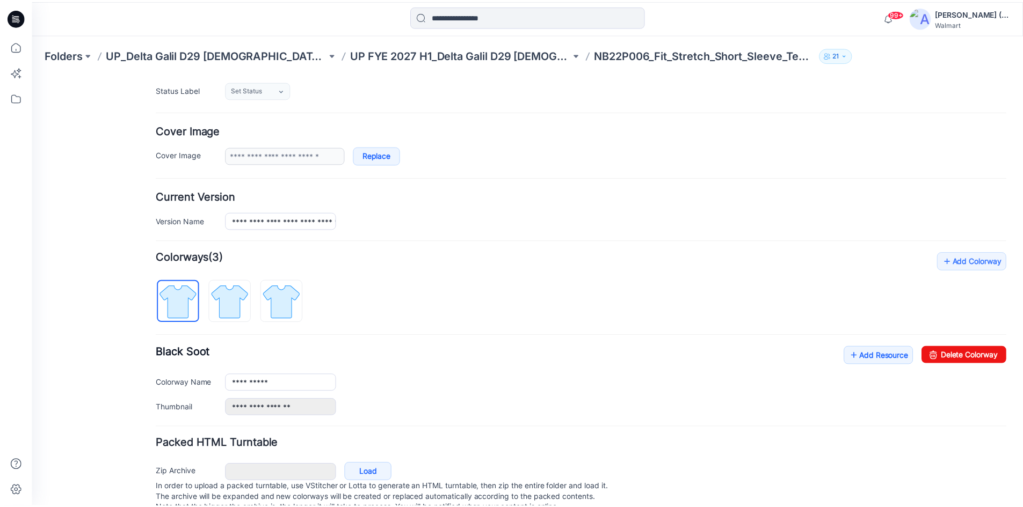
scroll to position [191, 0]
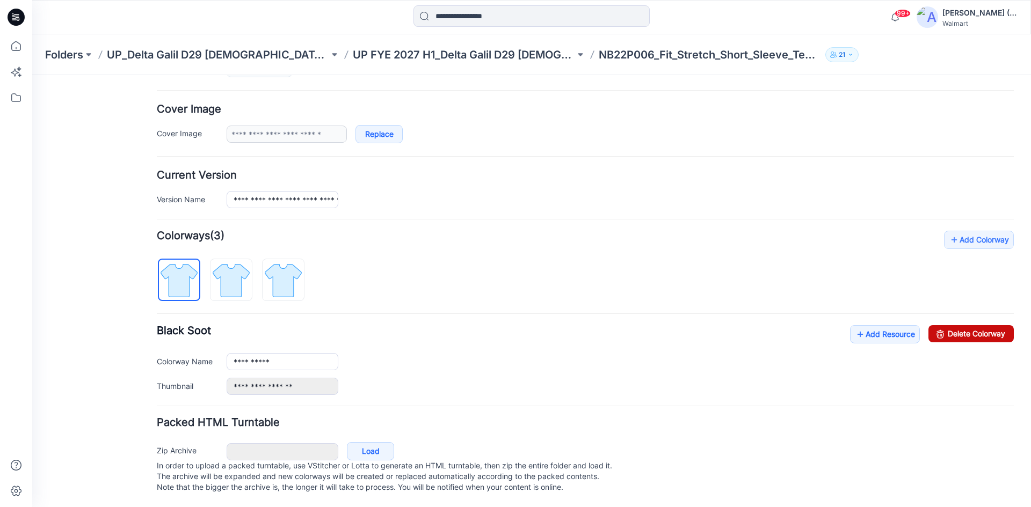
drag, startPoint x: 964, startPoint y: 320, endPoint x: 581, endPoint y: 131, distance: 426.9
click at [964, 325] on link "Delete Colorway" at bounding box center [970, 333] width 85 height 17
type input "**********"
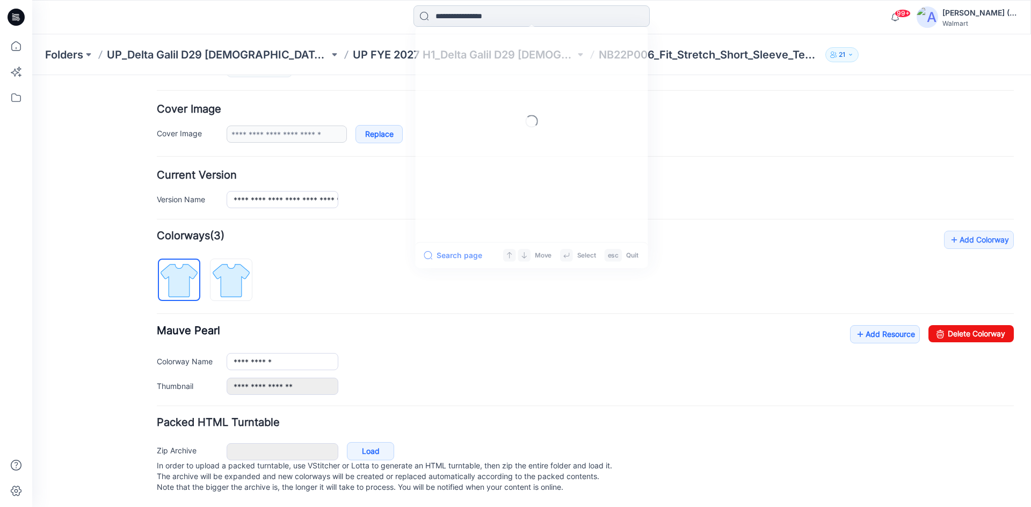
click at [457, 25] on input at bounding box center [531, 15] width 236 height 21
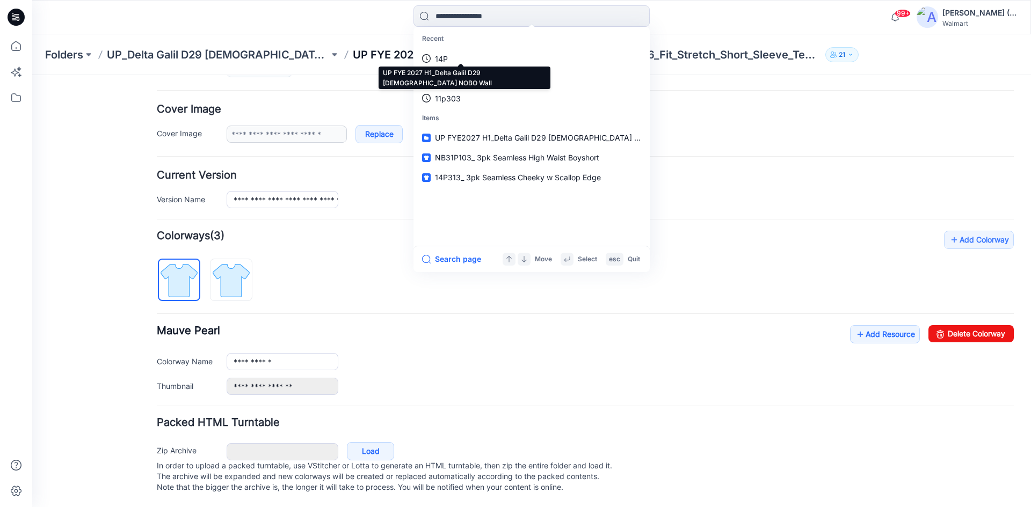
click at [385, 50] on p "UP FYE 2027 H1_Delta Galil D29 [DEMOGRAPHIC_DATA] NOBO Wall" at bounding box center [464, 54] width 222 height 15
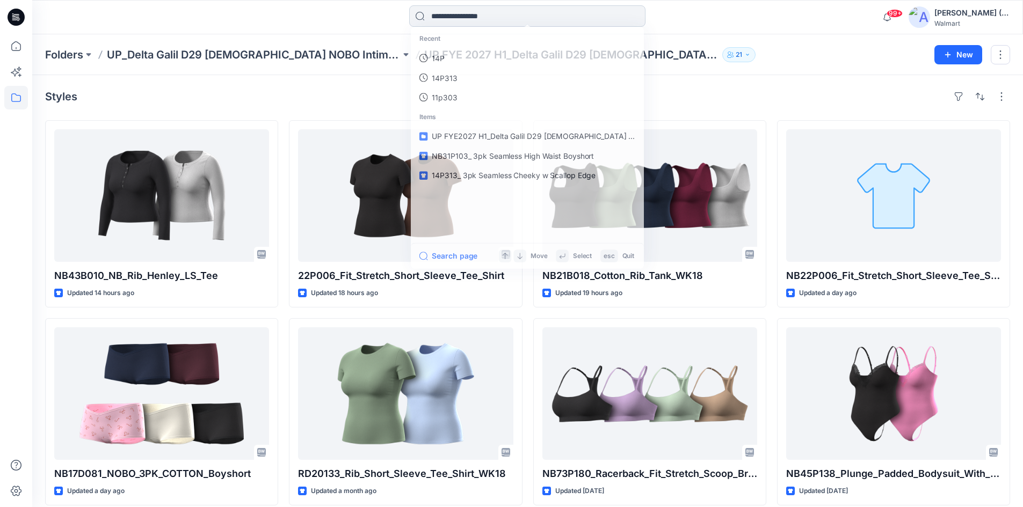
click at [456, 11] on input at bounding box center [527, 15] width 236 height 21
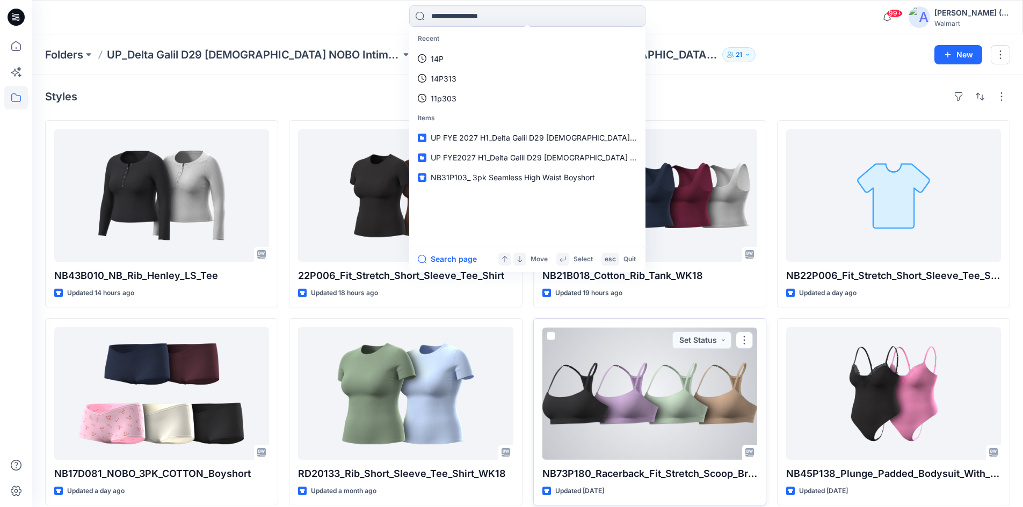
click at [704, 397] on div at bounding box center [649, 393] width 215 height 133
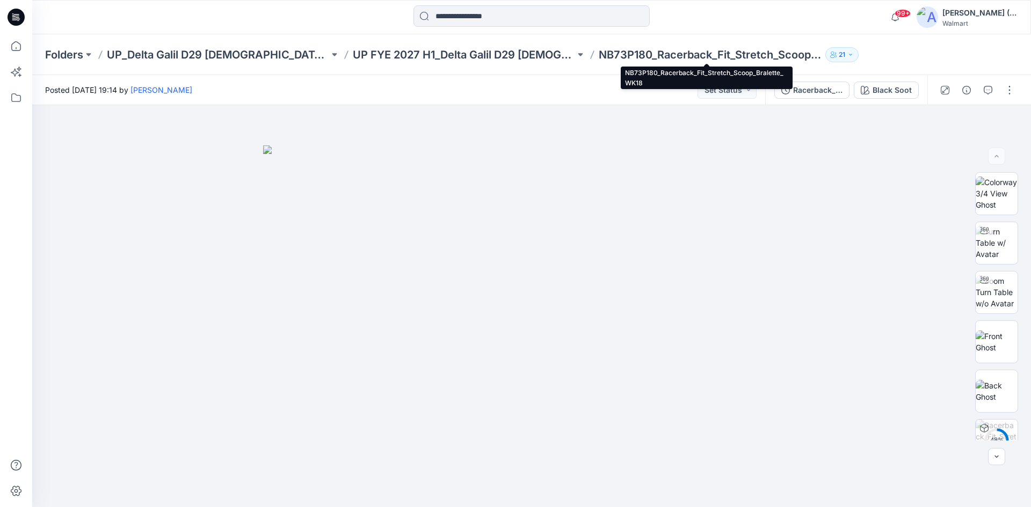
click at [645, 54] on p "NB73P180_Racerback_Fit_Stretch_Scoop_Bralette_WK18" at bounding box center [710, 54] width 222 height 15
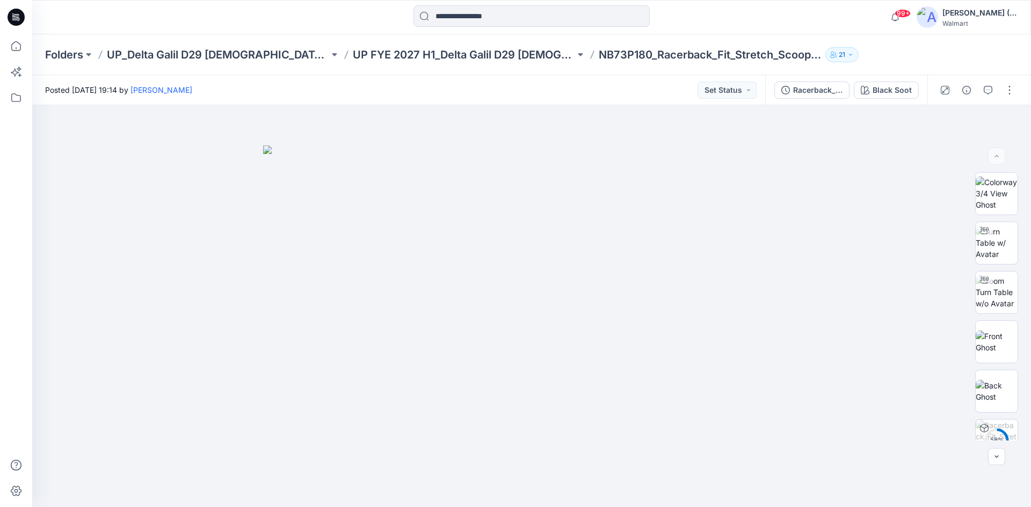
click at [645, 54] on p "NB73P180_Racerback_Fit_Stretch_Scoop_Bralette_WK18" at bounding box center [710, 54] width 222 height 15
click at [647, 53] on p "NB73P180_Racerback_Fit_Stretch_Scoop_Bralette_WK18" at bounding box center [710, 54] width 222 height 15
drag, startPoint x: 647, startPoint y: 53, endPoint x: 595, endPoint y: 61, distance: 52.6
click at [599, 61] on p "NB73P180_Racerback_Fit_Stretch_Scoop_Bralette_WK18" at bounding box center [710, 54] width 222 height 15
copy p "NB73P180"
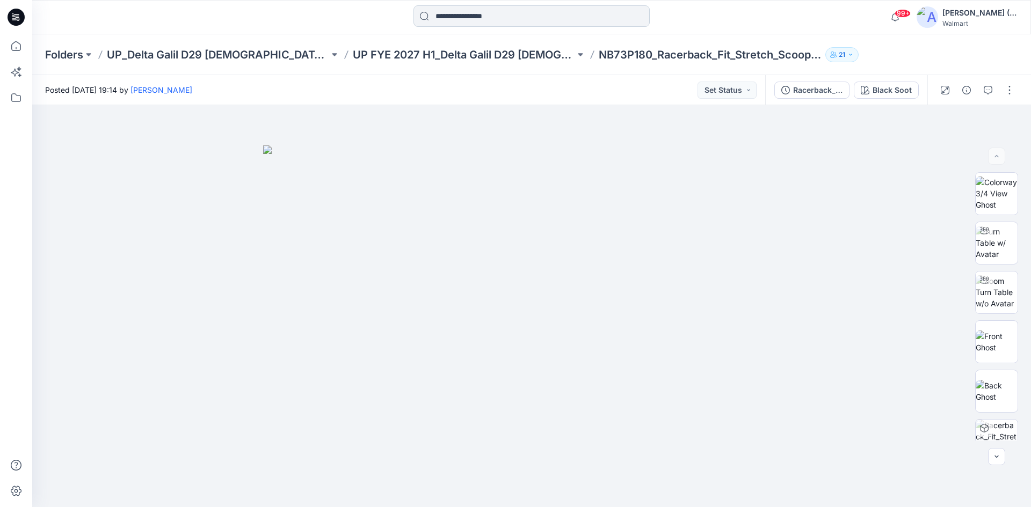
click at [473, 15] on input at bounding box center [531, 15] width 236 height 21
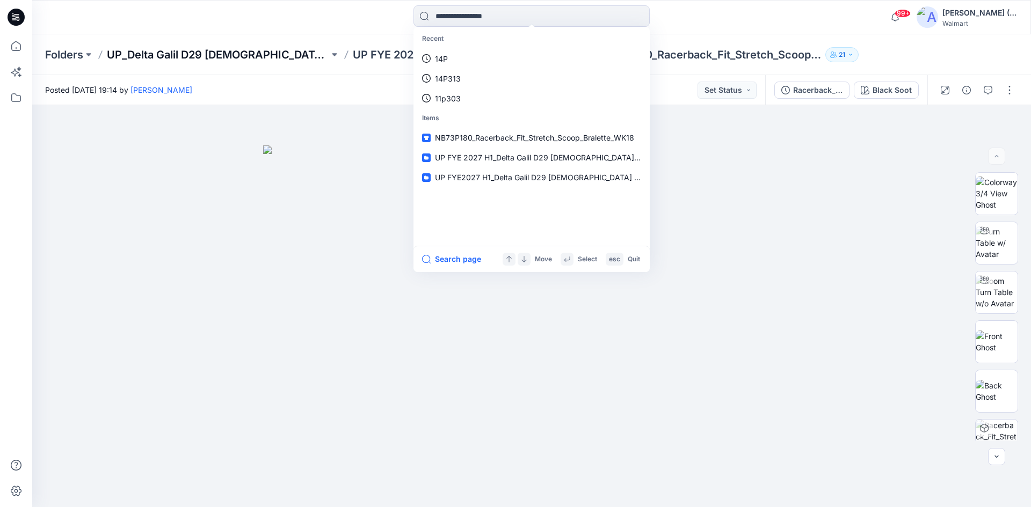
click at [196, 59] on p "UP_Delta Galil D29 [DEMOGRAPHIC_DATA] NOBO Intimates" at bounding box center [218, 54] width 222 height 15
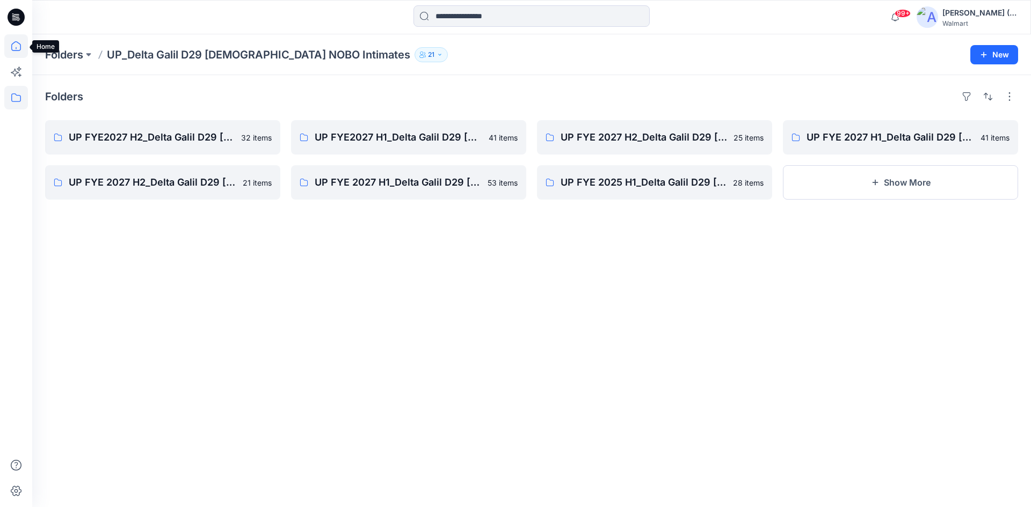
click at [9, 48] on icon at bounding box center [16, 46] width 24 height 24
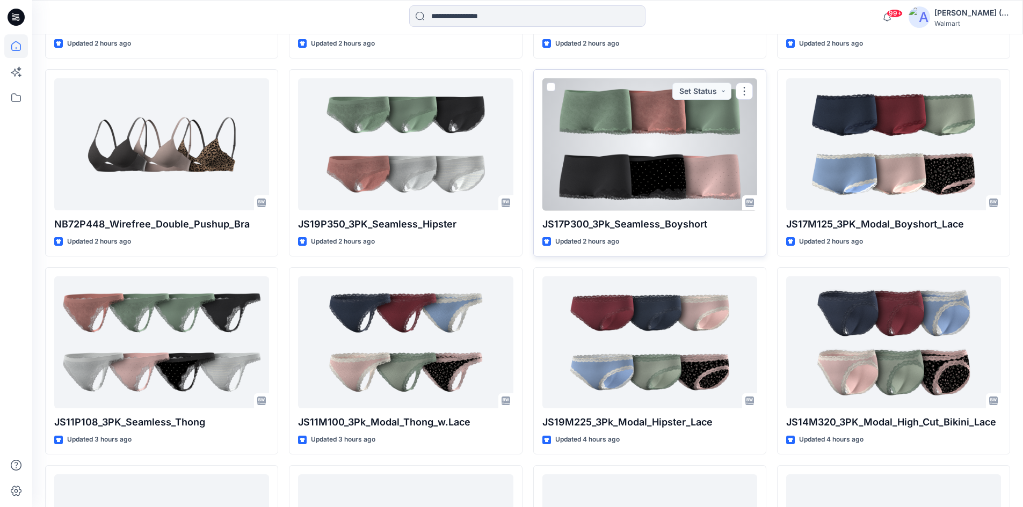
scroll to position [1288, 0]
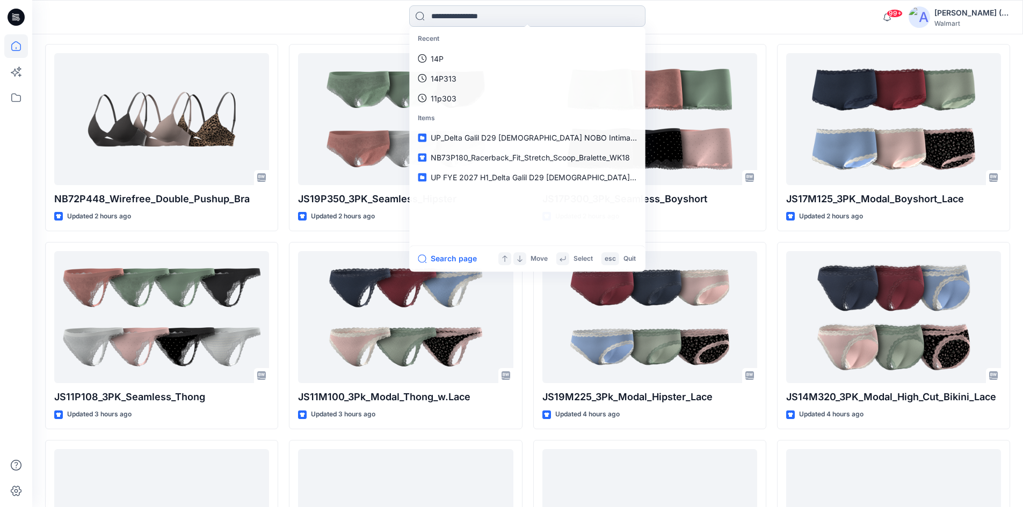
click at [437, 14] on input at bounding box center [527, 15] width 236 height 21
paste input "******"
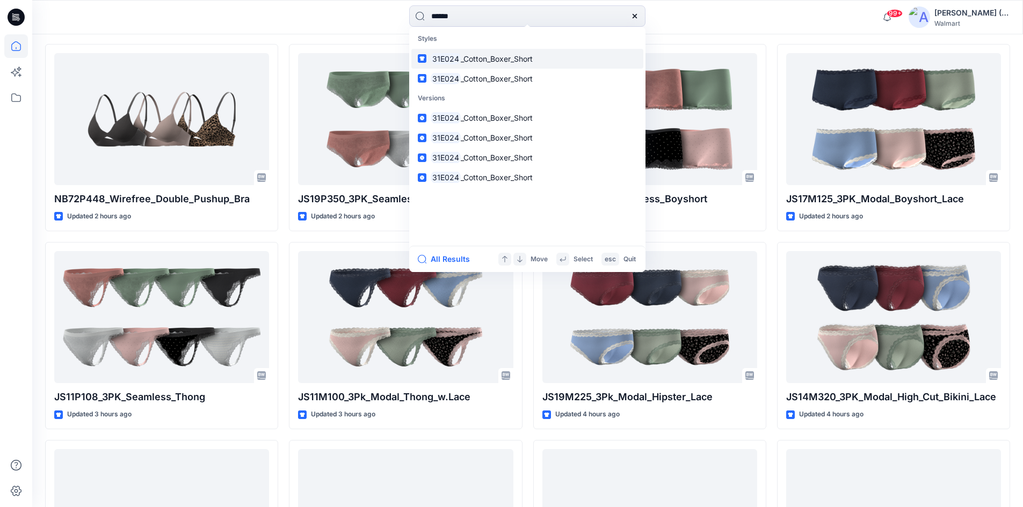
type input "******"
click at [486, 60] on span "_Cotton_Boxer_Short" at bounding box center [497, 58] width 72 height 9
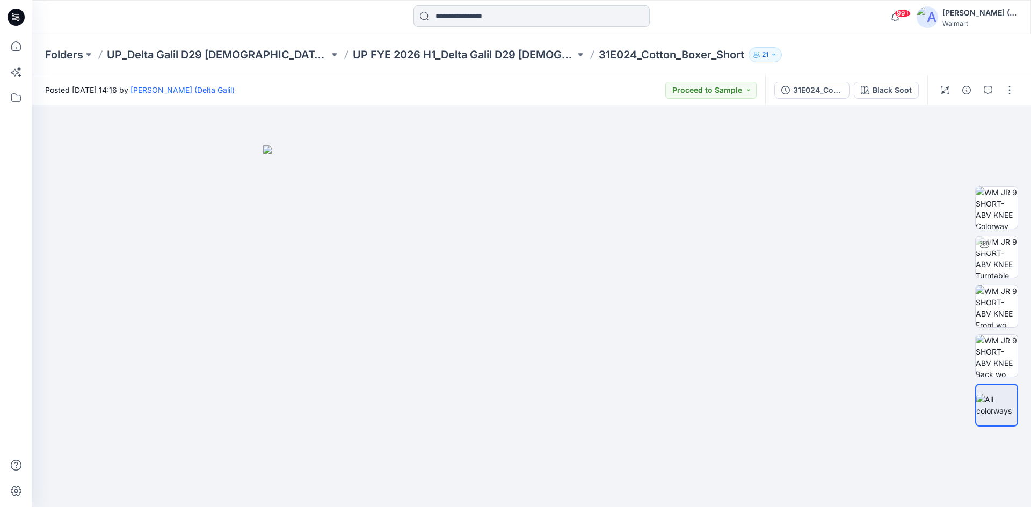
click at [490, 15] on input at bounding box center [531, 15] width 236 height 21
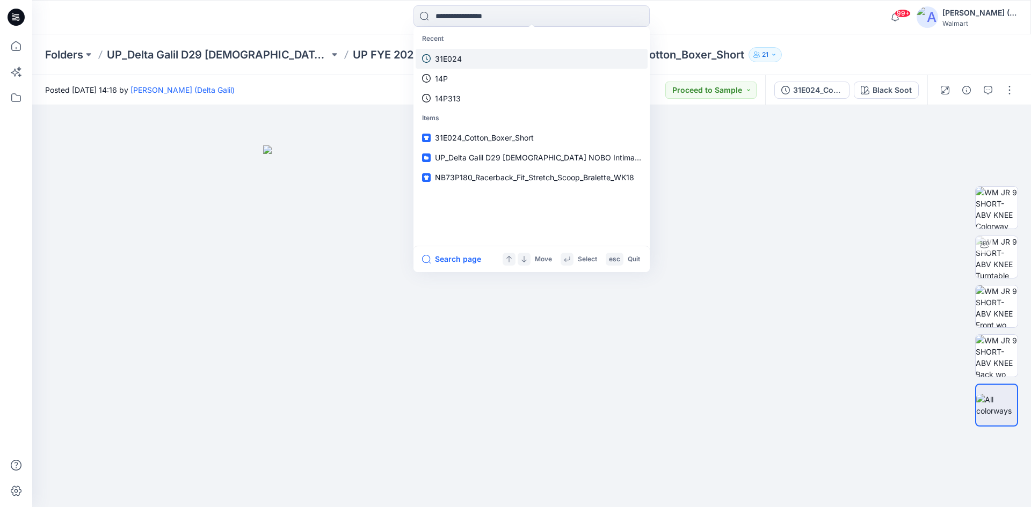
click at [484, 58] on link "31E024" at bounding box center [532, 59] width 232 height 20
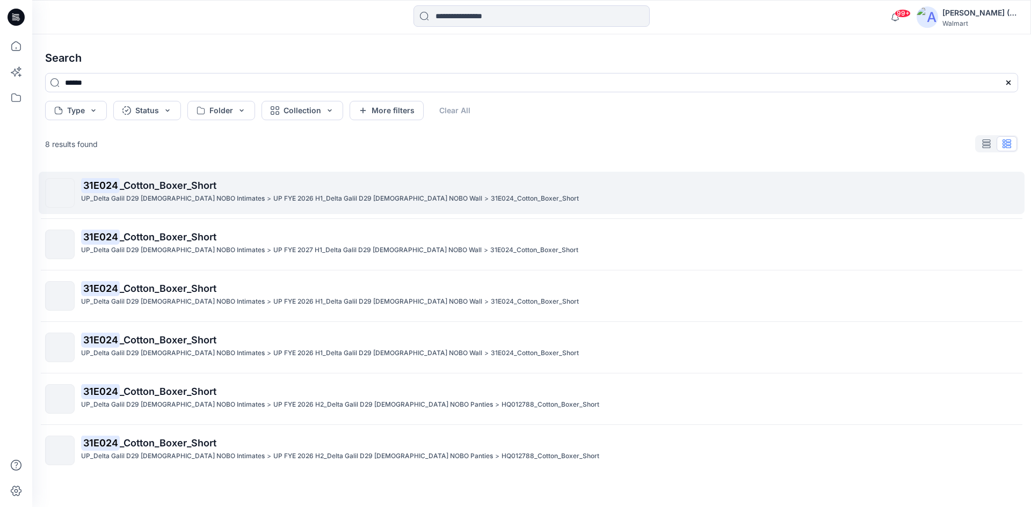
click at [328, 195] on p "UP FYE 2026 H1_Delta Galil D29 [DEMOGRAPHIC_DATA] NOBO Wall" at bounding box center [377, 198] width 209 height 11
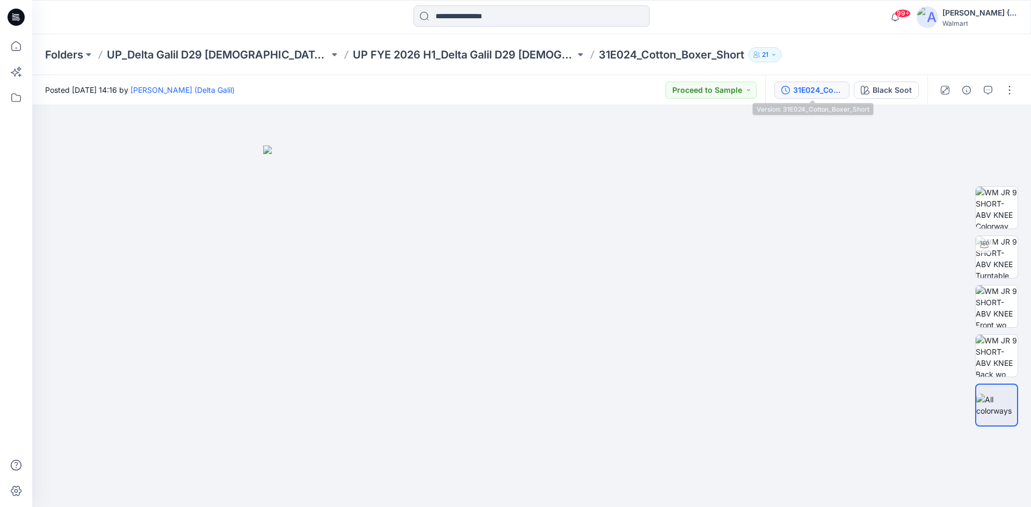
click at [823, 98] on button "31E024_Cotton_Boxer_Short" at bounding box center [811, 90] width 75 height 17
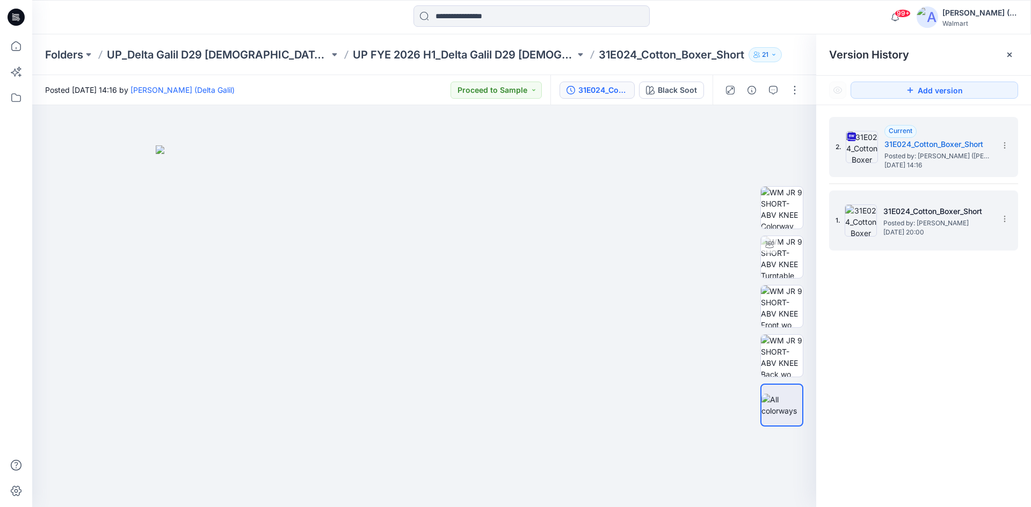
click at [972, 213] on h5 "31E024_Cotton_Boxer_Short" at bounding box center [936, 211] width 107 height 13
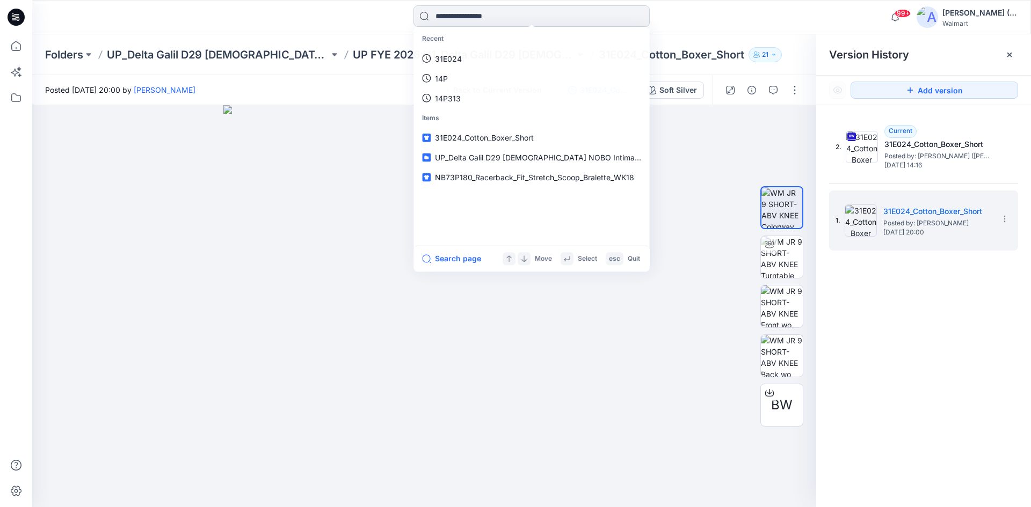
click at [537, 24] on input at bounding box center [531, 15] width 236 height 21
click at [500, 60] on link "31E024" at bounding box center [532, 59] width 232 height 20
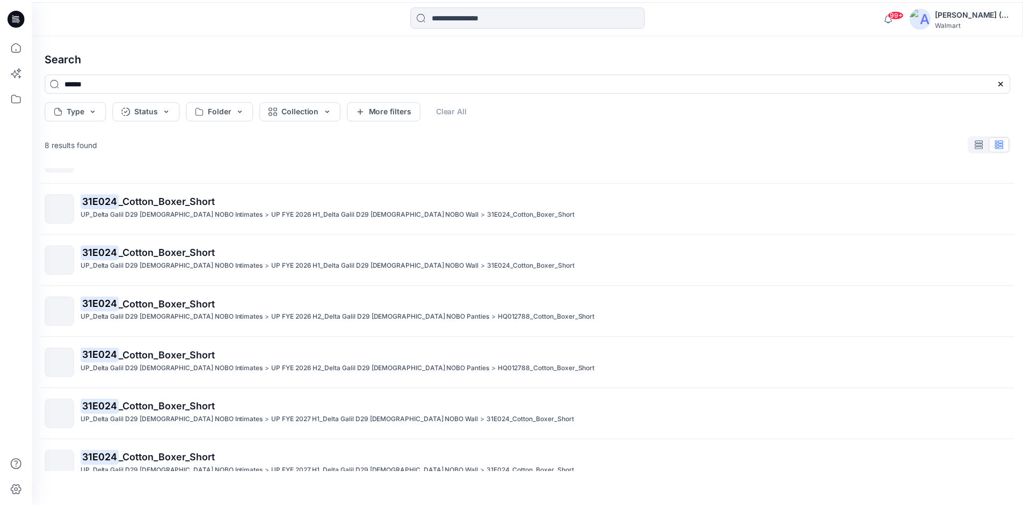
scroll to position [107, 0]
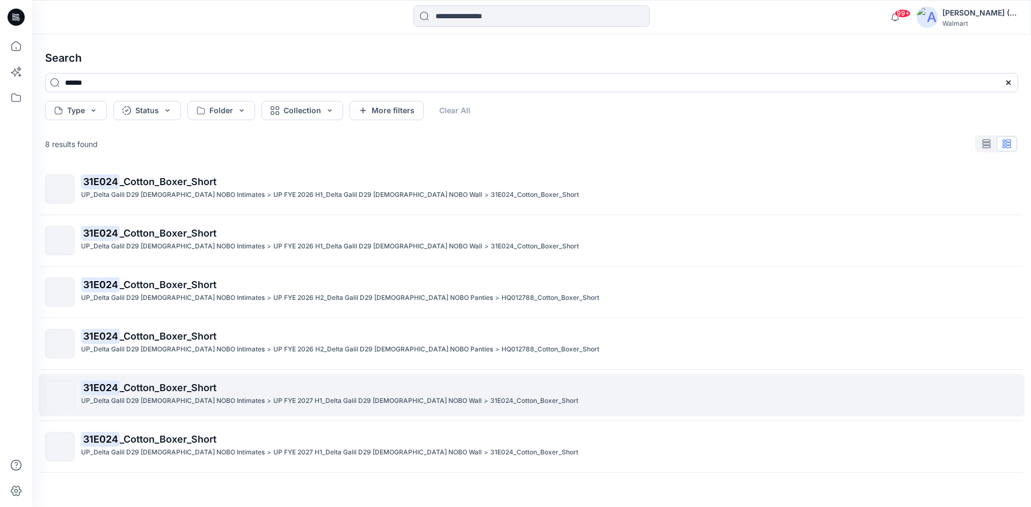
click at [307, 402] on p "UP FYE 2027 H1_Delta Galil D29 [DEMOGRAPHIC_DATA] NOBO Wall" at bounding box center [377, 401] width 208 height 11
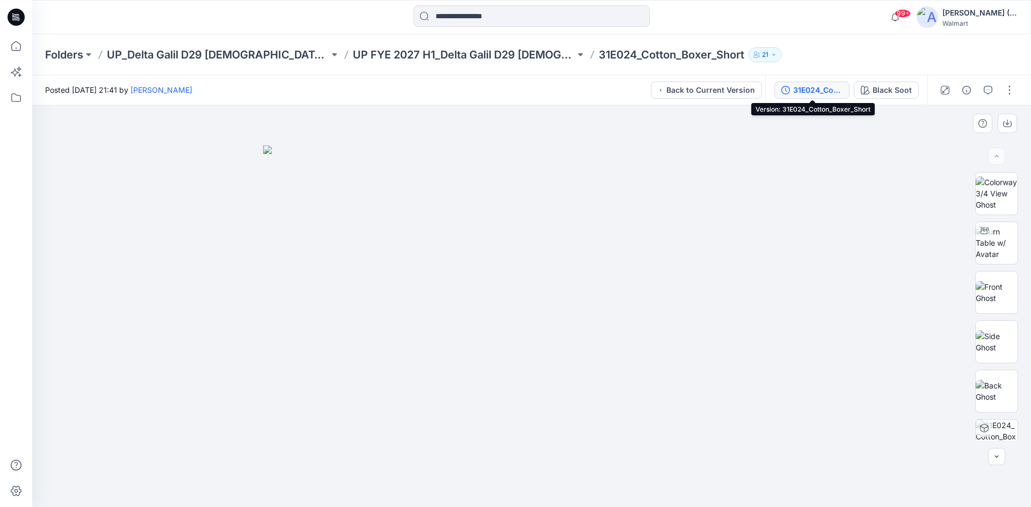
click at [814, 89] on div "31E024_Cotton_Boxer_Short" at bounding box center [817, 90] width 49 height 12
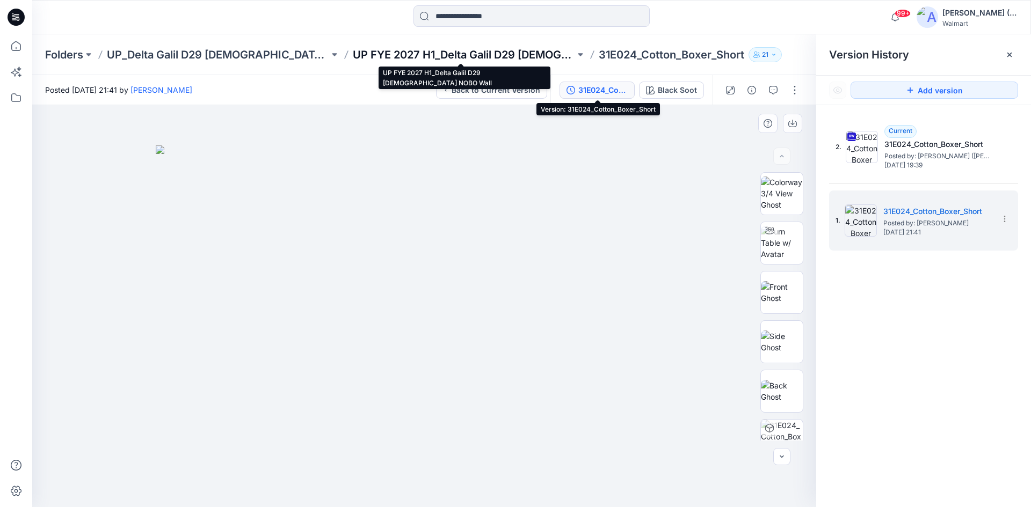
click at [443, 57] on p "UP FYE 2027 H1_Delta Galil D29 [DEMOGRAPHIC_DATA] NOBO Wall" at bounding box center [464, 54] width 222 height 15
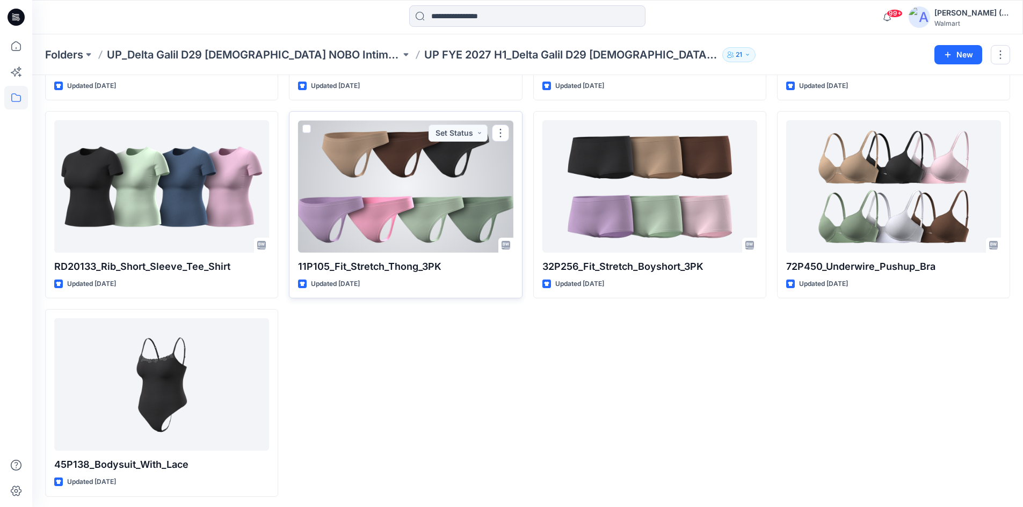
scroll to position [2390, 0]
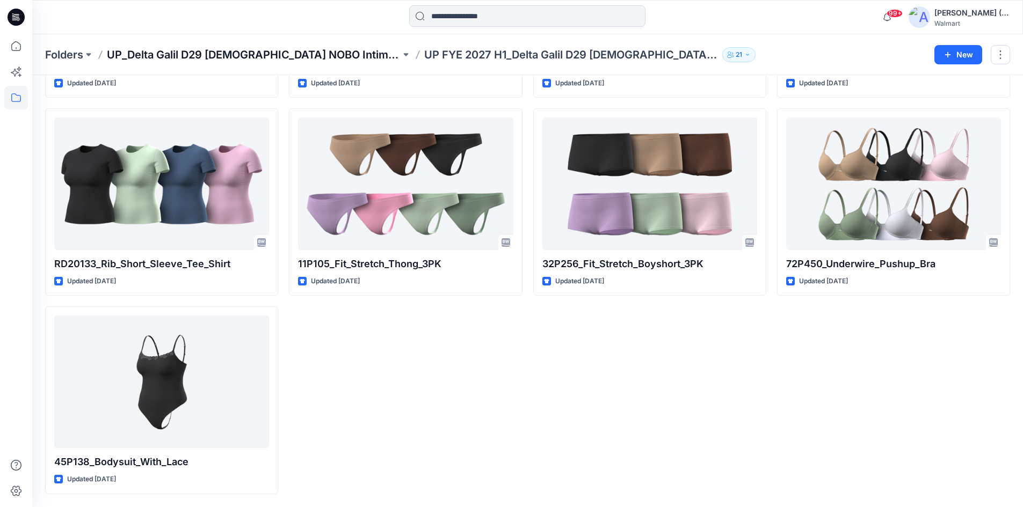
click at [295, 55] on p "UP_Delta Galil D29 [DEMOGRAPHIC_DATA] NOBO Intimates" at bounding box center [254, 54] width 294 height 15
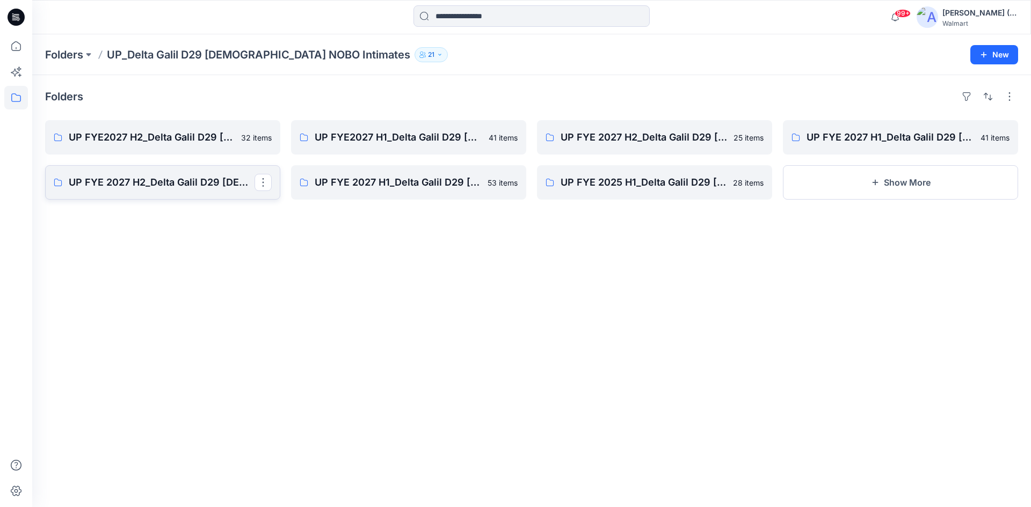
click at [143, 185] on p "UP FYE 2027 H2_Delta Galil D29 [DEMOGRAPHIC_DATA] NOBO Wall" at bounding box center [162, 182] width 186 height 15
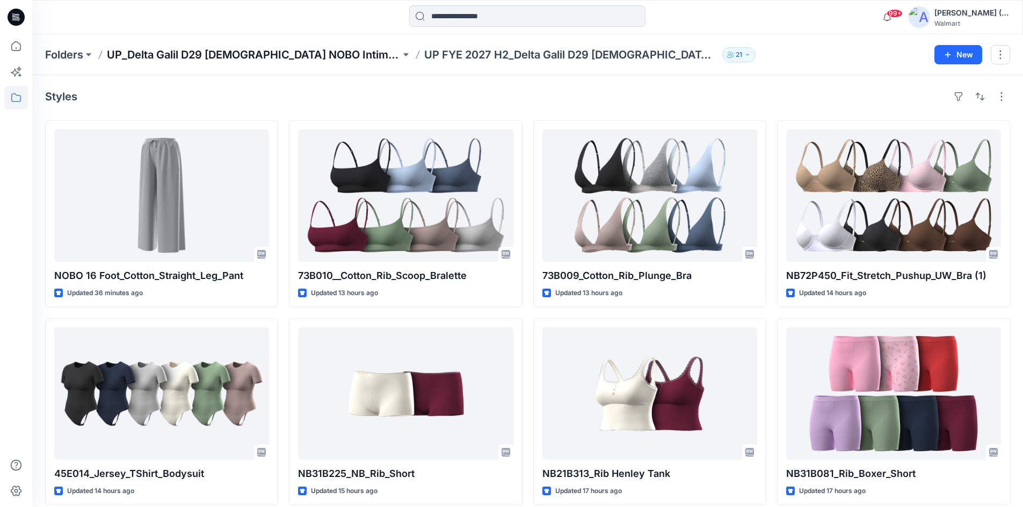
click at [281, 59] on p "UP_Delta Galil D29 [DEMOGRAPHIC_DATA] NOBO Intimates" at bounding box center [254, 54] width 294 height 15
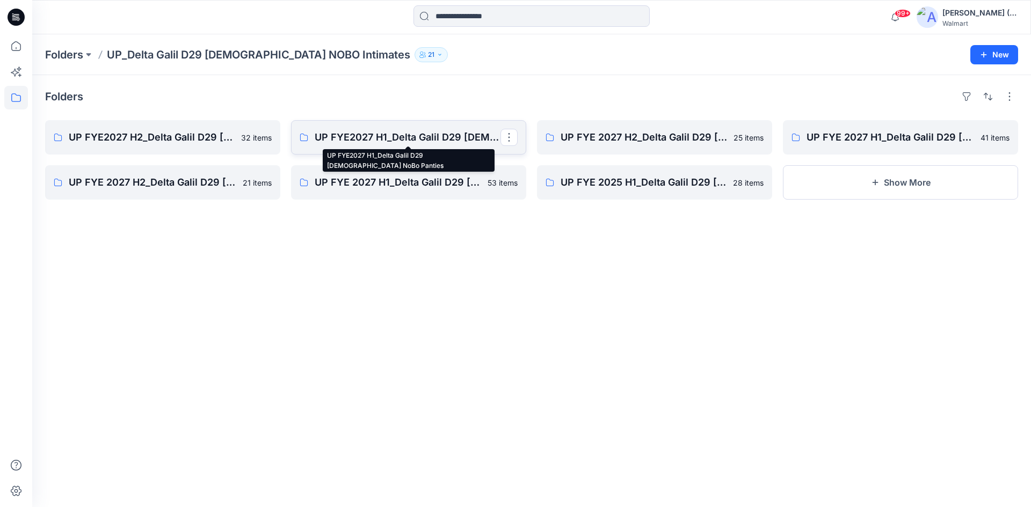
click at [458, 143] on p "UP FYE2027 H1_Delta Galil D29 [DEMOGRAPHIC_DATA] NoBo Panties" at bounding box center [408, 137] width 186 height 15
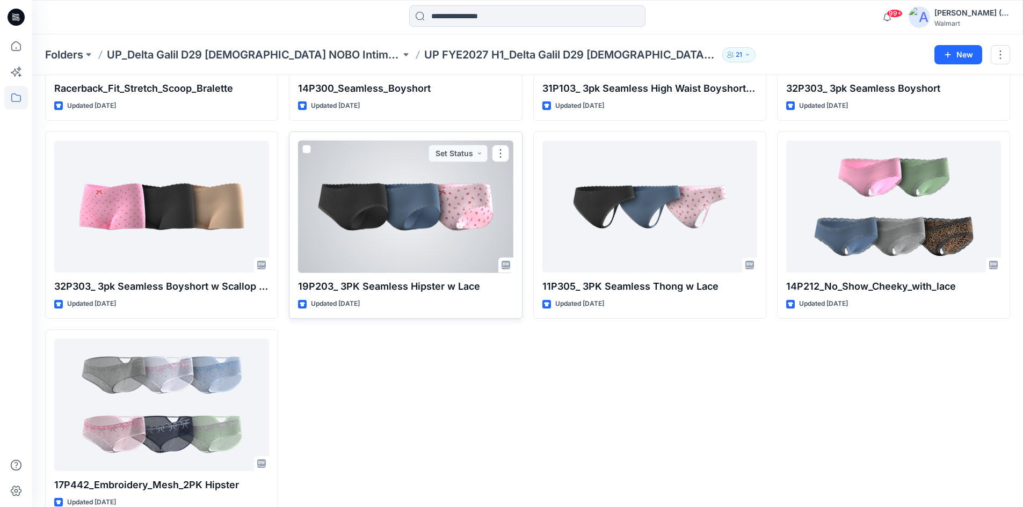
scroll to position [1795, 0]
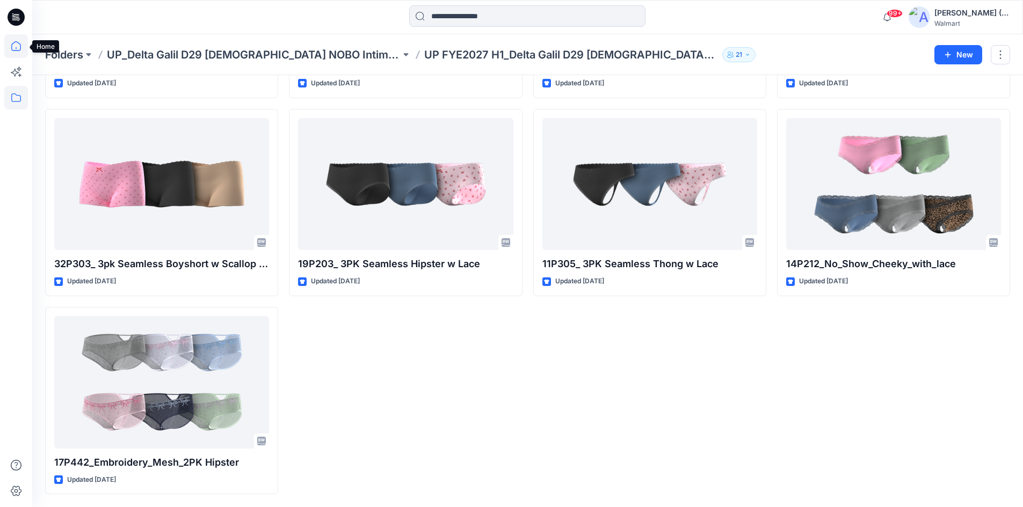
click at [17, 49] on icon at bounding box center [16, 46] width 24 height 24
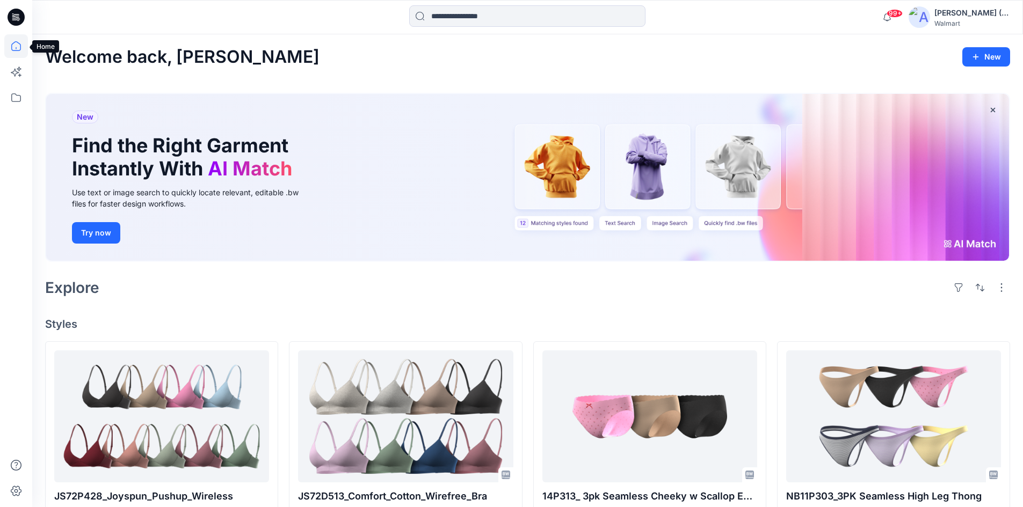
click at [16, 47] on icon at bounding box center [16, 46] width 24 height 24
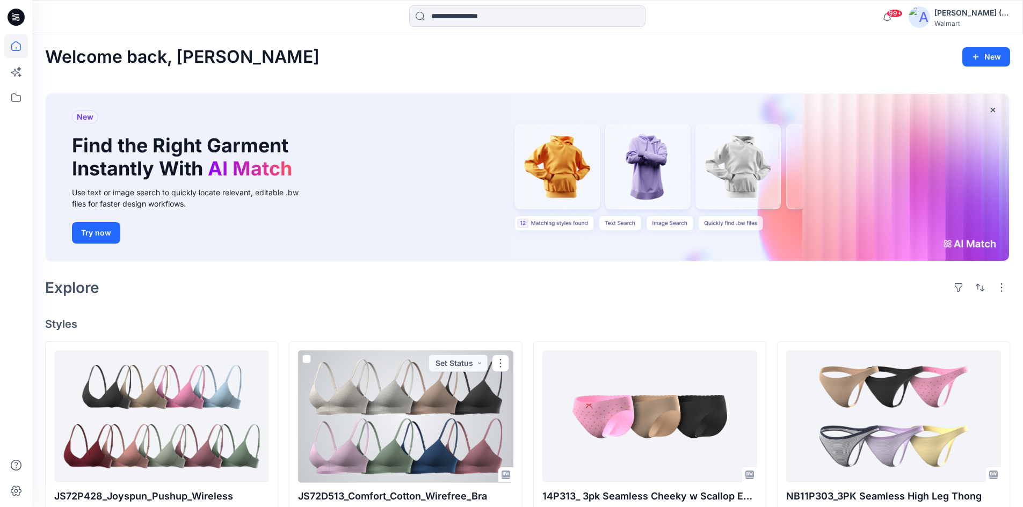
click at [461, 421] on div at bounding box center [405, 417] width 215 height 133
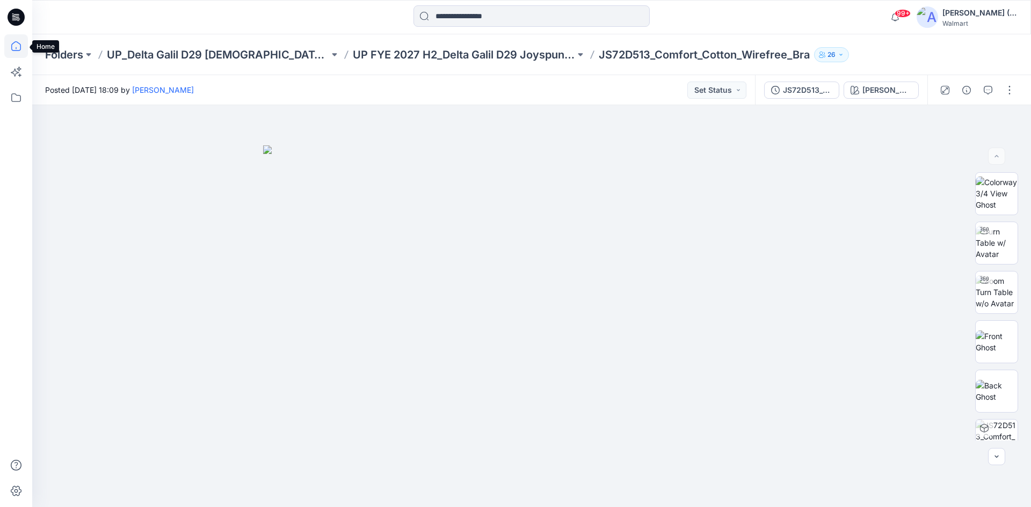
click at [13, 47] on icon at bounding box center [16, 46] width 24 height 24
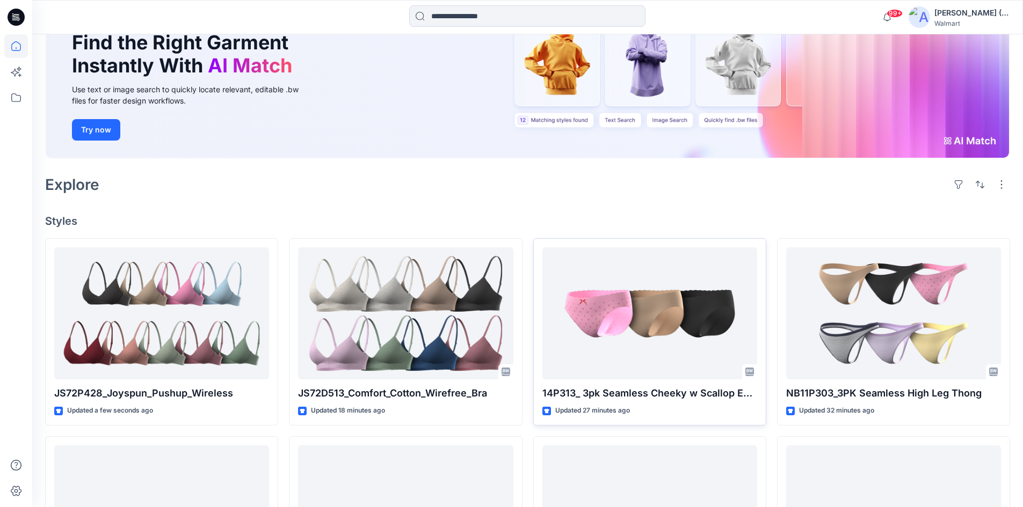
scroll to position [107, 0]
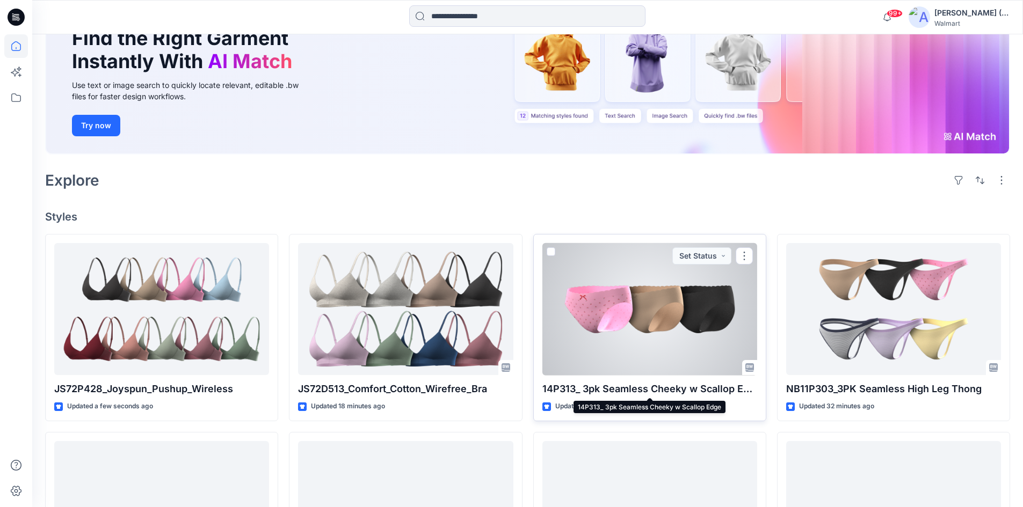
click at [625, 387] on p "14P313_ 3pk Seamless Cheeky w Scallop Edge" at bounding box center [649, 389] width 215 height 15
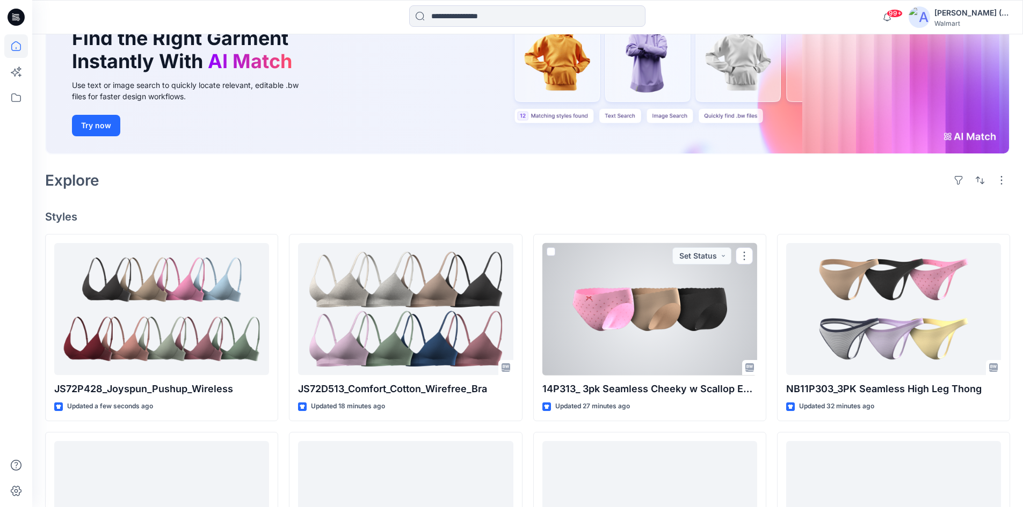
click at [611, 315] on div at bounding box center [649, 309] width 215 height 133
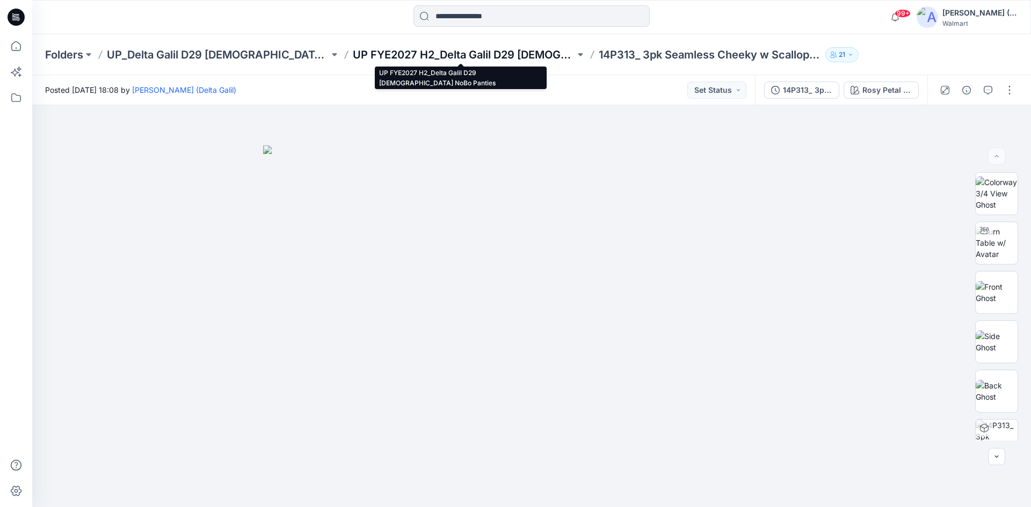
click at [473, 55] on p "UP FYE2027 H2_Delta Galil D29 [DEMOGRAPHIC_DATA] NoBo Panties" at bounding box center [464, 54] width 222 height 15
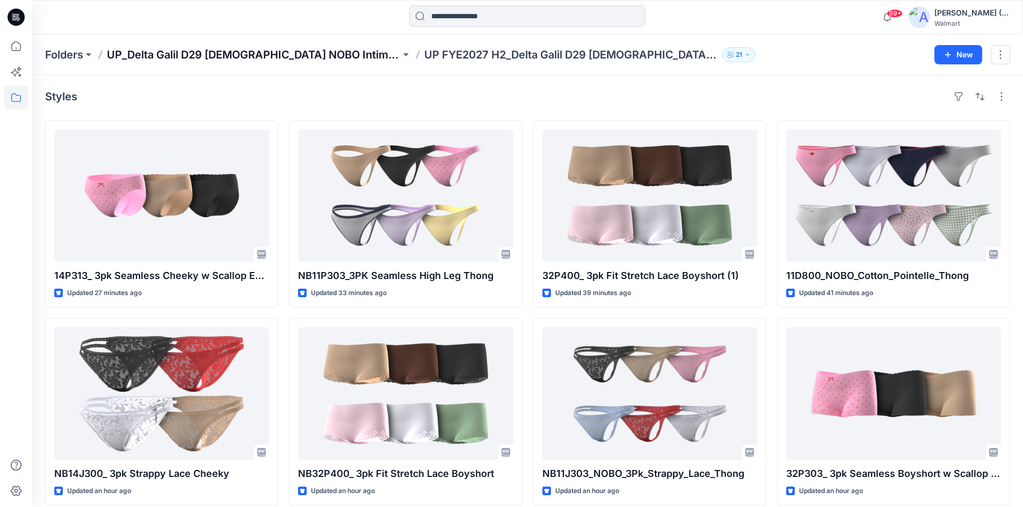
click at [215, 52] on p "UP_Delta Galil D29 [DEMOGRAPHIC_DATA] NOBO Intimates" at bounding box center [254, 54] width 294 height 15
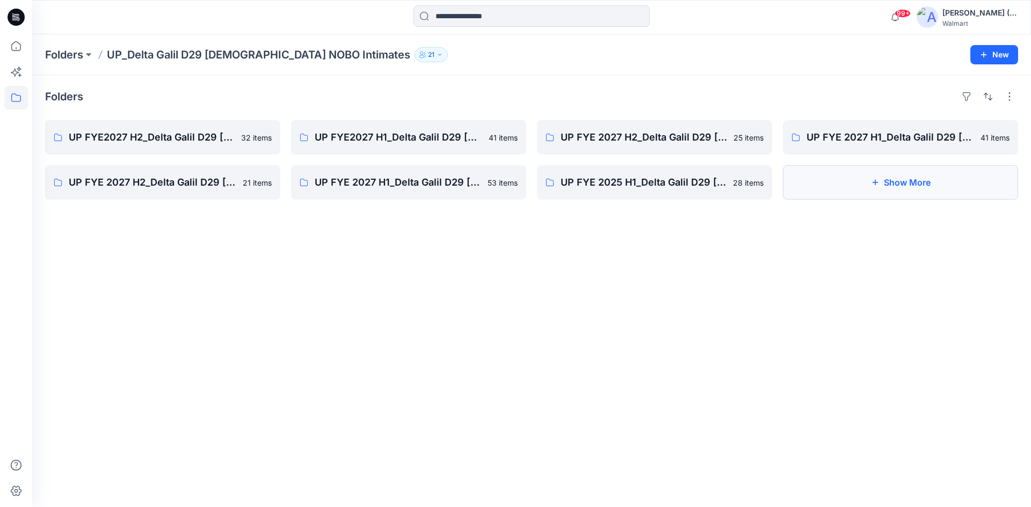
click at [855, 185] on button "Show More" at bounding box center [900, 182] width 235 height 34
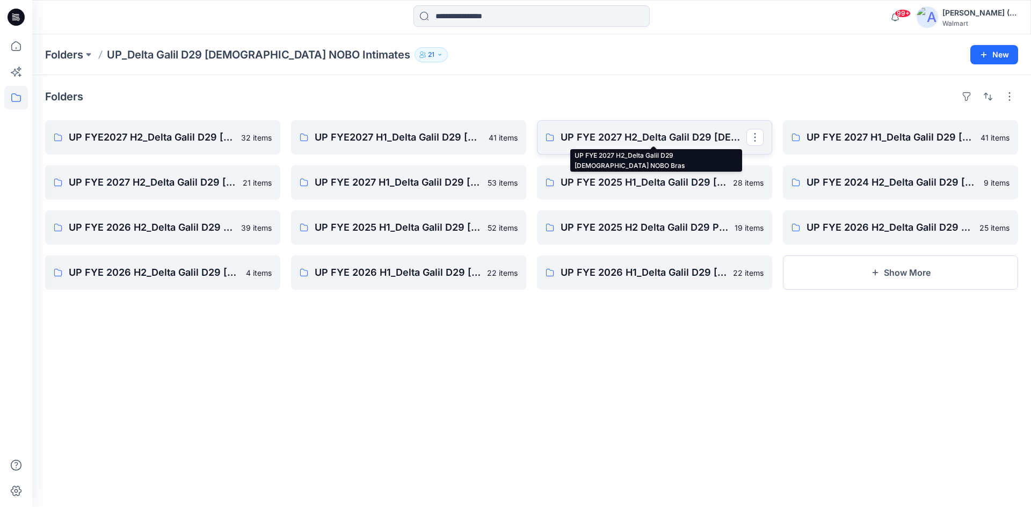
click at [667, 142] on p "UP FYE 2027 H2_Delta Galil D29 [DEMOGRAPHIC_DATA] NOBO Bras" at bounding box center [653, 137] width 186 height 15
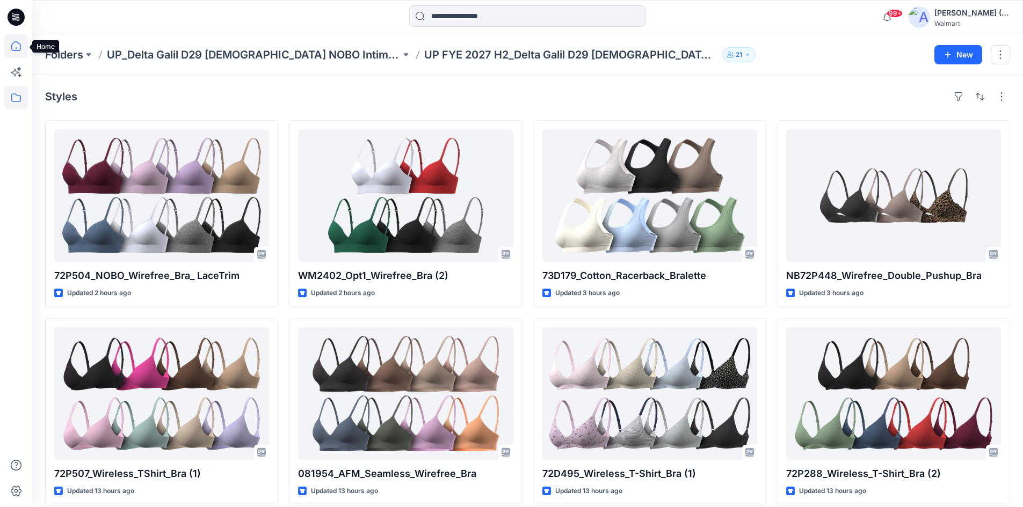
click at [18, 48] on icon at bounding box center [16, 46] width 24 height 24
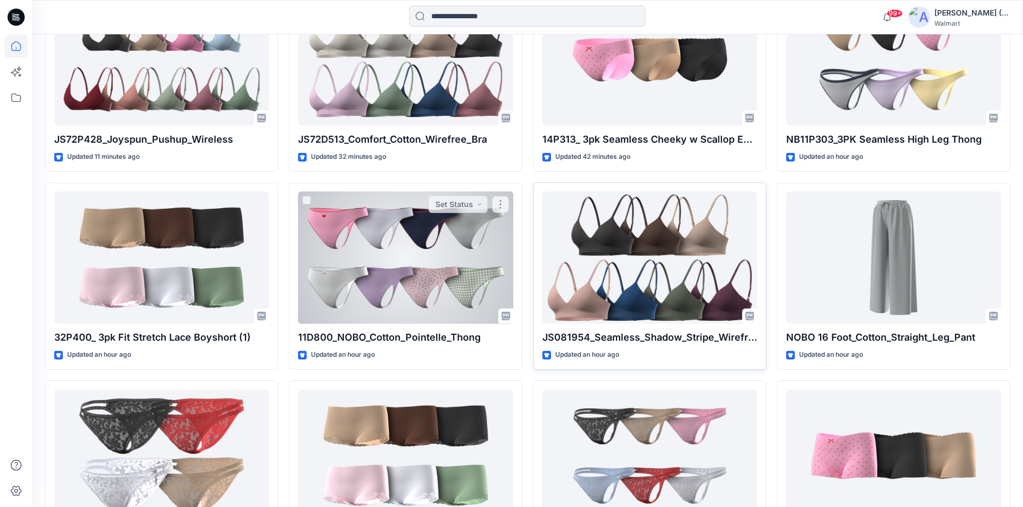
scroll to position [376, 0]
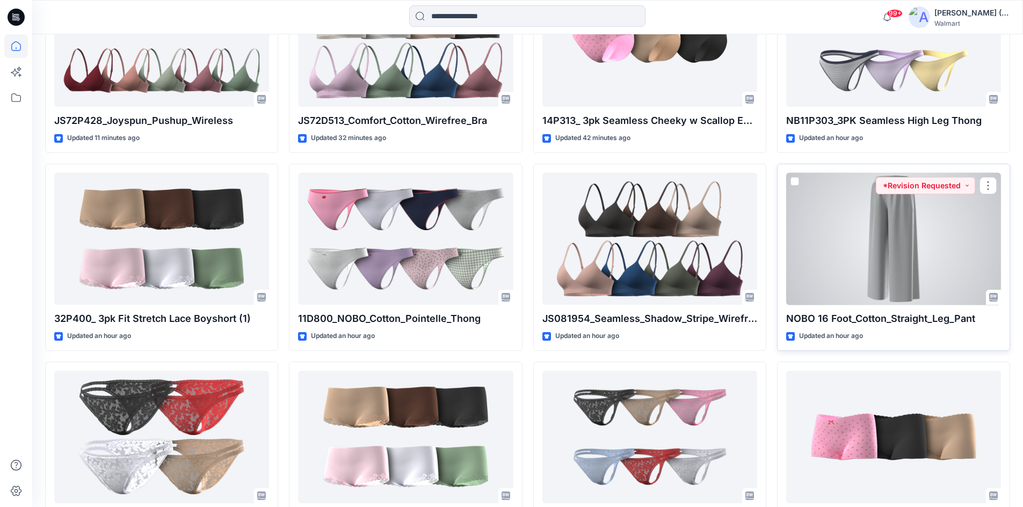
click at [880, 224] on div at bounding box center [893, 239] width 215 height 133
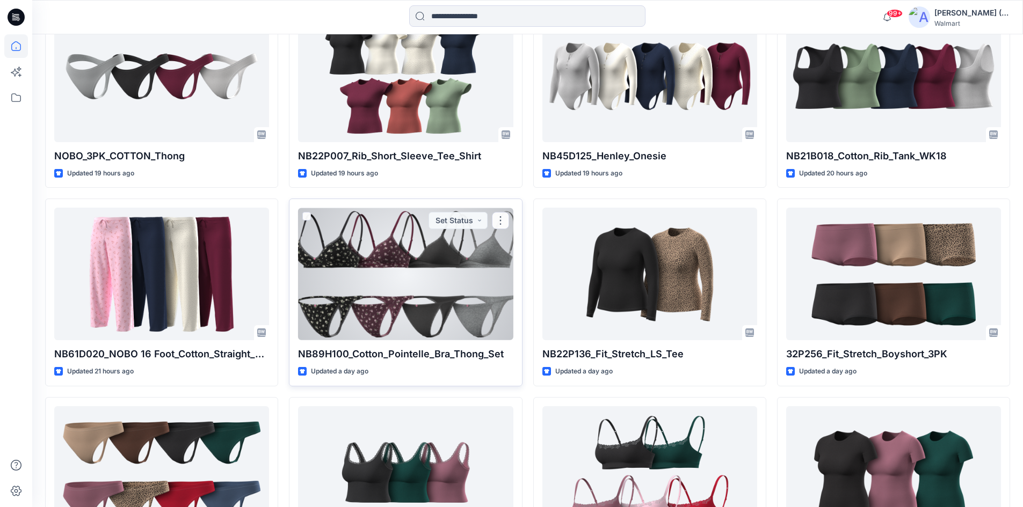
scroll to position [3170, 0]
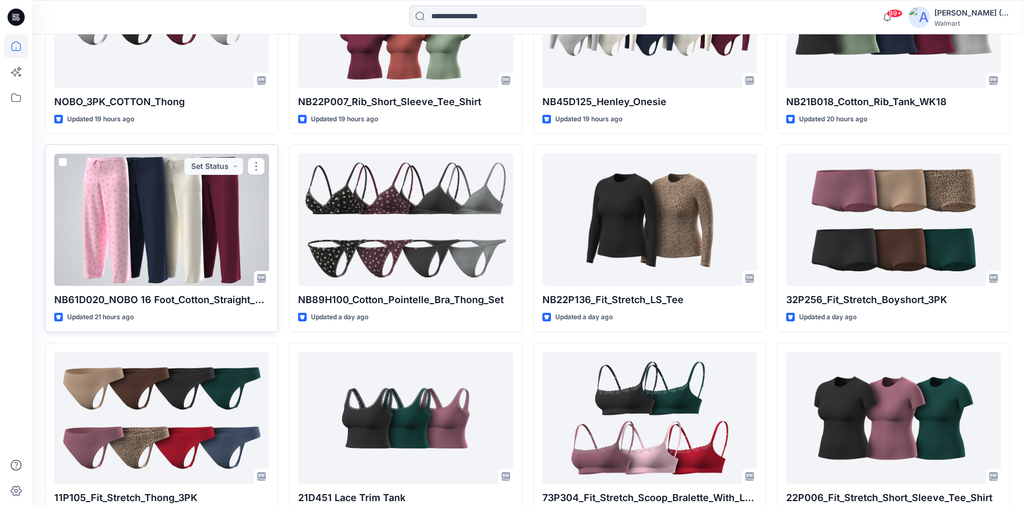
click at [201, 226] on div at bounding box center [161, 220] width 215 height 133
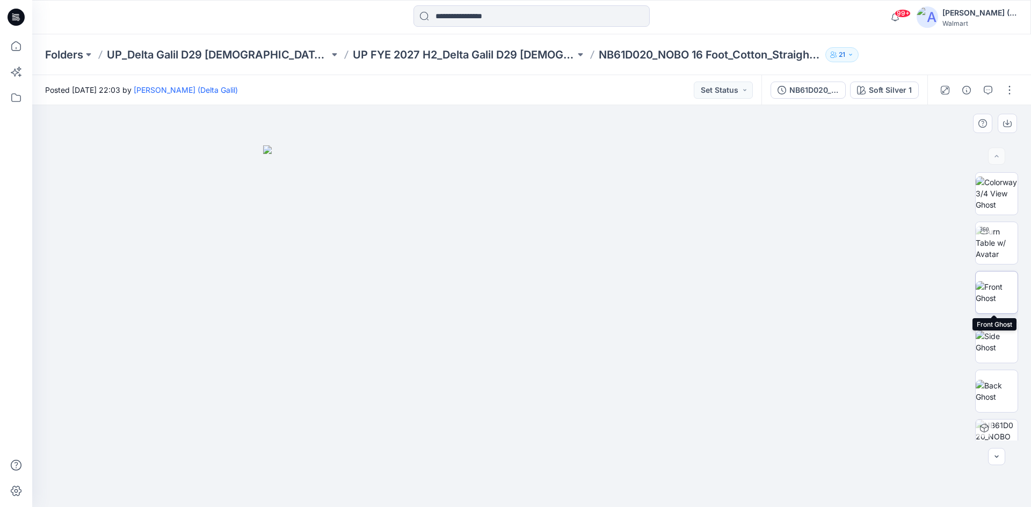
click at [1001, 297] on img at bounding box center [996, 292] width 42 height 23
click at [993, 337] on img at bounding box center [996, 342] width 42 height 23
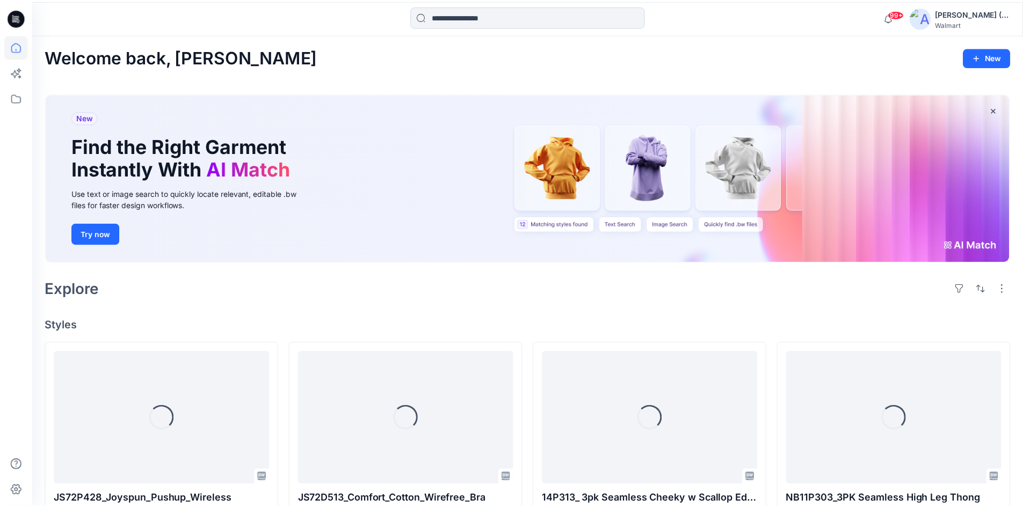
scroll to position [3170, 0]
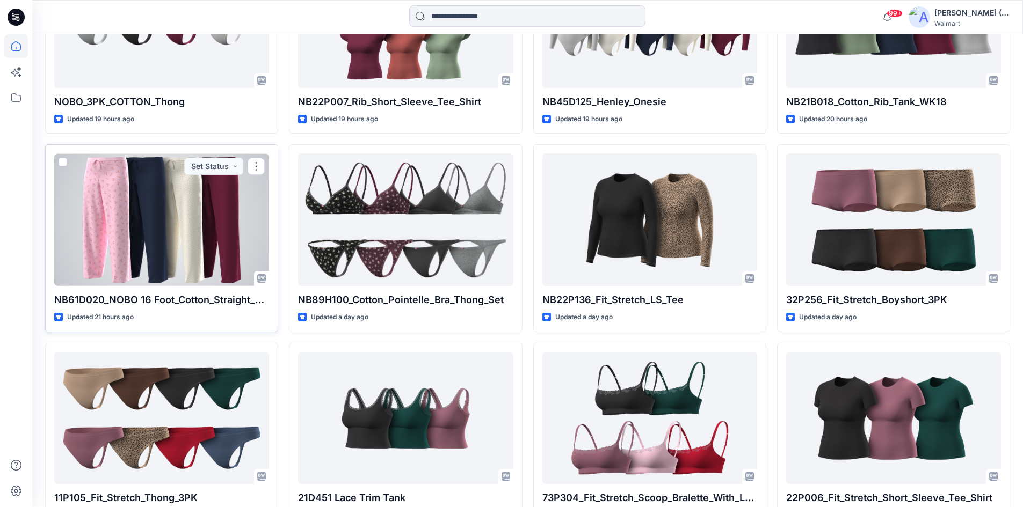
click at [137, 225] on div at bounding box center [161, 220] width 215 height 133
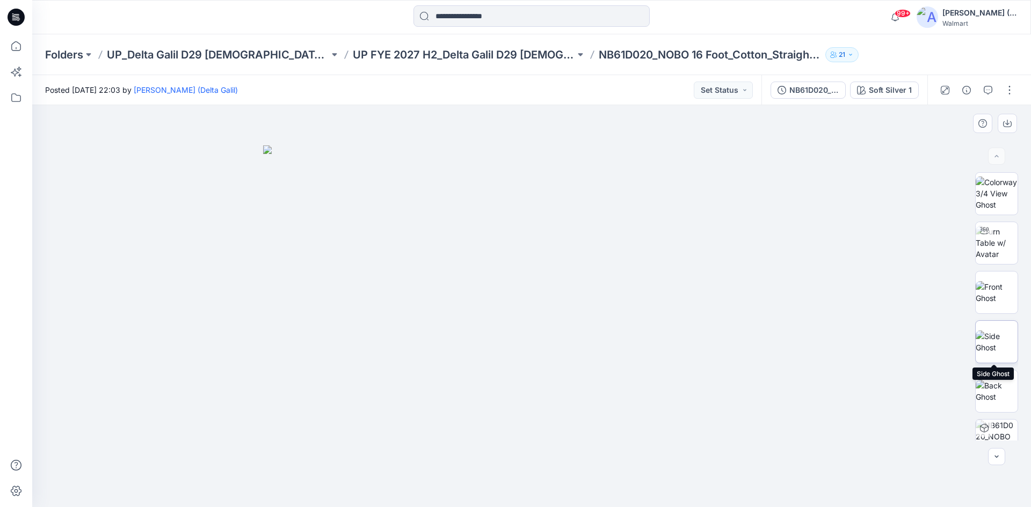
click at [987, 337] on img at bounding box center [996, 342] width 42 height 23
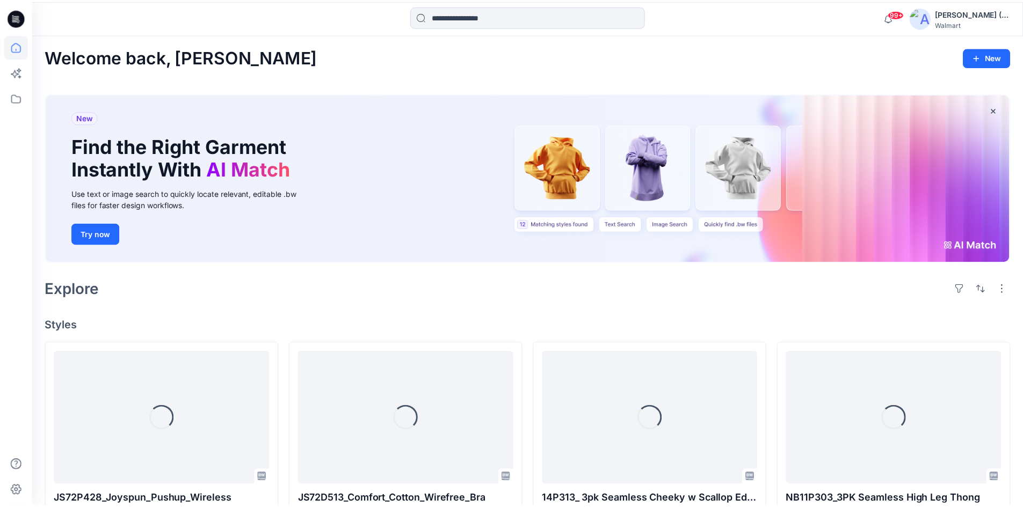
scroll to position [3170, 0]
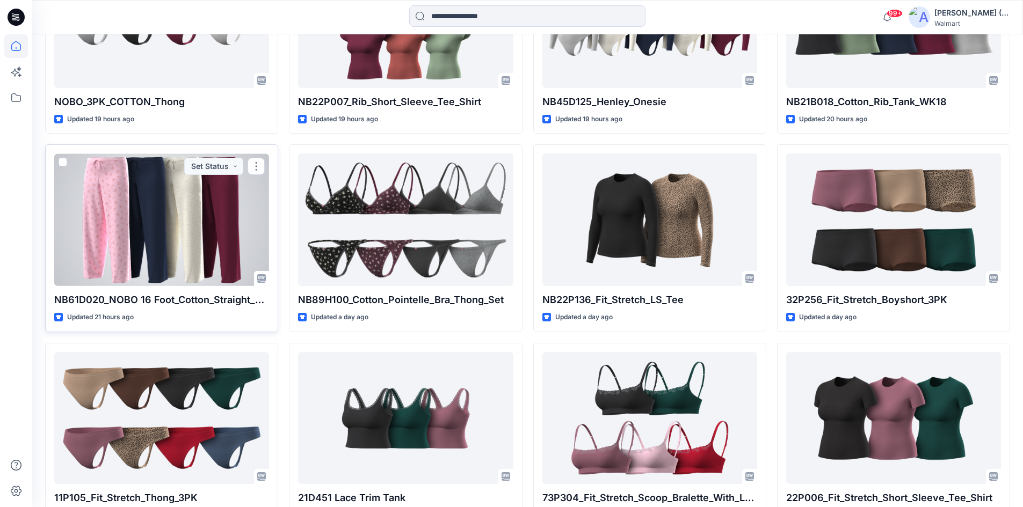
click at [185, 213] on div at bounding box center [161, 220] width 215 height 133
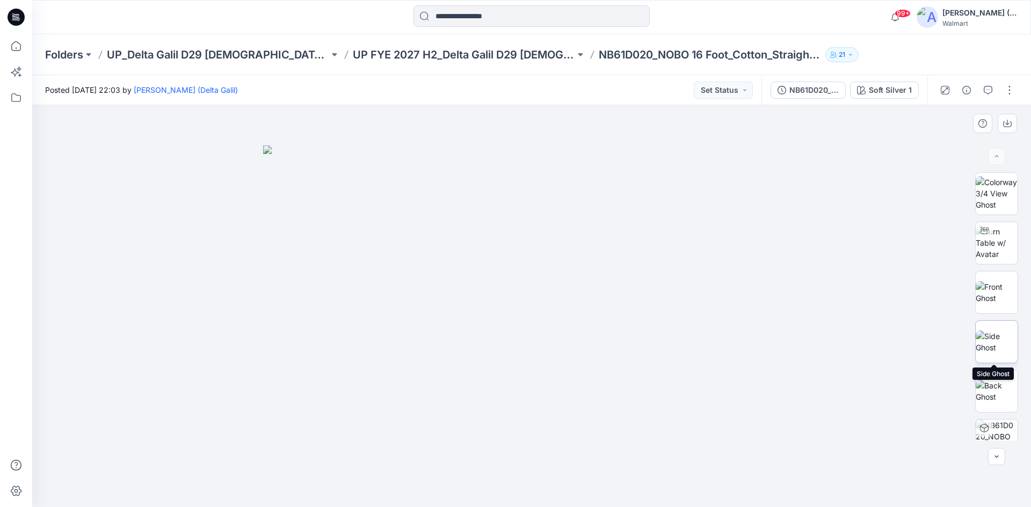
click at [996, 349] on img at bounding box center [996, 342] width 42 height 23
click at [993, 387] on img at bounding box center [996, 391] width 42 height 23
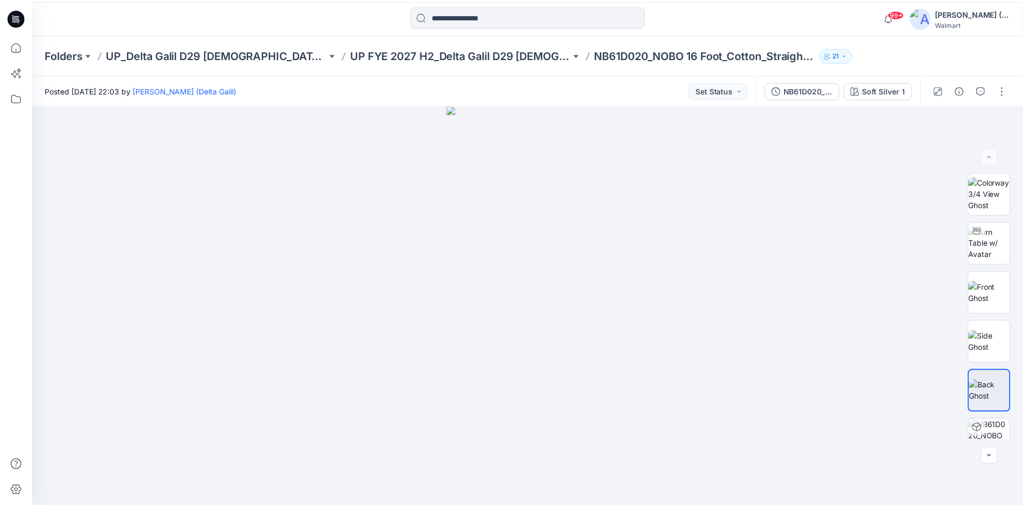
scroll to position [3170, 0]
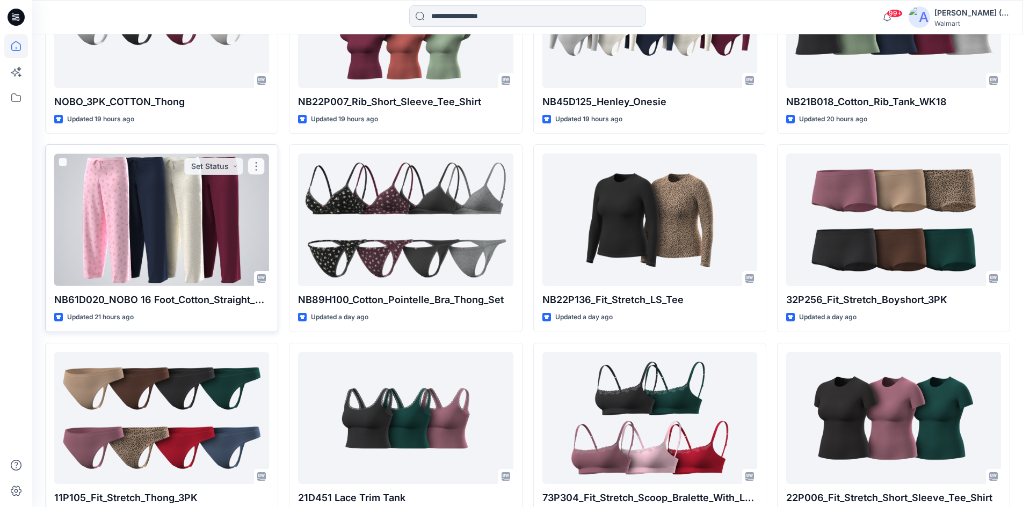
click at [166, 217] on div at bounding box center [161, 220] width 215 height 133
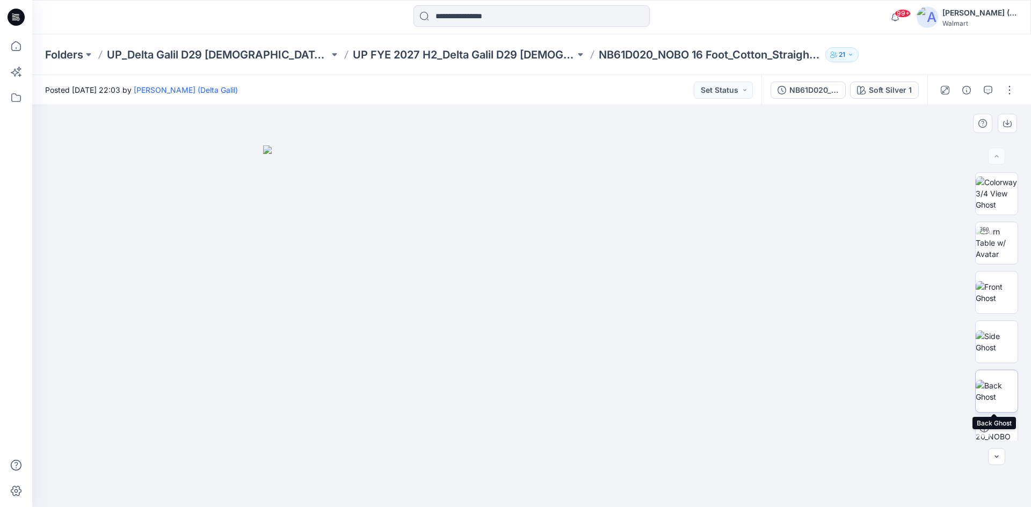
click at [1007, 389] on img at bounding box center [996, 391] width 42 height 23
click at [1008, 289] on img at bounding box center [996, 292] width 42 height 23
